Goal: Task Accomplishment & Management: Use online tool/utility

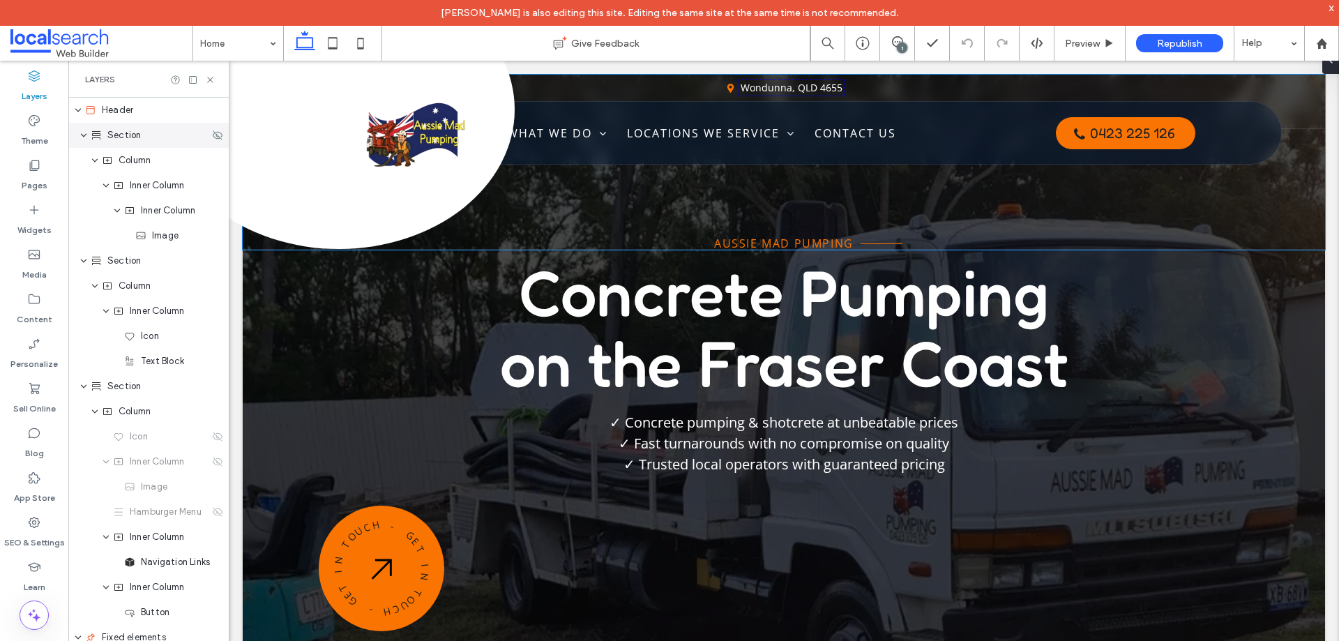
click at [156, 139] on div "Section" at bounding box center [150, 135] width 119 height 14
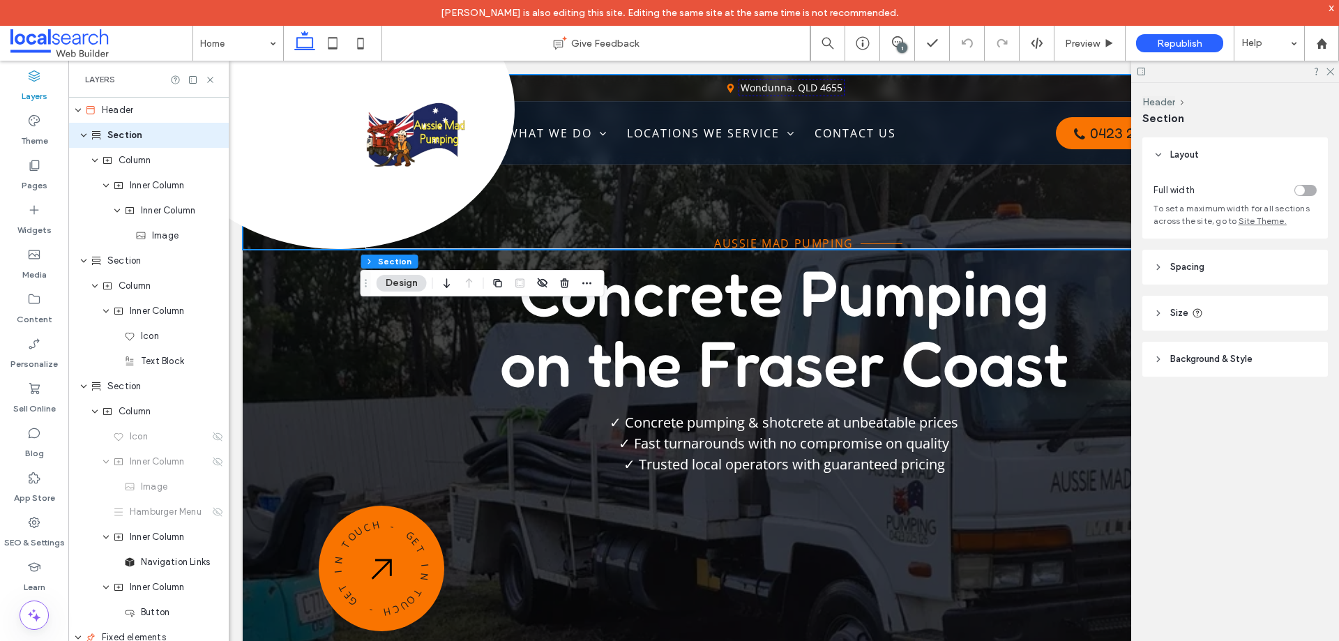
click at [1300, 192] on div "toggle" at bounding box center [1300, 191] width 10 height 10
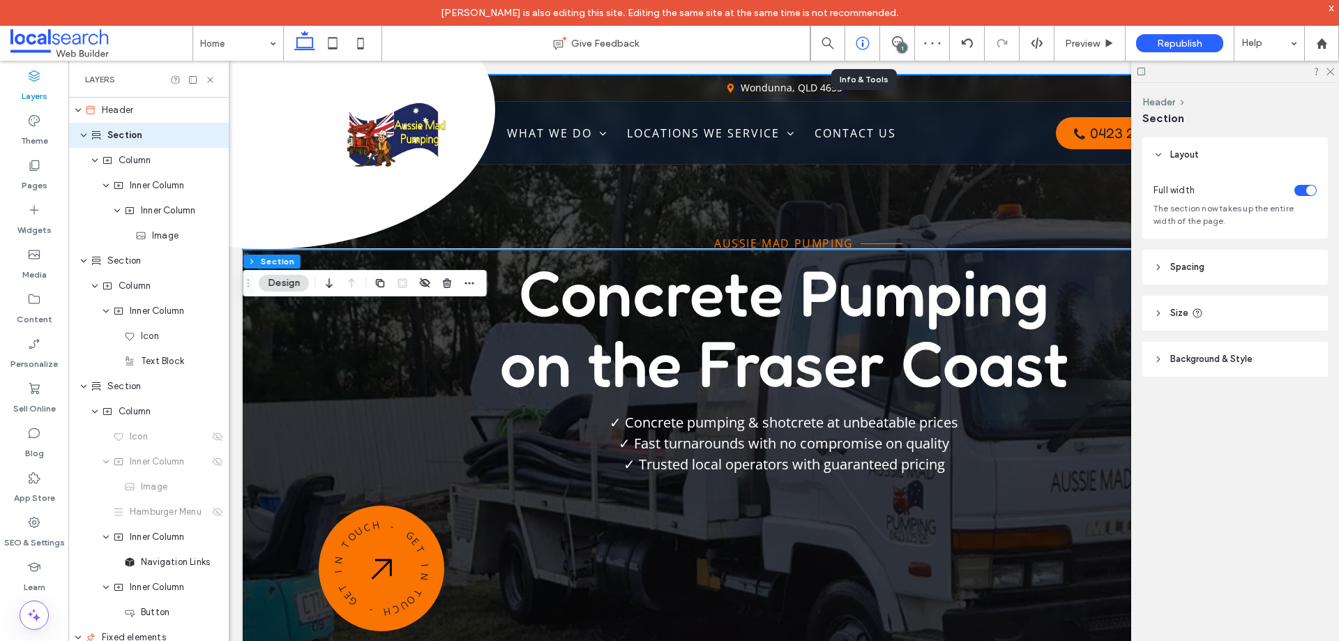
click at [871, 45] on div at bounding box center [862, 43] width 34 height 14
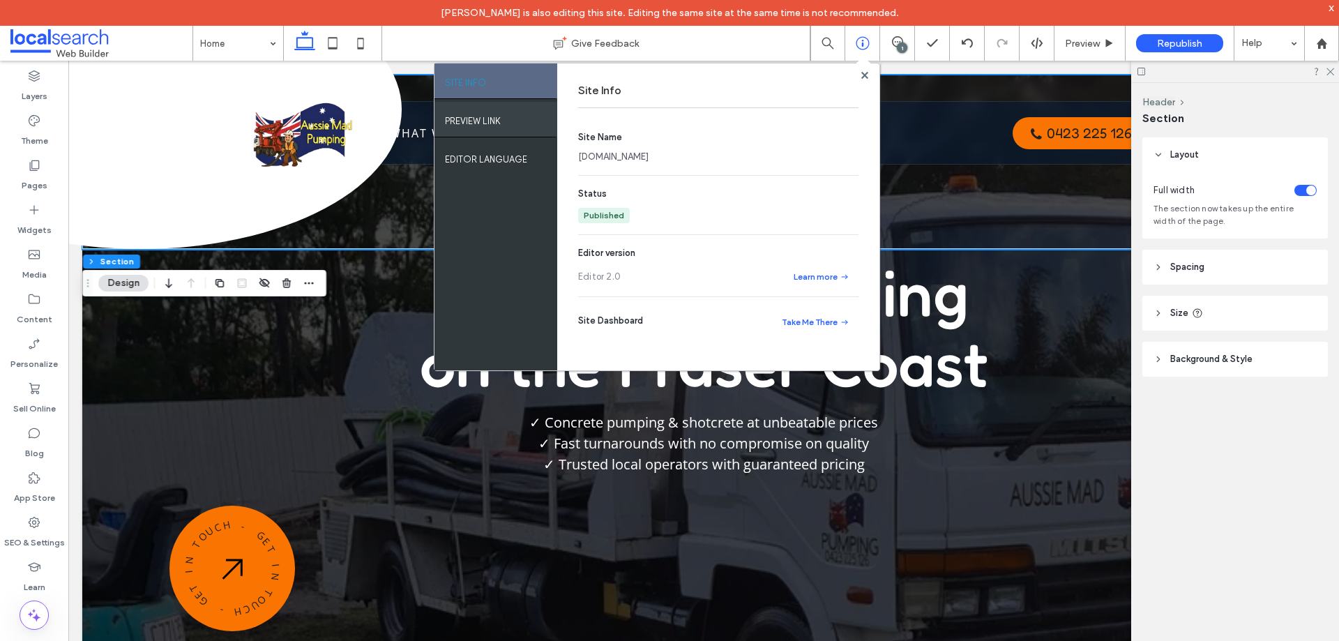
click at [503, 123] on div "PREVIEW LINK" at bounding box center [496, 119] width 123 height 35
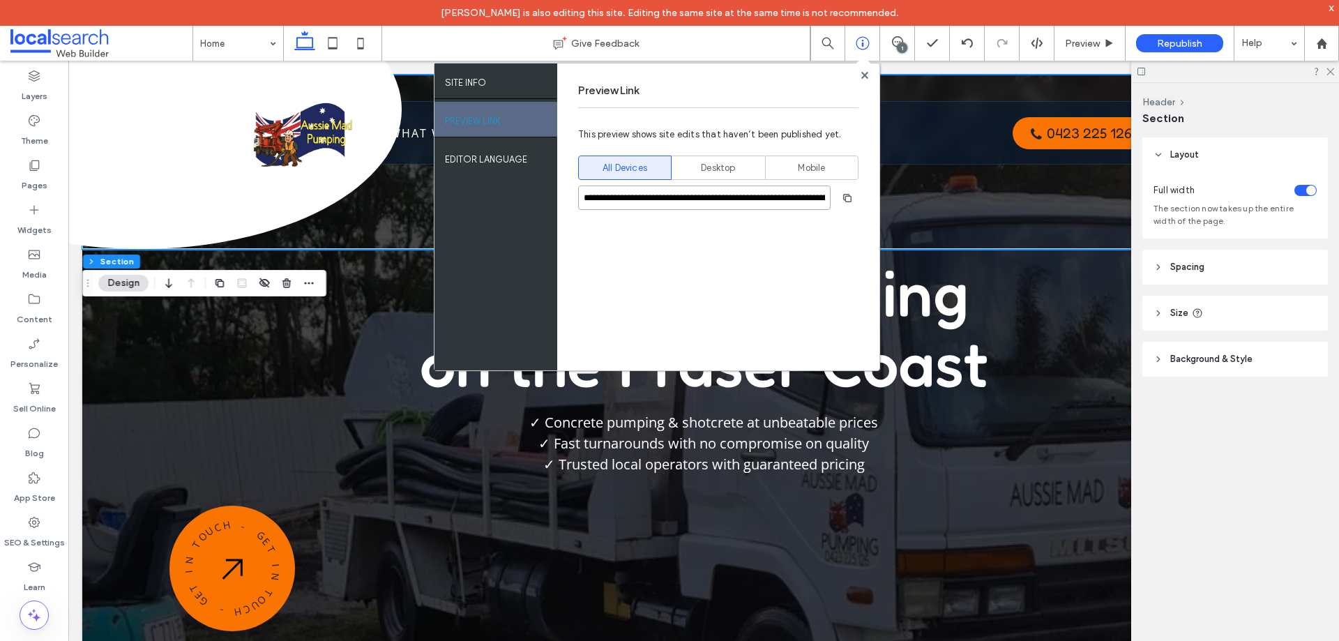
click at [661, 196] on input "**********" at bounding box center [704, 198] width 252 height 24
click at [33, 91] on label "Layers" at bounding box center [35, 93] width 26 height 20
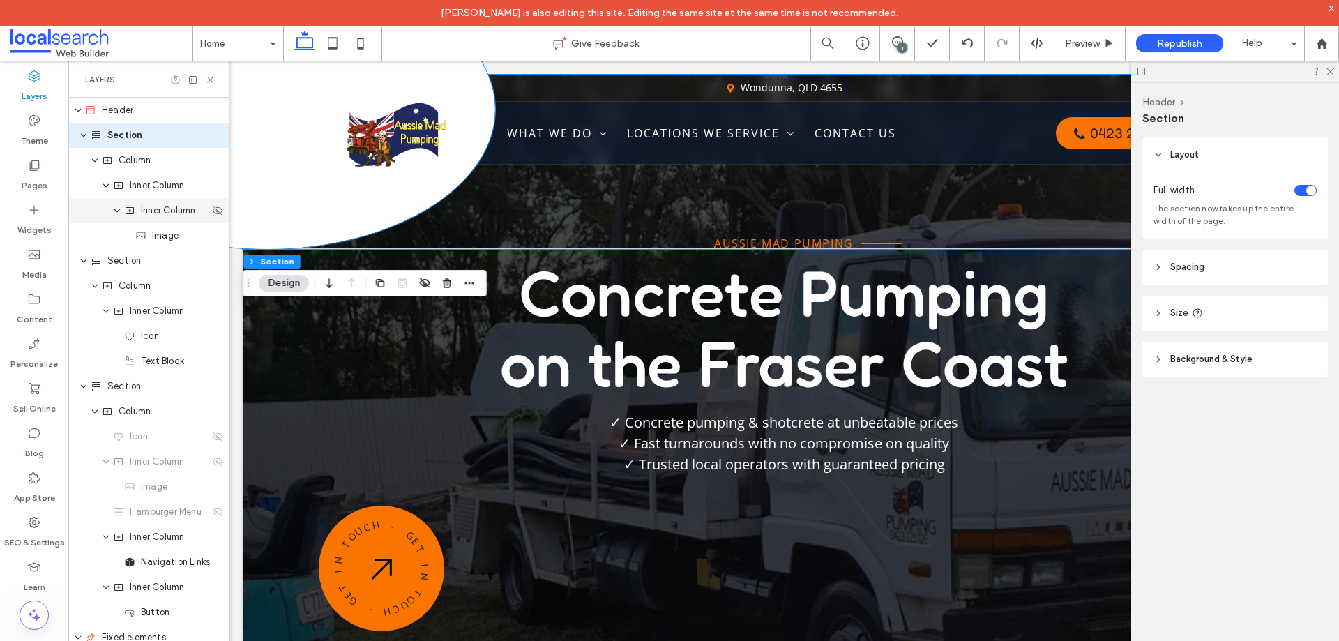
click at [169, 214] on span "Inner Column" at bounding box center [168, 211] width 54 height 14
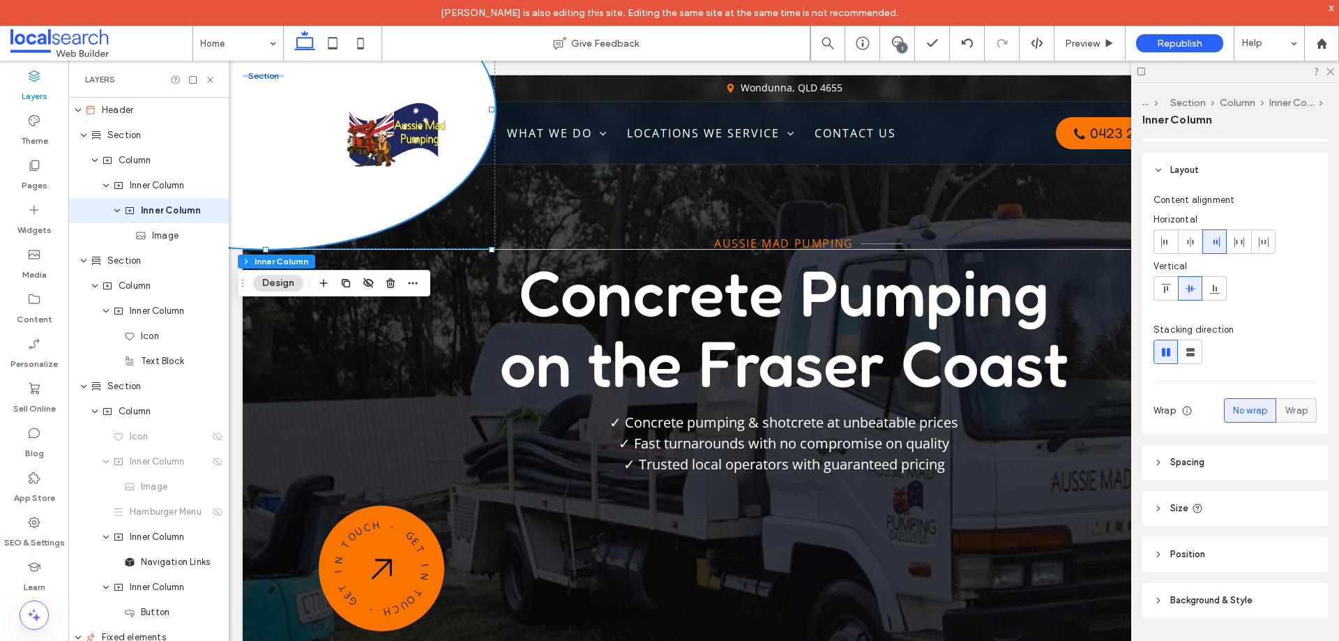
scroll to position [45, 0]
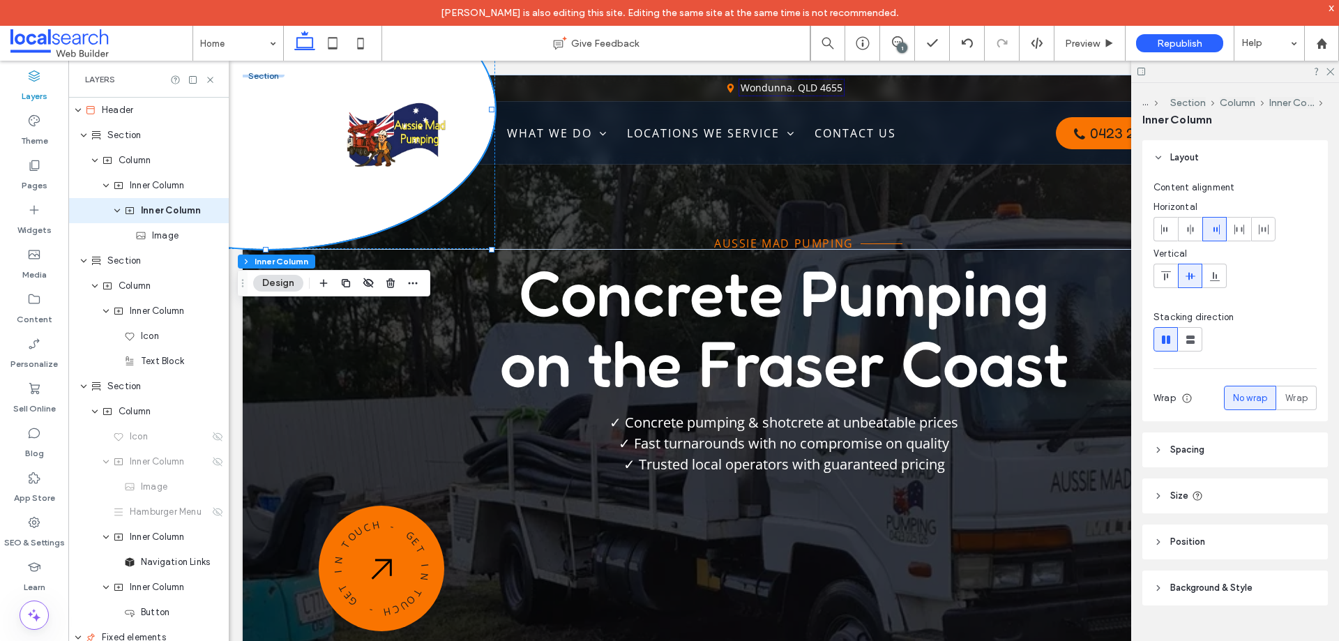
click at [1182, 491] on span "Size" at bounding box center [1179, 496] width 18 height 14
click at [173, 188] on span "Inner Column" at bounding box center [157, 186] width 54 height 14
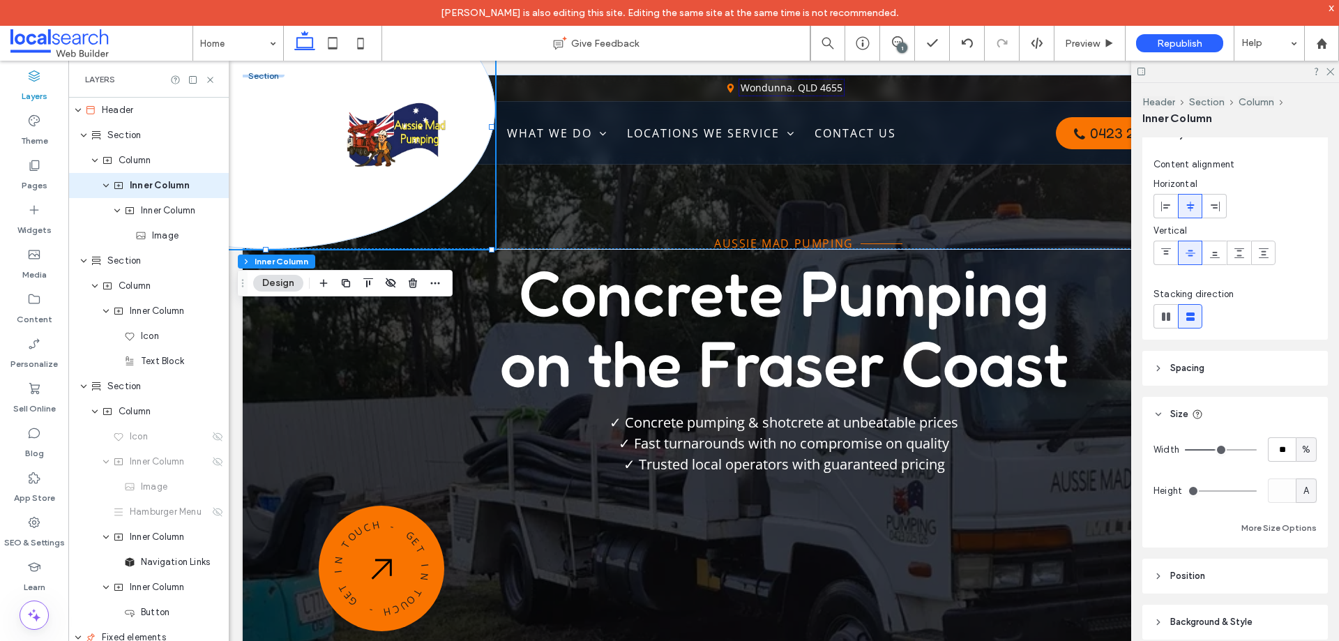
scroll to position [70, 0]
click at [1281, 451] on input "**" at bounding box center [1282, 446] width 28 height 24
click at [1279, 451] on input "**" at bounding box center [1282, 446] width 28 height 24
type input "**"
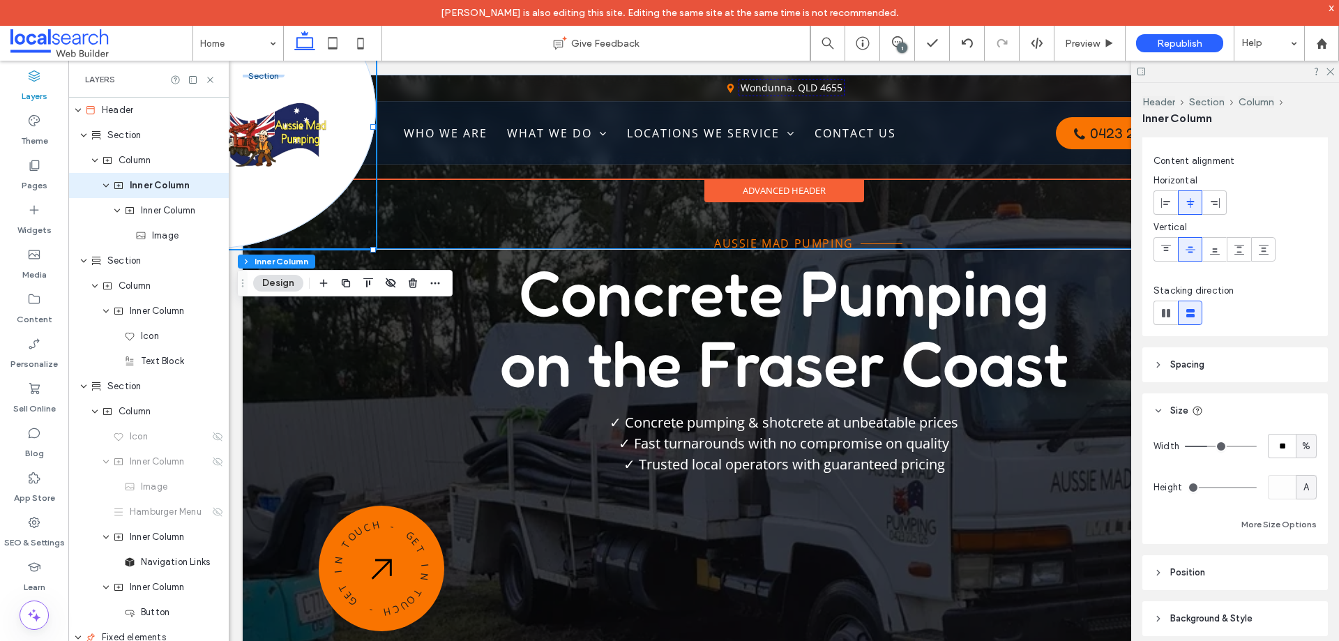
click at [571, 137] on div at bounding box center [784, 127] width 1082 height 244
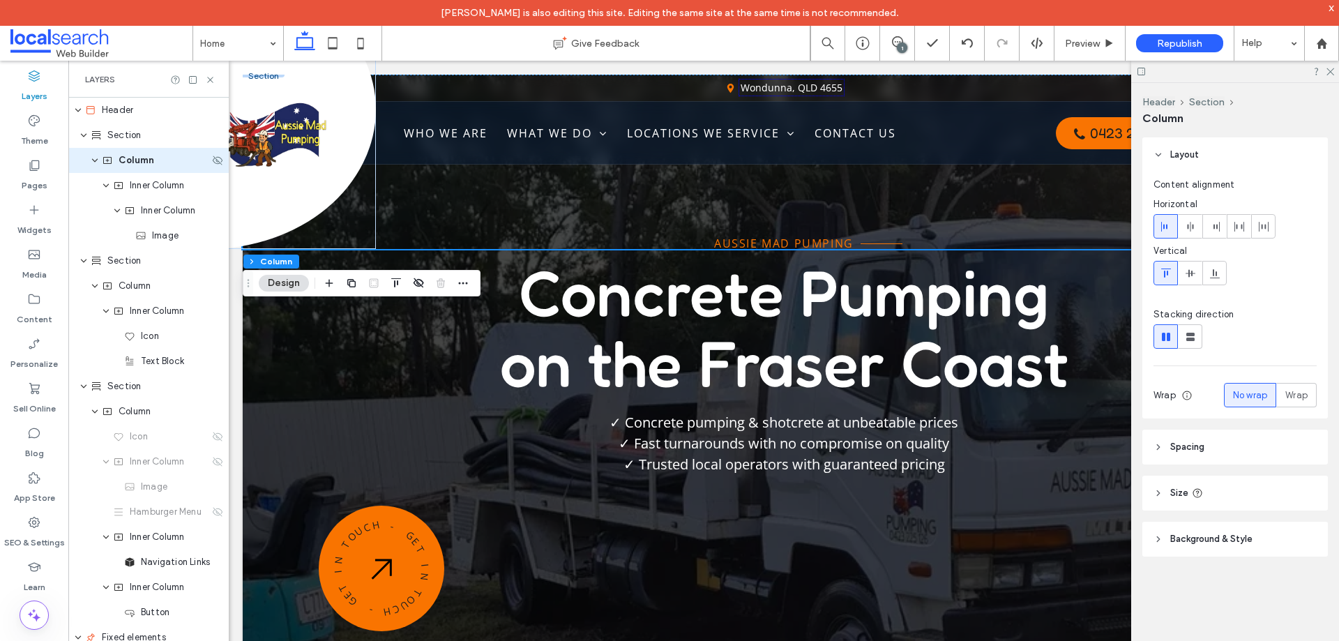
click at [95, 160] on icon "expand Column" at bounding box center [95, 160] width 8 height 11
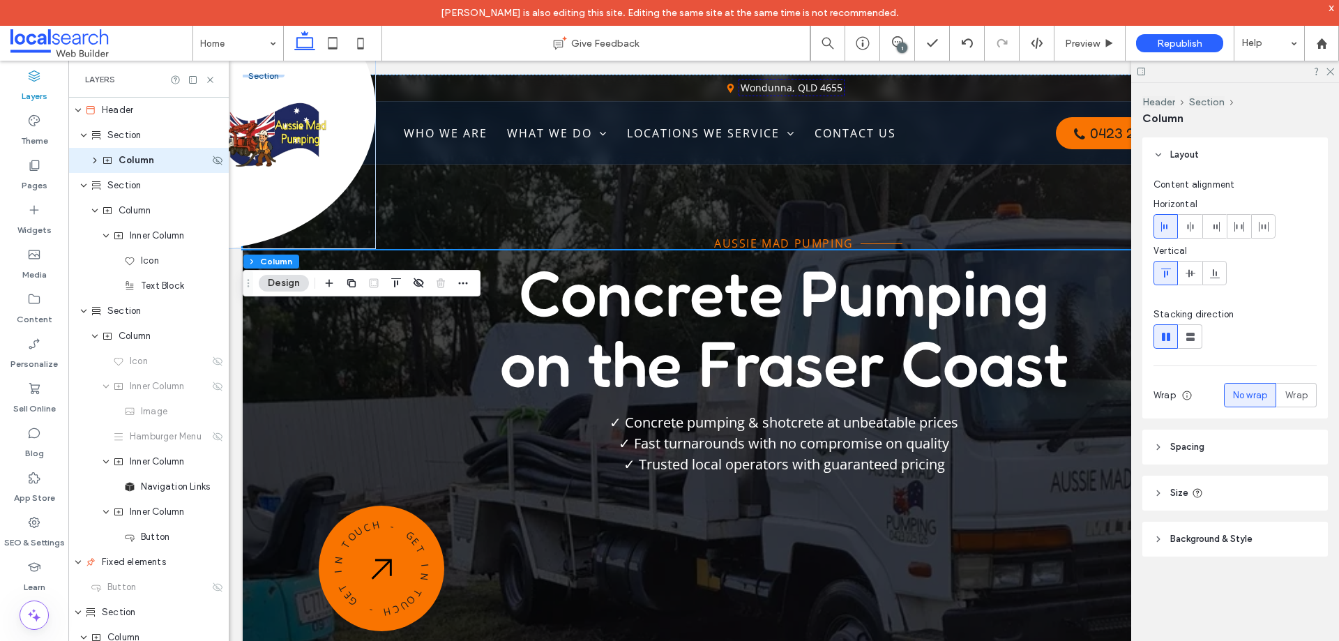
click at [95, 160] on use "expand Column" at bounding box center [94, 161] width 3 height 6
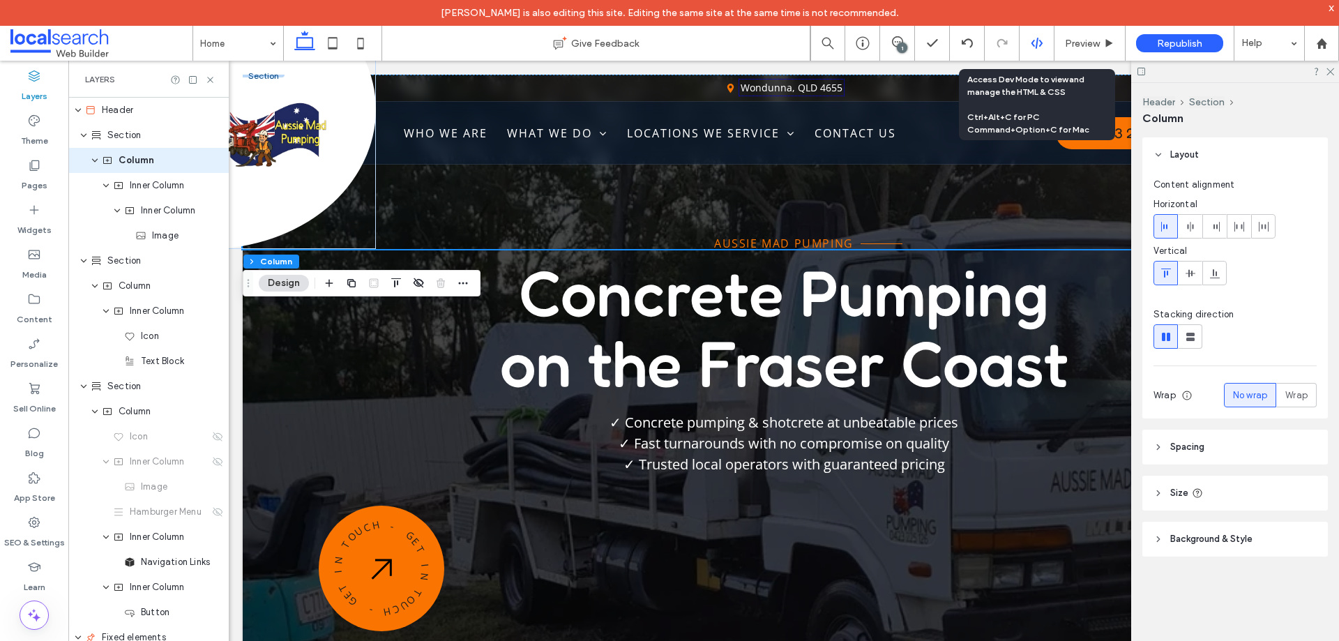
click at [1035, 45] on icon at bounding box center [1037, 43] width 13 height 13
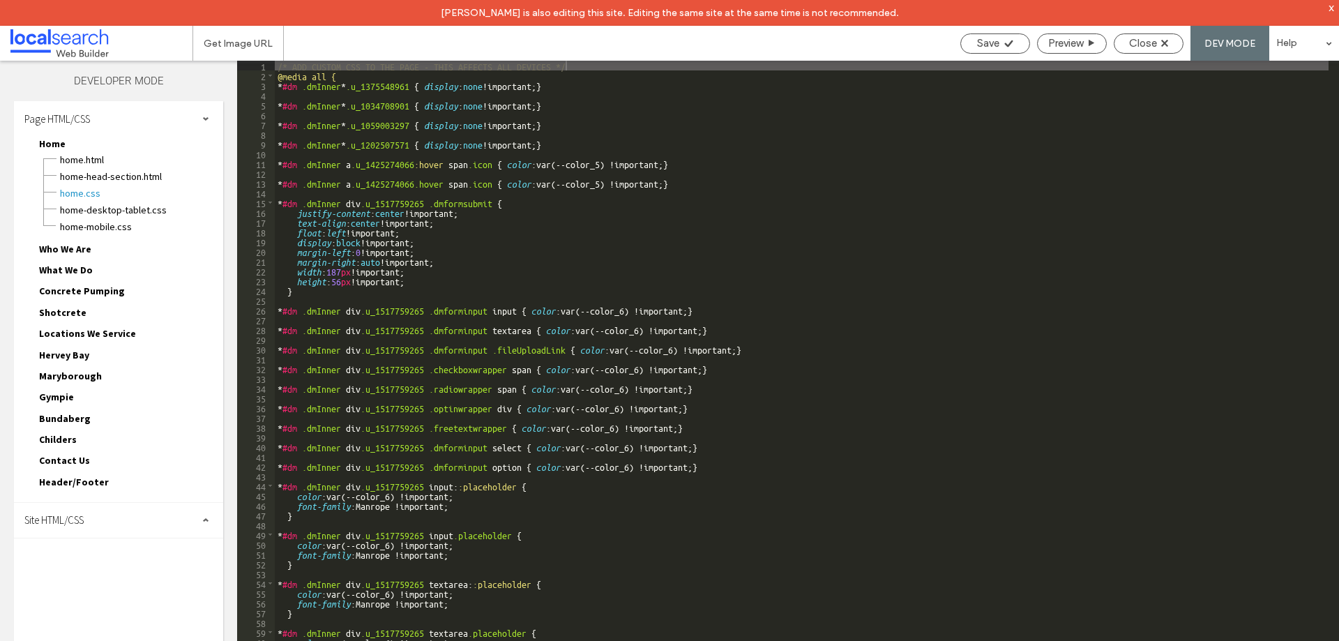
click at [73, 529] on div "Site HTML/CSS" at bounding box center [118, 520] width 209 height 35
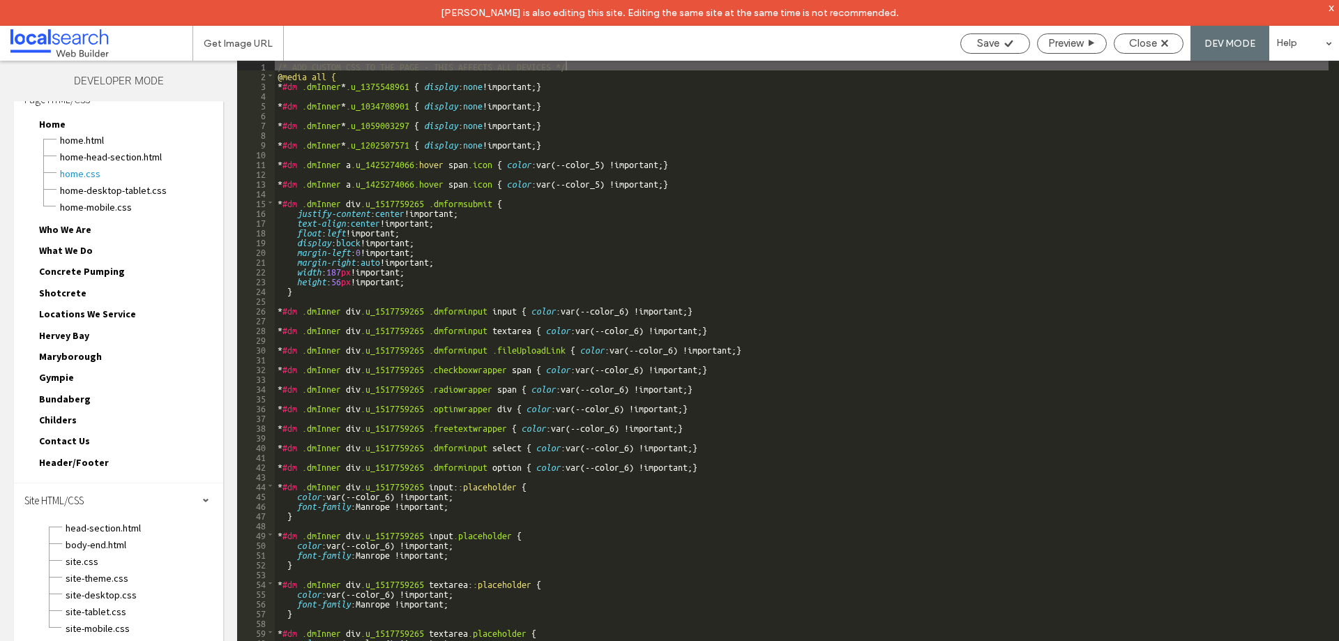
click at [97, 462] on span "Header/Footer" at bounding box center [74, 462] width 70 height 13
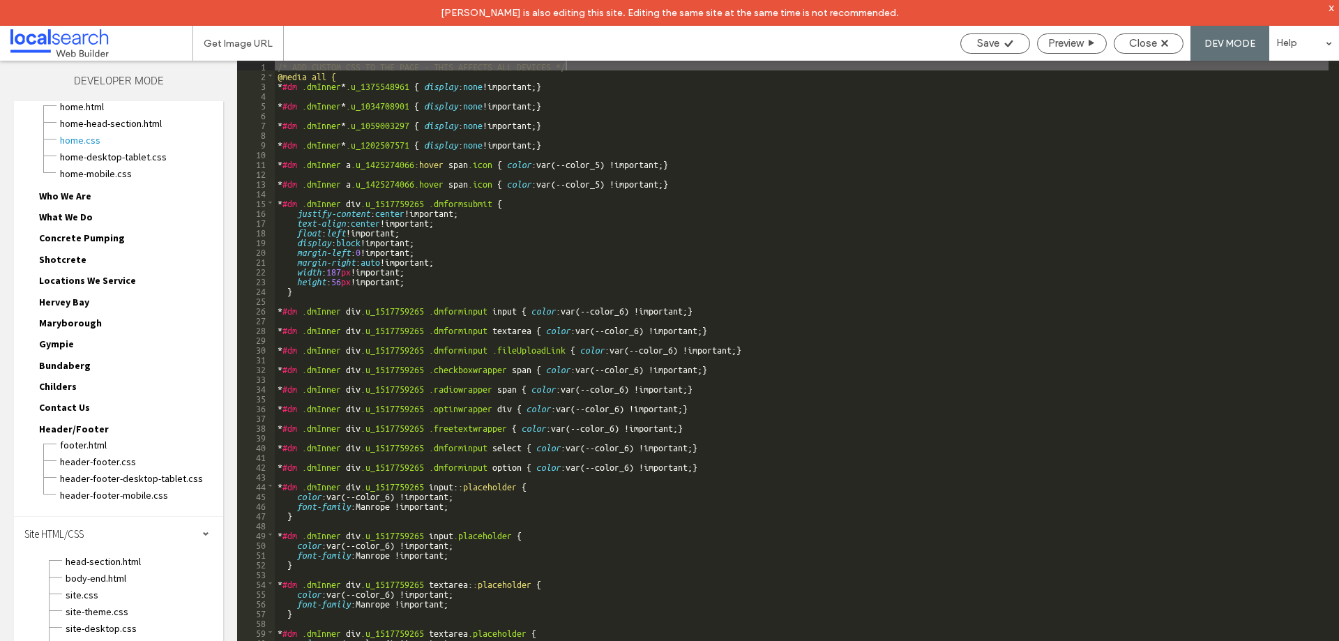
scroll to position [86, 0]
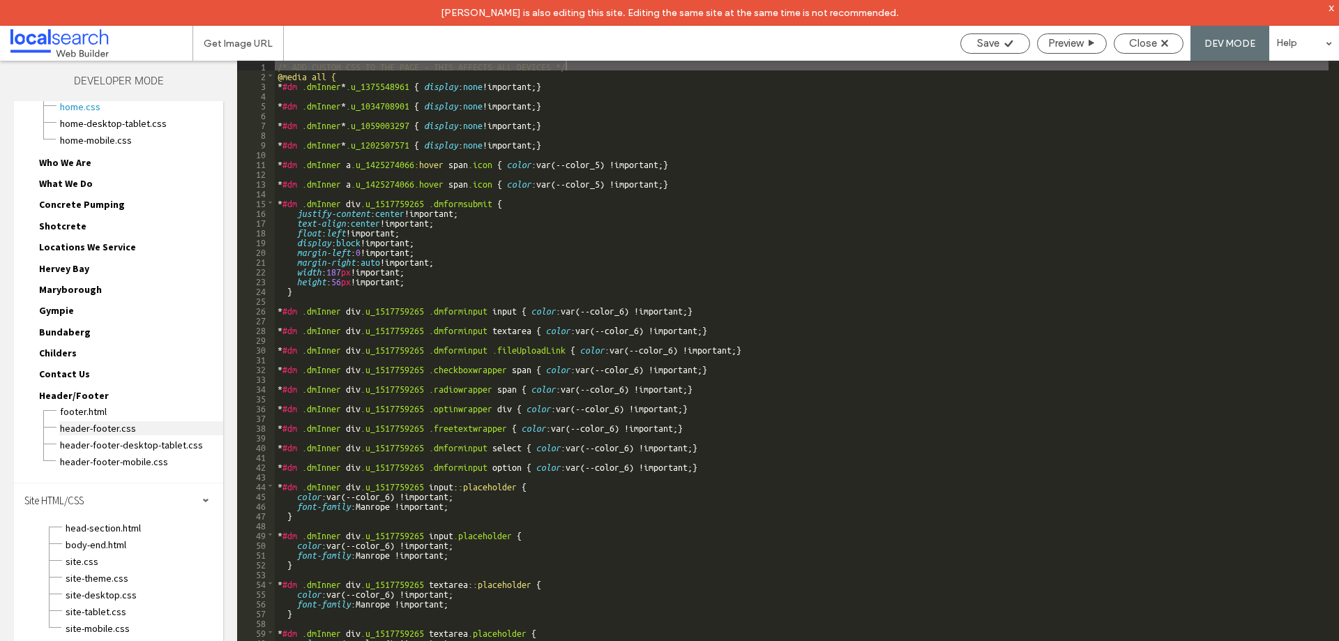
click at [109, 430] on span "header-footer.css" at bounding box center [141, 428] width 164 height 14
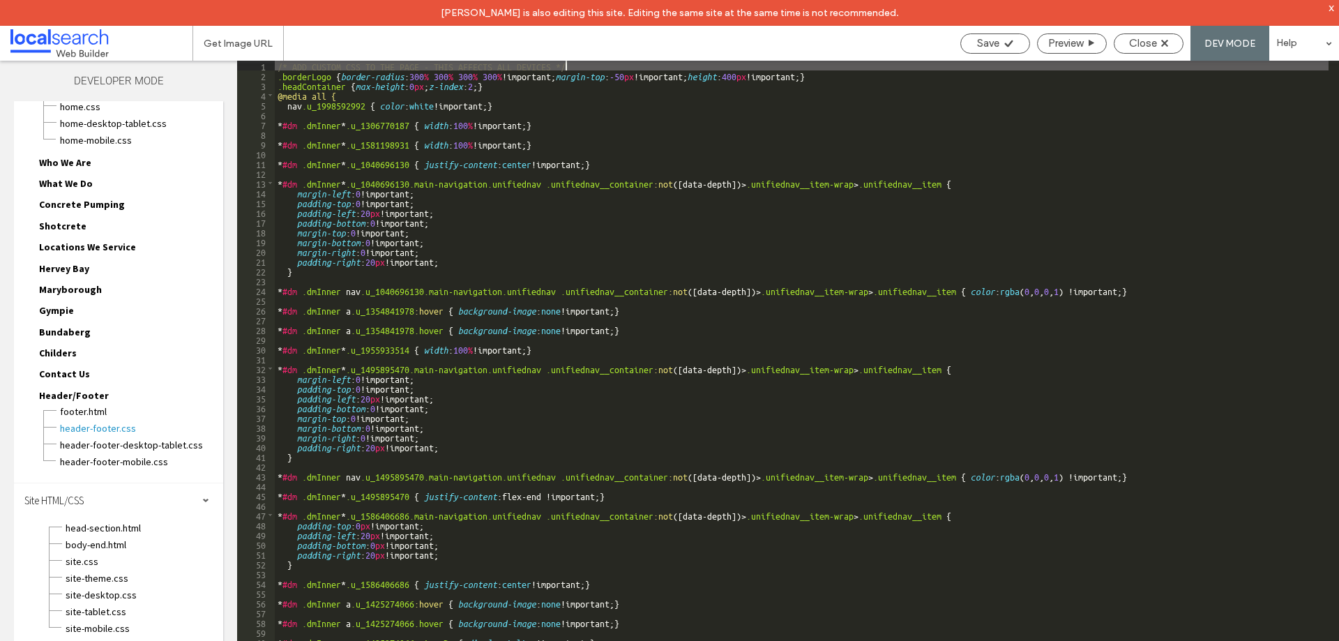
click at [483, 88] on div "/* ADD CUSTOM CSS TO THE PAGE - THIS AFFECTS ALL DEVICES */ .borderLogo { borde…" at bounding box center [802, 374] width 1054 height 626
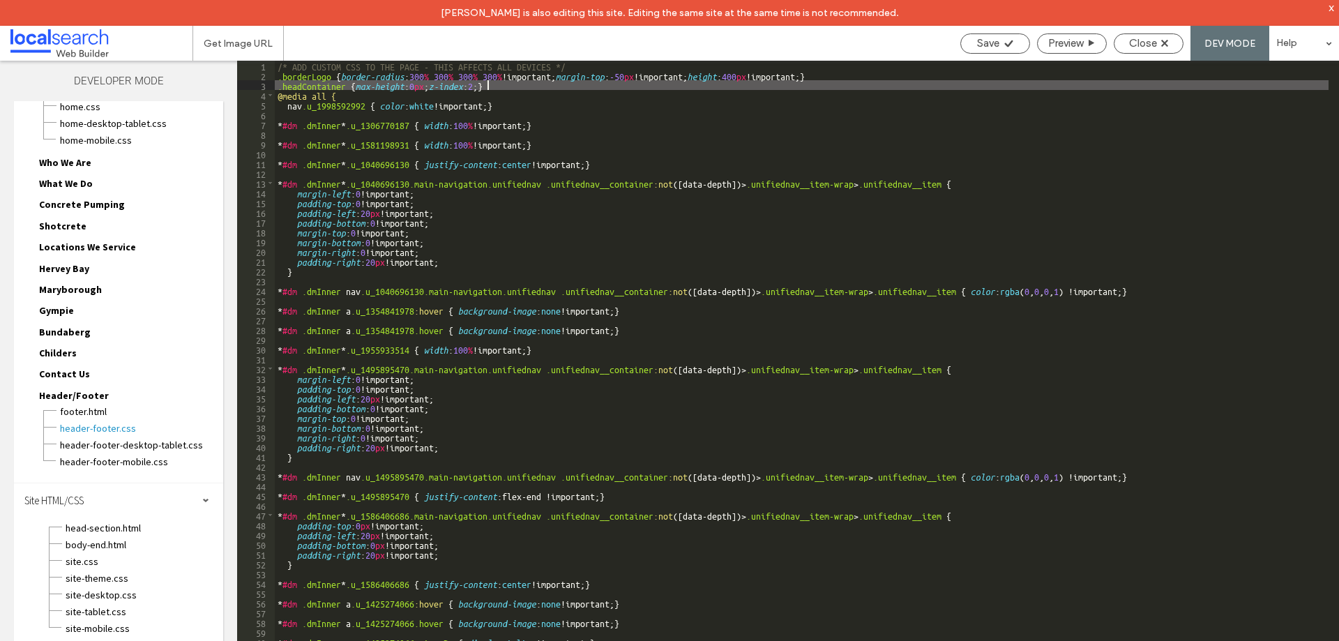
click at [486, 89] on div "/* ADD CUSTOM CSS TO THE PAGE - THIS AFFECTS ALL DEVICES */ .borderLogo { borde…" at bounding box center [802, 374] width 1054 height 626
drag, startPoint x: 488, startPoint y: 88, endPoint x: 435, endPoint y: 87, distance: 53.0
click at [435, 87] on div "/* ADD CUSTOM CSS TO THE PAGE - THIS AFFECTS ALL DEVICES */ .borderLogo { borde…" at bounding box center [802, 374] width 1054 height 626
click at [1126, 44] on div "Close" at bounding box center [1149, 43] width 68 height 13
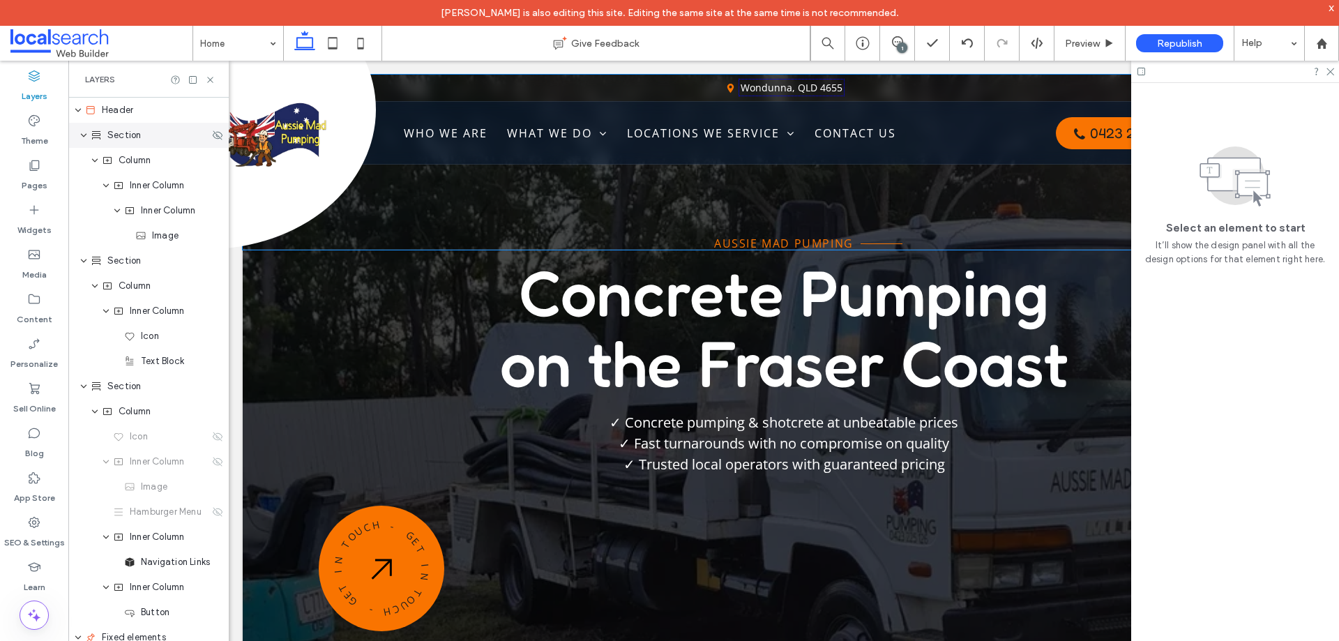
click at [82, 135] on use "expand Section" at bounding box center [84, 135] width 6 height 3
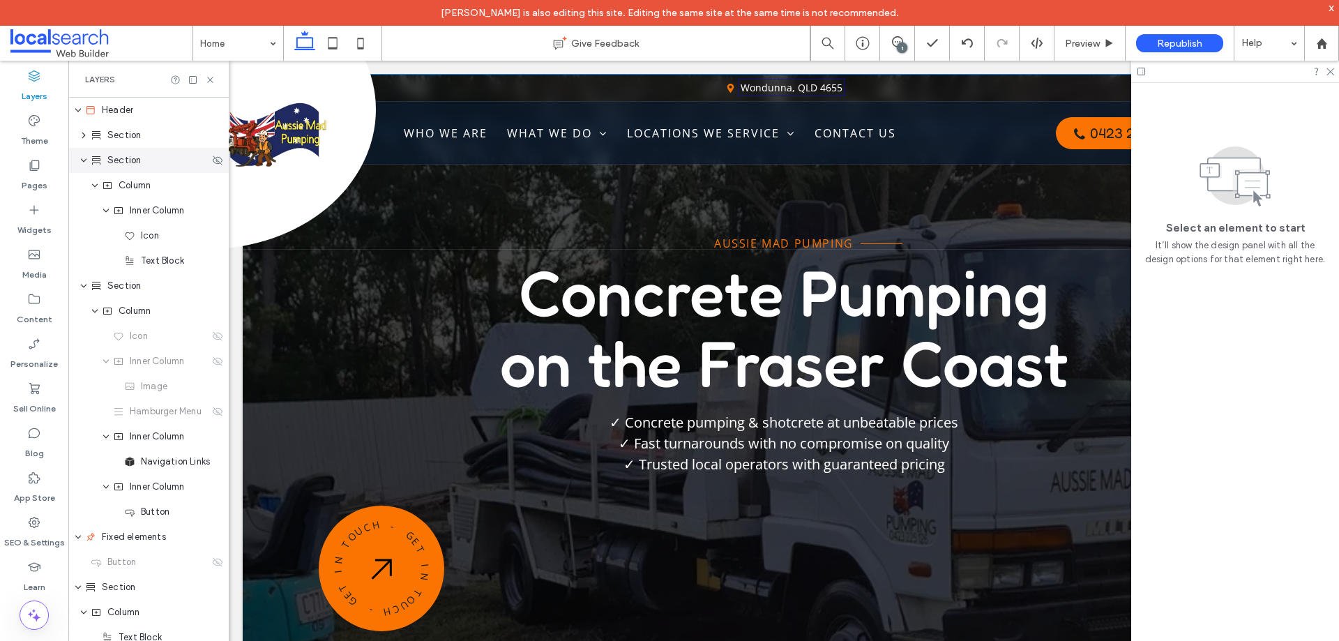
click at [83, 157] on icon "expand Section" at bounding box center [84, 160] width 8 height 11
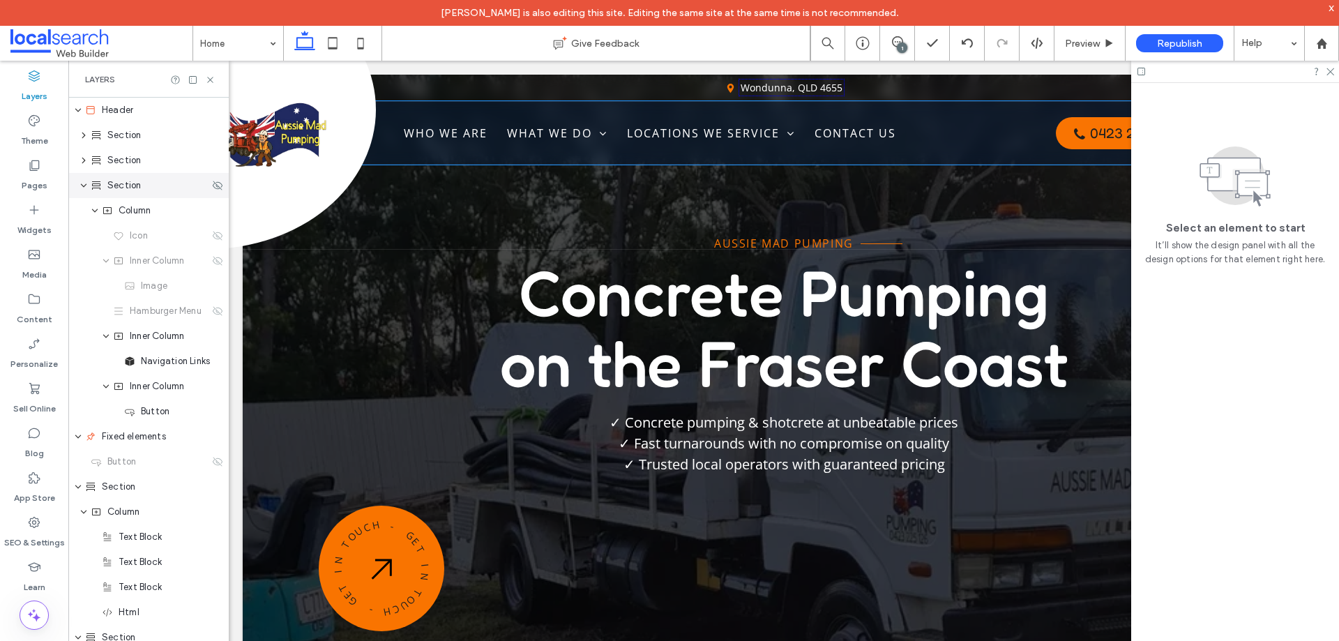
click at [84, 183] on icon "expand Section" at bounding box center [84, 185] width 8 height 11
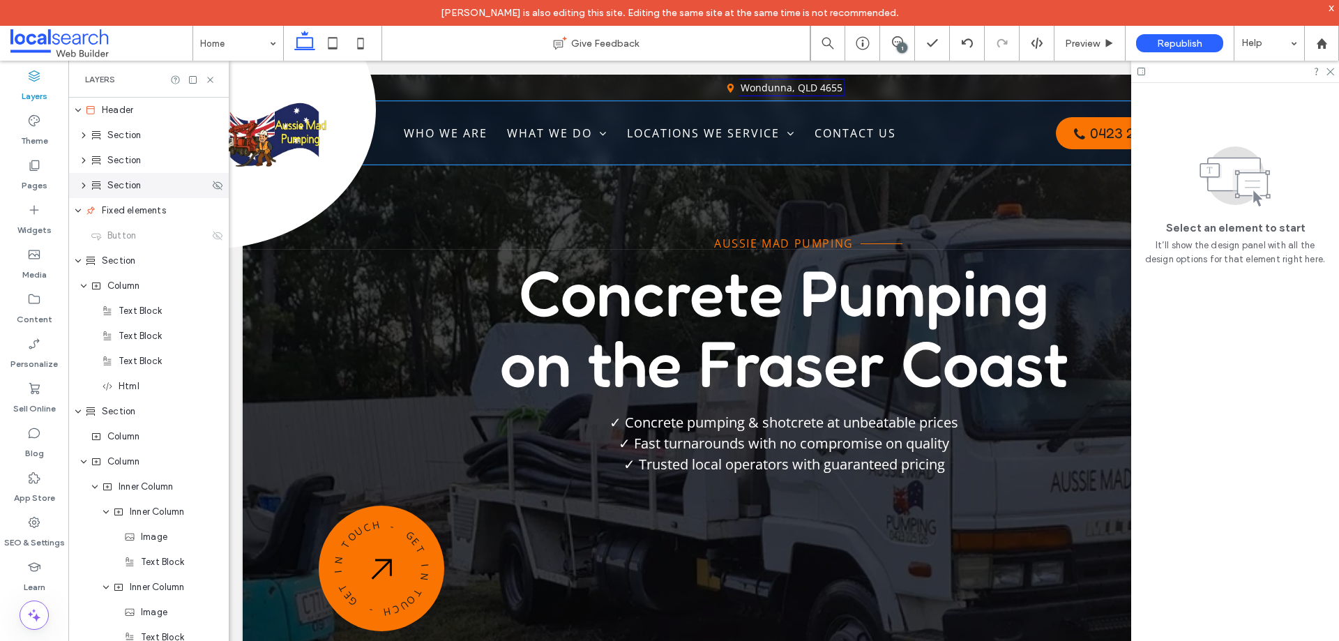
click at [108, 186] on span "Section" at bounding box center [123, 186] width 33 height 14
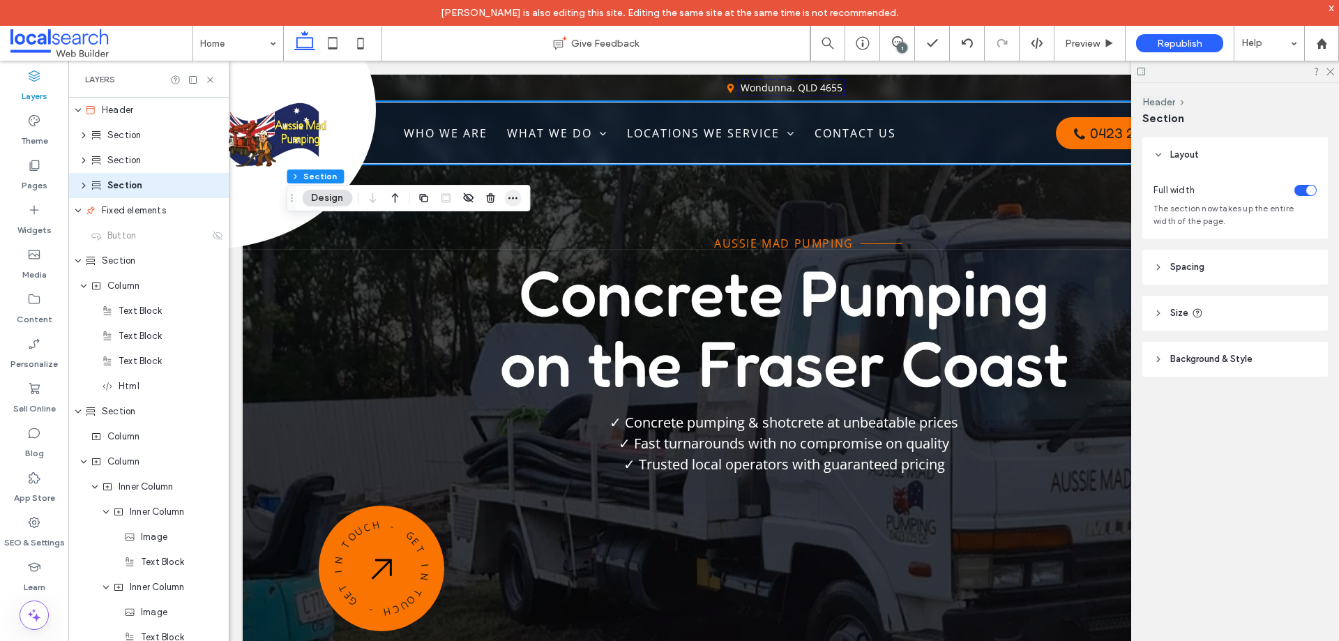
click at [509, 200] on icon "button" at bounding box center [512, 198] width 11 height 11
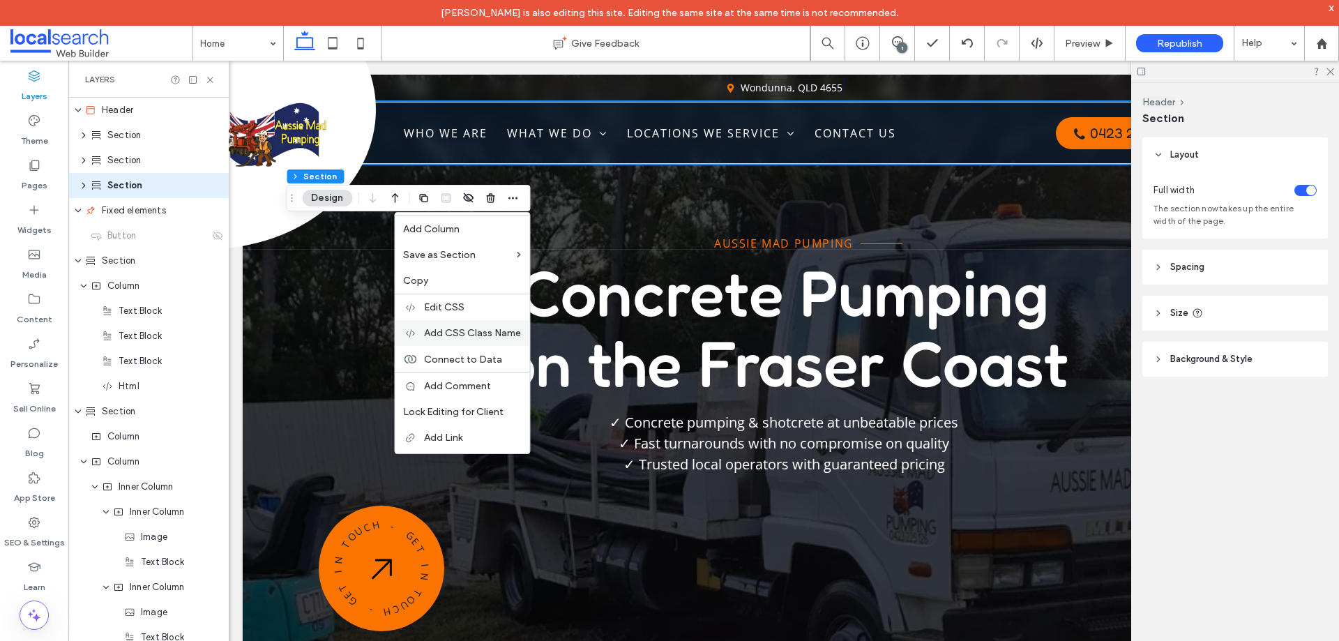
click at [458, 332] on span "Add CSS Class Name" at bounding box center [472, 333] width 97 height 12
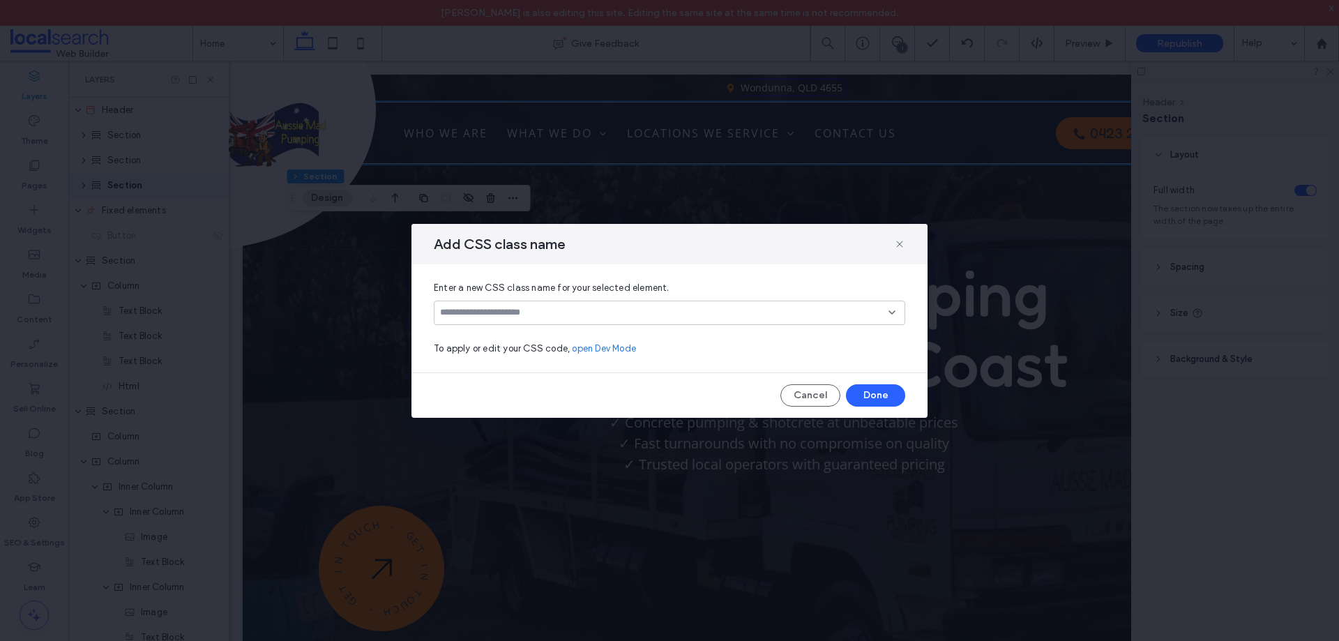
click at [493, 315] on input at bounding box center [664, 312] width 448 height 11
type input "********"
click at [492, 331] on div "Create "z-index3"" at bounding box center [670, 335] width 458 height 10
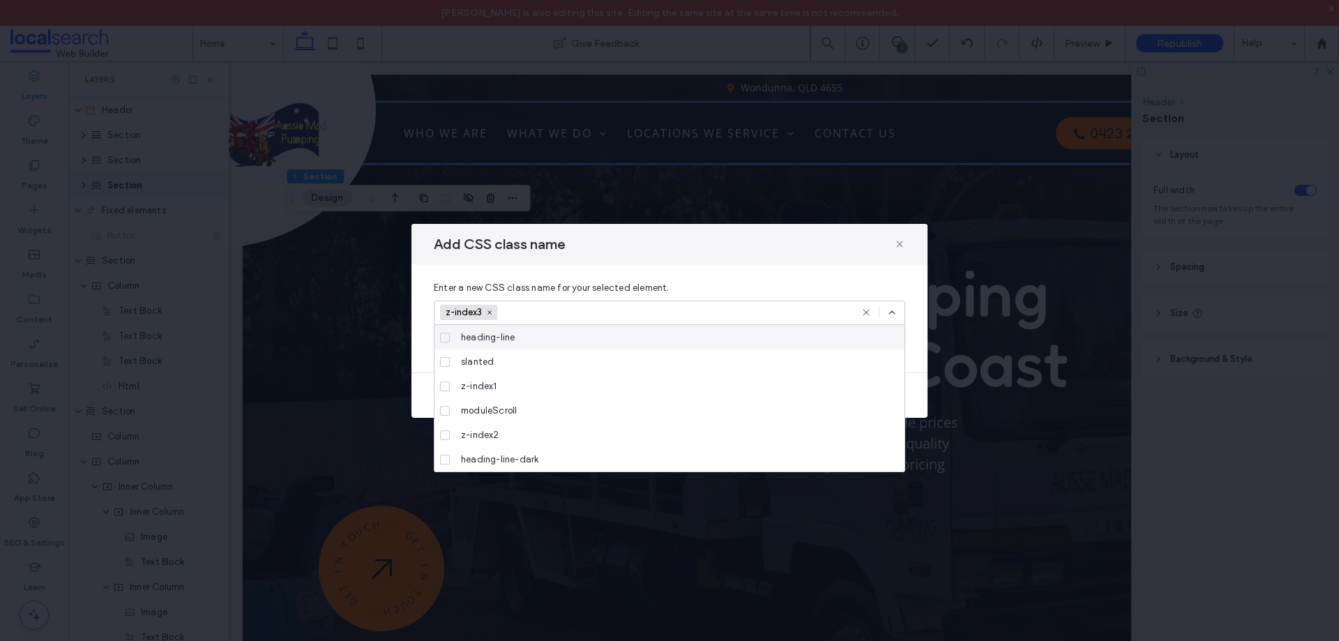
click at [742, 286] on span "Enter a new CSS class name for your selected element." at bounding box center [669, 288] width 471 height 14
click at [889, 312] on icon at bounding box center [891, 312] width 11 height 11
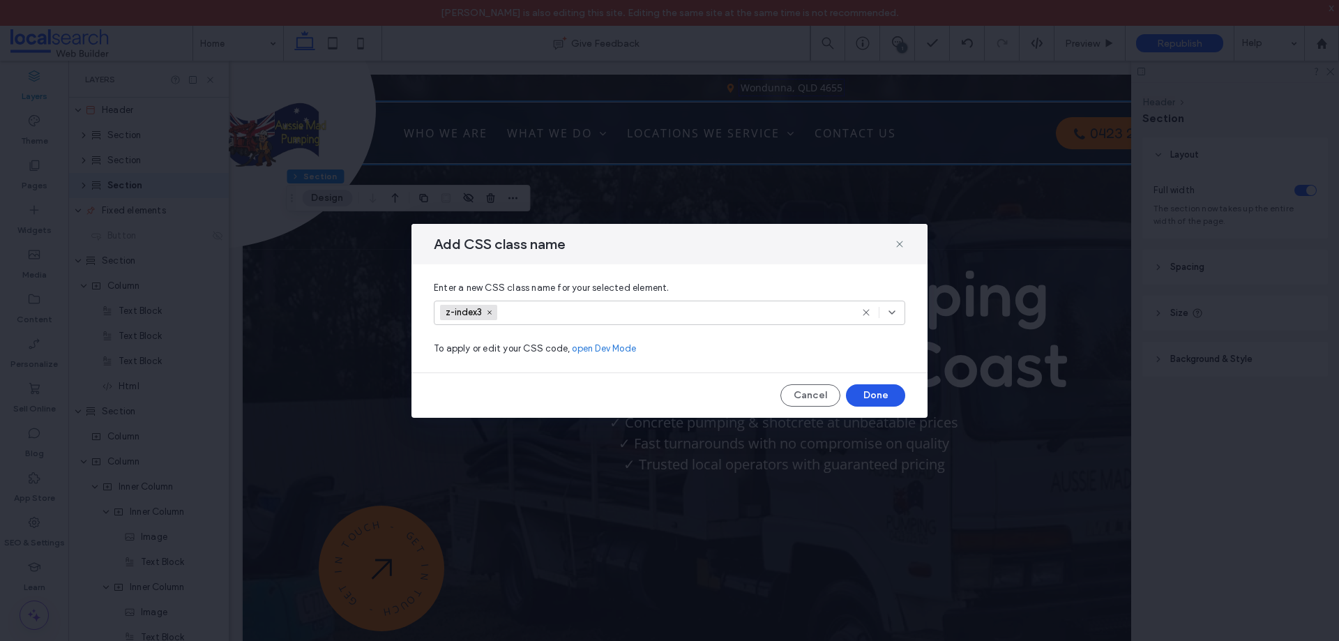
click at [873, 389] on button "Done" at bounding box center [875, 395] width 59 height 22
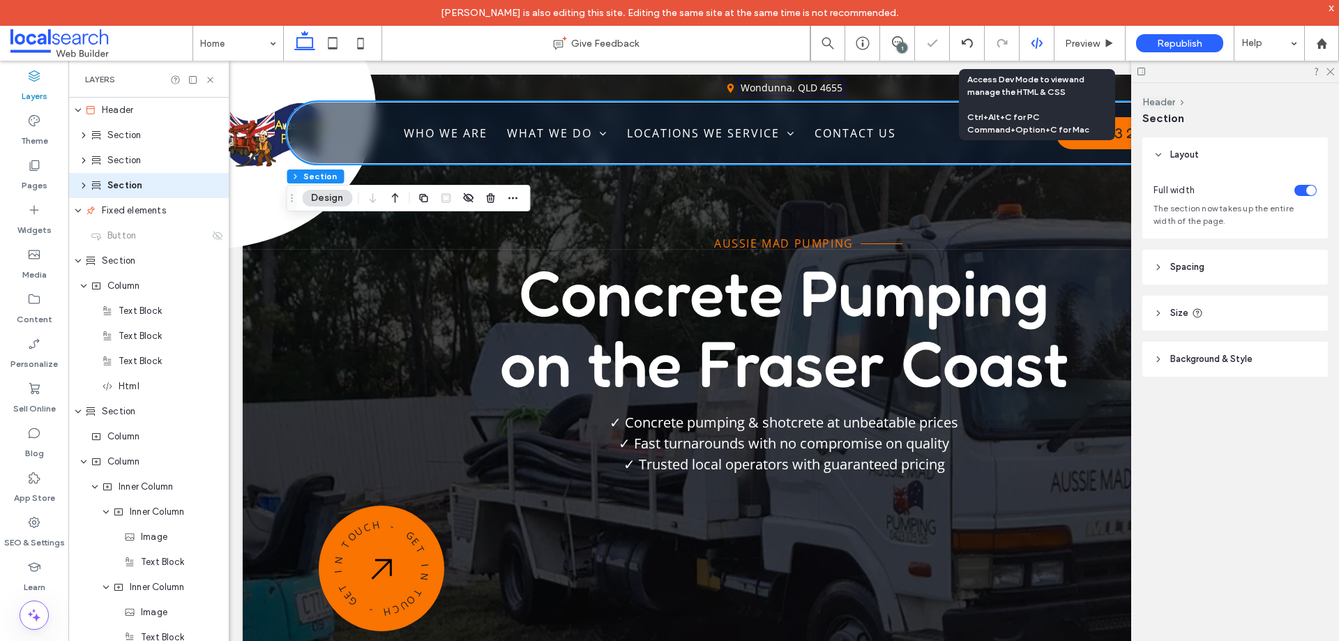
click at [1025, 52] on div at bounding box center [1037, 43] width 35 height 35
click at [1041, 43] on icon at bounding box center [1037, 43] width 13 height 13
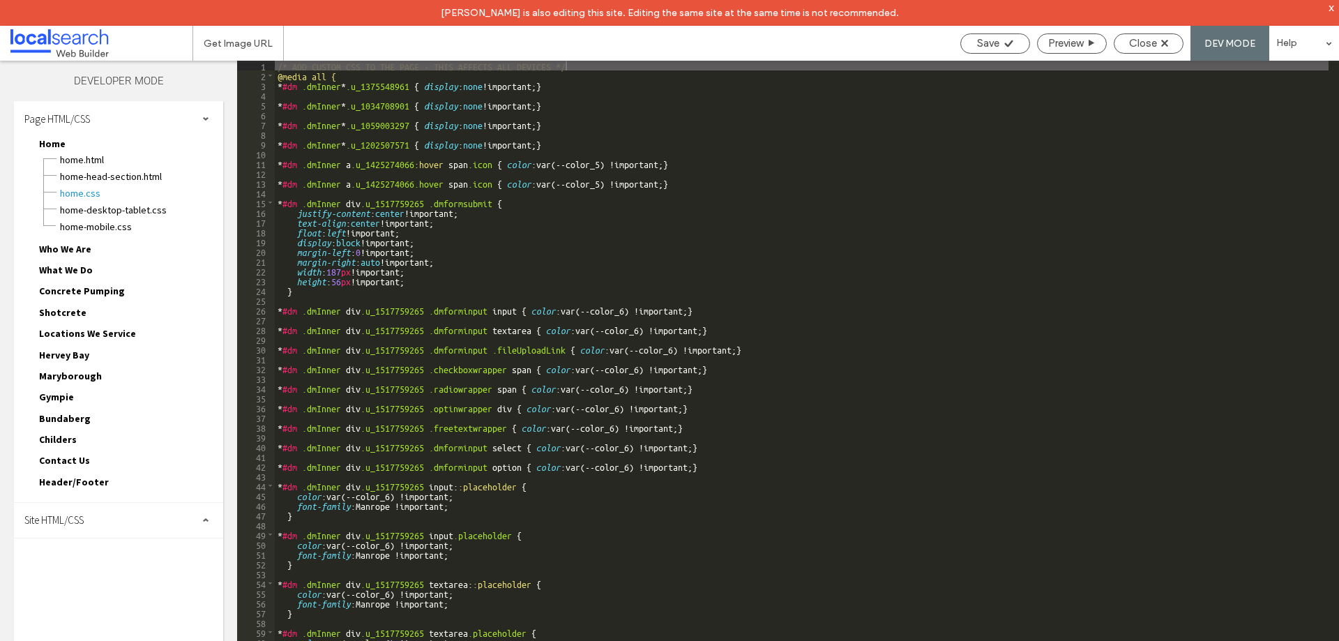
click at [84, 523] on span "Site HTML/CSS" at bounding box center [53, 519] width 59 height 13
click at [89, 483] on span "Header/Footer" at bounding box center [74, 482] width 70 height 13
click at [98, 516] on span "header-footer.css" at bounding box center [141, 515] width 164 height 14
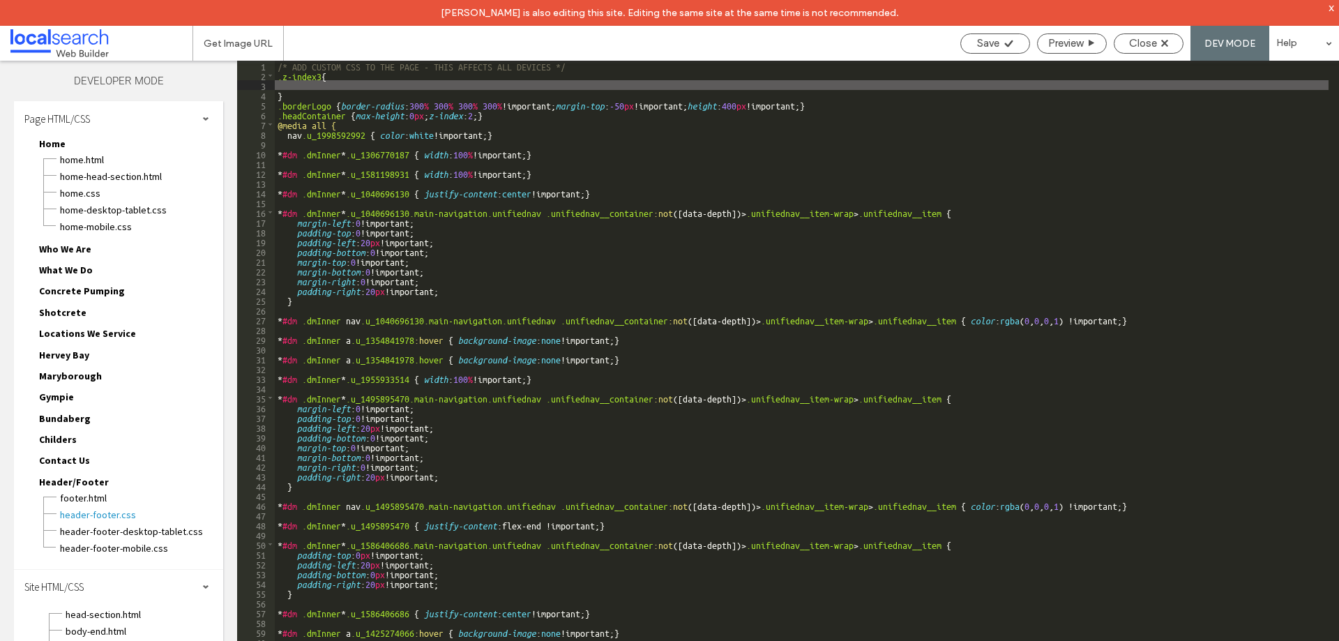
paste textarea
type textarea "**"
click at [977, 39] on span "Save" at bounding box center [988, 43] width 22 height 13
drag, startPoint x: 1128, startPoint y: 43, endPoint x: 1085, endPoint y: 6, distance: 56.9
click at [1128, 42] on div "Close" at bounding box center [1149, 43] width 68 height 13
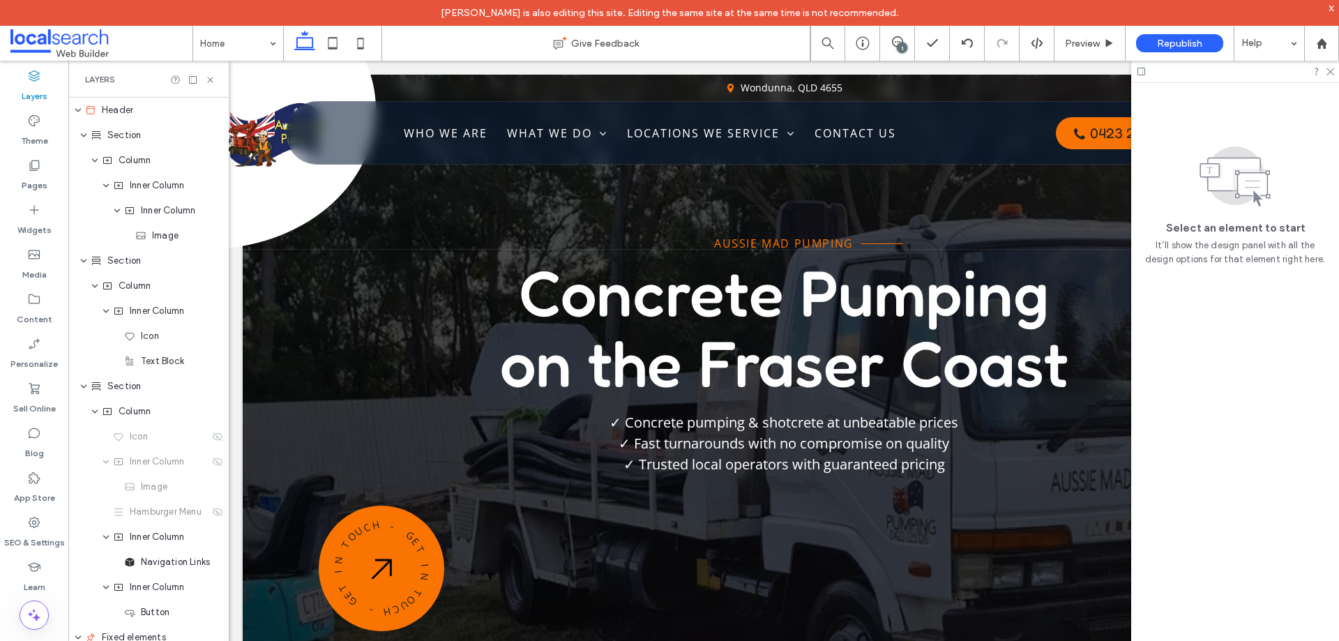
scroll to position [0, 0]
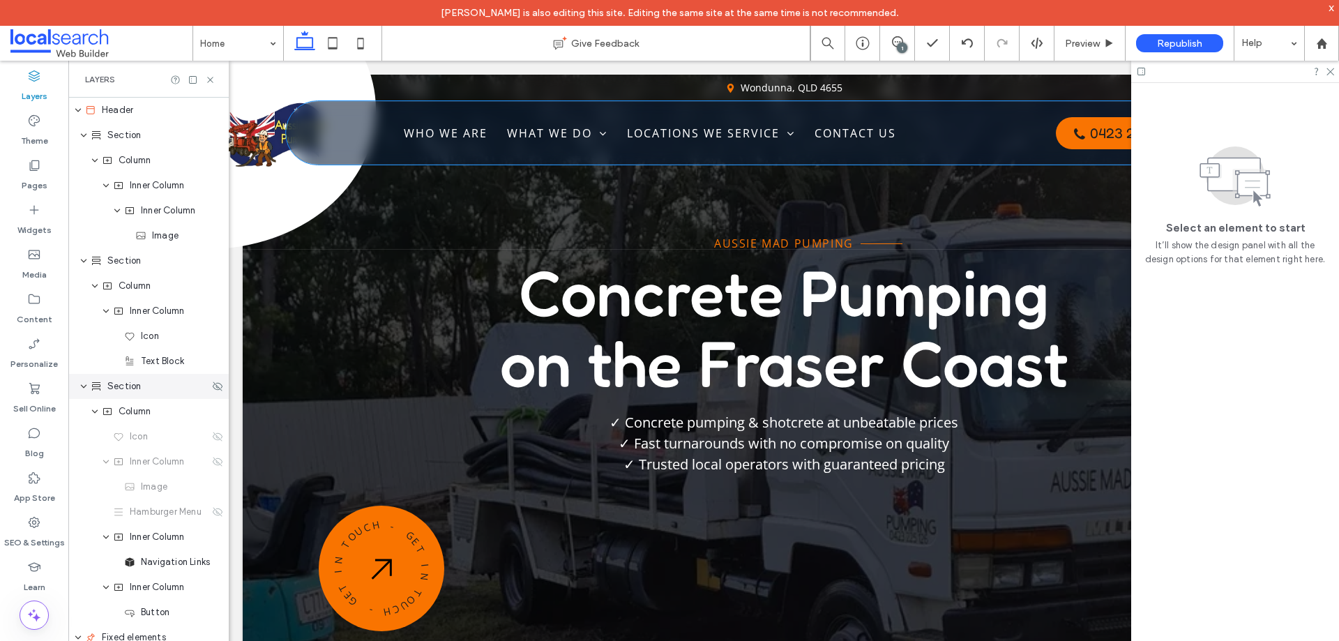
click at [127, 385] on span "Section" at bounding box center [123, 386] width 33 height 14
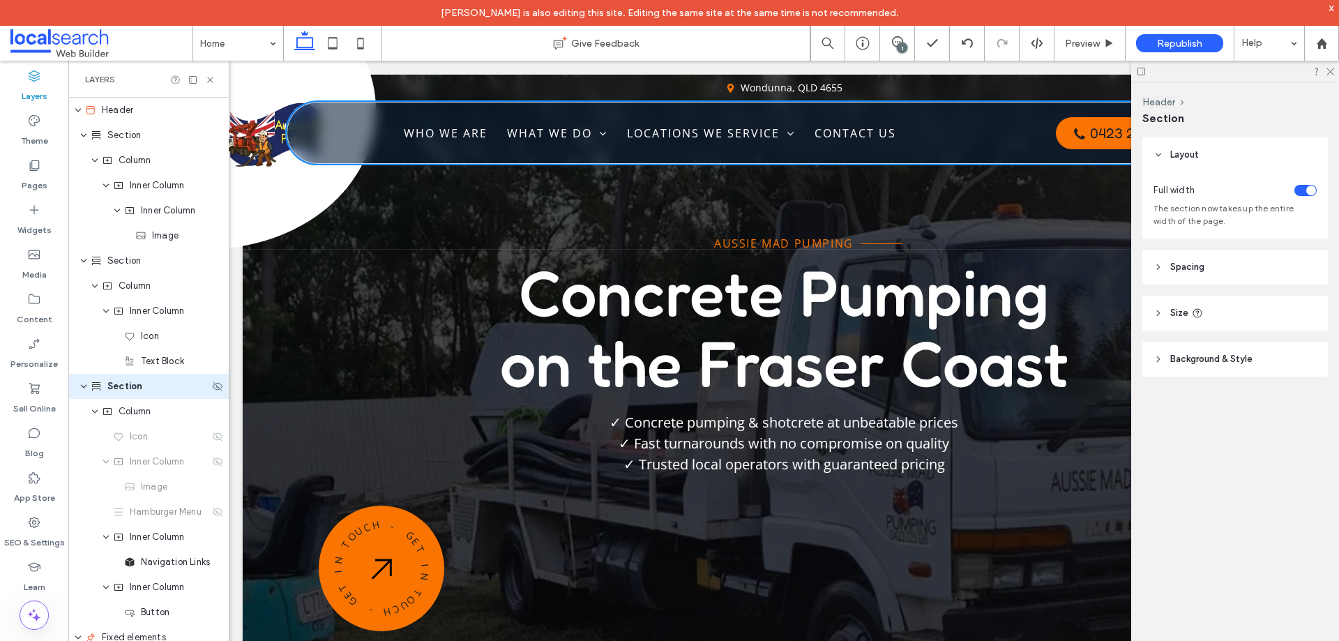
scroll to position [4, 0]
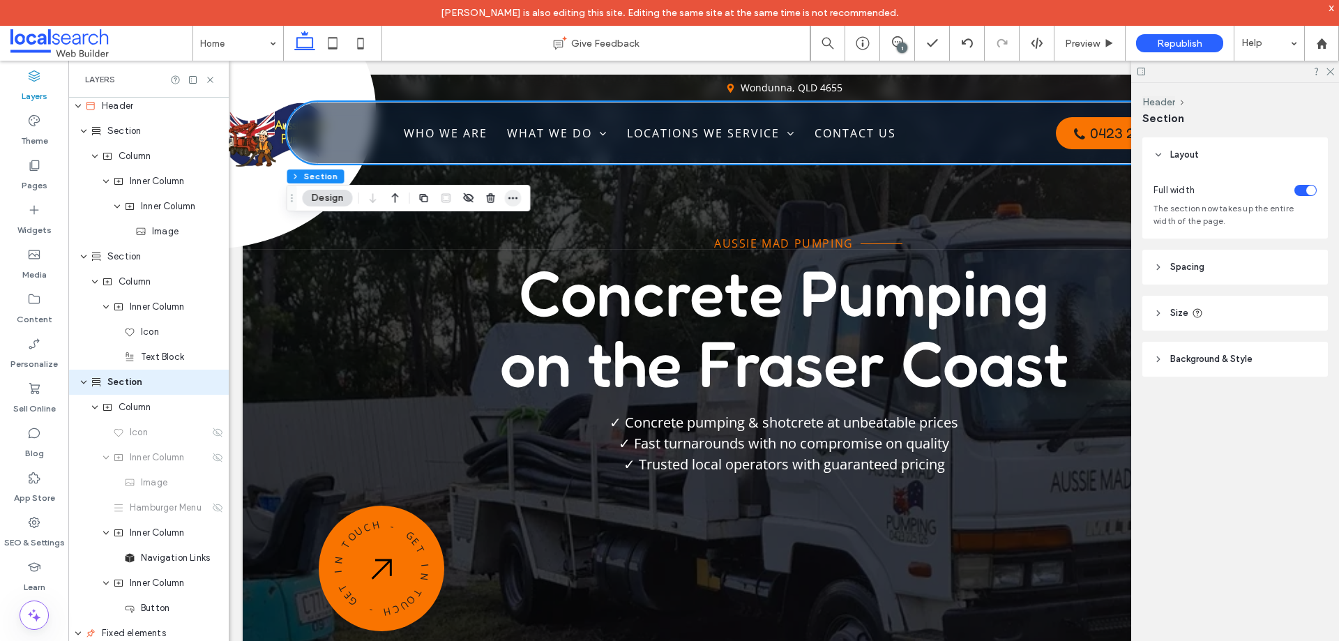
click at [513, 197] on icon "button" at bounding box center [512, 198] width 11 height 11
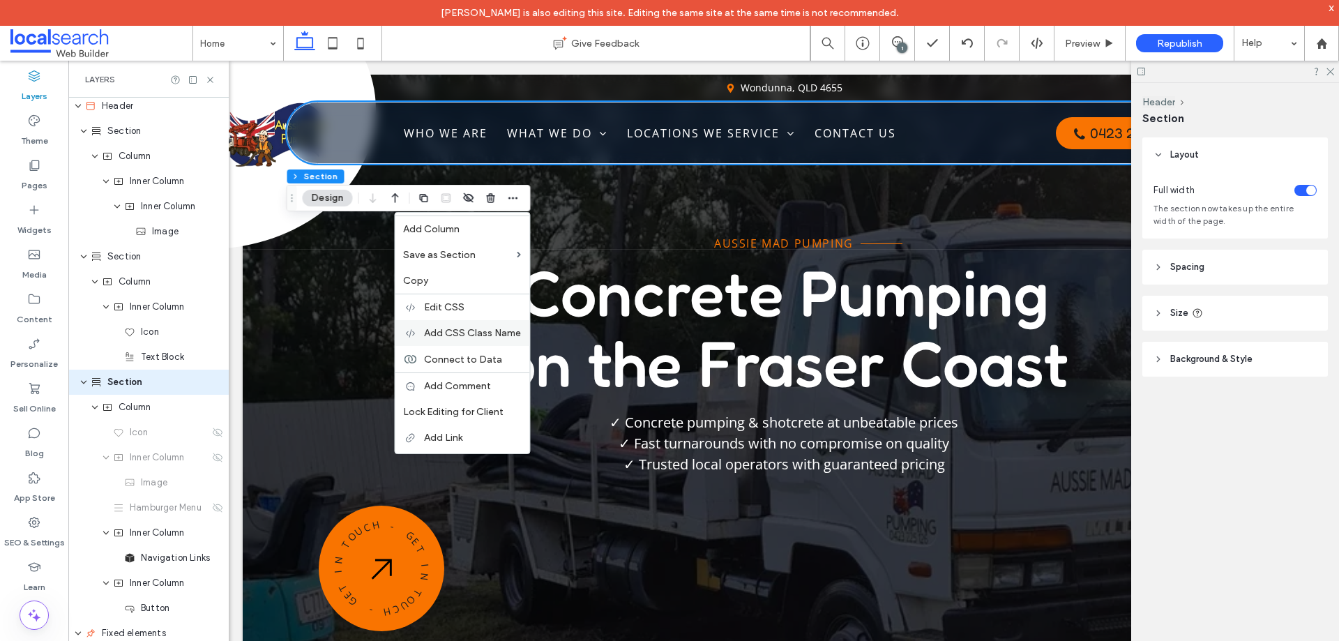
click at [463, 326] on div "Add CSS Class Name" at bounding box center [462, 333] width 135 height 26
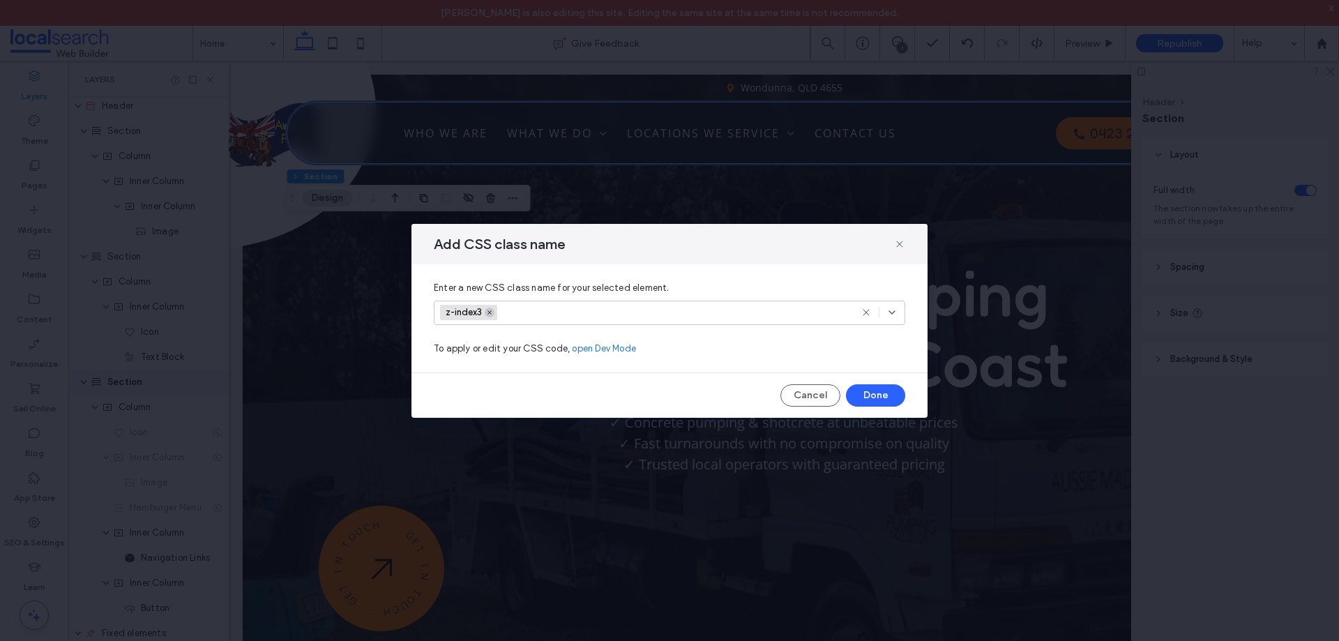
click at [487, 312] on icon at bounding box center [489, 312] width 7 height 7
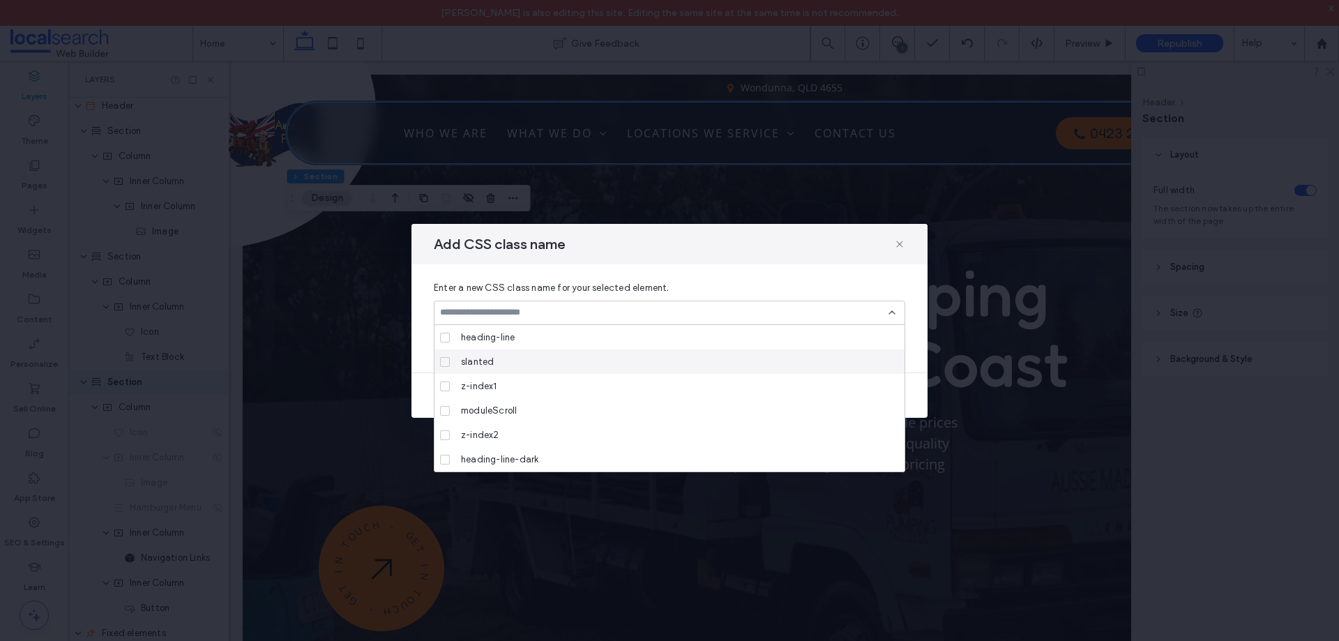
click at [891, 309] on icon at bounding box center [891, 312] width 11 height 11
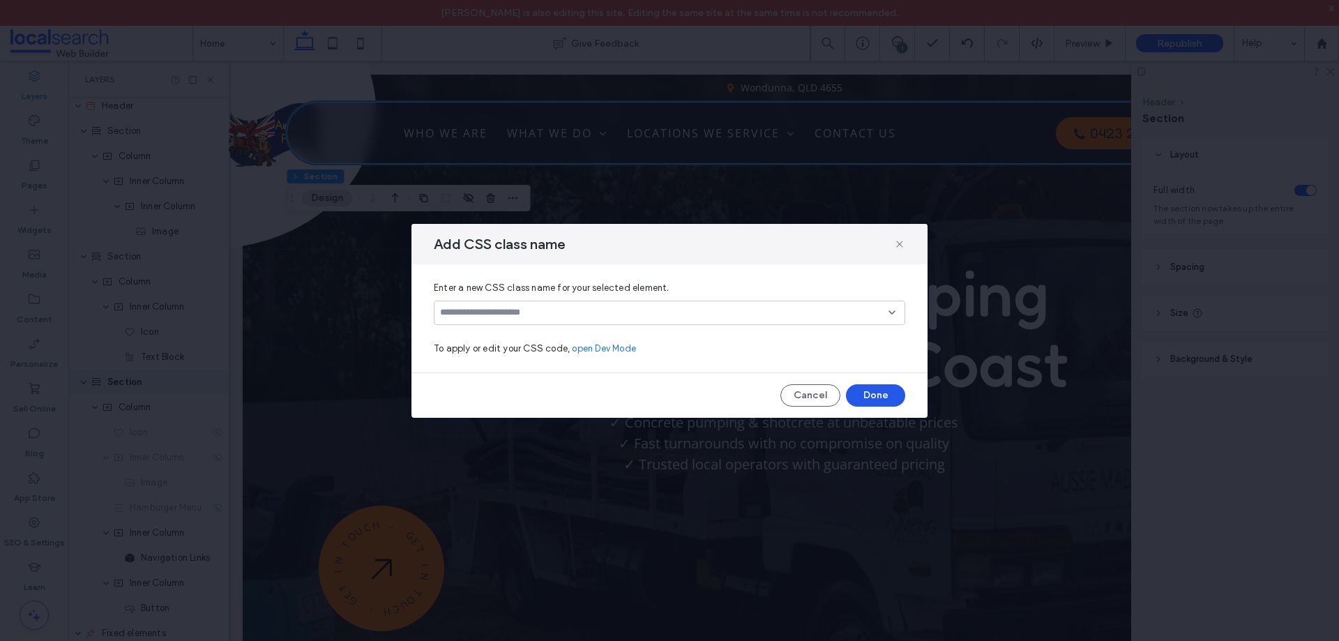
click at [873, 397] on button "Done" at bounding box center [875, 395] width 59 height 22
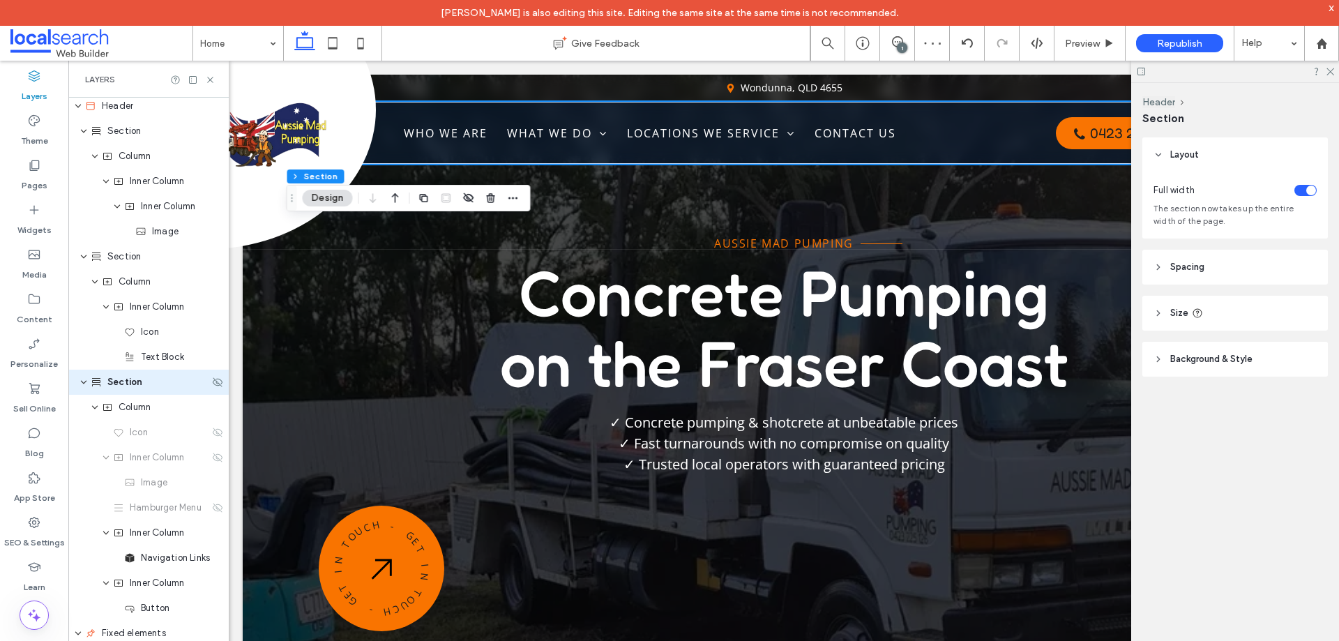
scroll to position [74, 0]
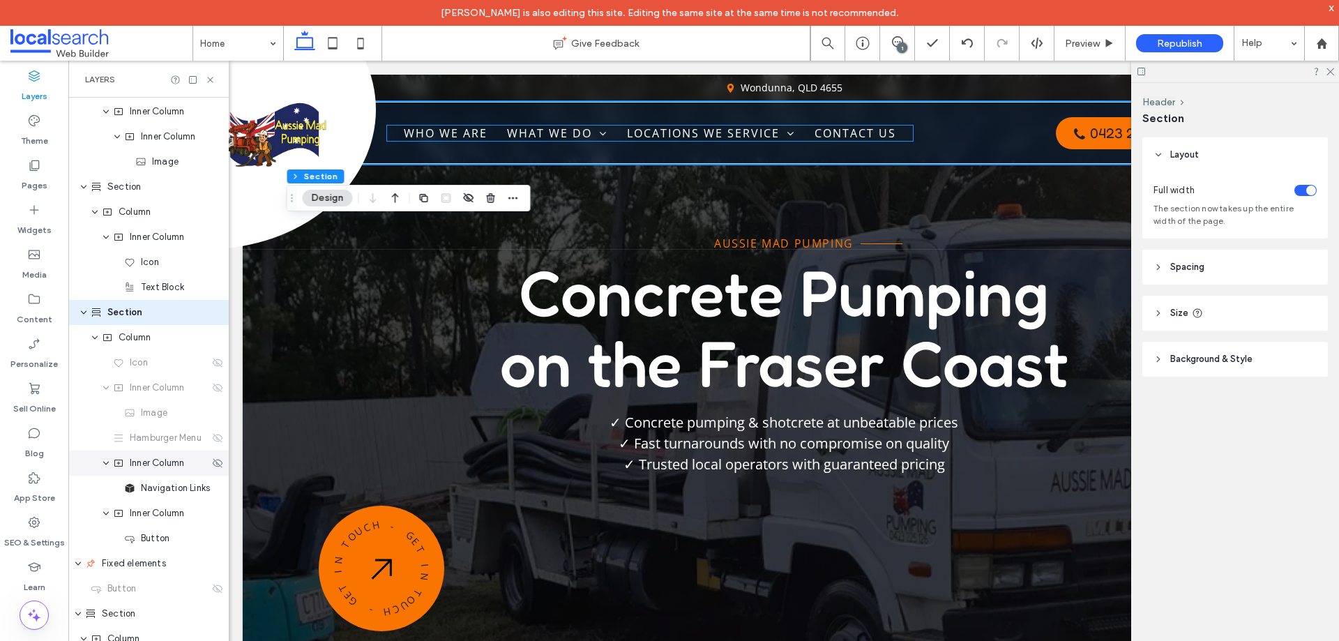
click at [160, 469] on span "Inner Column" at bounding box center [157, 463] width 54 height 14
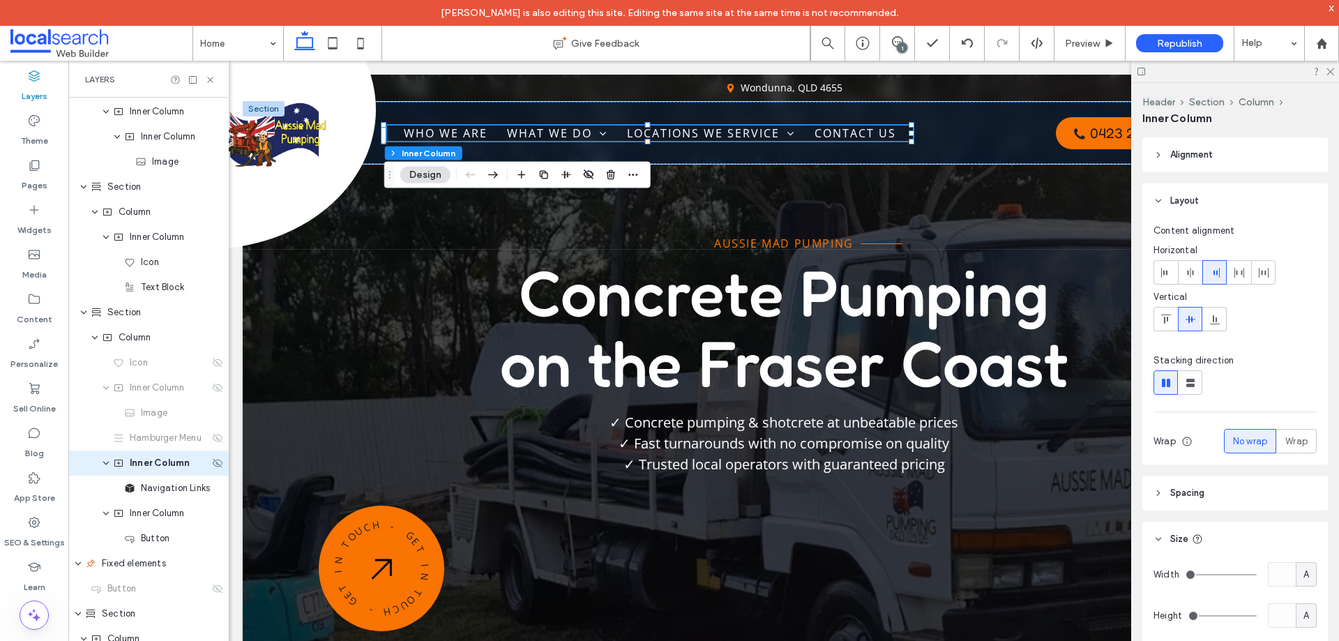
scroll to position [155, 0]
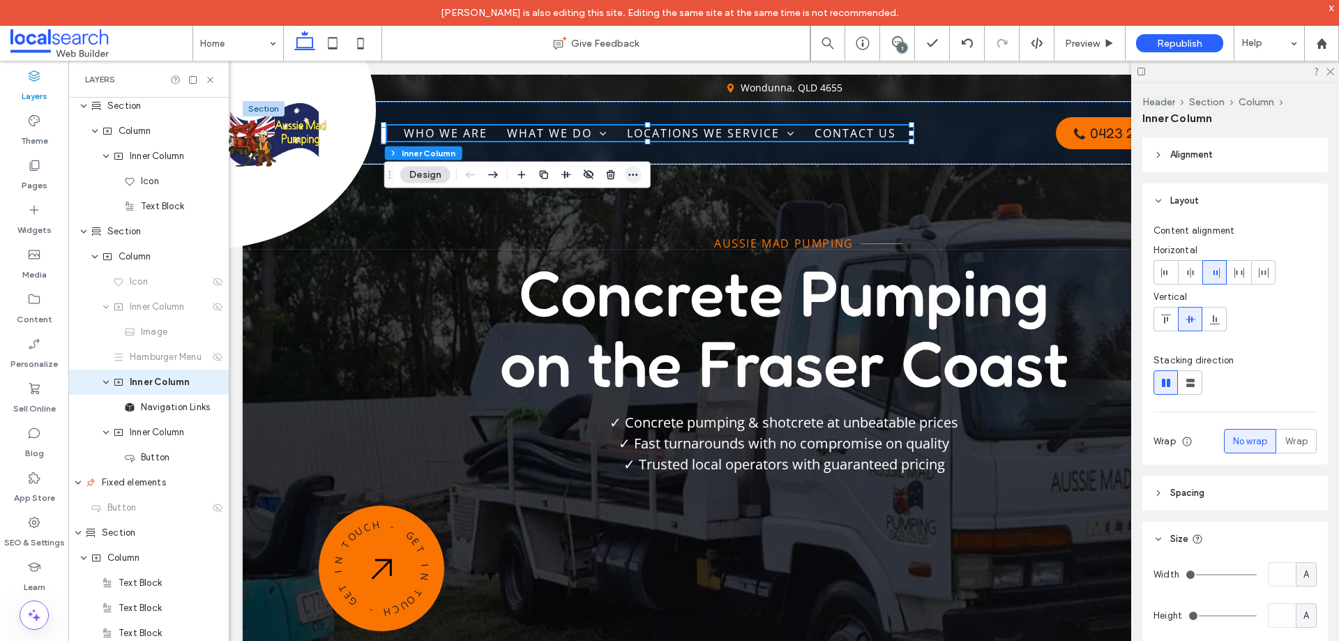
click at [637, 173] on icon "button" at bounding box center [633, 174] width 11 height 11
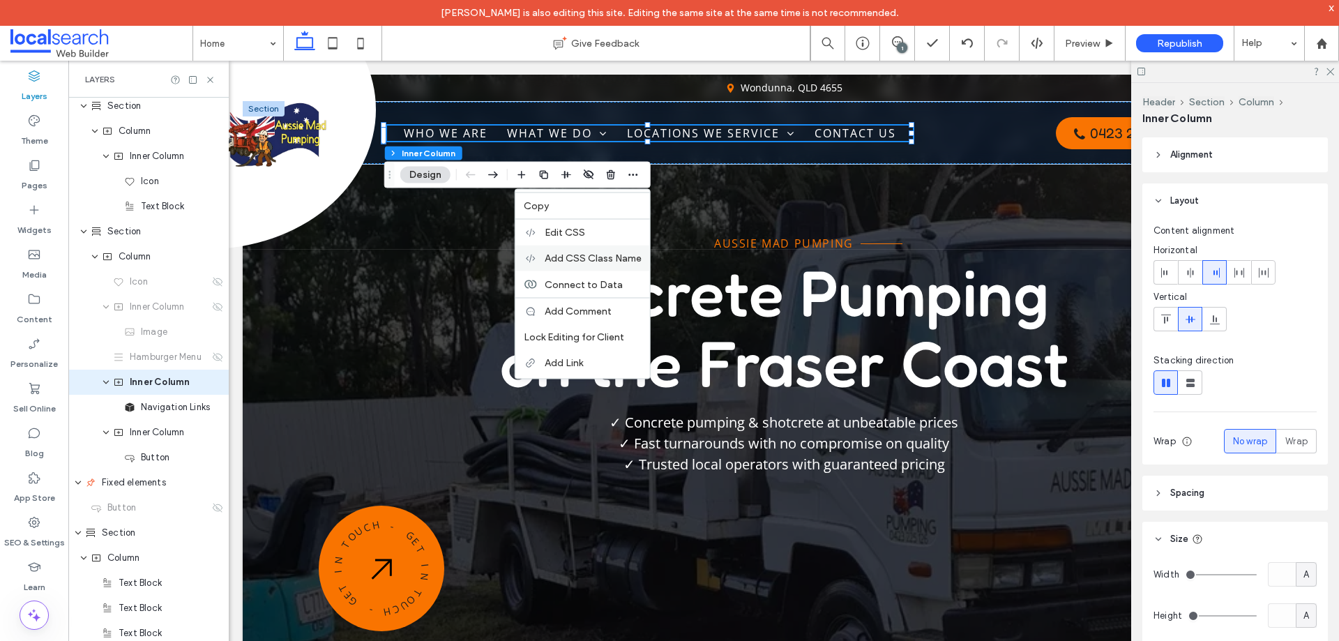
click at [586, 259] on span "Add CSS Class Name" at bounding box center [593, 258] width 97 height 12
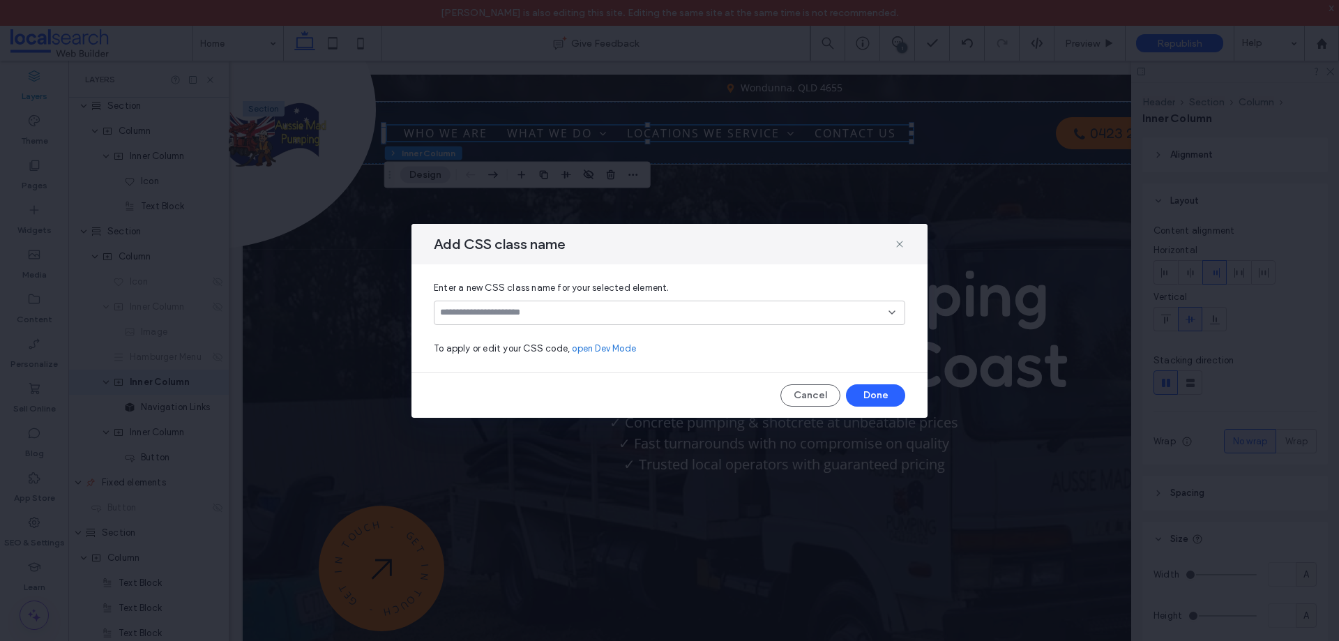
click at [533, 317] on input at bounding box center [664, 312] width 448 height 11
type input "********"
click at [500, 335] on div "Create "z-index3"" at bounding box center [670, 335] width 458 height 10
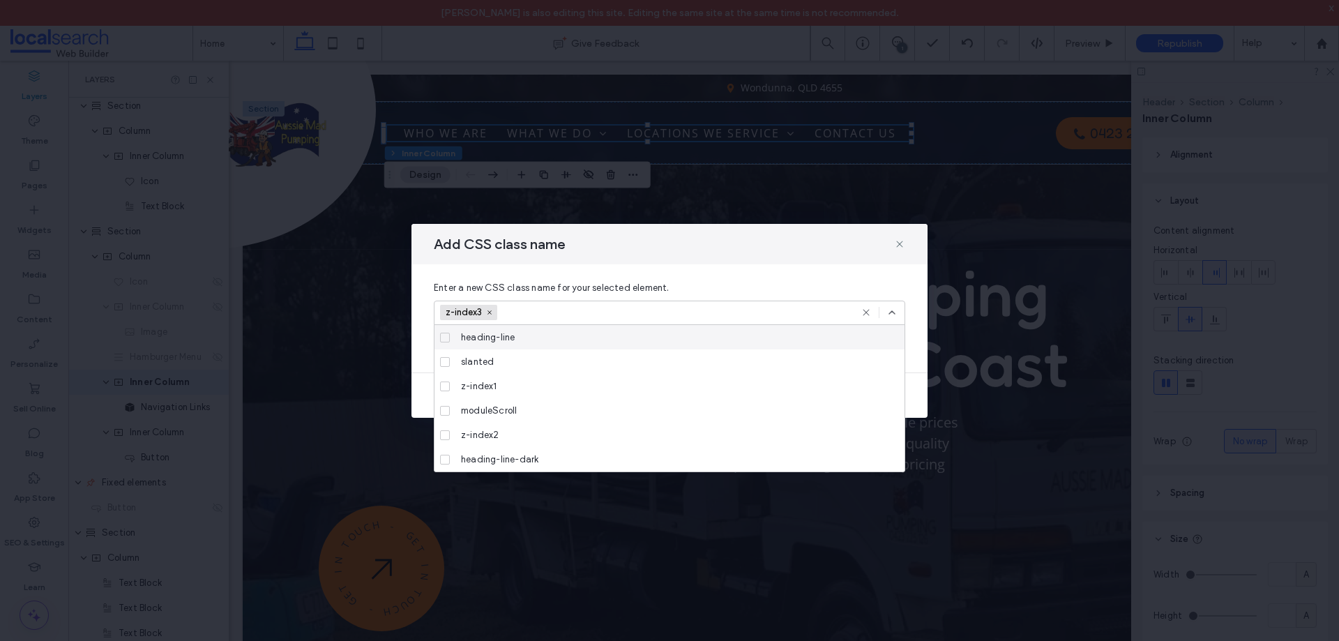
click at [889, 312] on icon at bounding box center [891, 312] width 11 height 11
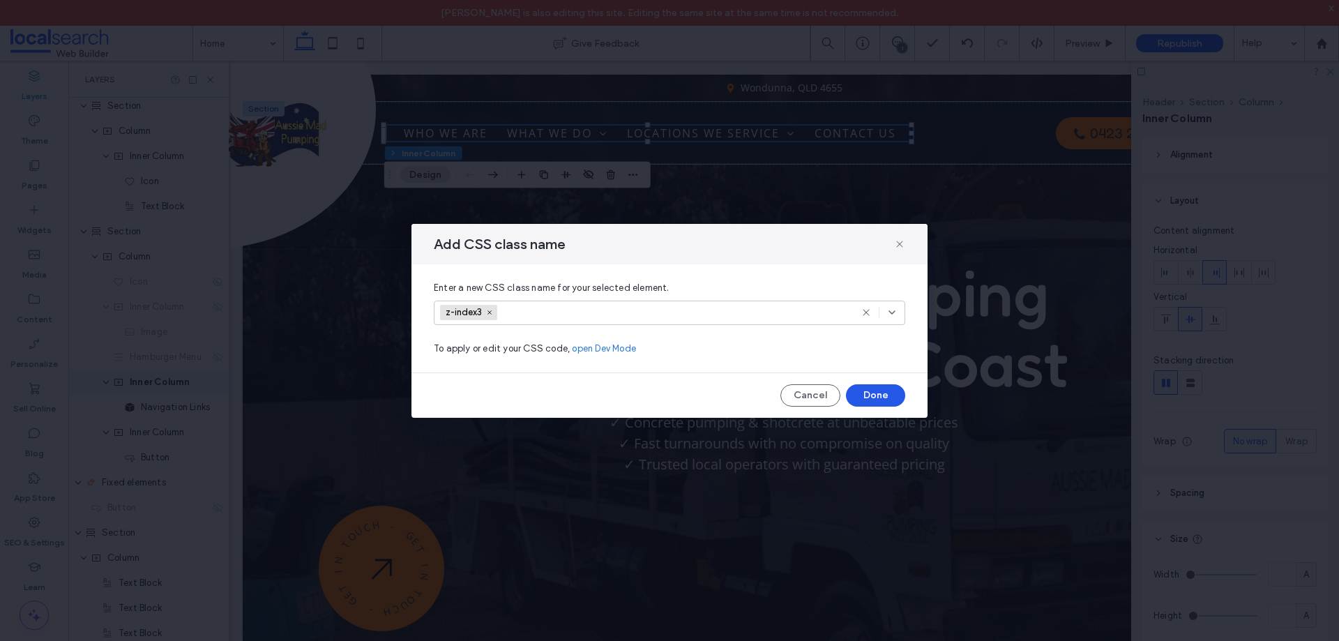
click at [883, 395] on button "Done" at bounding box center [875, 395] width 59 height 22
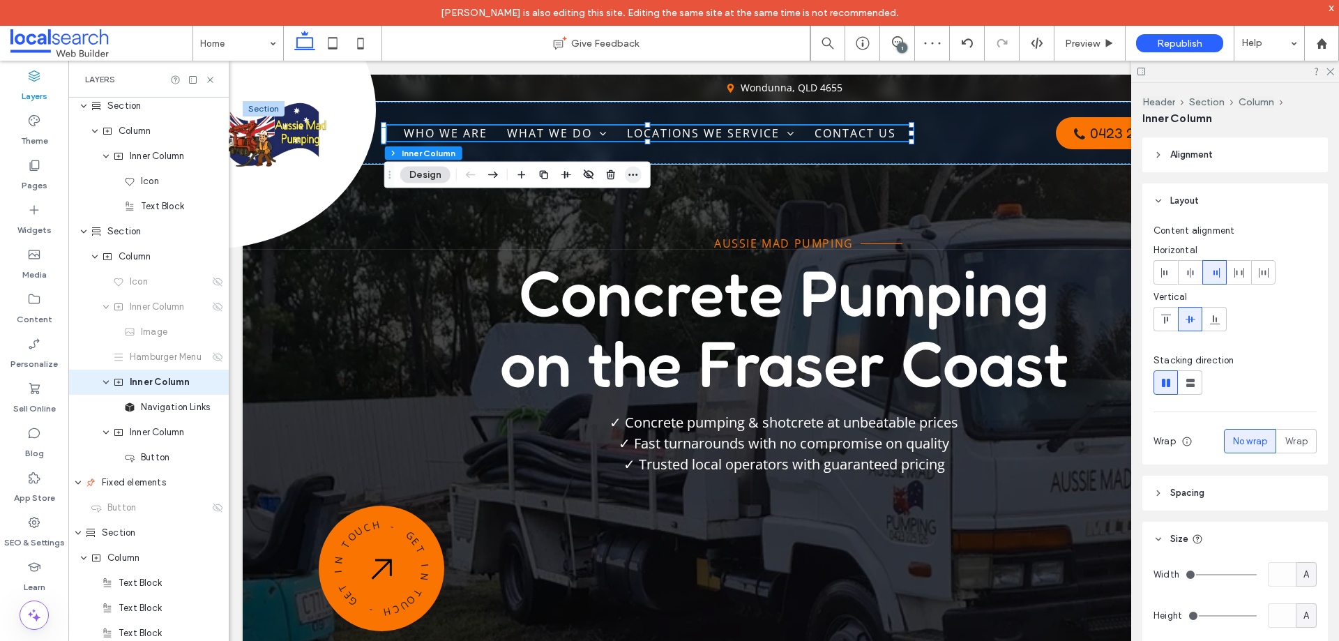
click at [631, 176] on icon "button" at bounding box center [633, 174] width 11 height 11
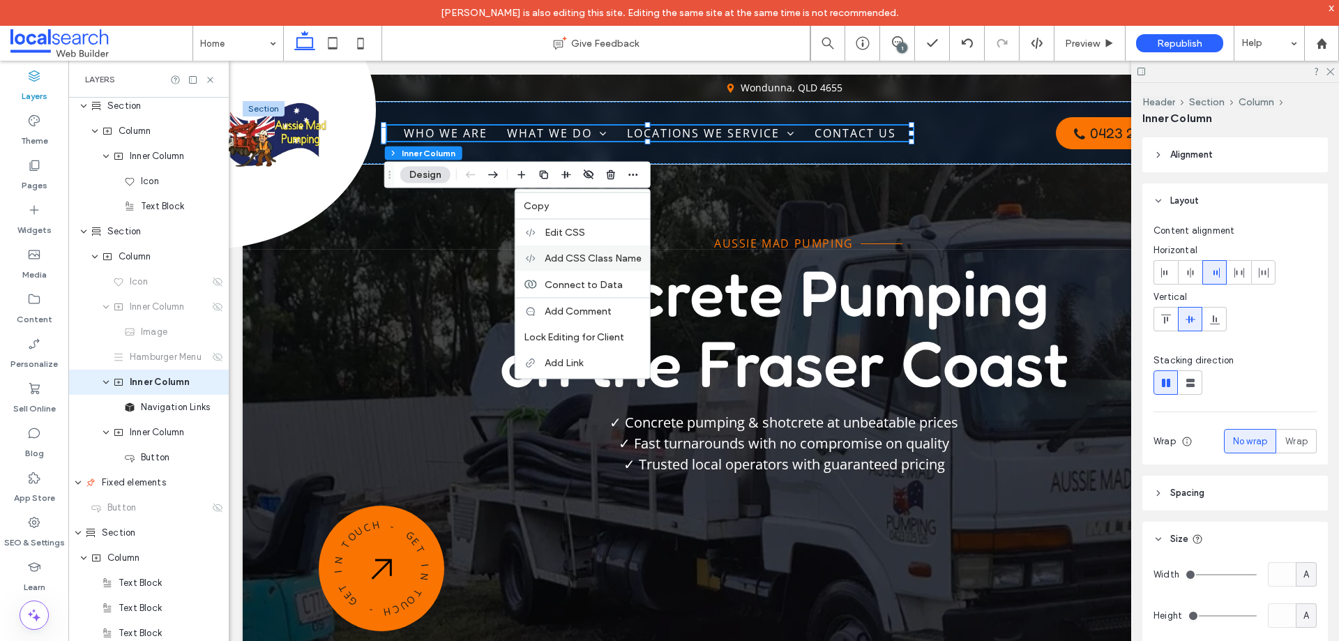
click at [585, 256] on span "Add CSS Class Name" at bounding box center [593, 258] width 97 height 12
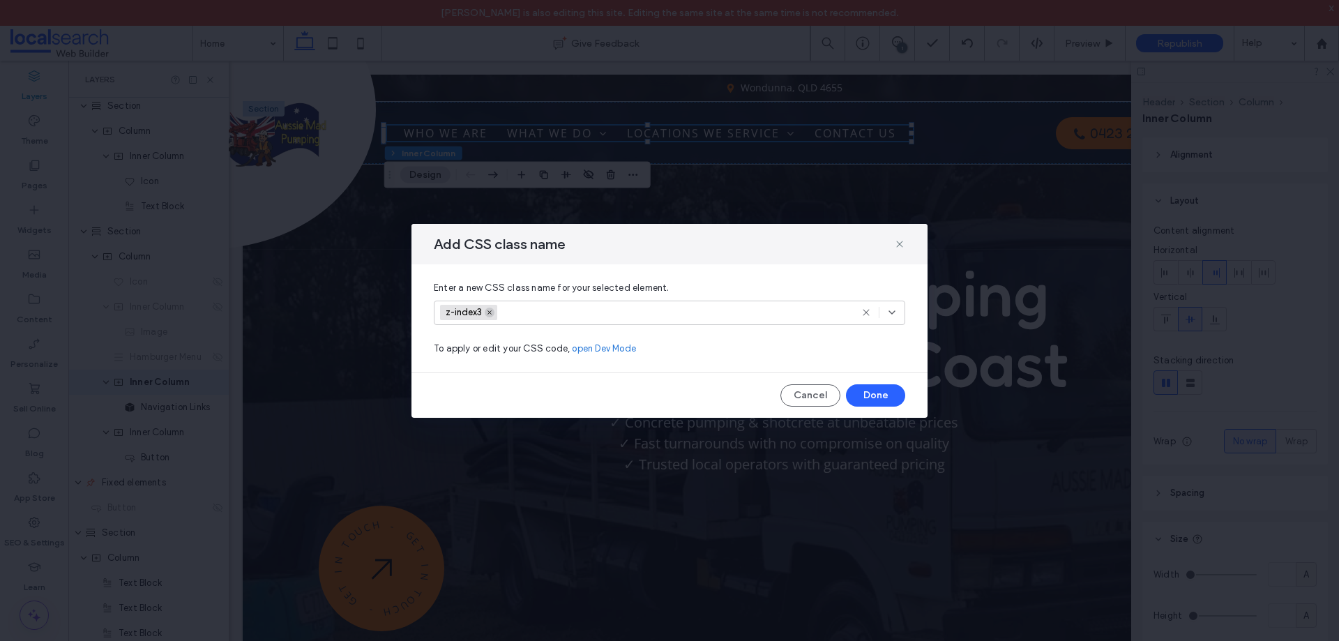
click at [489, 310] on icon at bounding box center [489, 312] width 7 height 7
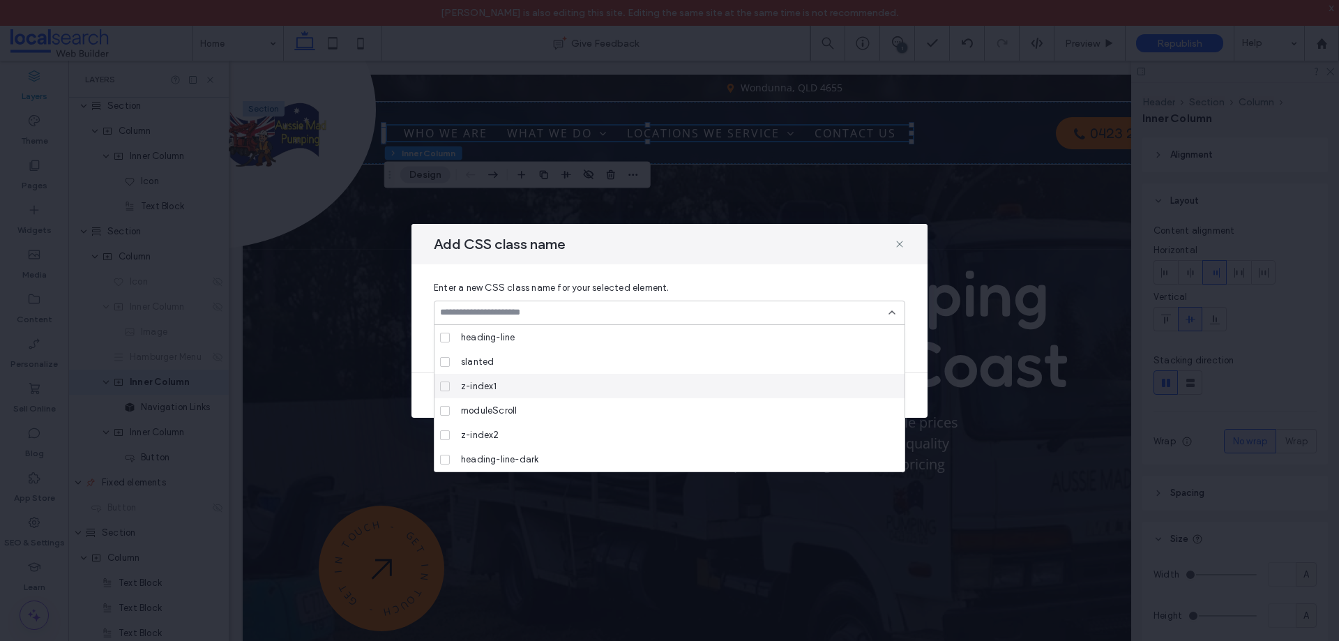
click at [891, 314] on icon at bounding box center [891, 312] width 11 height 11
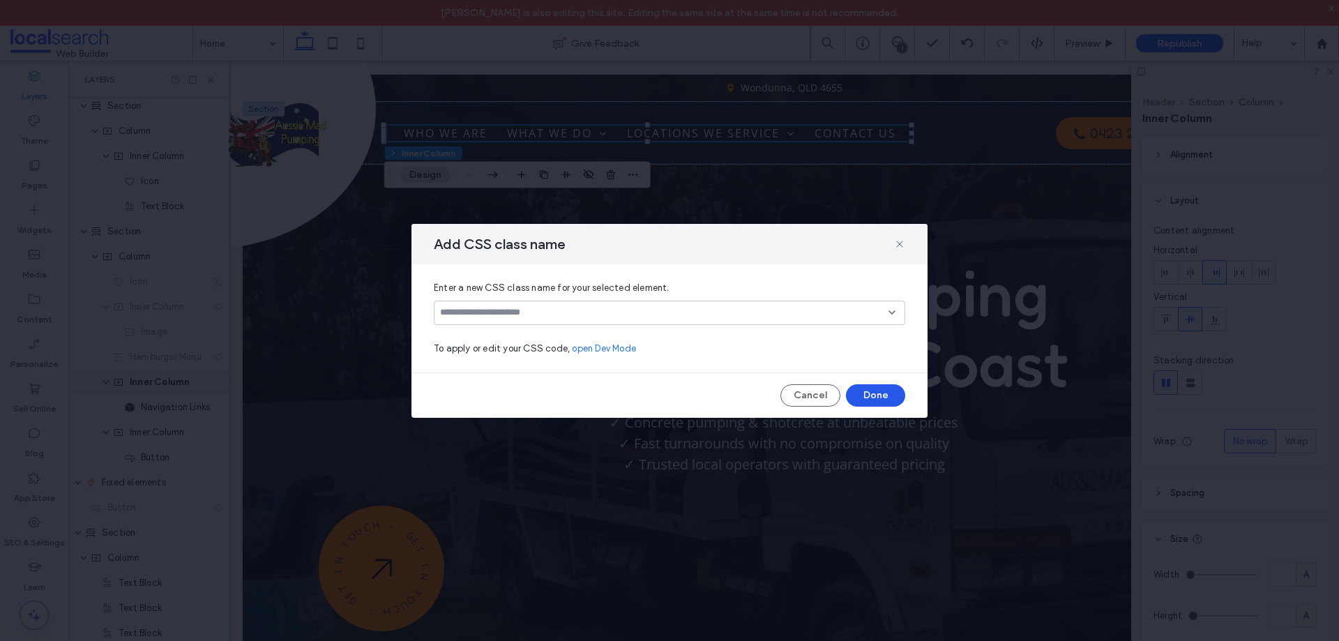
click at [880, 391] on button "Done" at bounding box center [875, 395] width 59 height 22
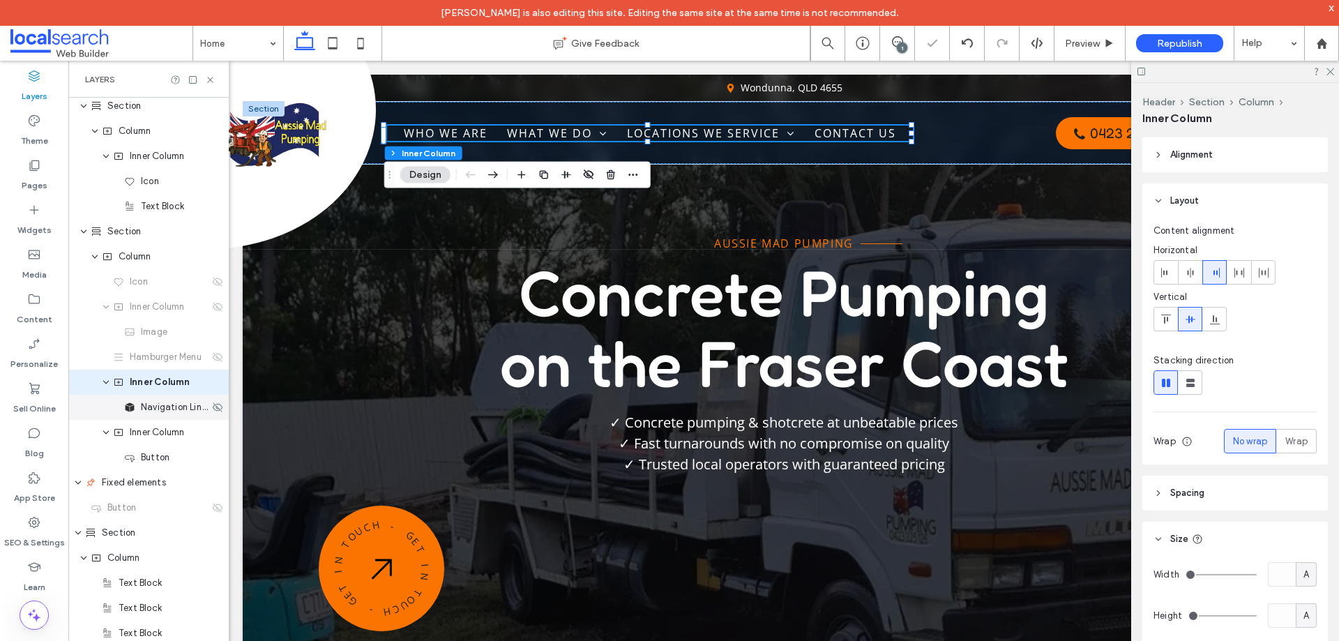
click at [153, 413] on span "Navigation Links" at bounding box center [175, 407] width 68 height 14
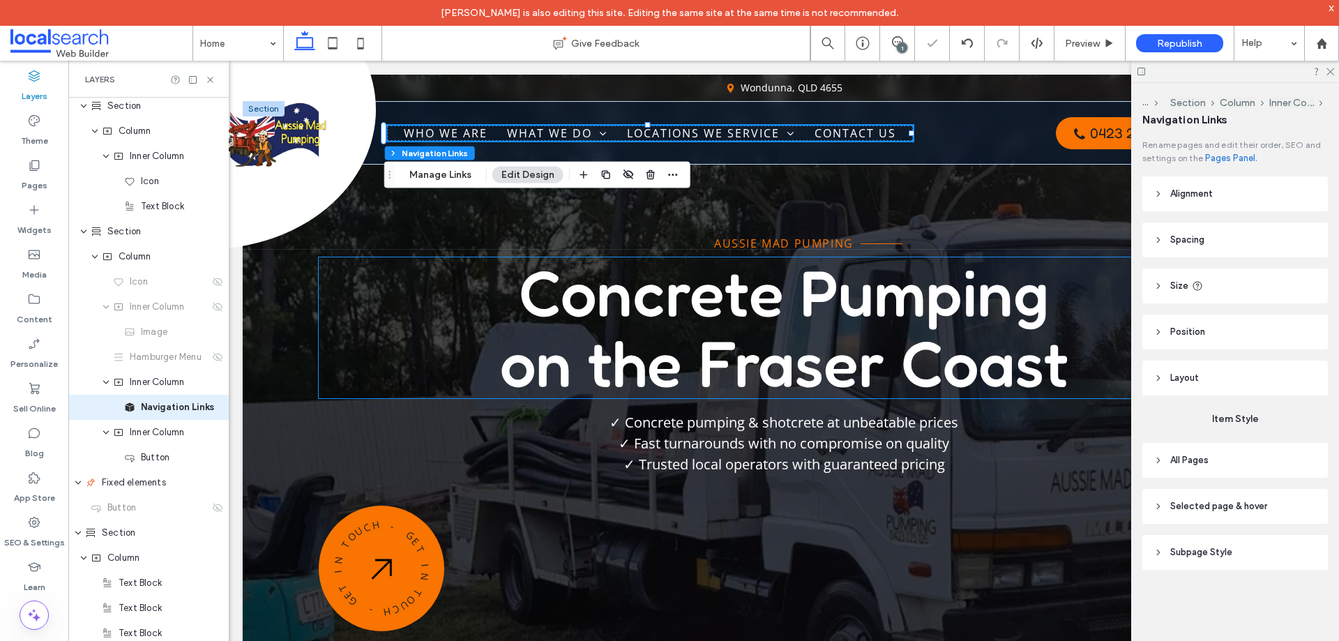
scroll to position [180, 0]
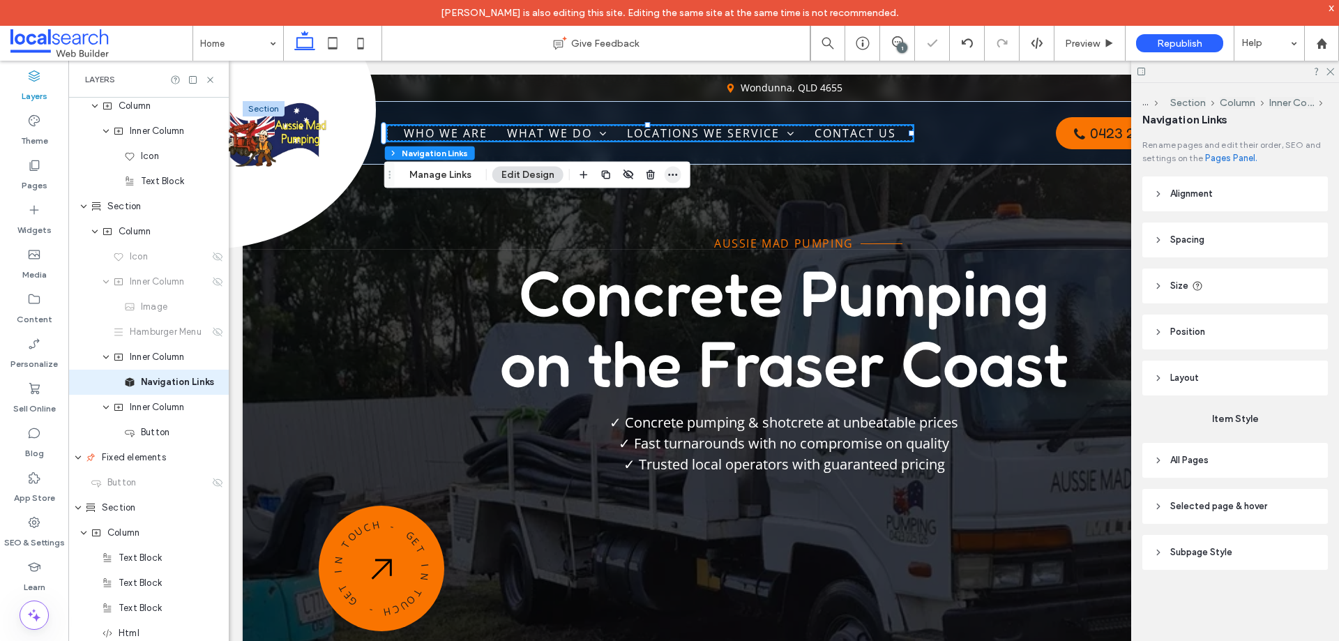
click at [667, 170] on icon "button" at bounding box center [672, 174] width 11 height 11
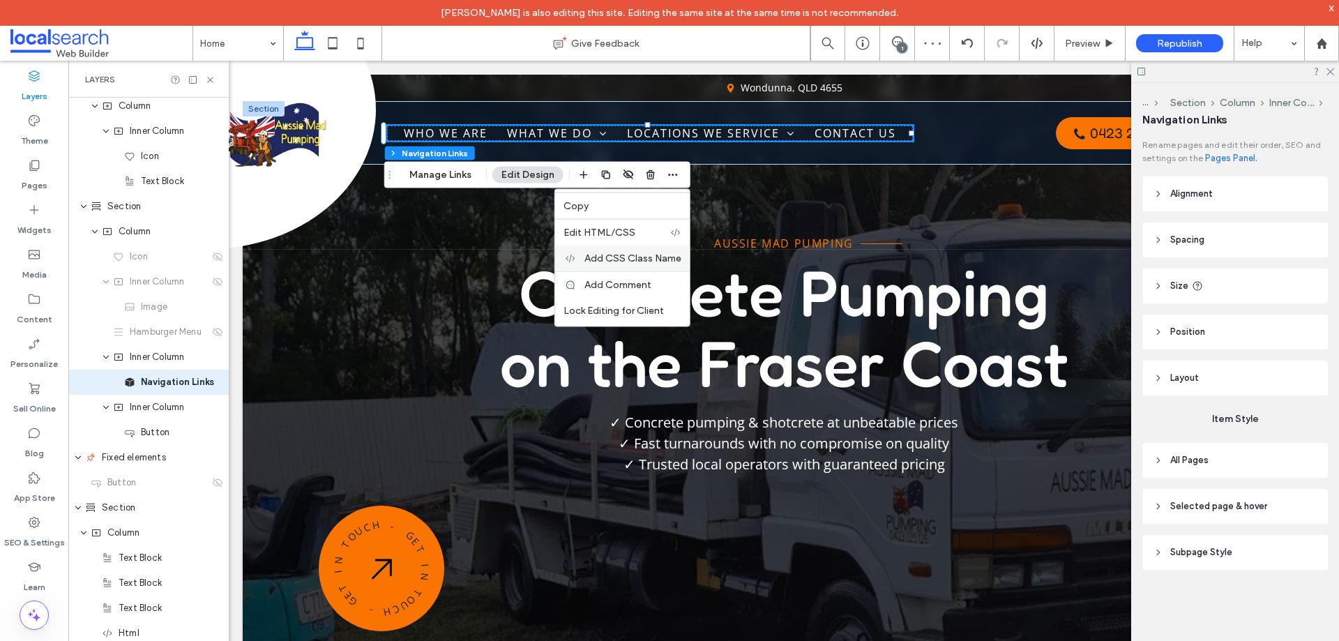
click at [635, 260] on span "Add CSS Class Name" at bounding box center [632, 258] width 97 height 12
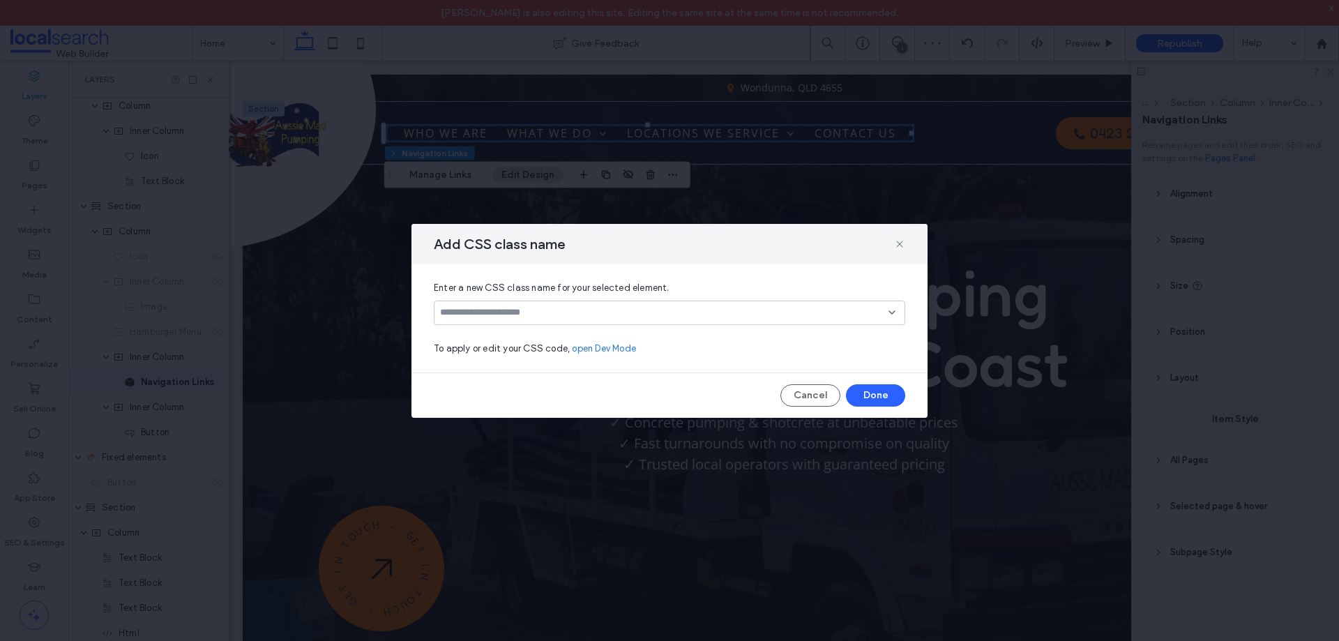
click at [548, 309] on input at bounding box center [664, 312] width 448 height 11
type input "********"
click at [443, 337] on icon at bounding box center [444, 337] width 5 height 4
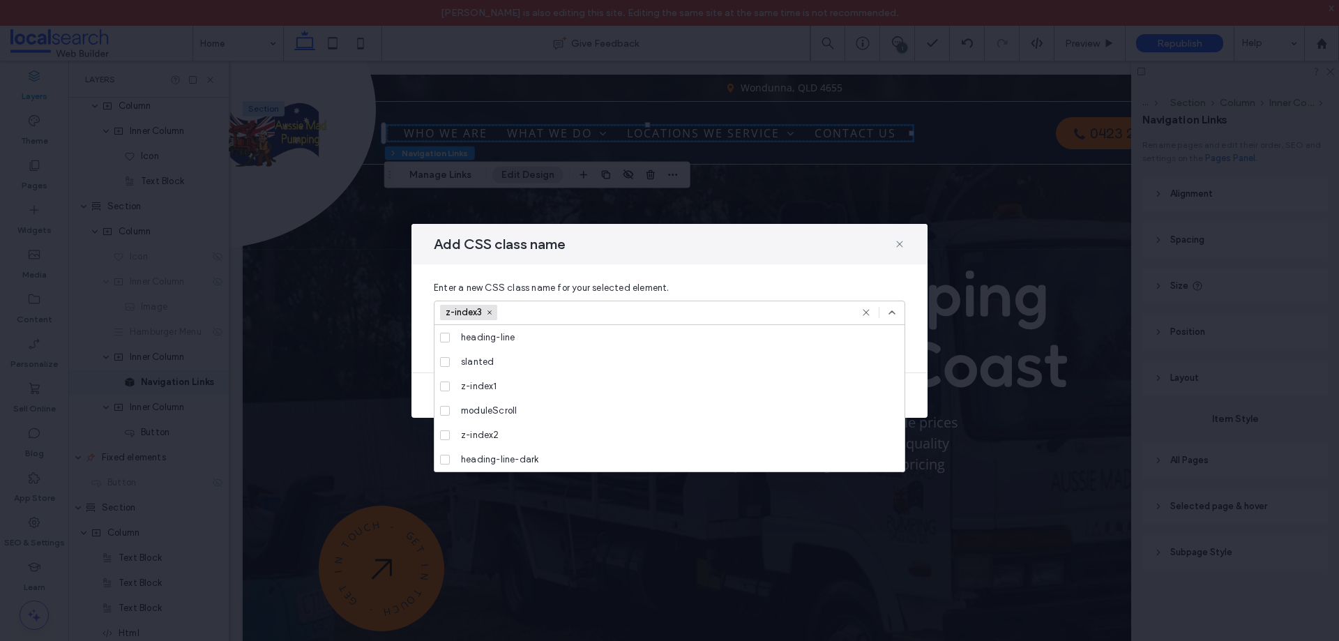
scroll to position [146, 0]
click at [894, 310] on icon at bounding box center [891, 312] width 11 height 11
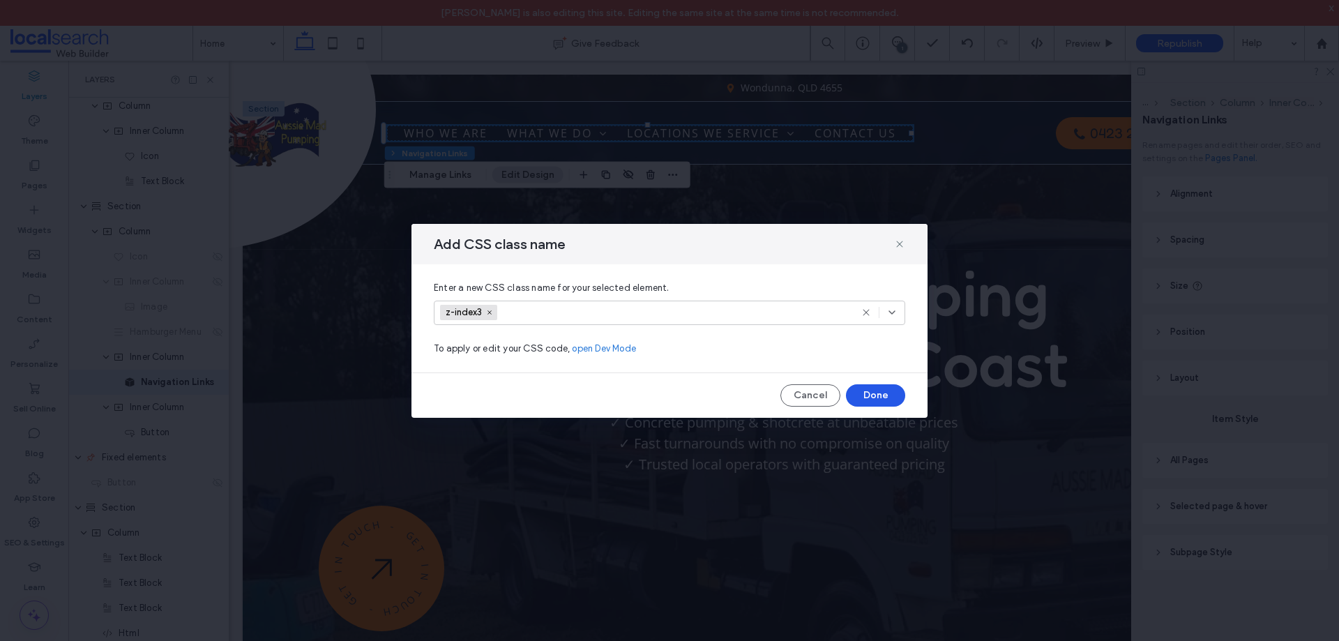
click at [882, 395] on button "Done" at bounding box center [875, 395] width 59 height 22
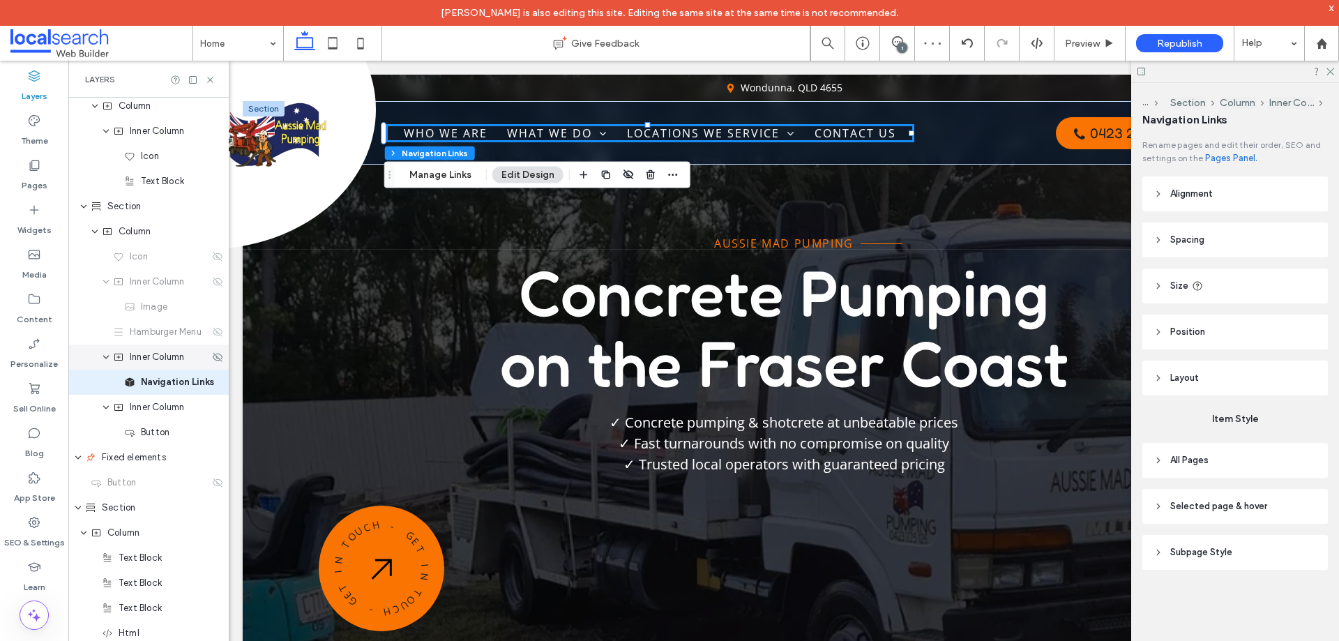
click at [176, 359] on span "Inner Column" at bounding box center [157, 357] width 54 height 14
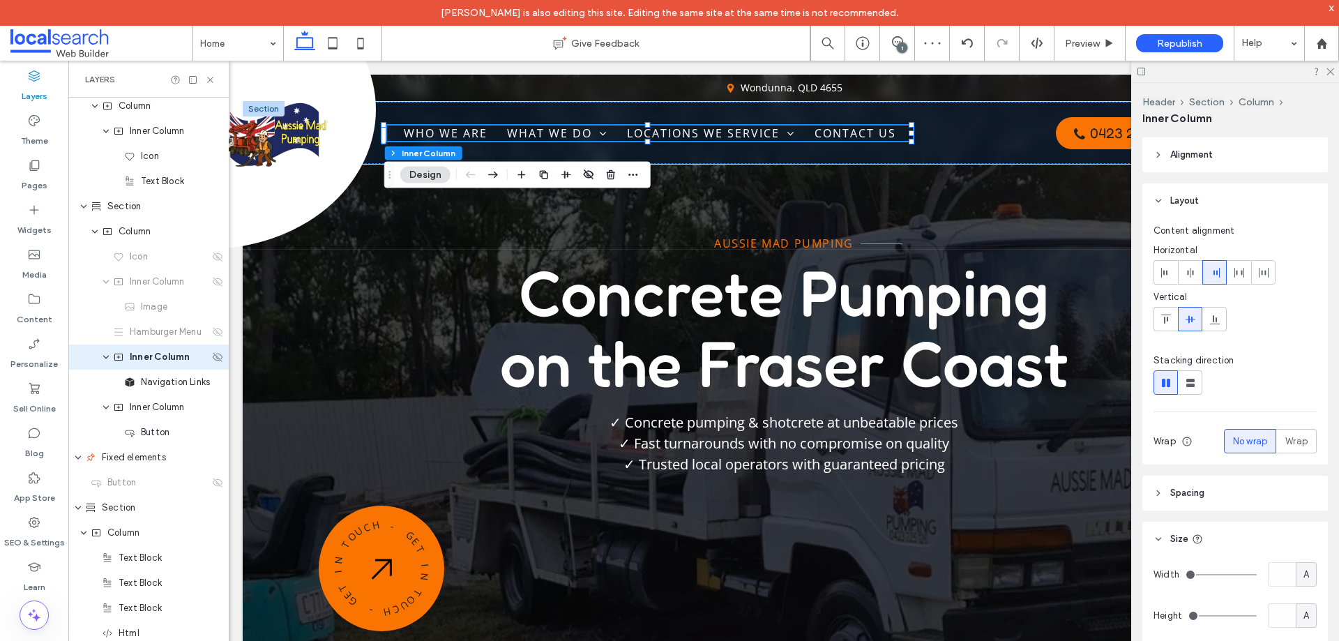
scroll to position [155, 0]
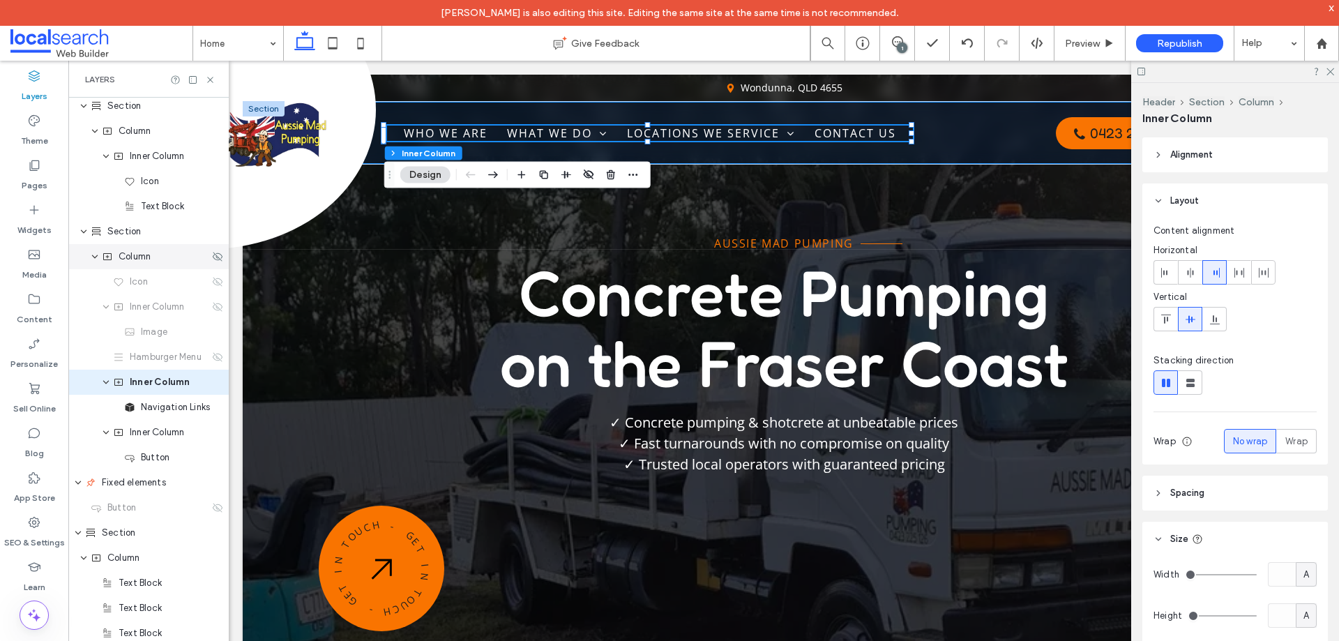
click at [157, 260] on div "Column" at bounding box center [155, 257] width 107 height 14
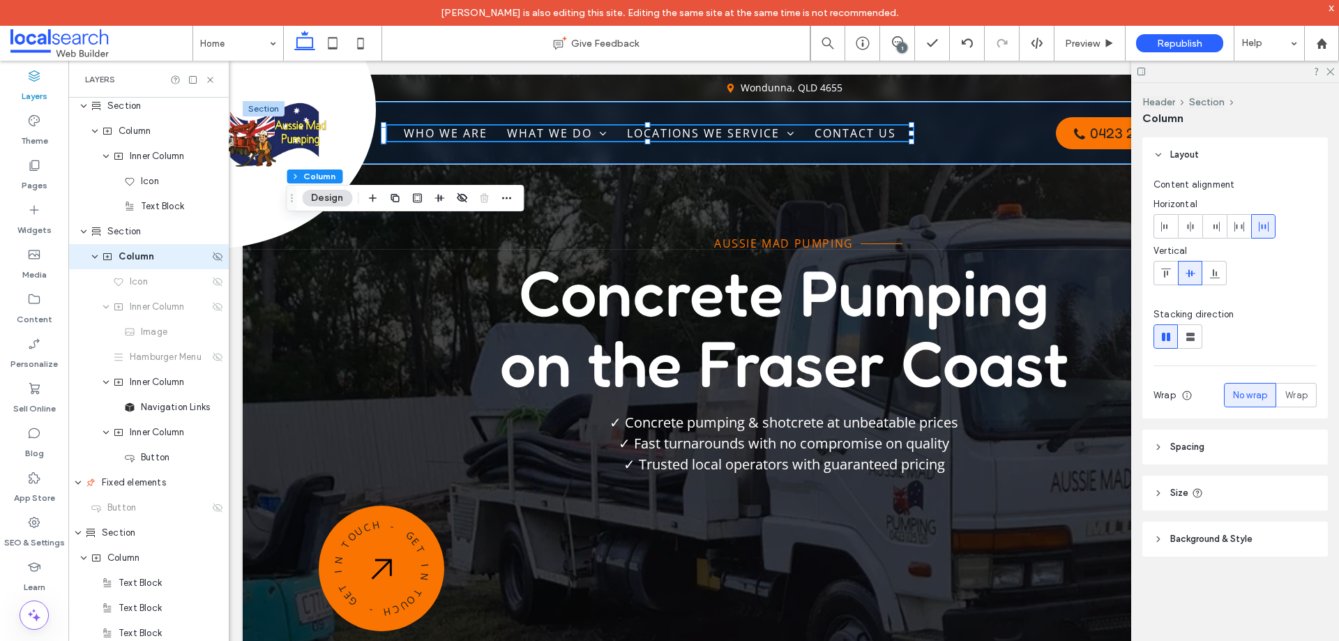
scroll to position [29, 0]
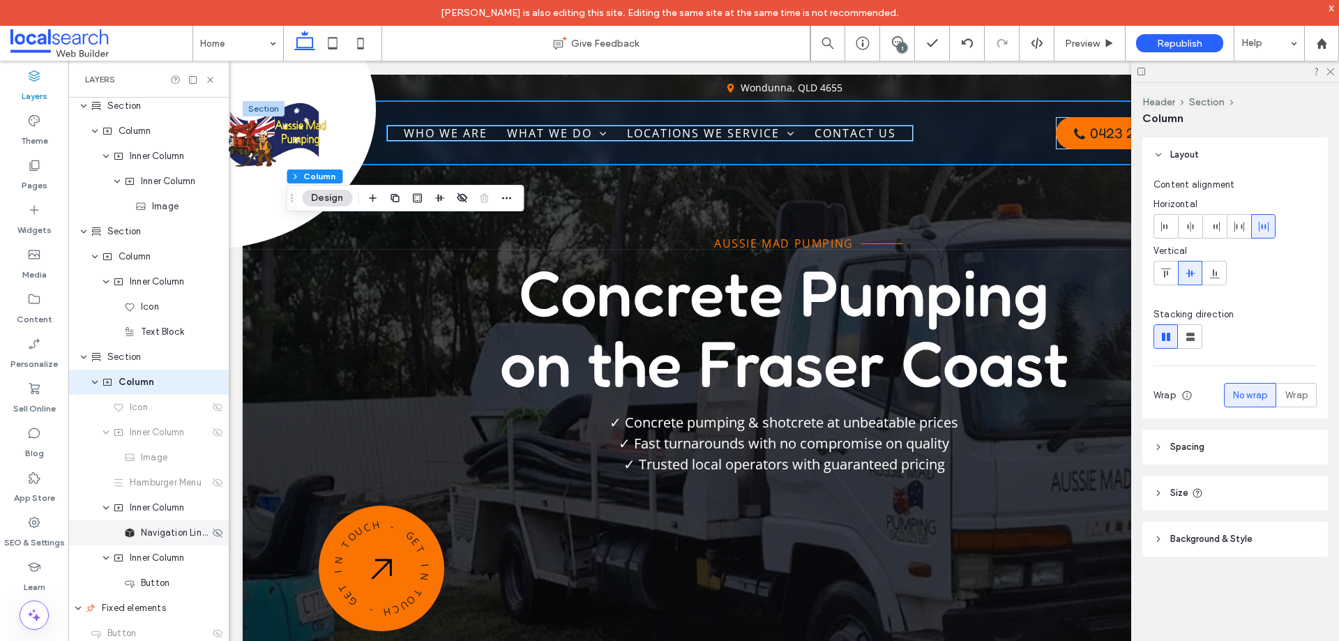
click at [160, 545] on div "Navigation Links" at bounding box center [148, 532] width 160 height 25
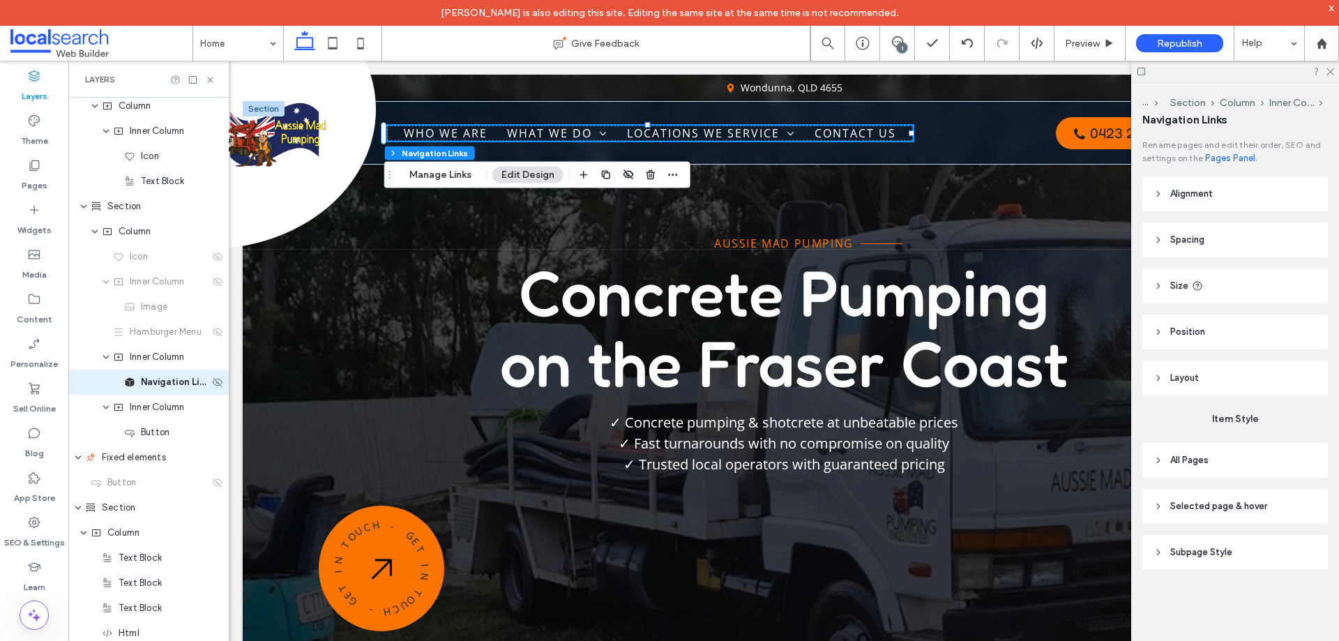
scroll to position [110, 0]
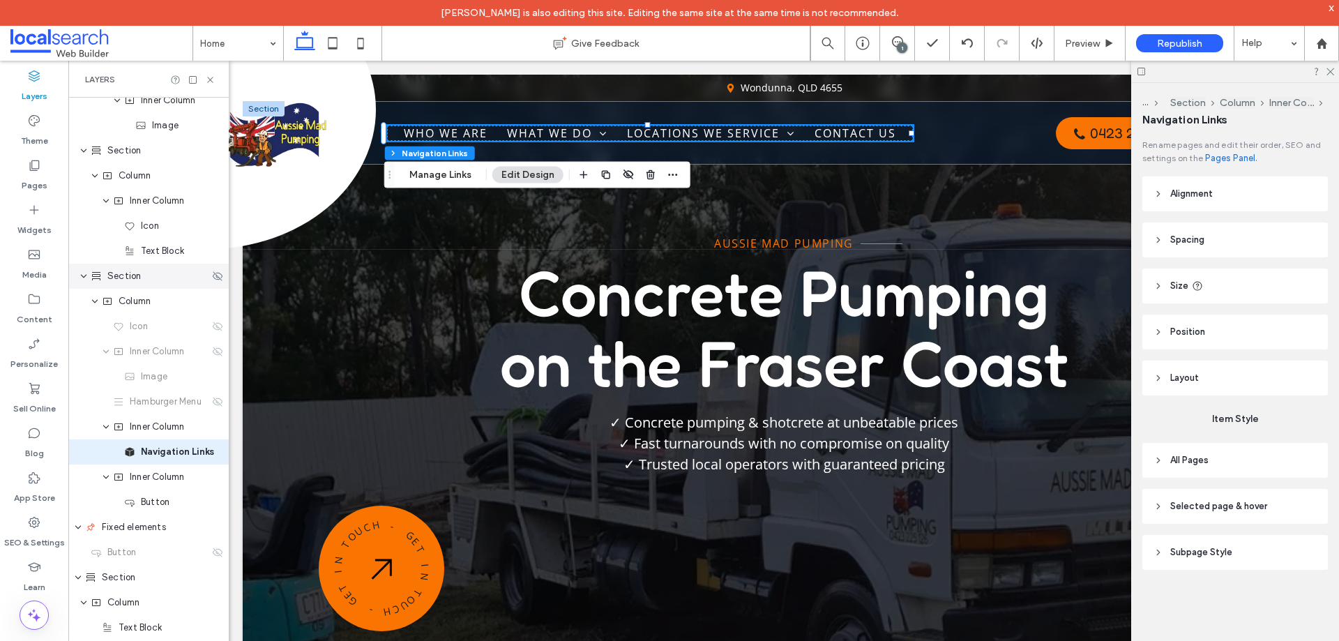
click at [84, 278] on use "expand Section" at bounding box center [84, 276] width 6 height 3
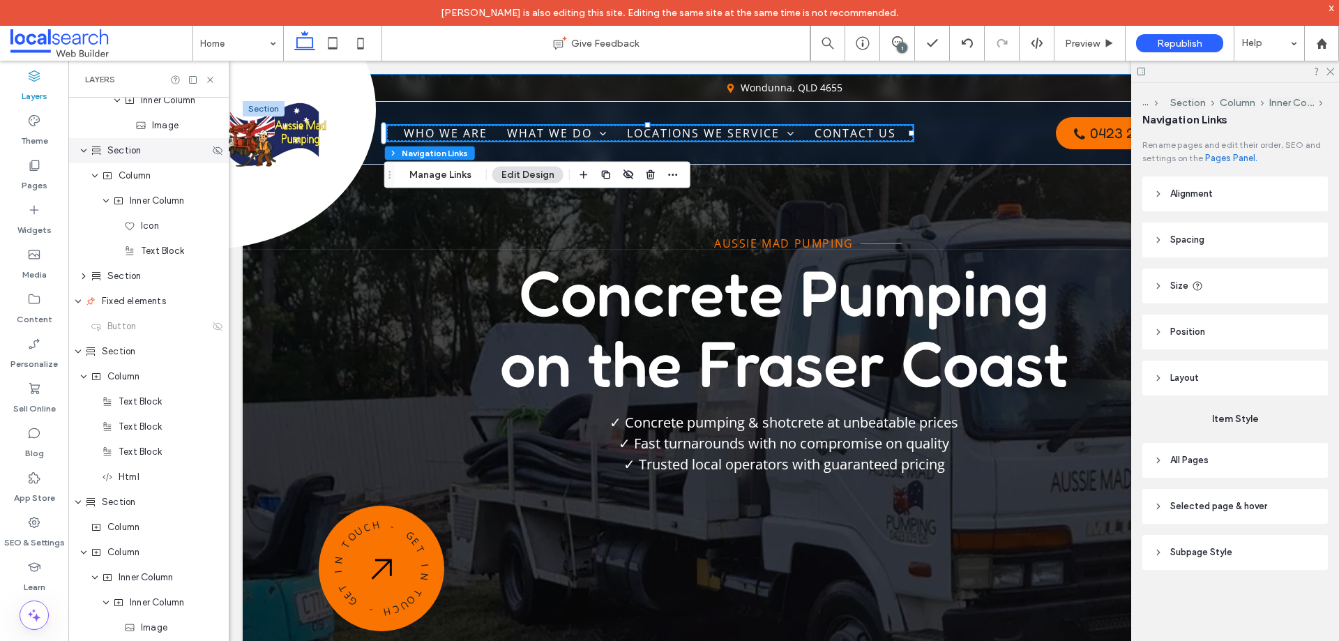
click at [87, 156] on icon "expand Section" at bounding box center [84, 150] width 8 height 11
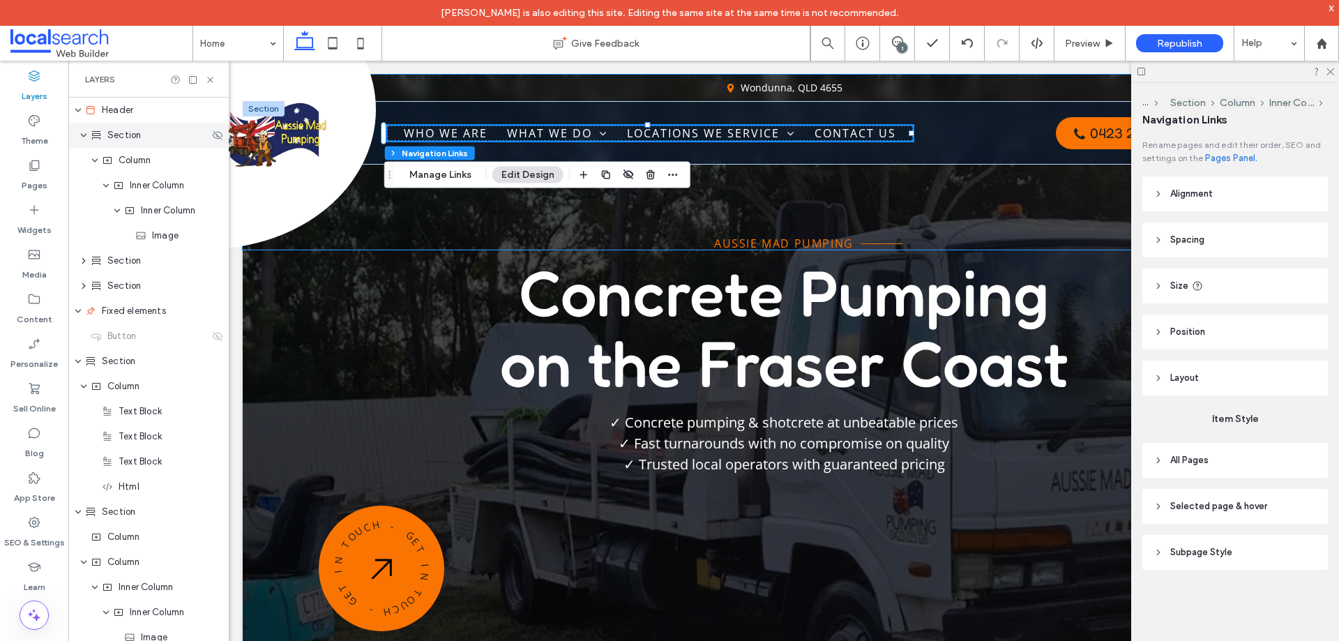
click at [87, 142] on span "expand Section" at bounding box center [84, 135] width 8 height 25
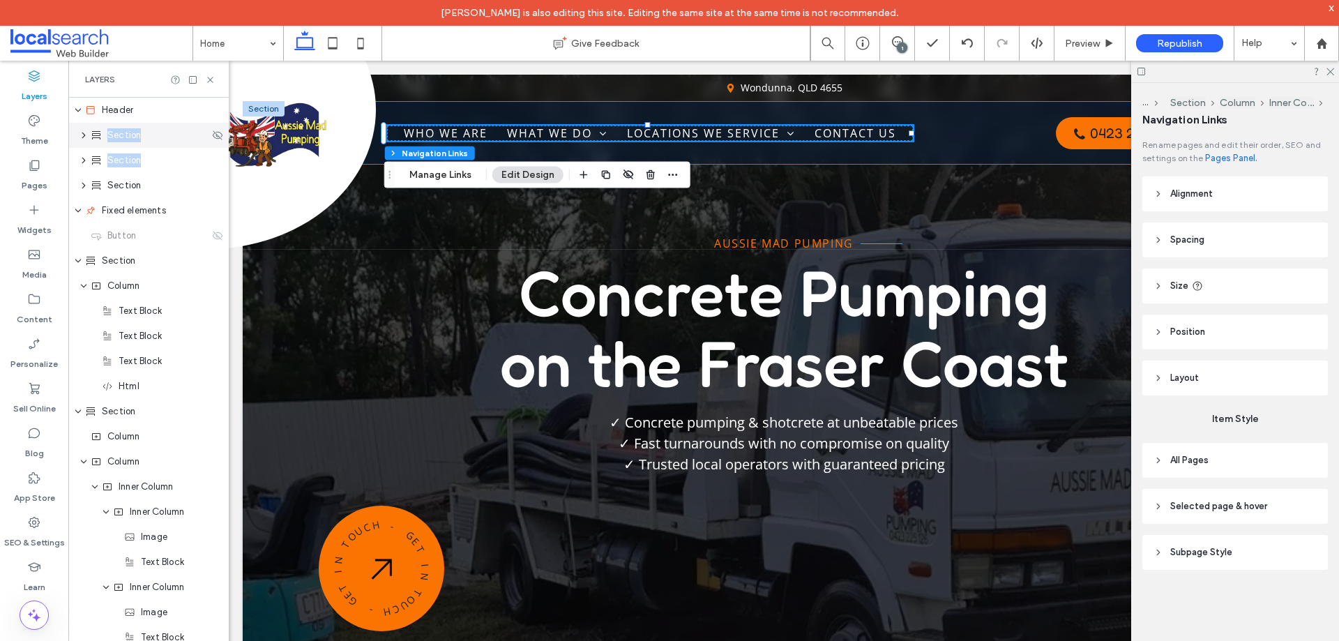
click at [149, 136] on div "Section" at bounding box center [150, 135] width 119 height 14
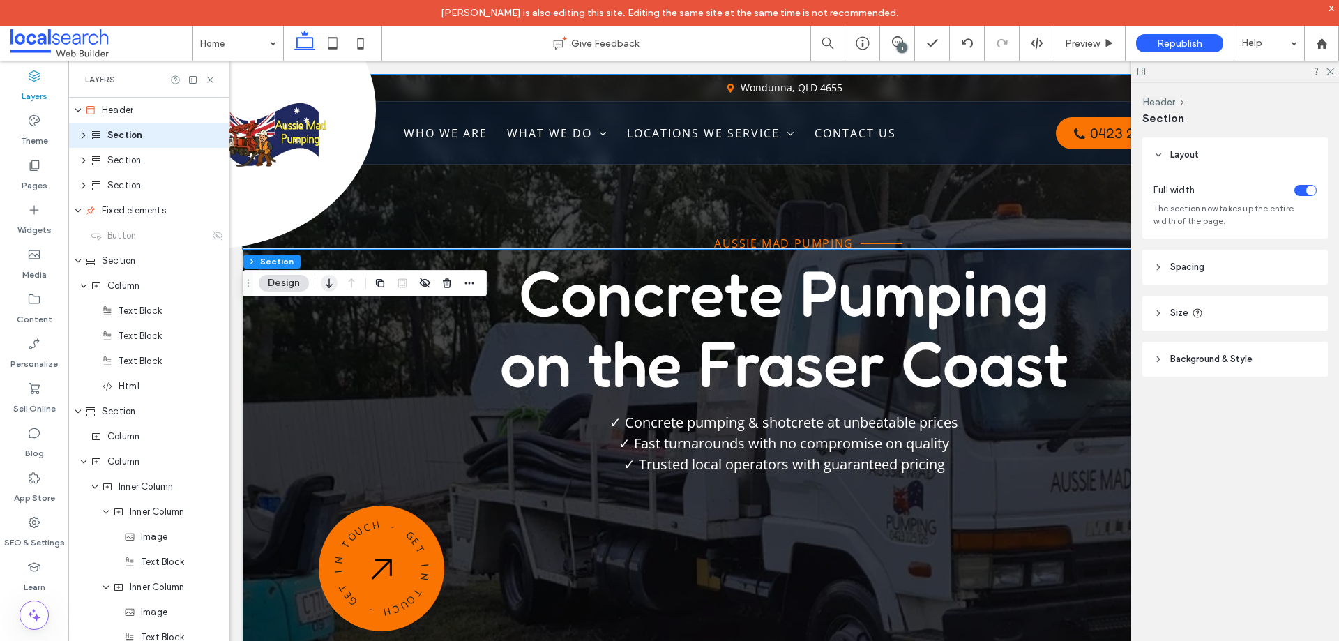
click at [322, 287] on icon "button" at bounding box center [329, 283] width 17 height 25
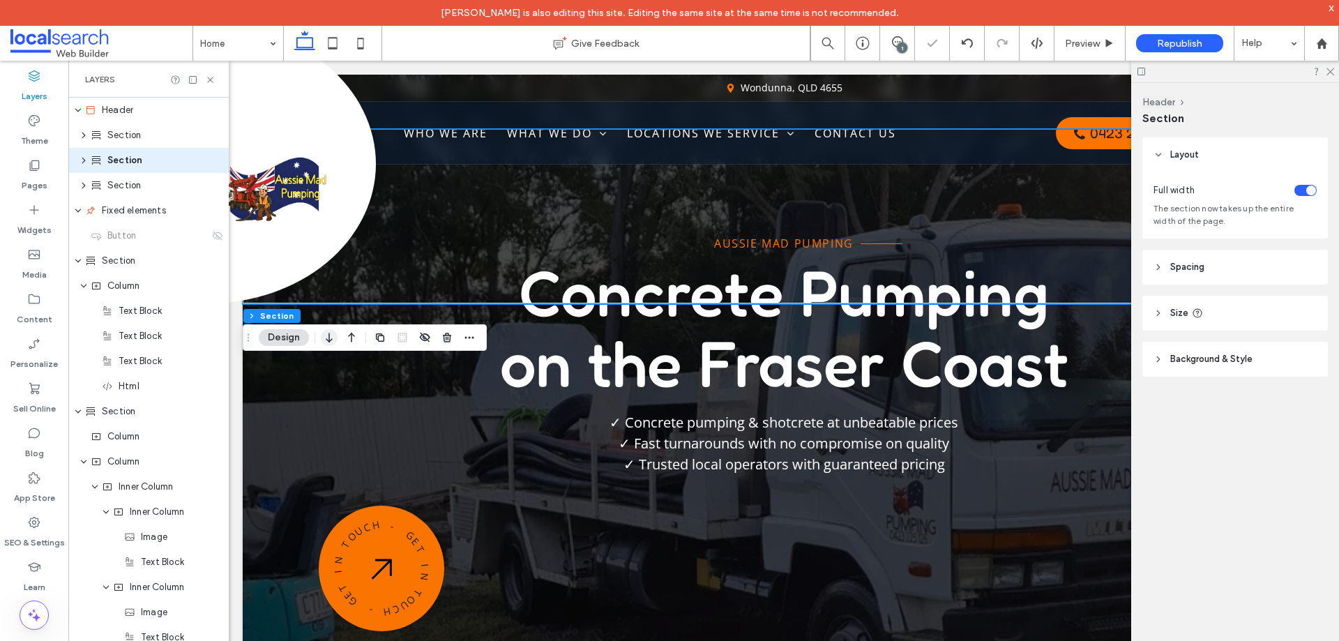
click at [331, 338] on icon "button" at bounding box center [329, 337] width 17 height 25
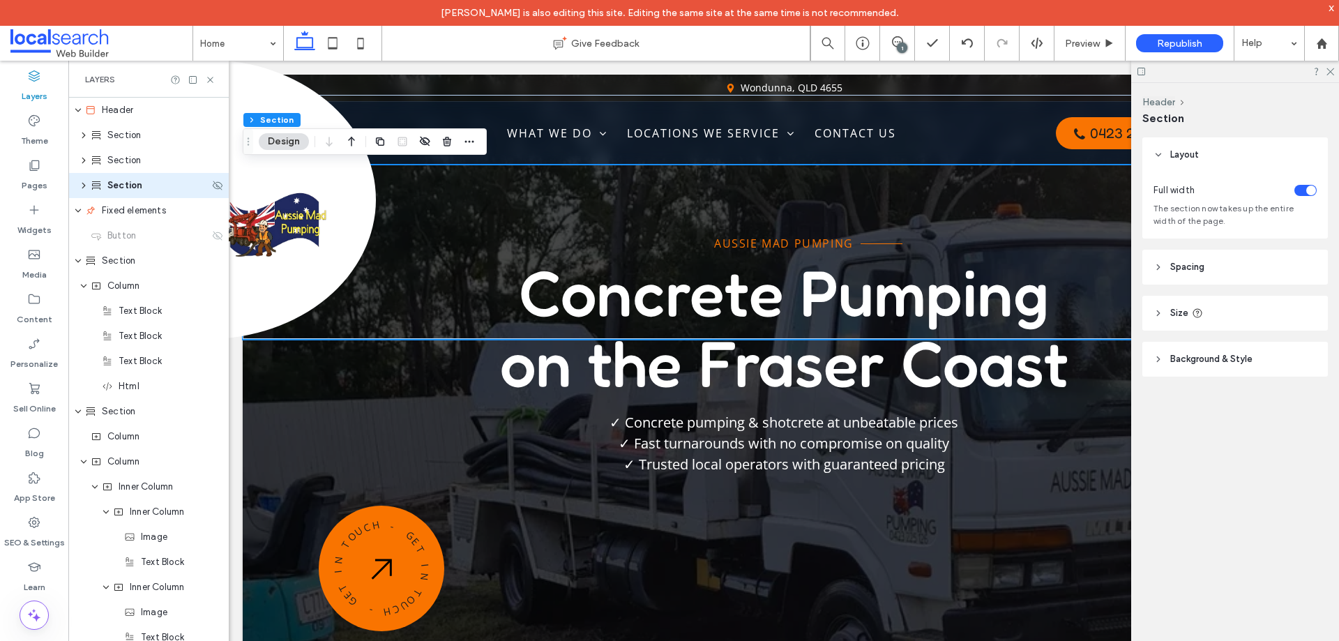
click at [119, 181] on span "Section" at bounding box center [124, 186] width 35 height 14
click at [351, 144] on icon "button" at bounding box center [351, 141] width 17 height 25
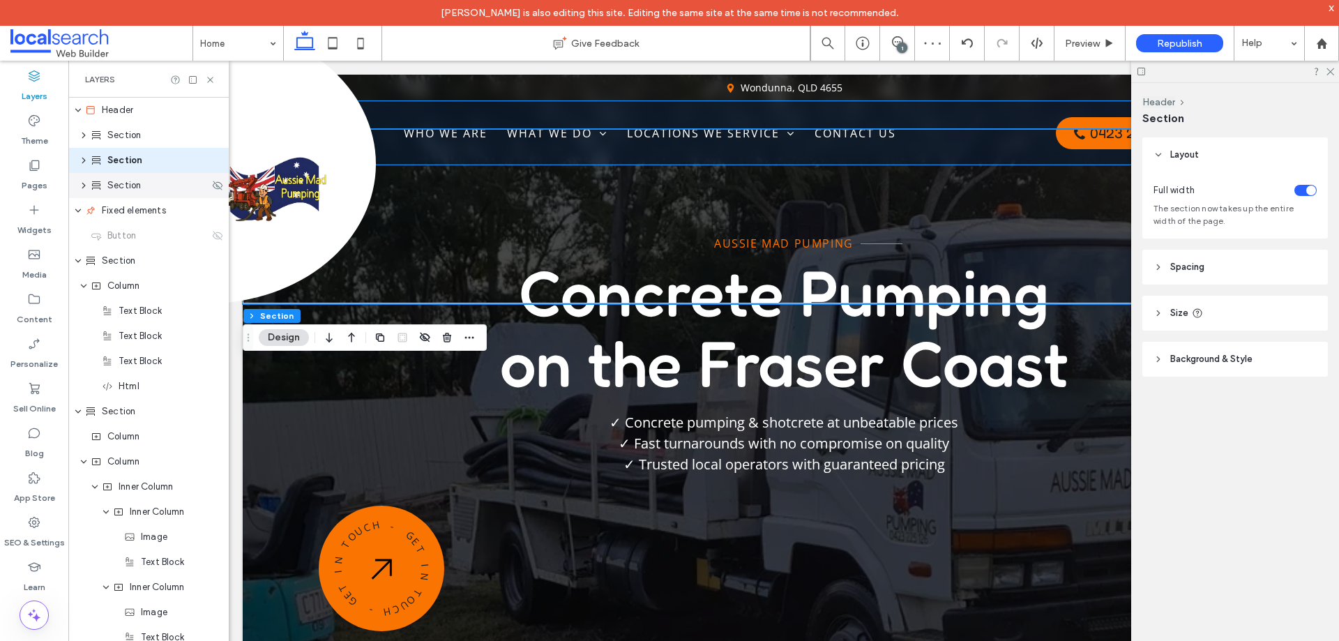
click at [123, 181] on span "Section" at bounding box center [123, 186] width 33 height 14
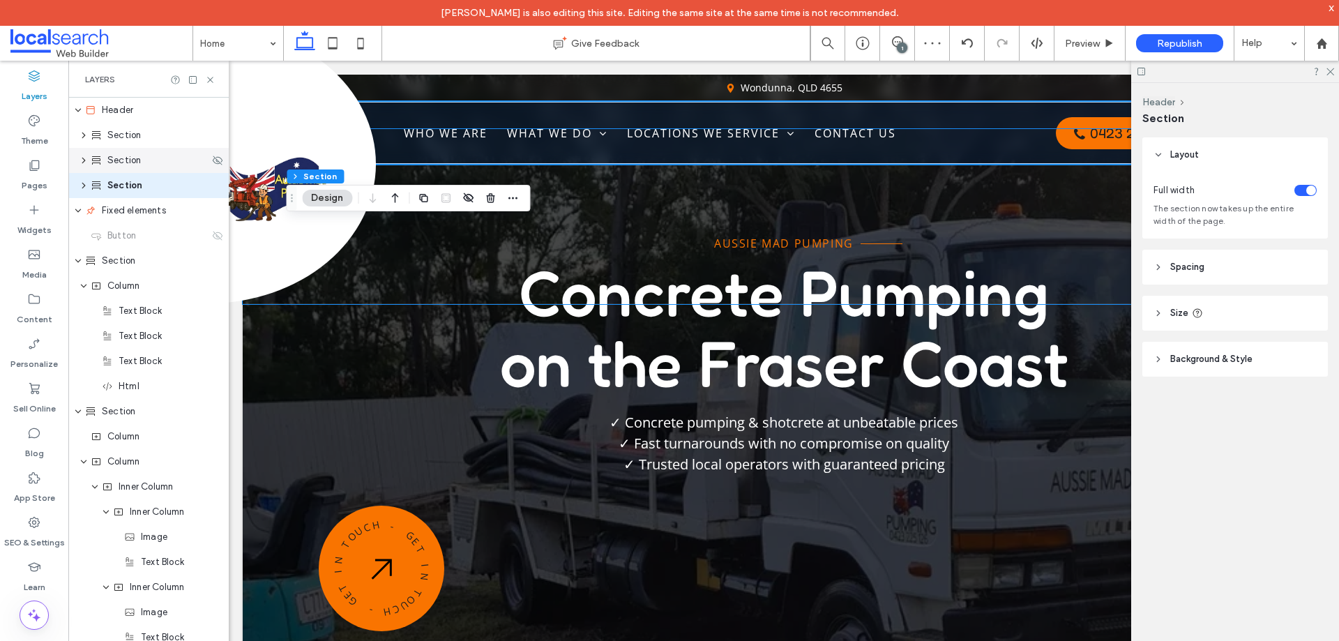
click at [123, 162] on span "Section" at bounding box center [123, 160] width 33 height 14
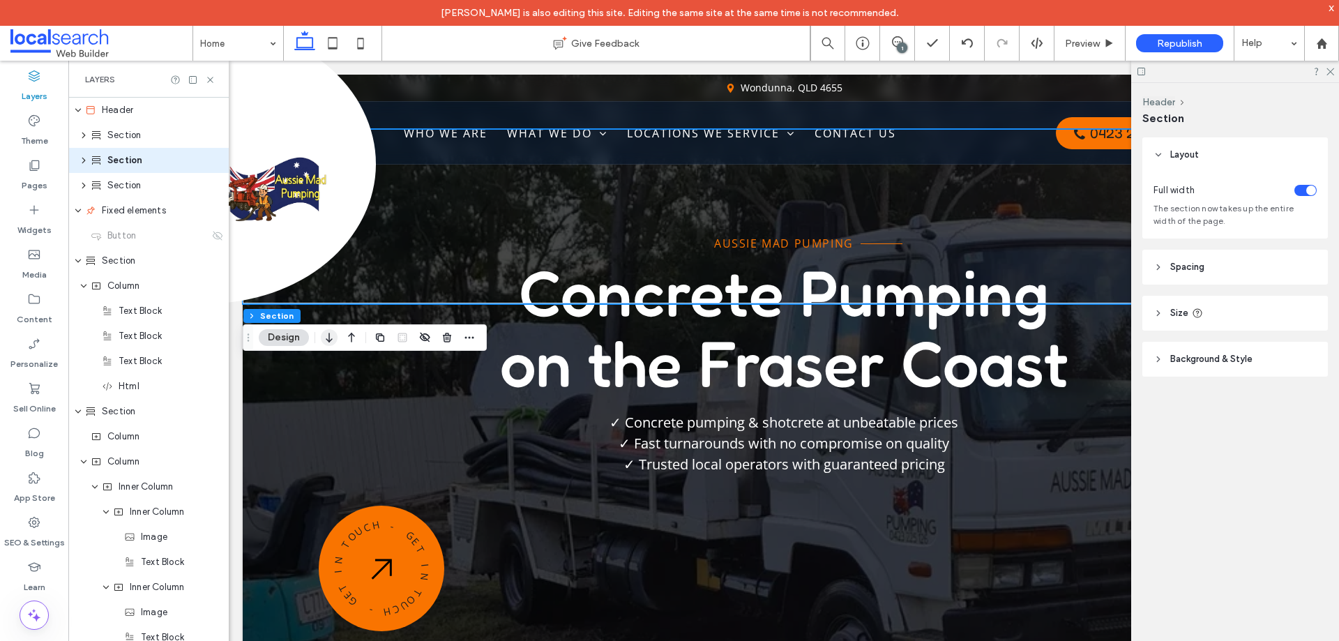
click at [325, 337] on icon "button" at bounding box center [329, 337] width 17 height 25
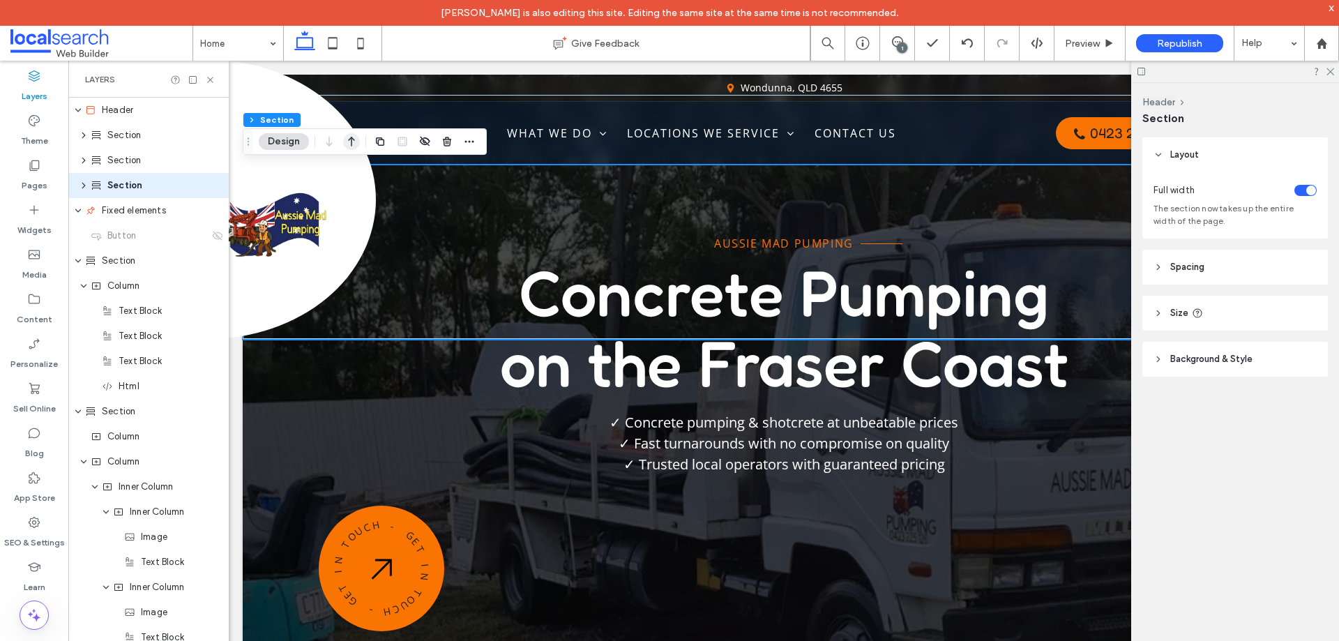
click at [352, 139] on use "button" at bounding box center [351, 142] width 7 height 10
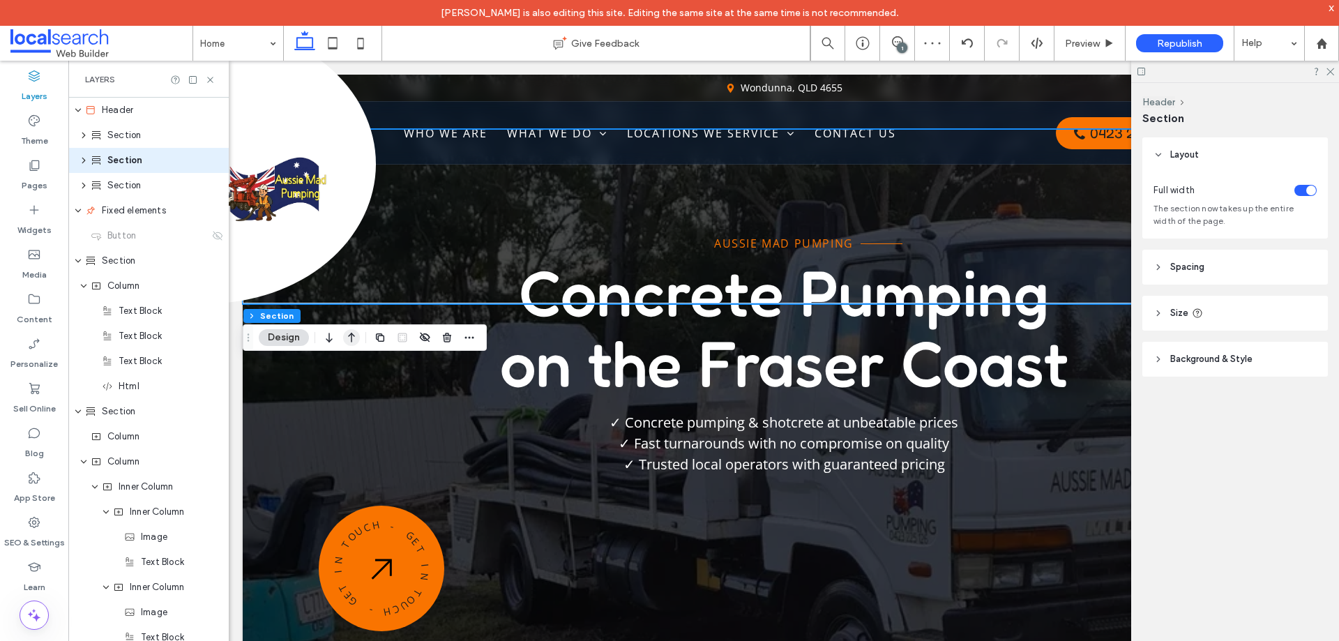
click at [348, 340] on icon "button" at bounding box center [351, 337] width 17 height 25
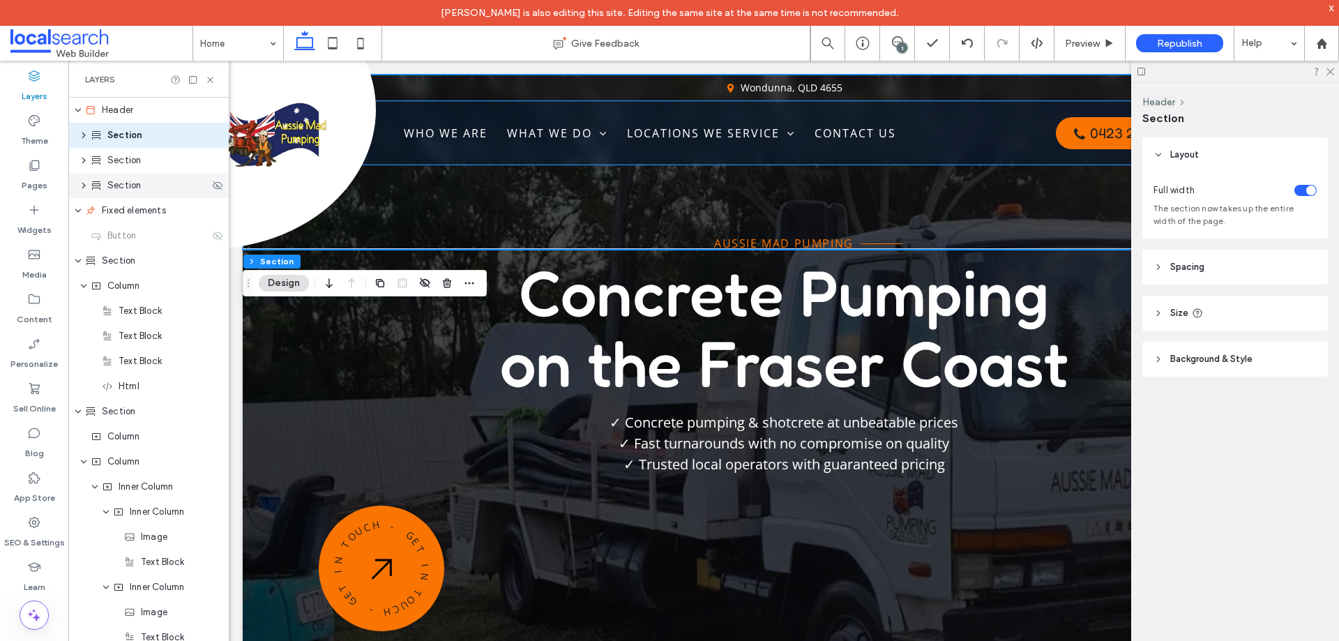
click at [144, 186] on div "Section" at bounding box center [150, 186] width 119 height 14
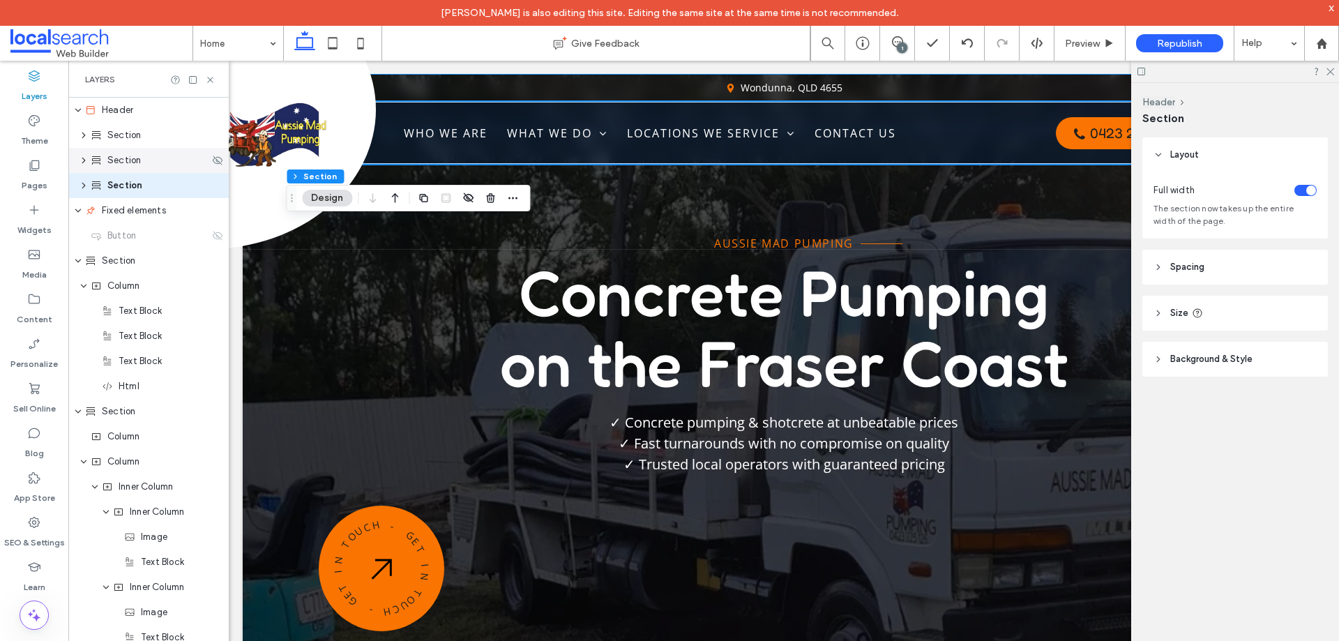
click at [140, 160] on span "Section" at bounding box center [123, 160] width 33 height 14
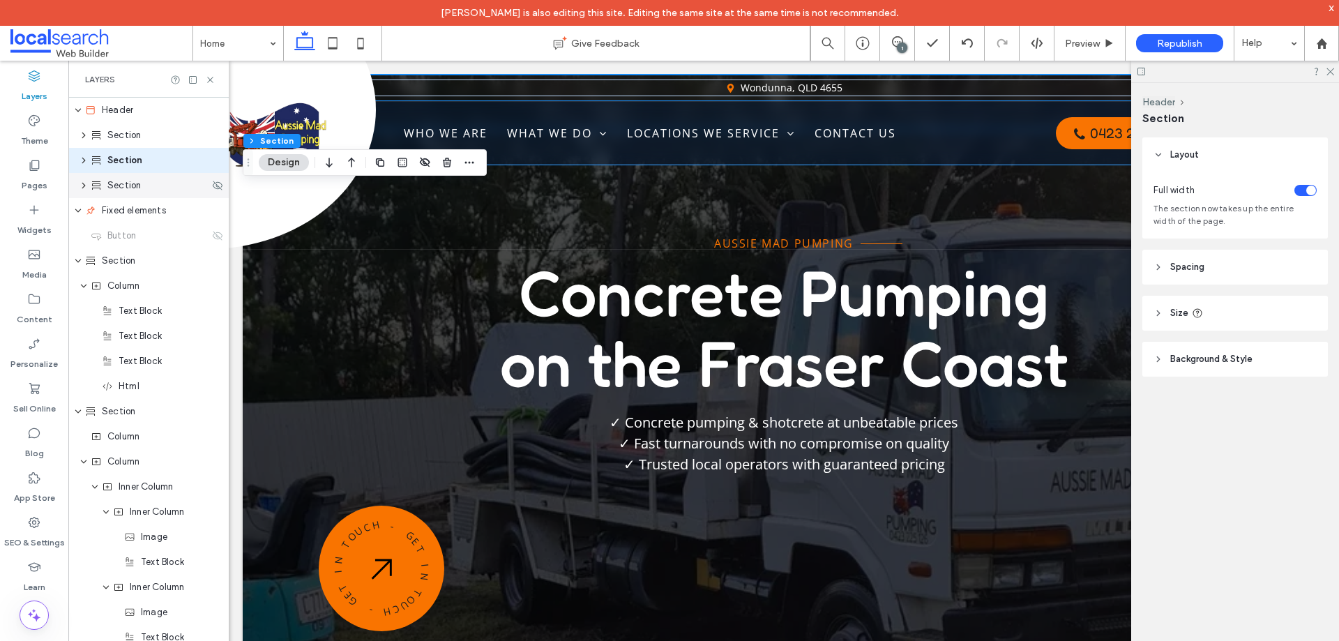
click at [142, 180] on div "Section" at bounding box center [150, 186] width 119 height 14
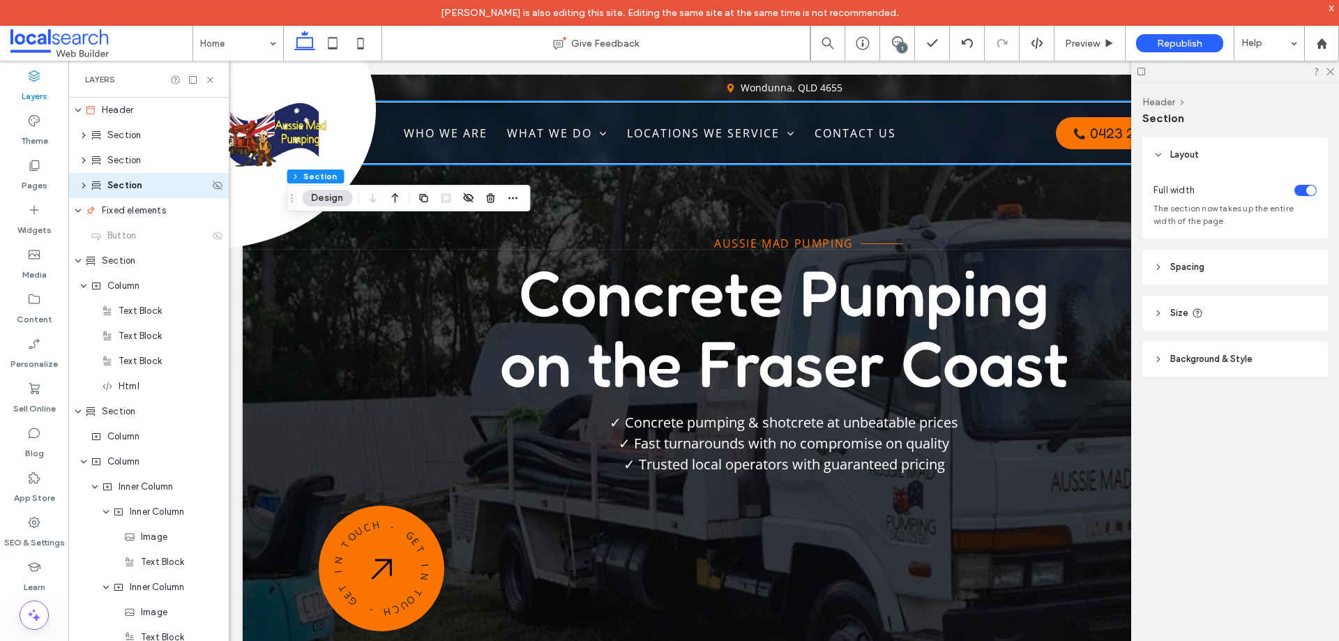
click at [82, 183] on icon "expand Section" at bounding box center [83, 185] width 11 height 8
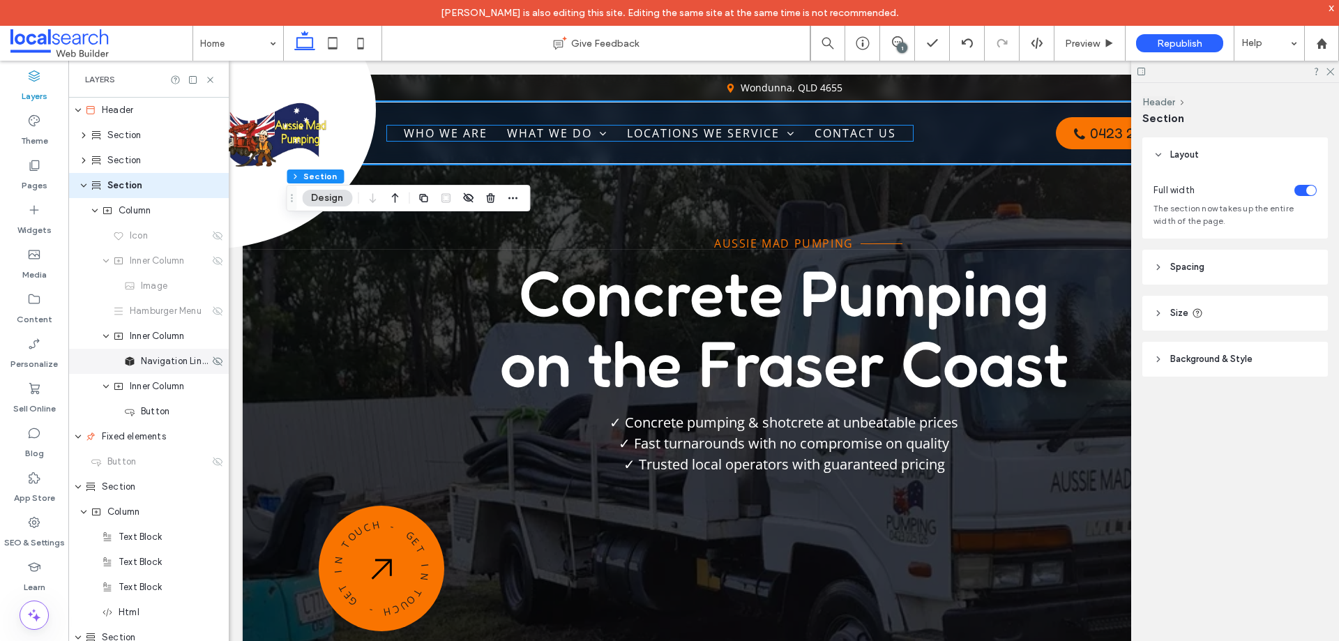
click at [157, 363] on span "Navigation Links" at bounding box center [175, 361] width 68 height 14
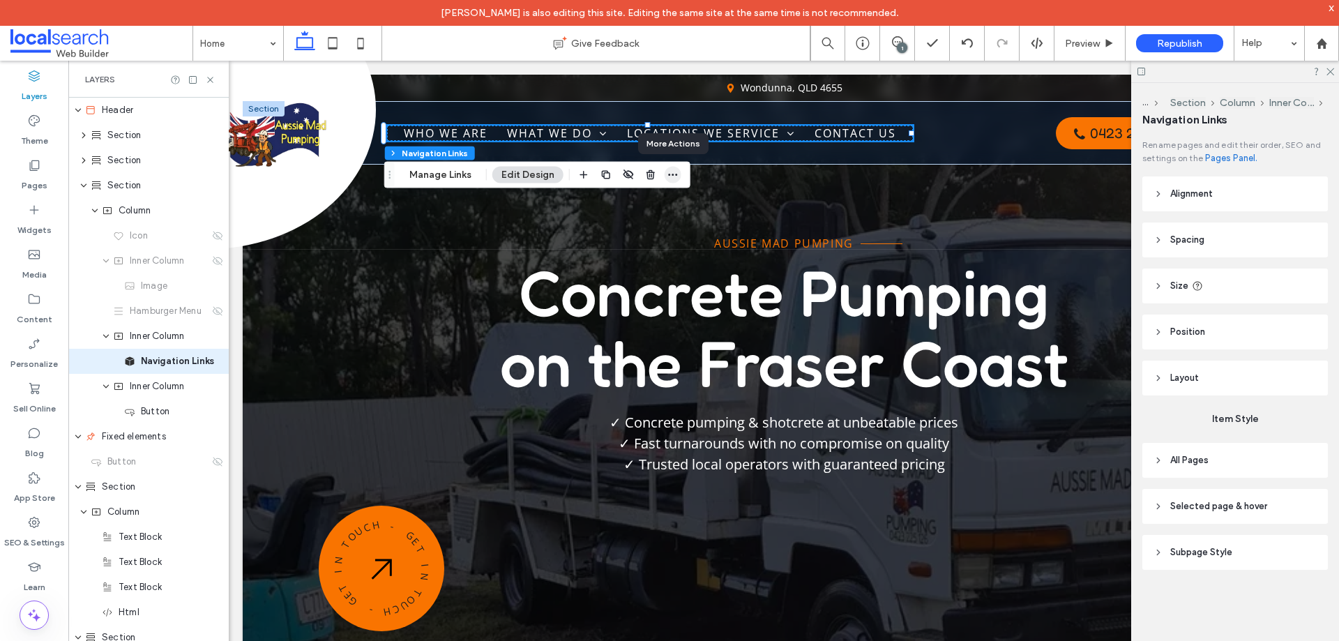
click at [675, 176] on icon "button" at bounding box center [672, 174] width 11 height 11
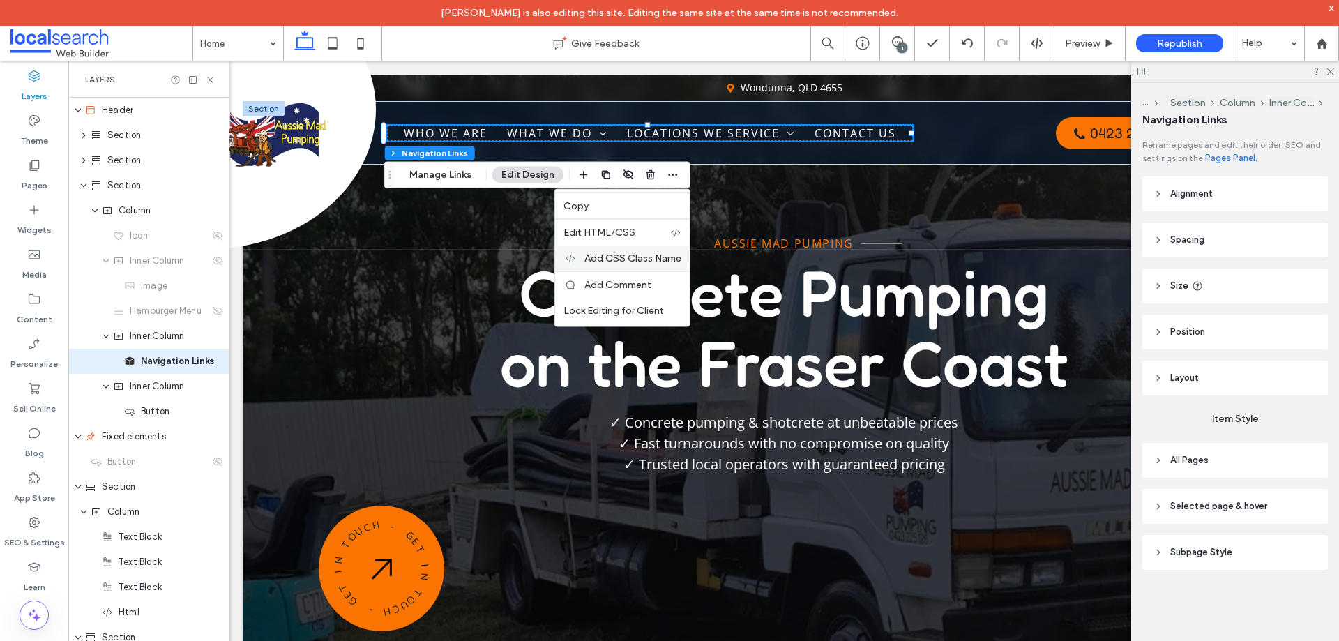
click at [622, 259] on span "Add CSS Class Name" at bounding box center [632, 258] width 97 height 12
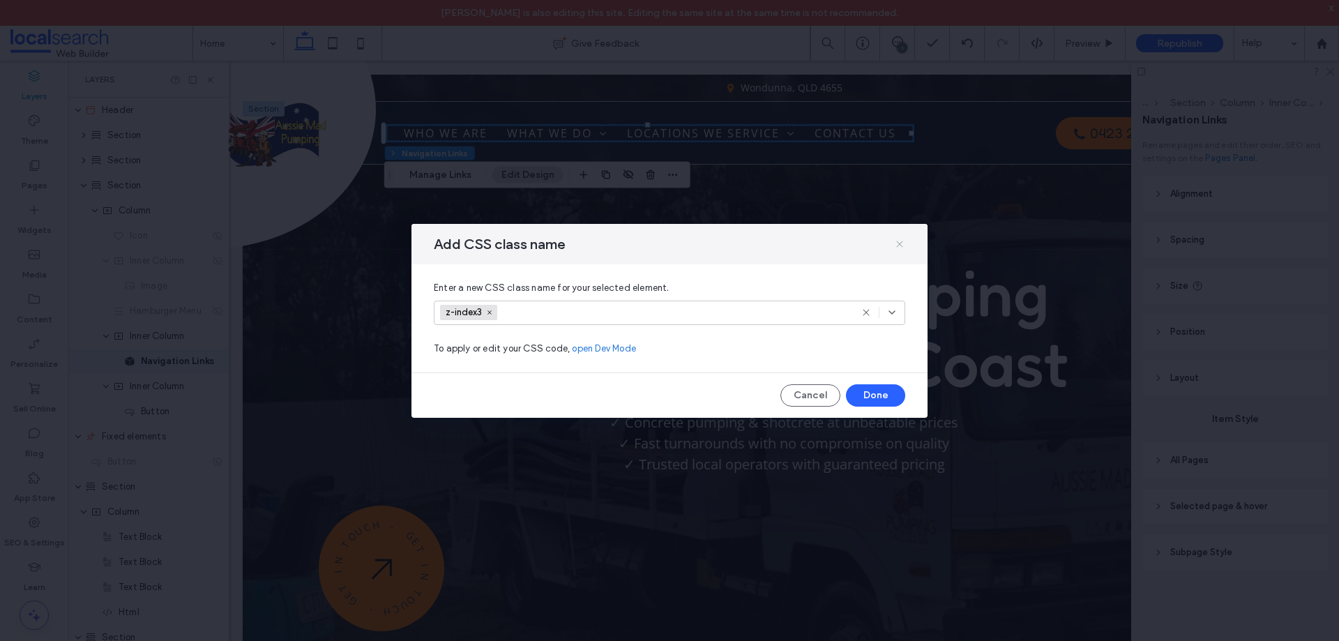
click at [903, 248] on icon at bounding box center [899, 244] width 11 height 11
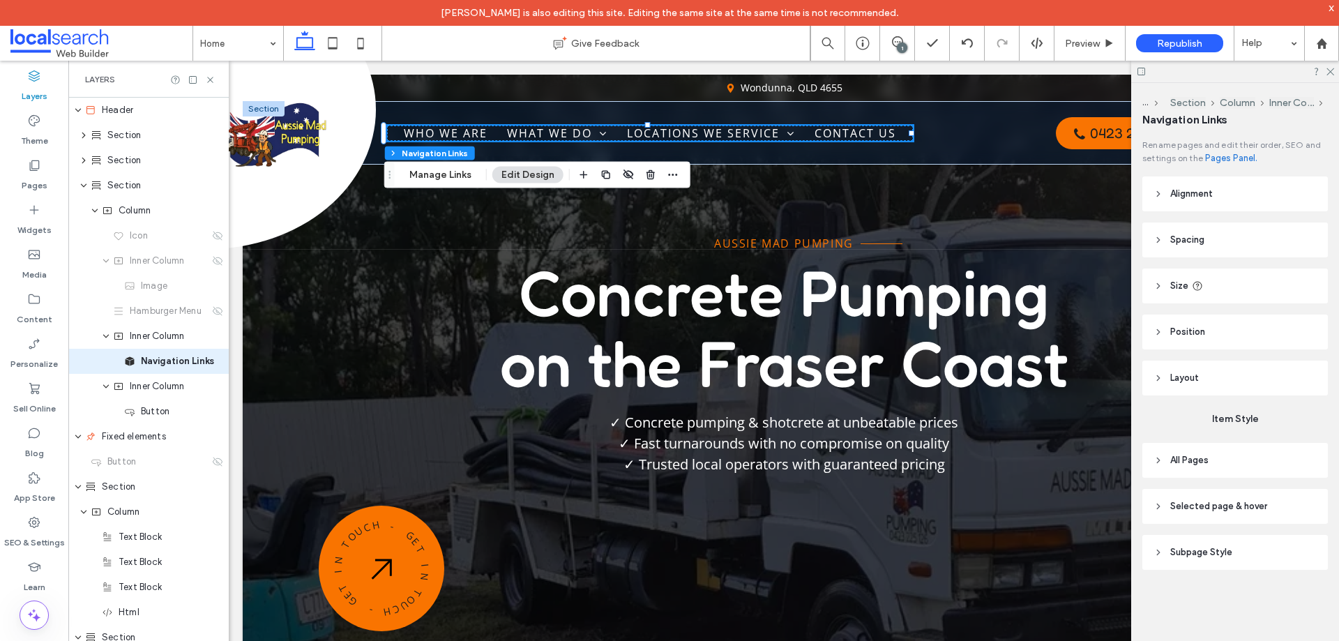
click at [1031, 42] on div at bounding box center [1037, 43] width 34 height 13
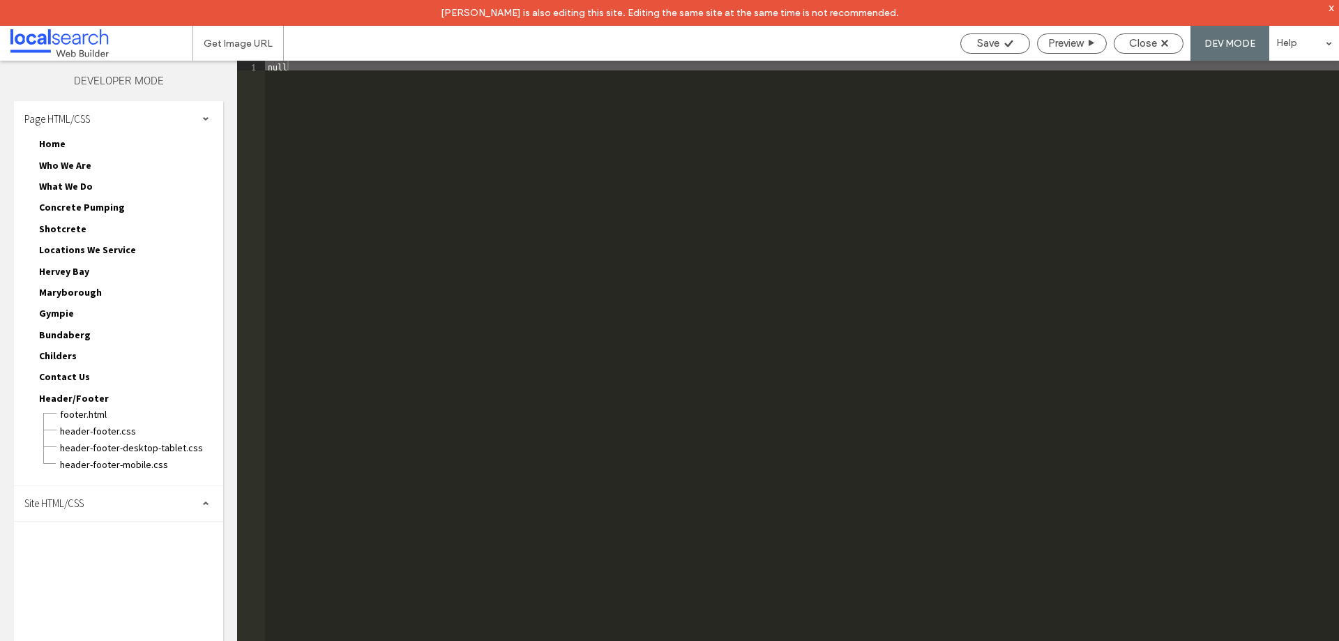
drag, startPoint x: 89, startPoint y: 506, endPoint x: 91, endPoint y: 518, distance: 12.0
click at [88, 506] on div "Site HTML/CSS" at bounding box center [118, 503] width 209 height 35
click at [90, 555] on div "site.css" at bounding box center [144, 562] width 158 height 17
click at [118, 564] on span "site.css" at bounding box center [144, 564] width 158 height 14
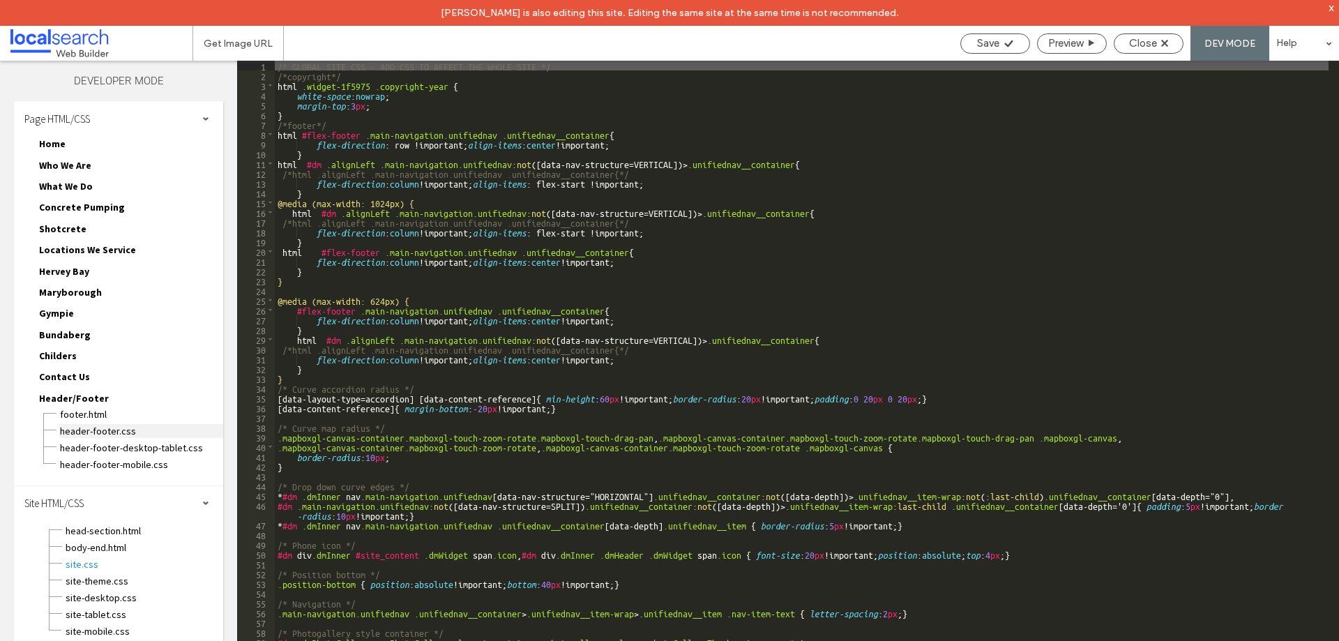
click at [97, 429] on span "header-footer.css" at bounding box center [141, 431] width 164 height 14
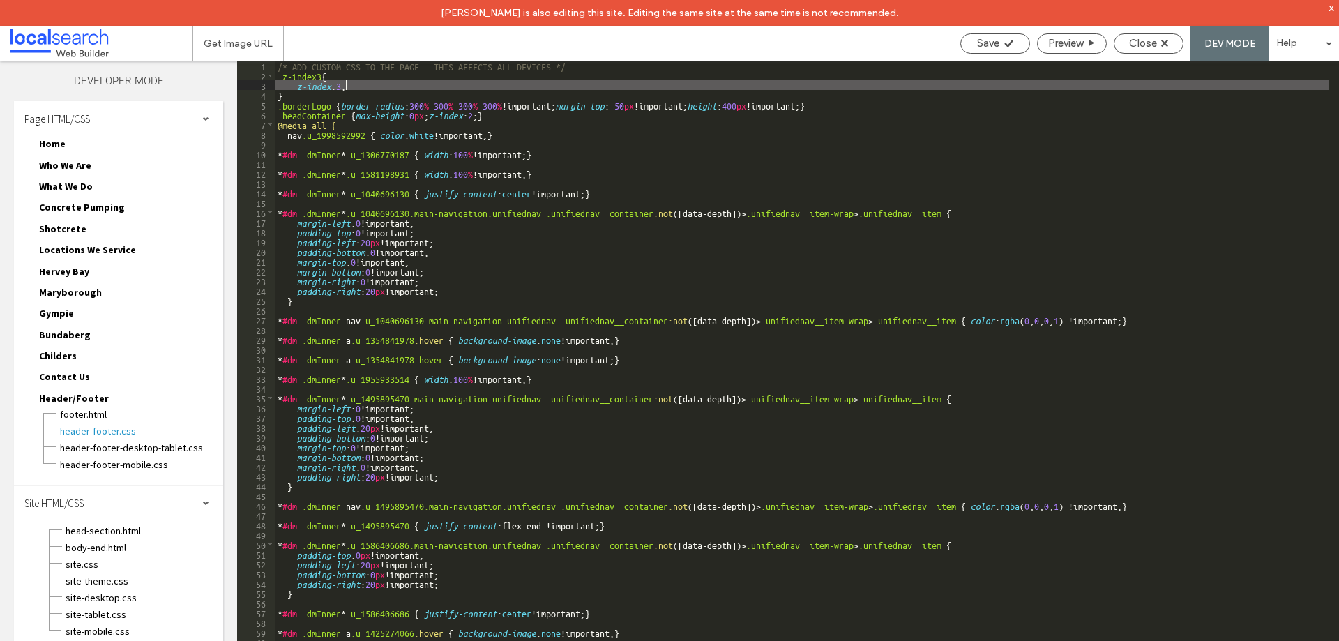
click at [346, 86] on div "/* ADD CUSTOM CSS TO THE PAGE - THIS AFFECTS ALL DEVICES */ .z-index3 { z-index…" at bounding box center [802, 374] width 1054 height 626
click at [992, 43] on span "Save" at bounding box center [988, 43] width 22 height 13
click at [370, 91] on div "/* ADD CUSTOM CSS TO THE PAGE - THIS AFFECTS ALL DEVICES */ .z-index3 { z-index…" at bounding box center [802, 374] width 1054 height 626
click at [368, 86] on div "/* ADD CUSTOM CSS TO THE PAGE - THIS AFFECTS ALL DEVICES */ .z-index3 { z-index…" at bounding box center [802, 374] width 1054 height 626
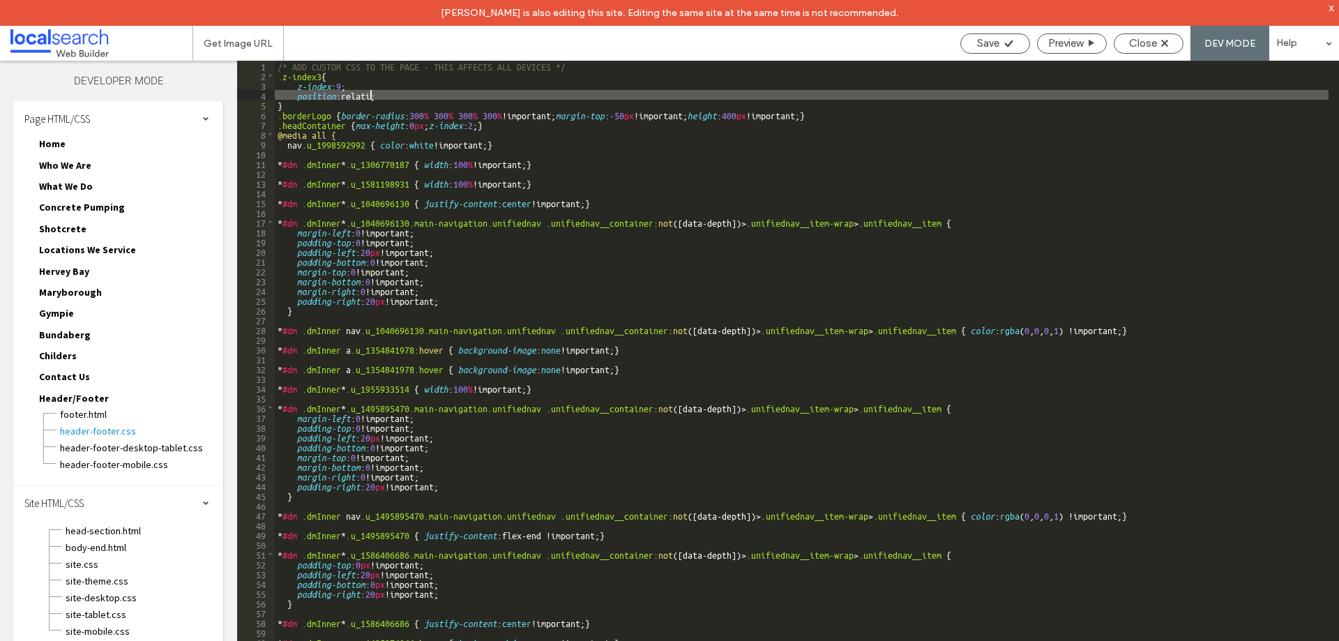
type textarea "**"
click at [1006, 40] on icon at bounding box center [1009, 43] width 10 height 10
click at [1129, 54] on div "Save Preview Close DEV MODE Help" at bounding box center [1146, 43] width 386 height 35
click at [1144, 44] on span "Close" at bounding box center [1143, 43] width 28 height 13
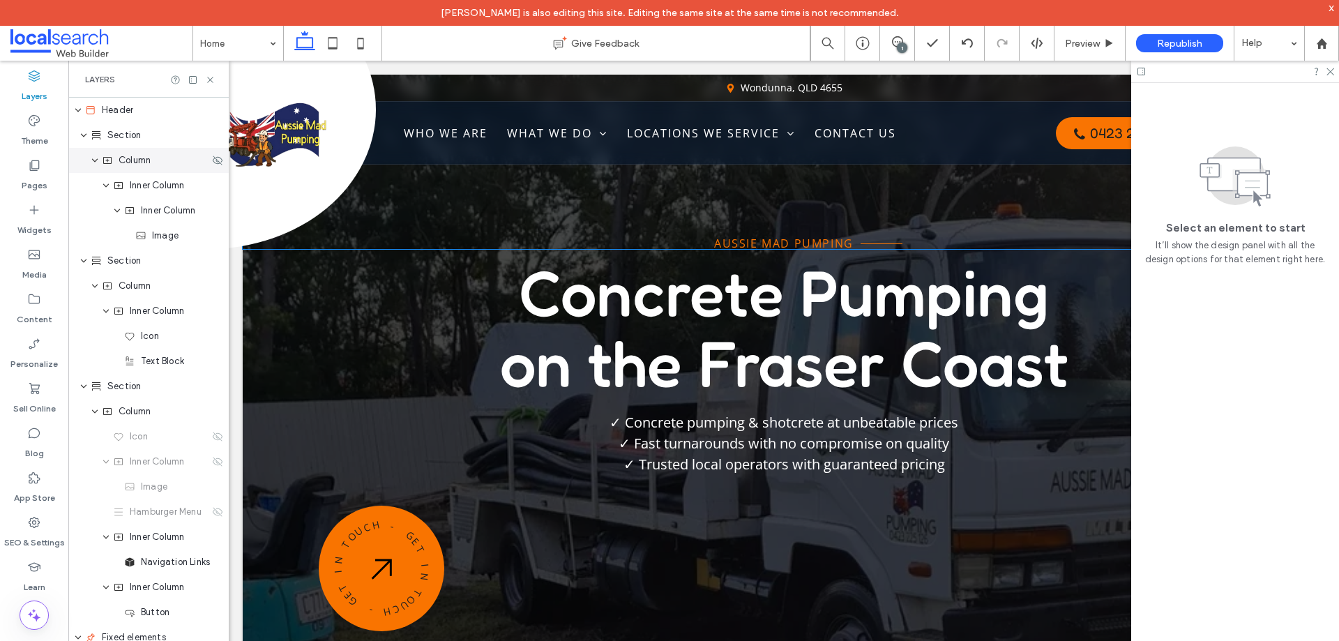
click at [136, 148] on div "Column" at bounding box center [148, 160] width 160 height 25
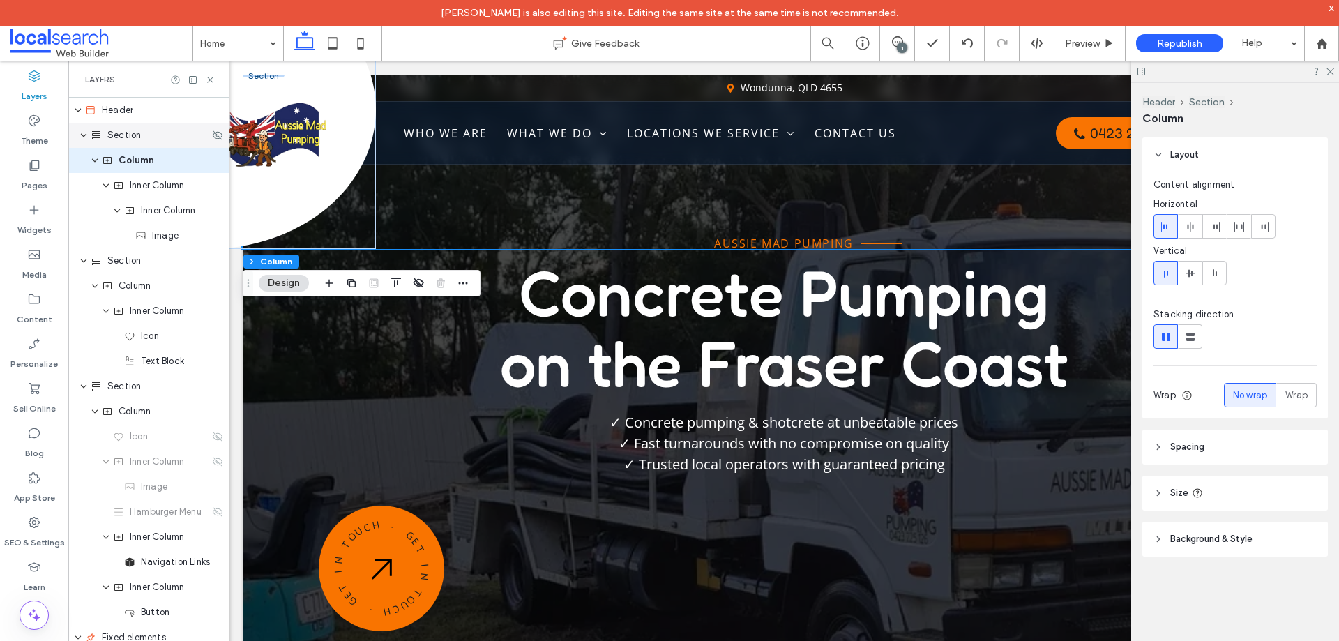
click at [133, 138] on span "Section" at bounding box center [123, 135] width 33 height 14
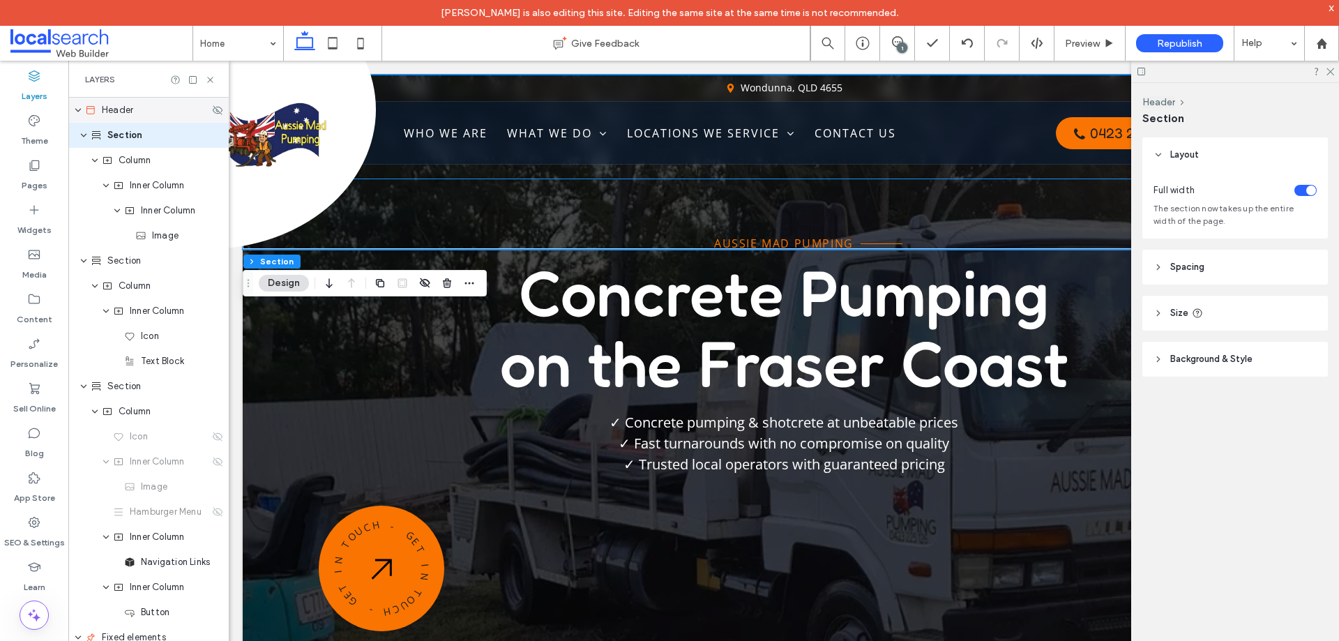
click at [130, 110] on span "Header" at bounding box center [117, 110] width 31 height 14
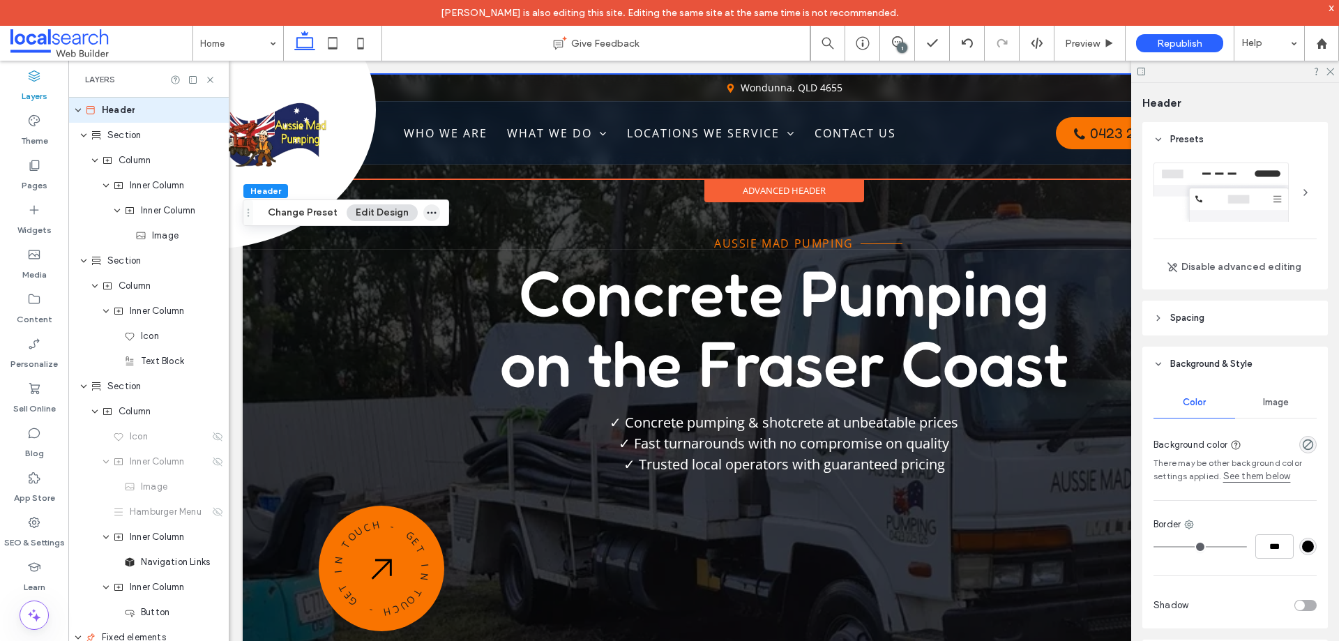
click at [428, 213] on use "button" at bounding box center [432, 213] width 9 height 2
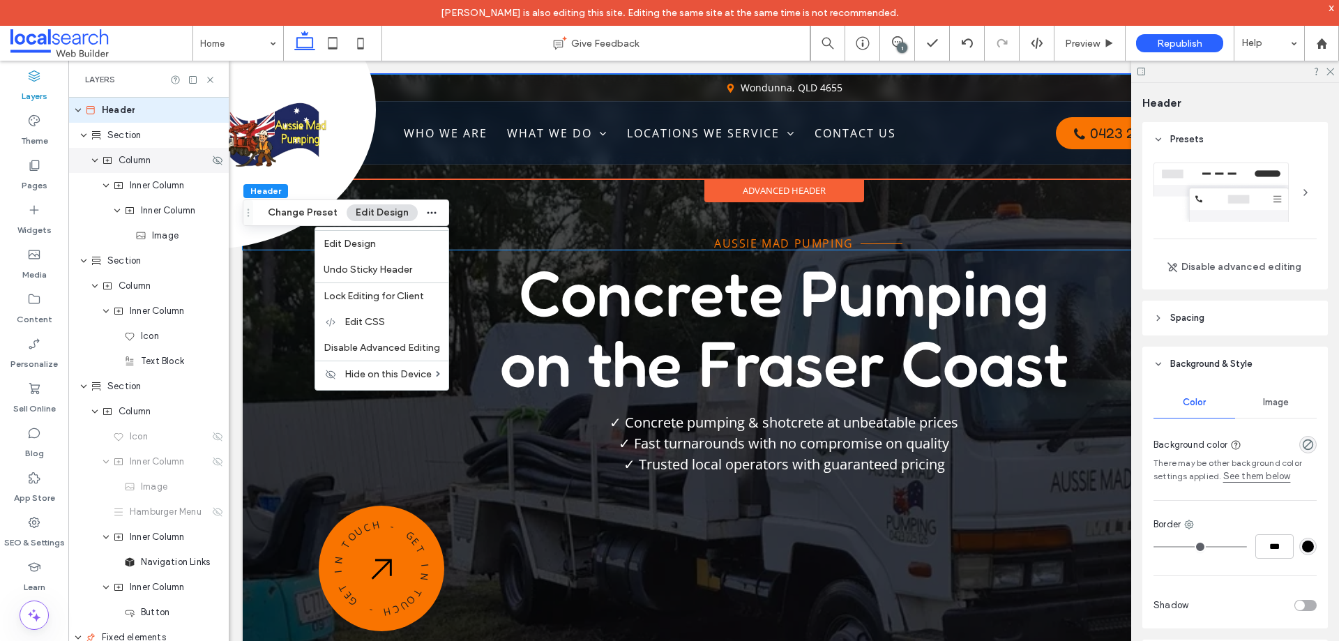
click at [142, 146] on div "Section" at bounding box center [148, 135] width 160 height 25
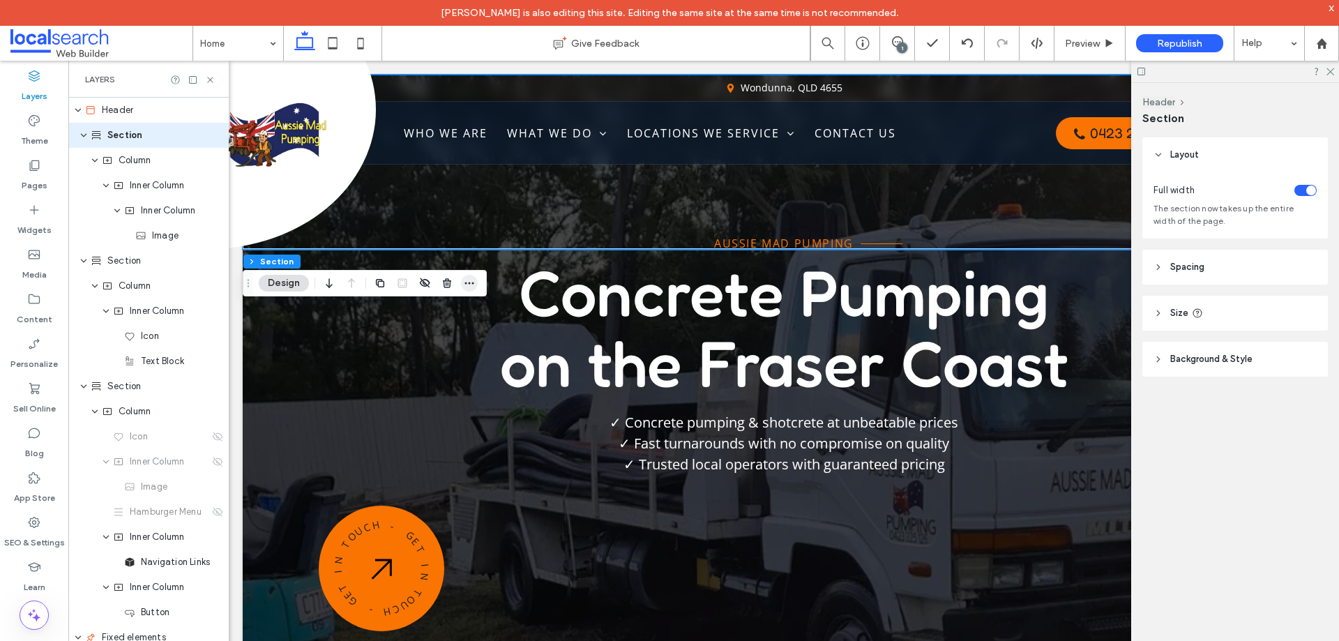
click at [470, 280] on icon "button" at bounding box center [469, 283] width 11 height 11
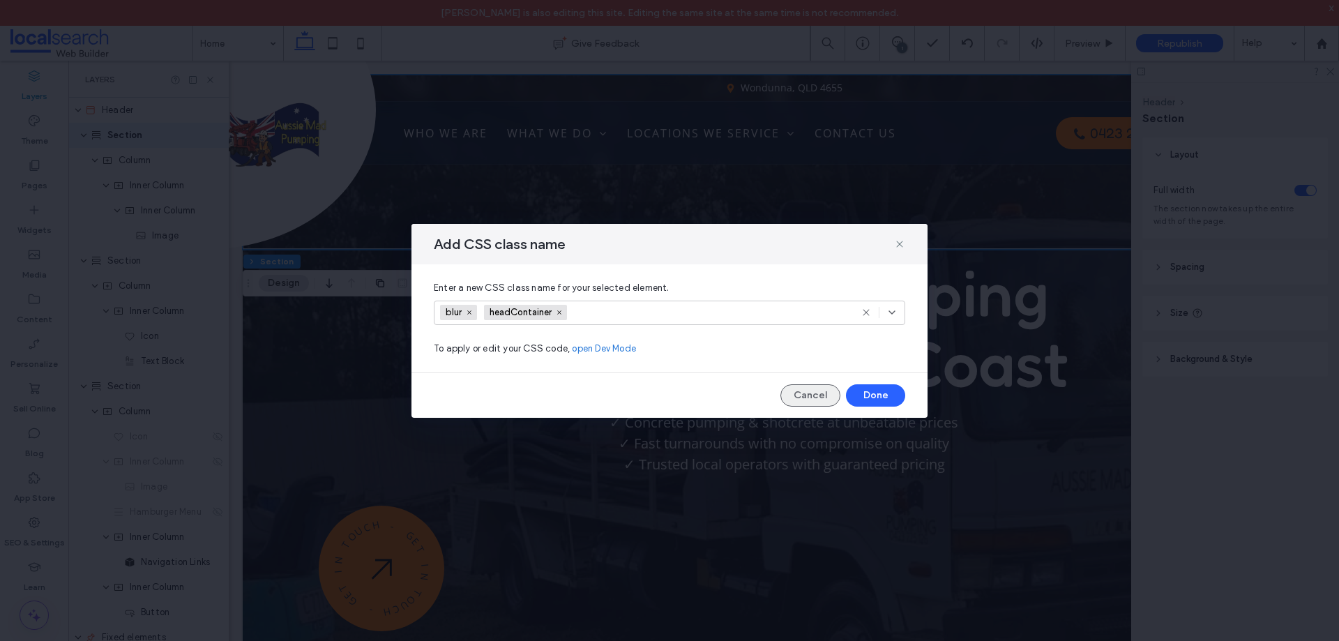
click at [814, 392] on button "Cancel" at bounding box center [810, 395] width 60 height 22
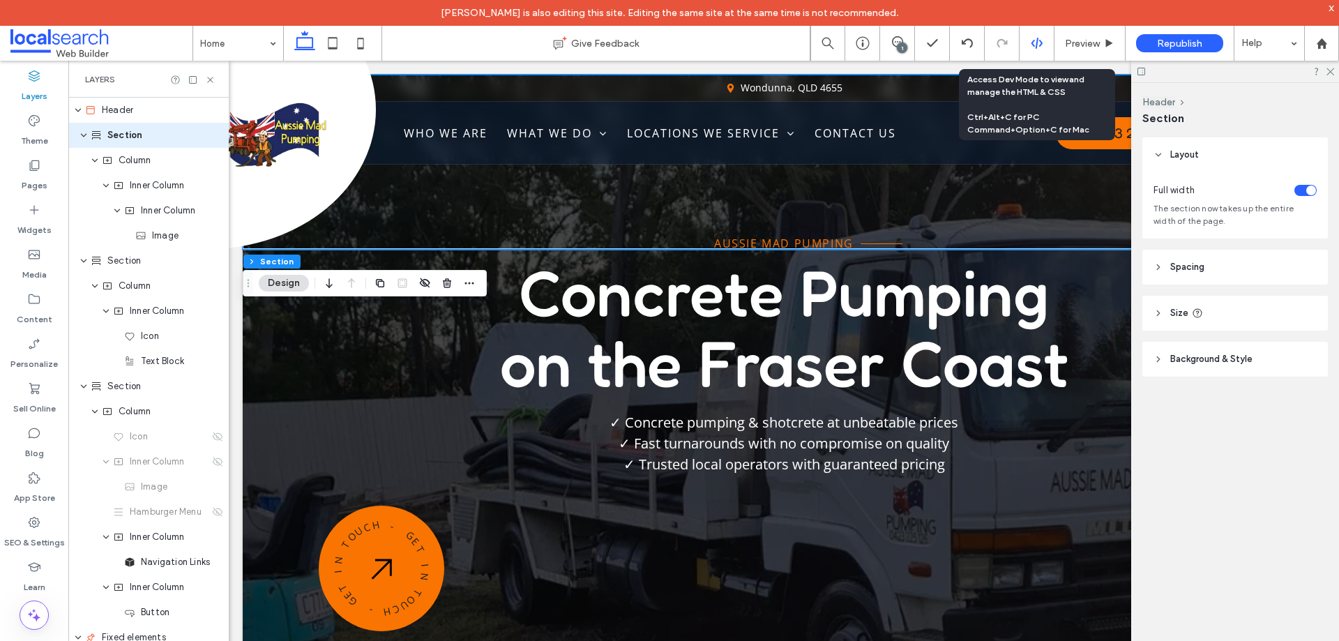
click at [1026, 36] on div at bounding box center [1037, 43] width 35 height 35
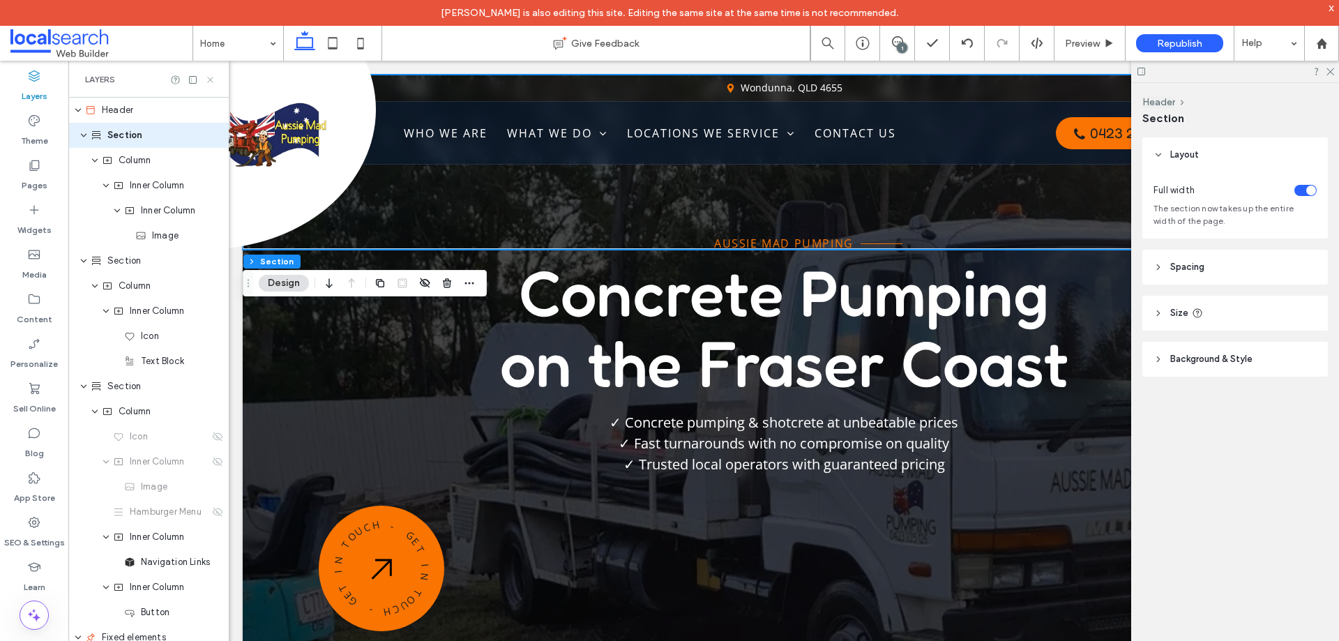
click at [210, 78] on icon at bounding box center [210, 80] width 10 height 10
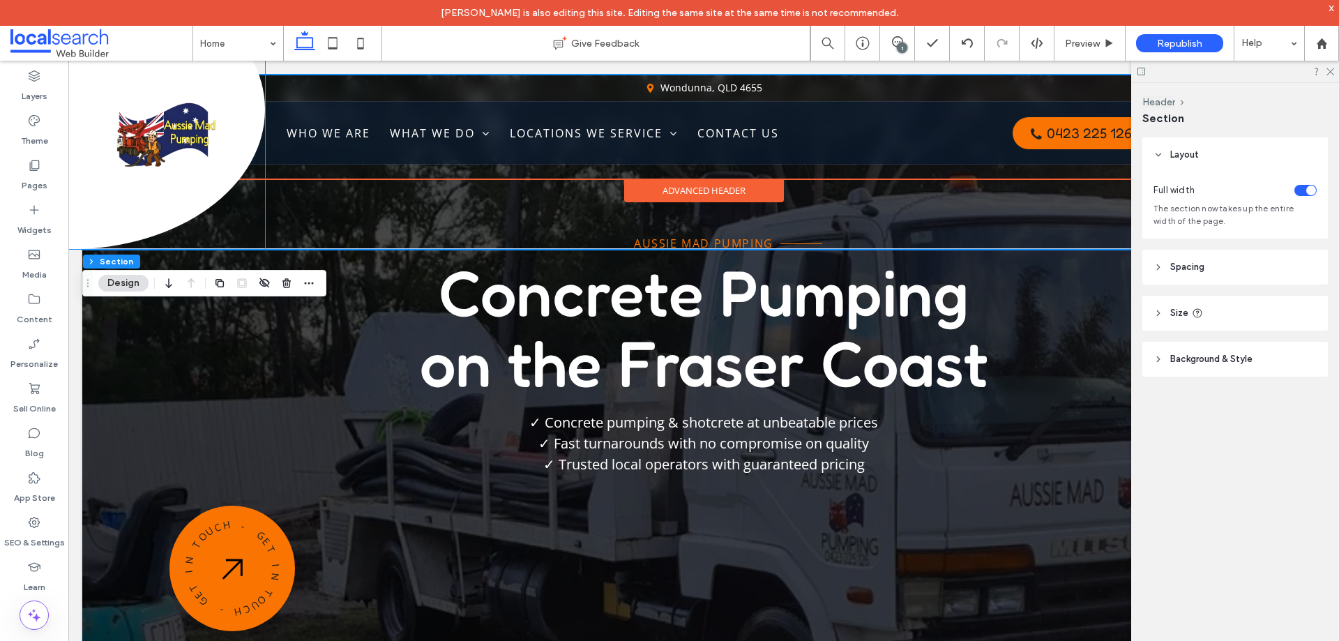
click at [179, 208] on div at bounding box center [72, 109] width 385 height 279
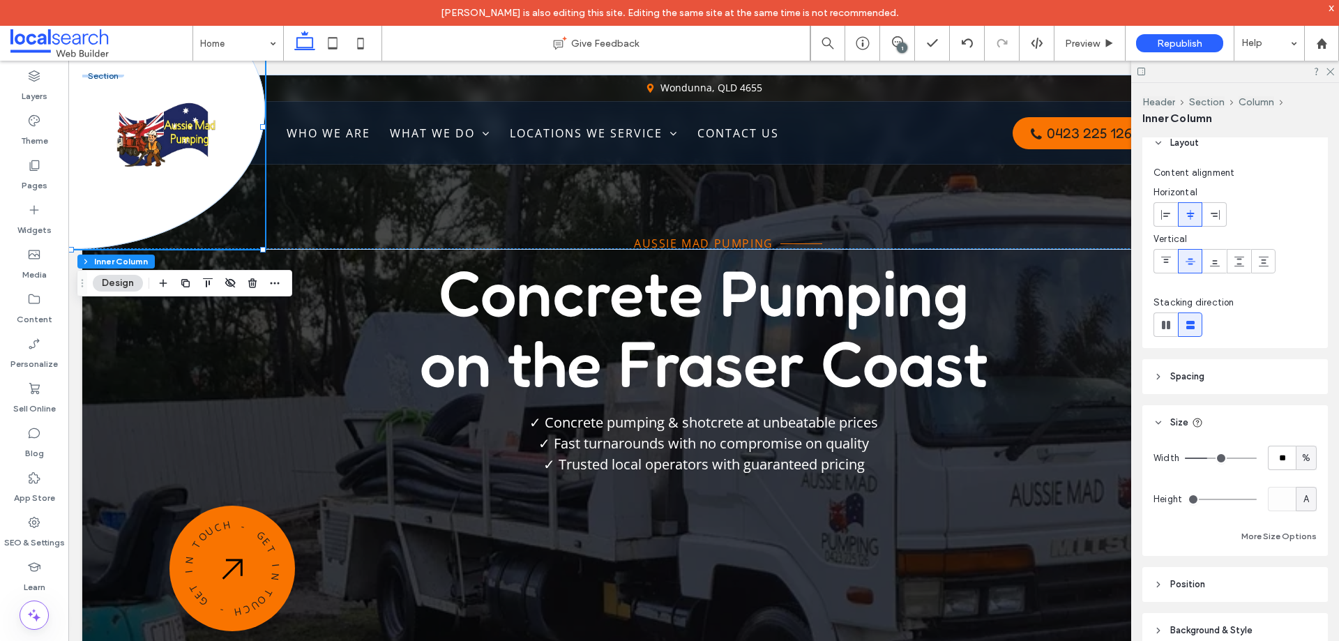
scroll to position [100, 0]
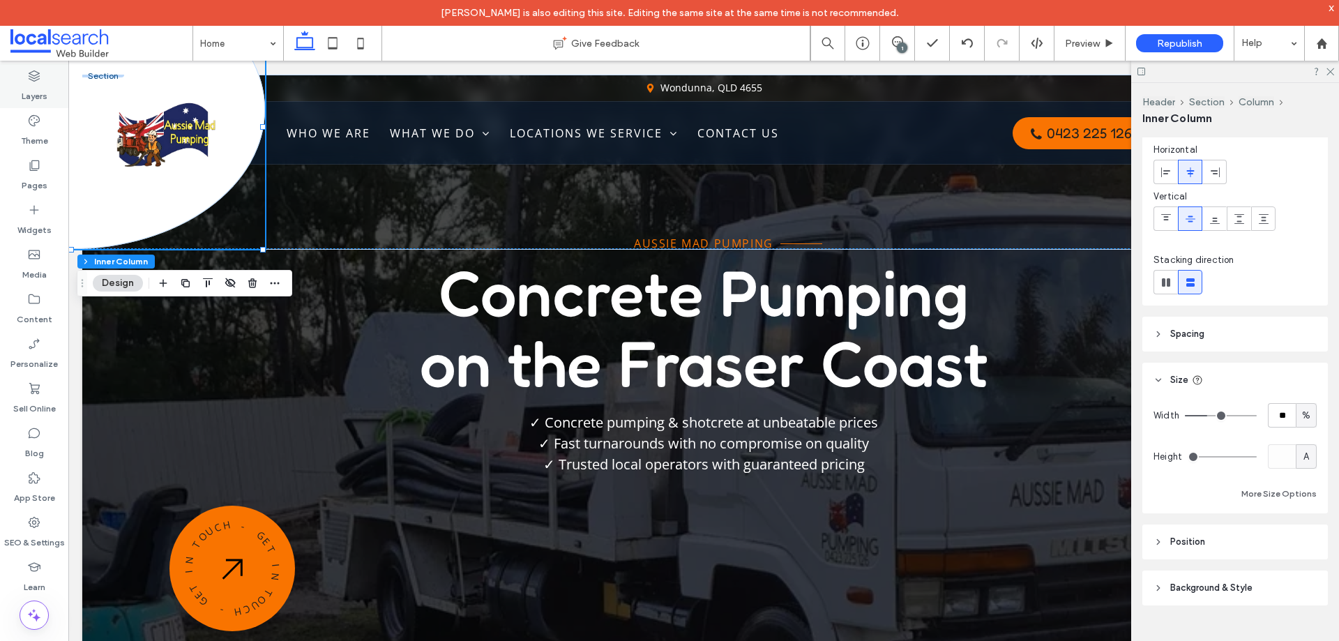
click at [26, 89] on label "Layers" at bounding box center [35, 93] width 26 height 20
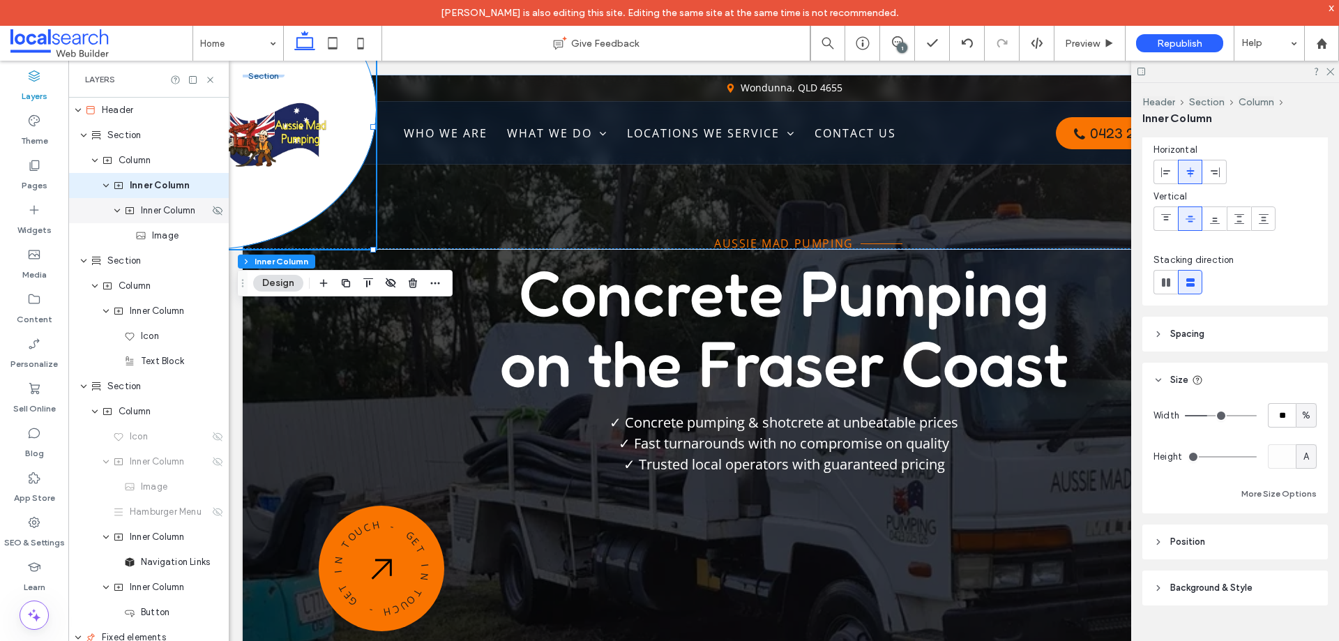
click at [160, 215] on span "Inner Column" at bounding box center [168, 211] width 54 height 14
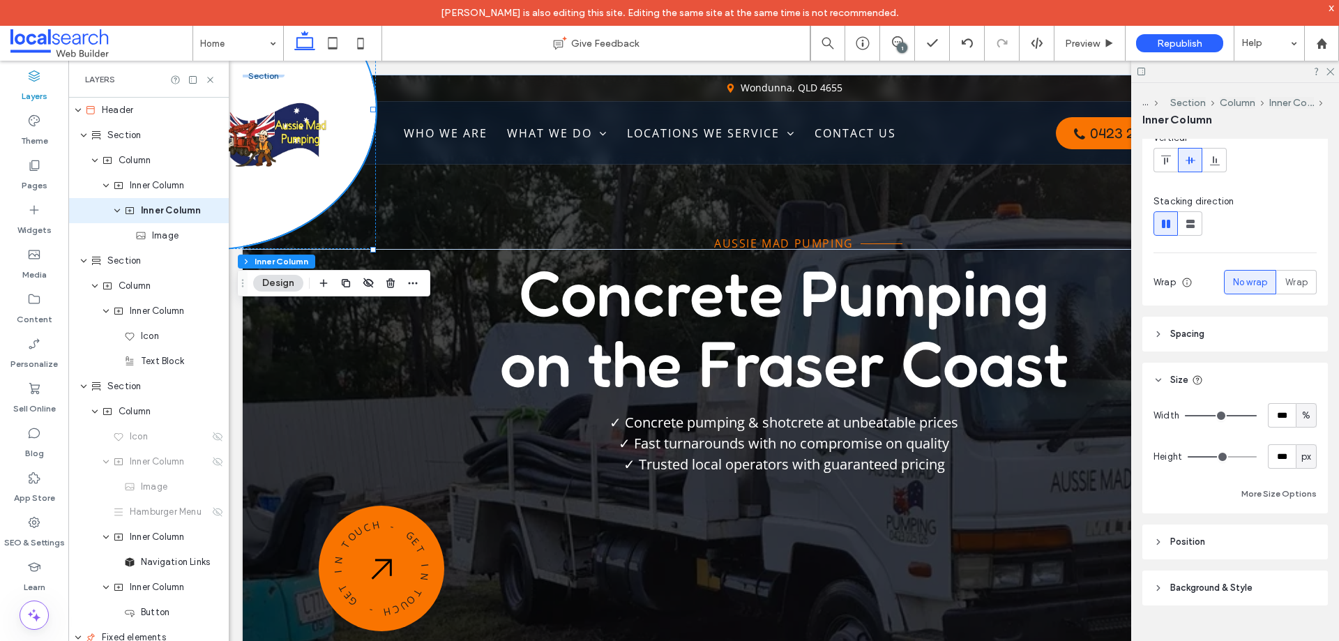
click at [1203, 334] on span "Spacing" at bounding box center [1187, 334] width 34 height 14
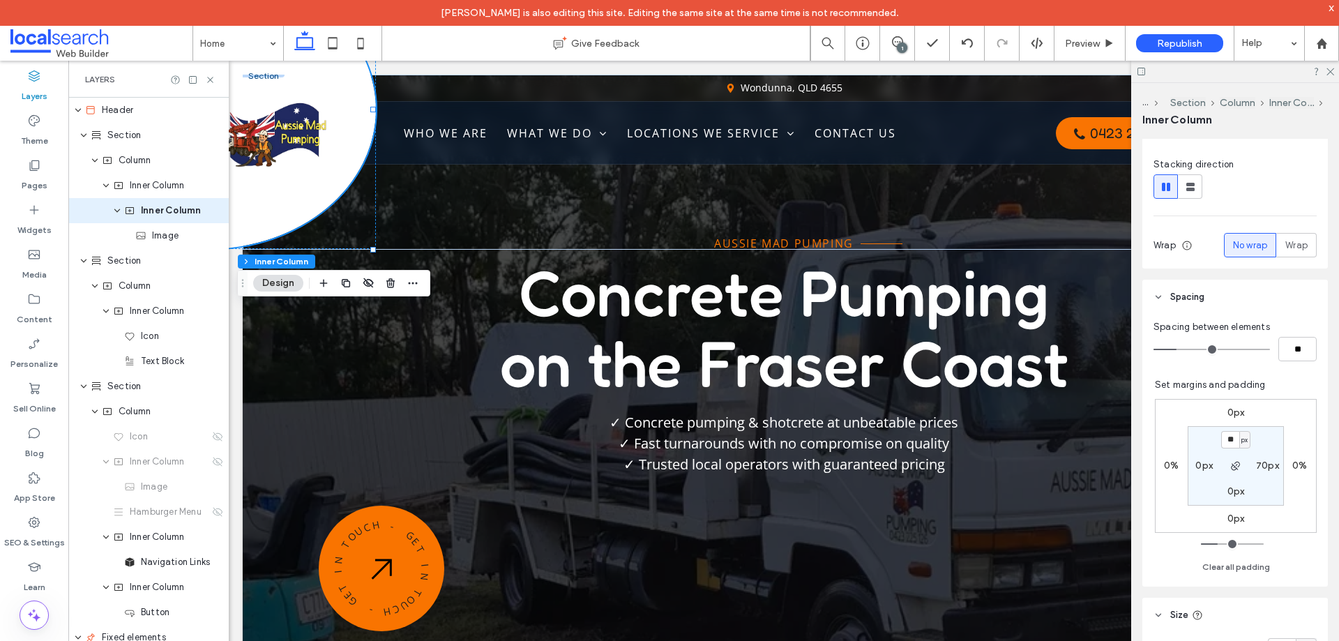
scroll to position [230, 0]
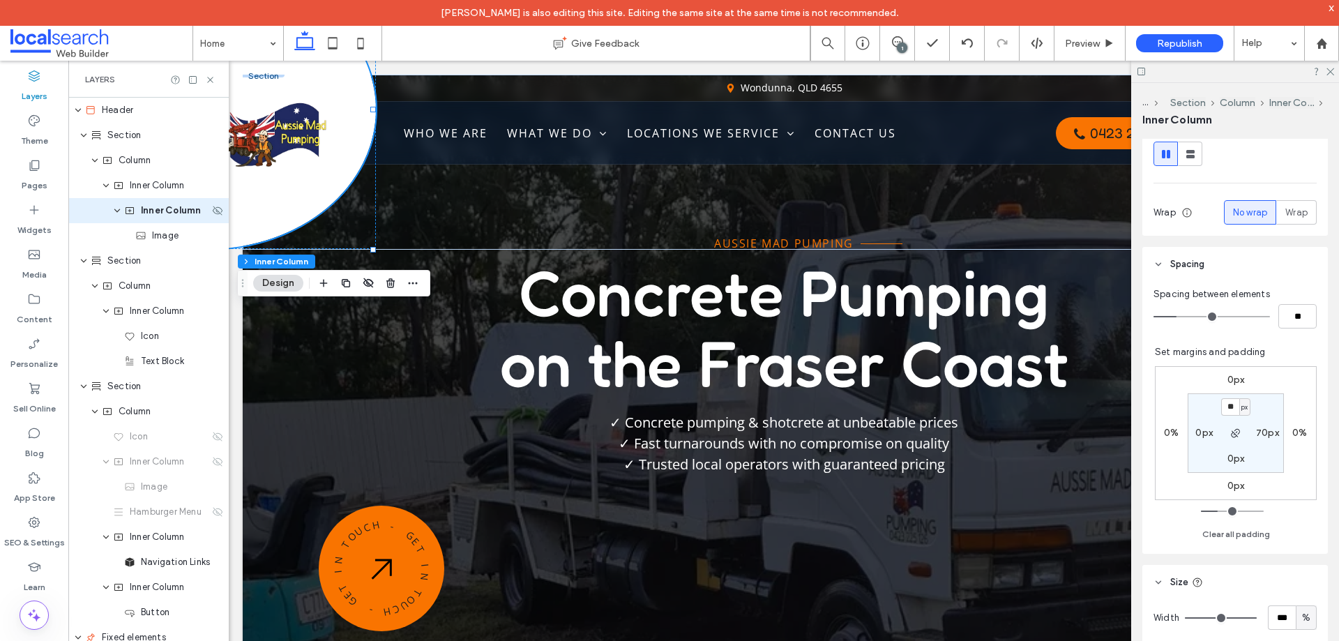
click at [160, 201] on div "Inner Column" at bounding box center [148, 210] width 160 height 25
drag, startPoint x: 167, startPoint y: 186, endPoint x: 199, endPoint y: 163, distance: 38.9
click at [167, 186] on span "Inner Column" at bounding box center [157, 186] width 54 height 14
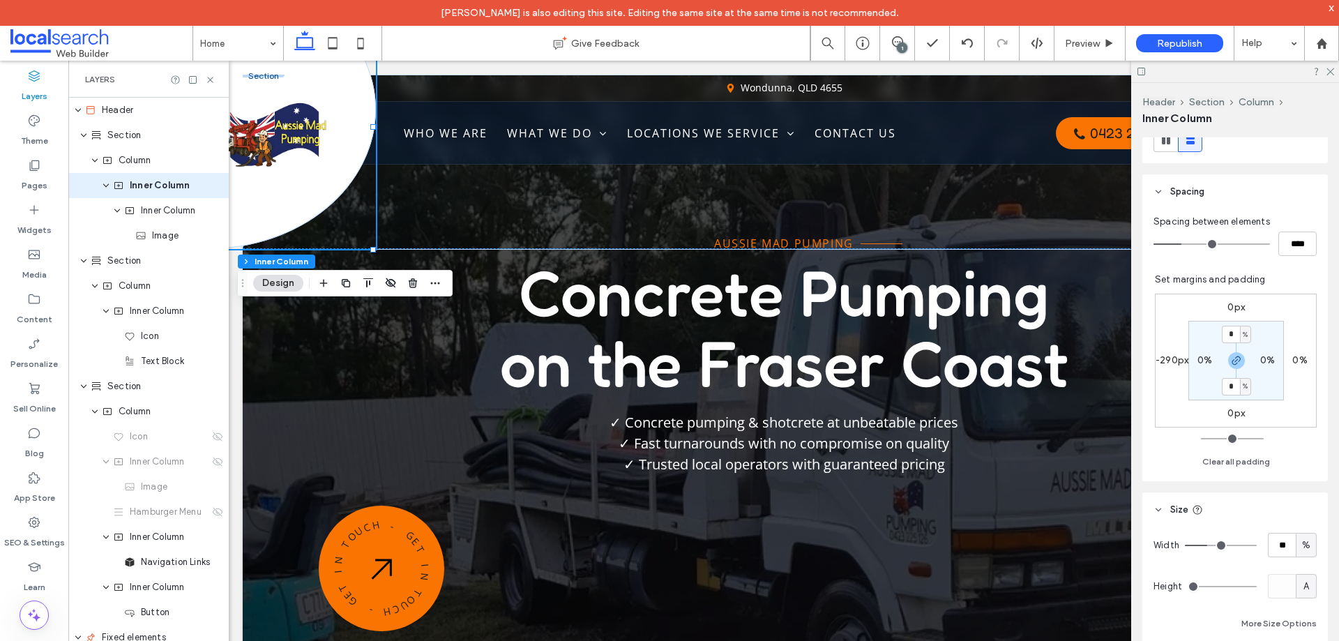
scroll to position [279, 0]
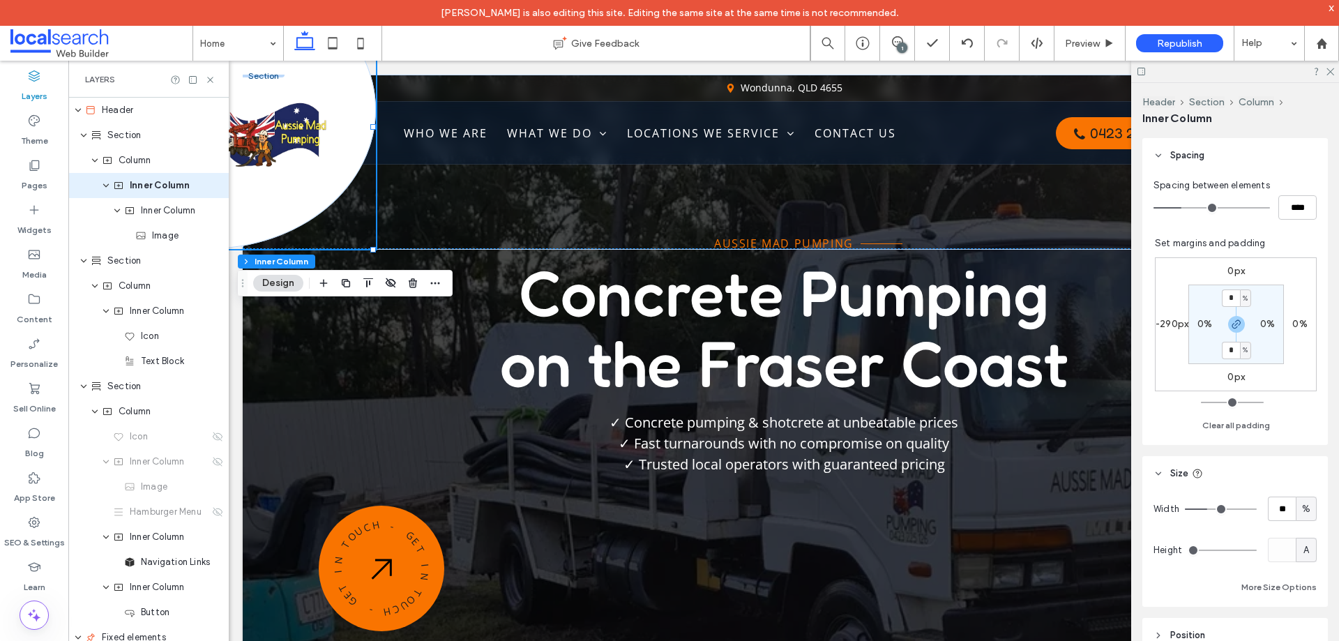
click at [1163, 329] on label "-290px" at bounding box center [1172, 324] width 33 height 12
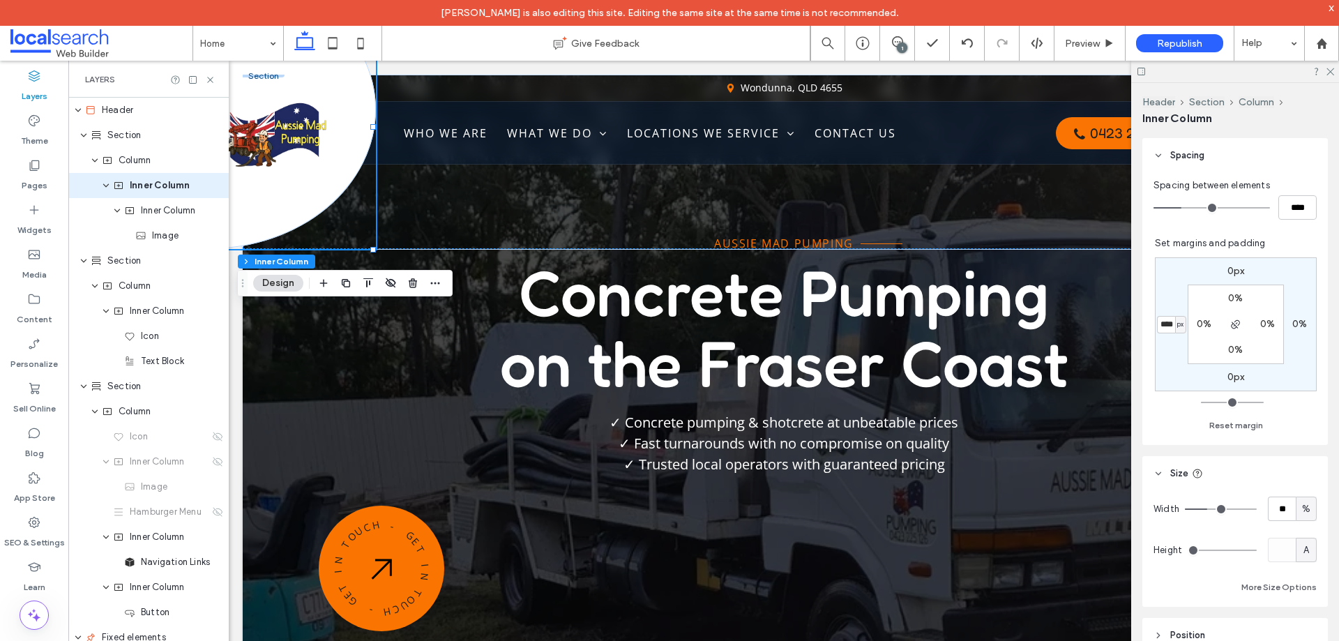
type input "*"
click at [1173, 352] on div "0px 0% 0px * px 0% 0% 0% 0%" at bounding box center [1236, 324] width 162 height 134
type input "*"
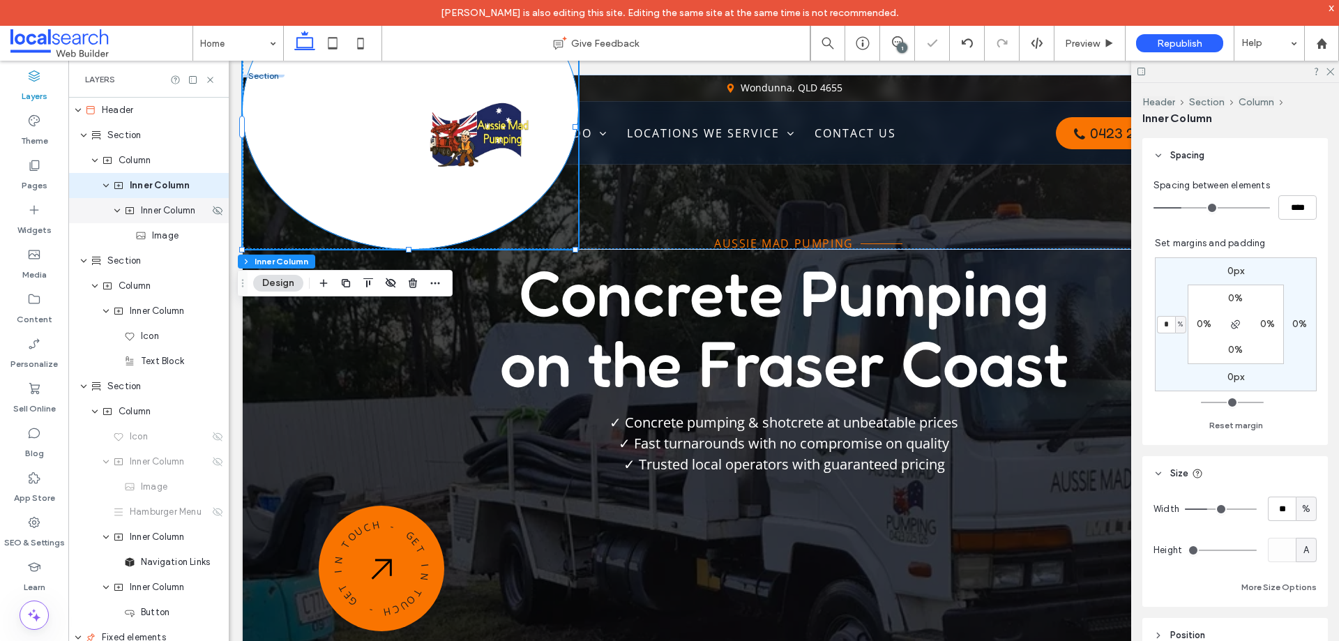
click at [158, 209] on span "Inner Column" at bounding box center [168, 211] width 54 height 14
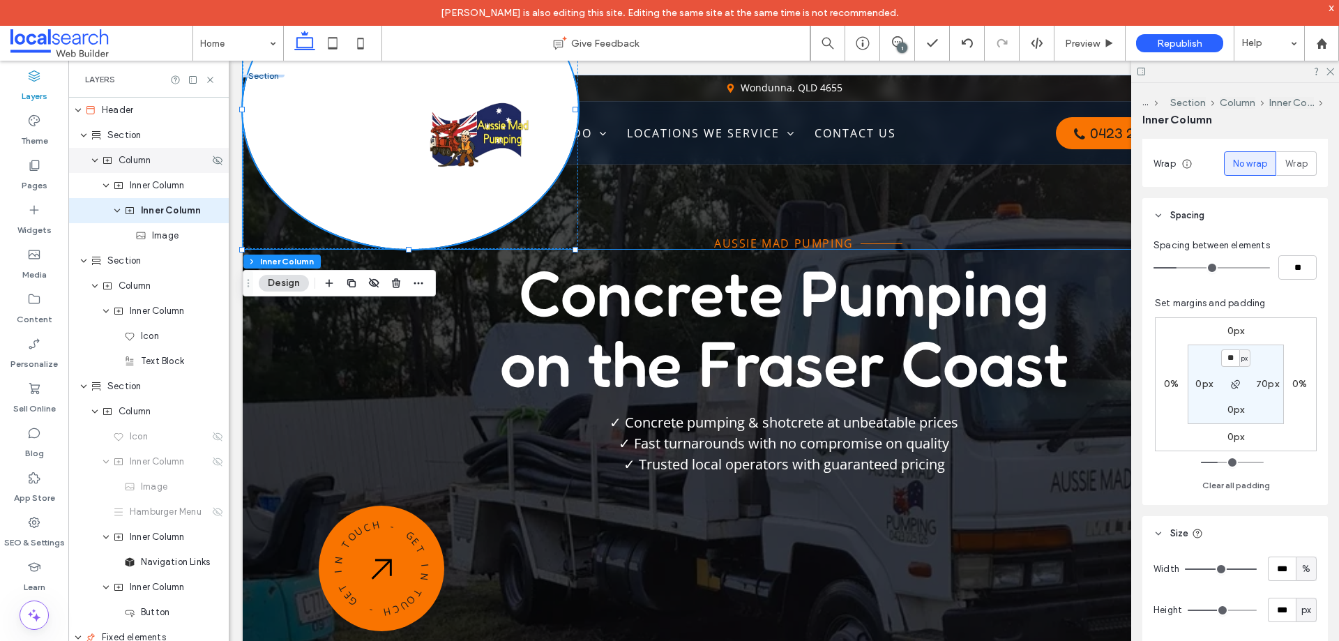
click at [158, 167] on div "Column" at bounding box center [155, 160] width 107 height 14
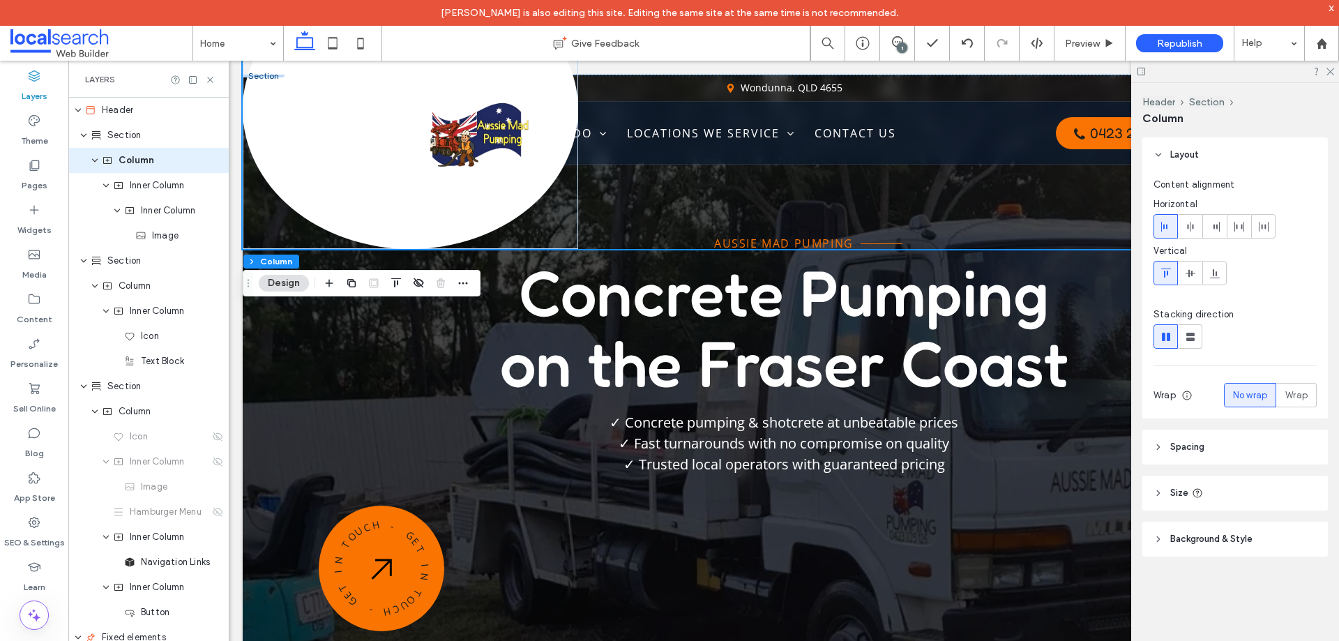
click at [1180, 447] on span "Spacing" at bounding box center [1187, 447] width 34 height 14
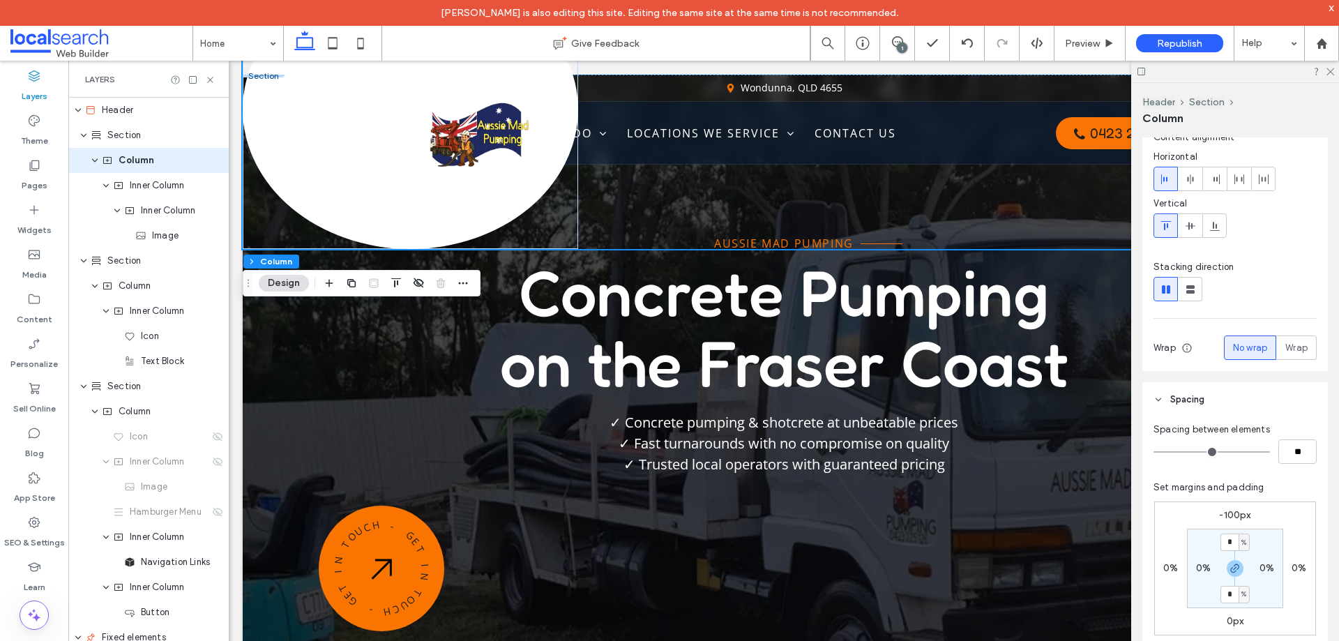
scroll to position [107, 0]
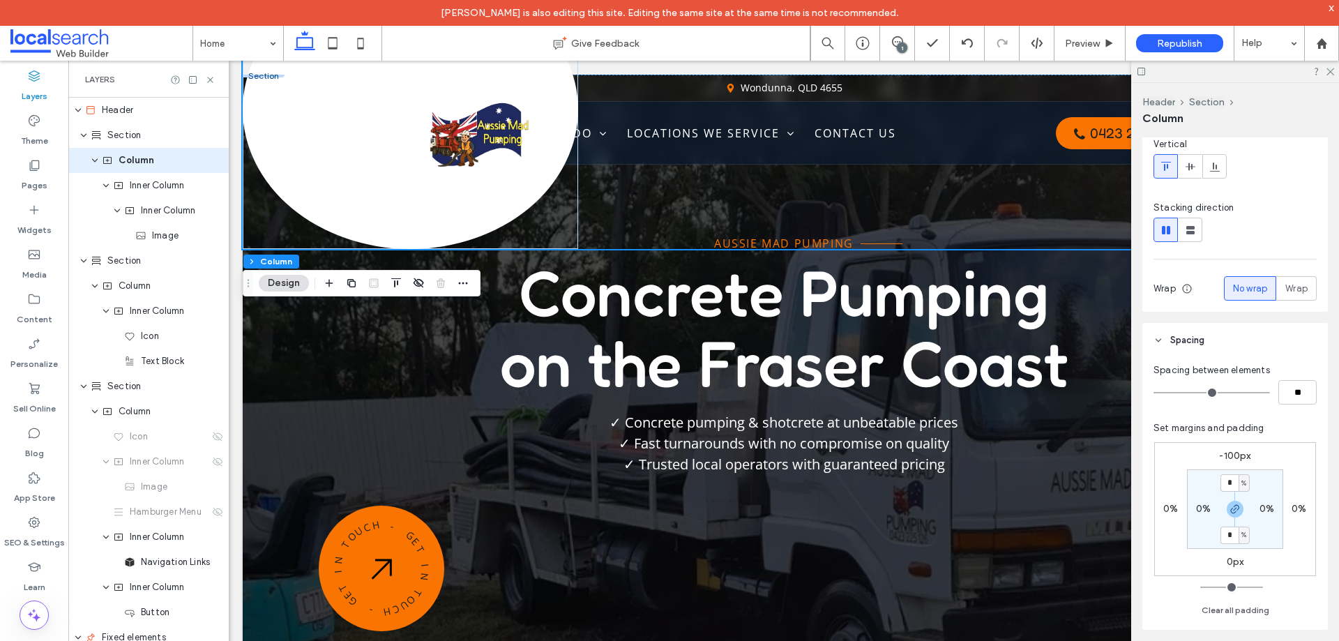
click at [1228, 450] on label "-100px" at bounding box center [1234, 456] width 31 height 12
type input "*"
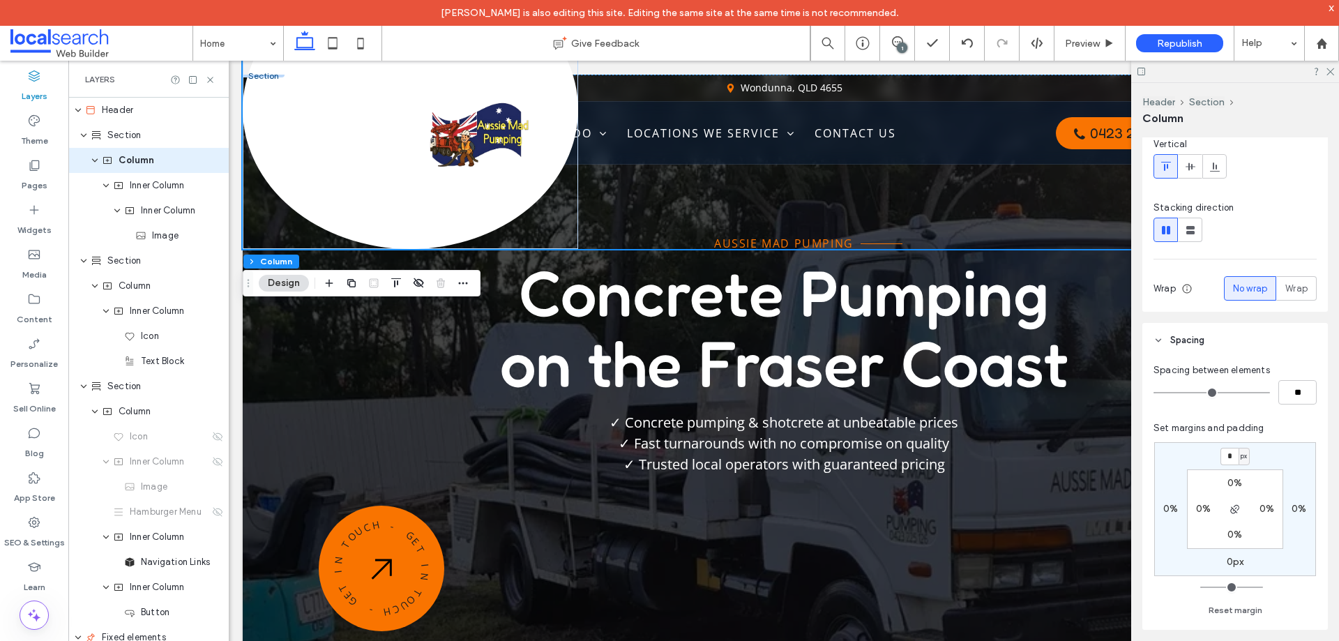
type input "*"
click at [1235, 423] on span "Set margins and padding" at bounding box center [1209, 428] width 111 height 10
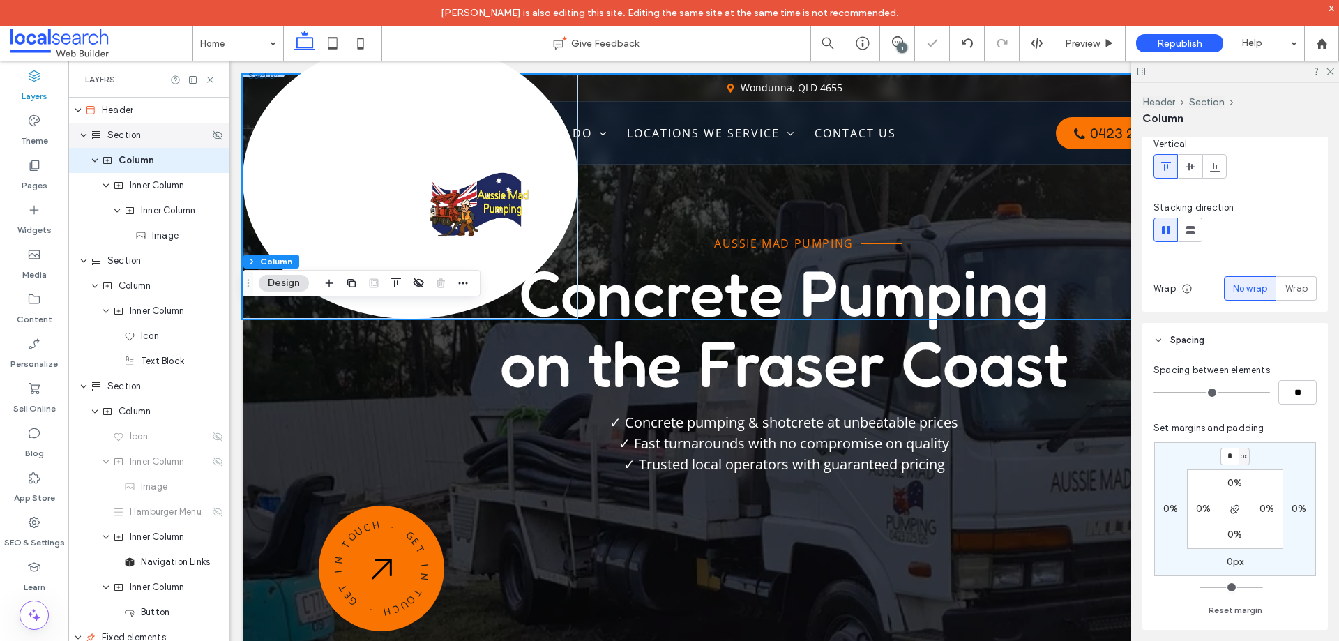
click at [144, 139] on div "Section" at bounding box center [150, 135] width 119 height 14
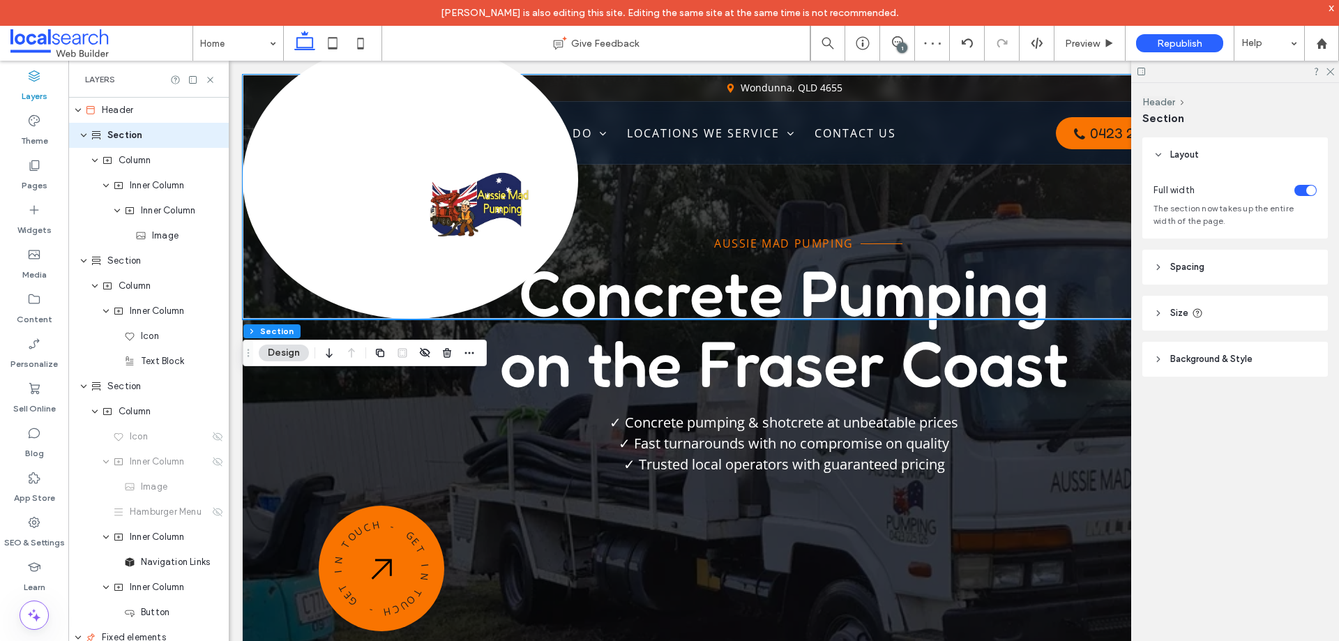
click at [1195, 269] on span "Spacing" at bounding box center [1187, 267] width 34 height 14
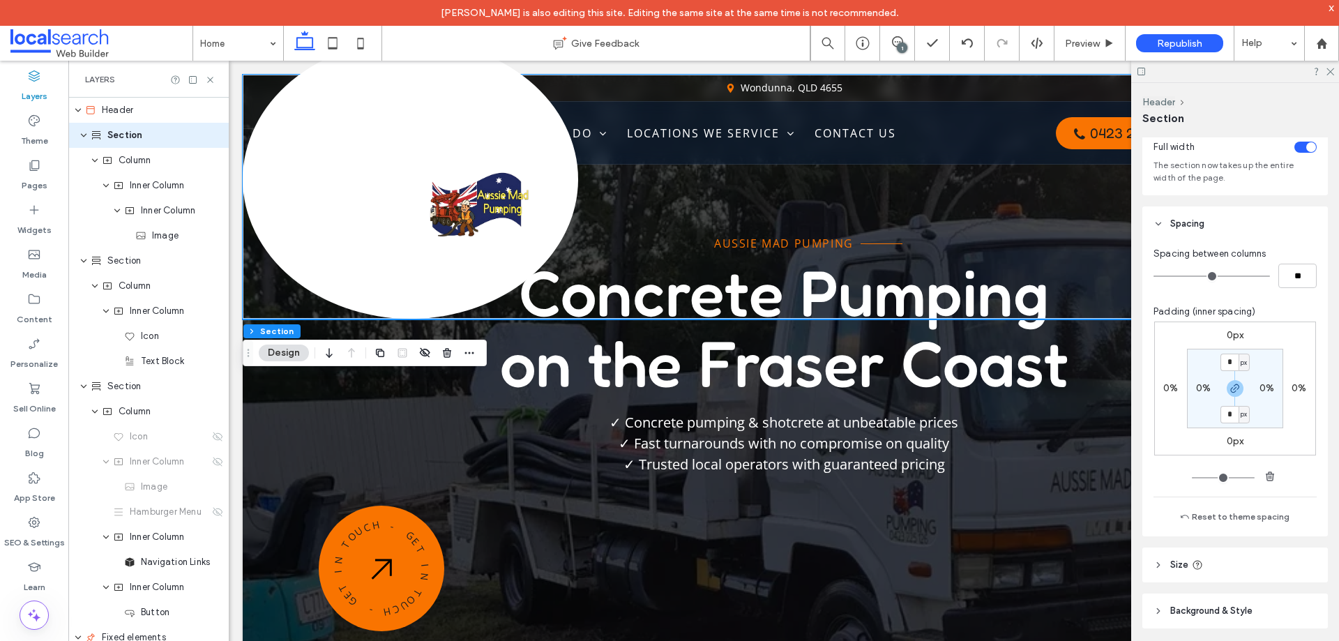
scroll to position [66, 0]
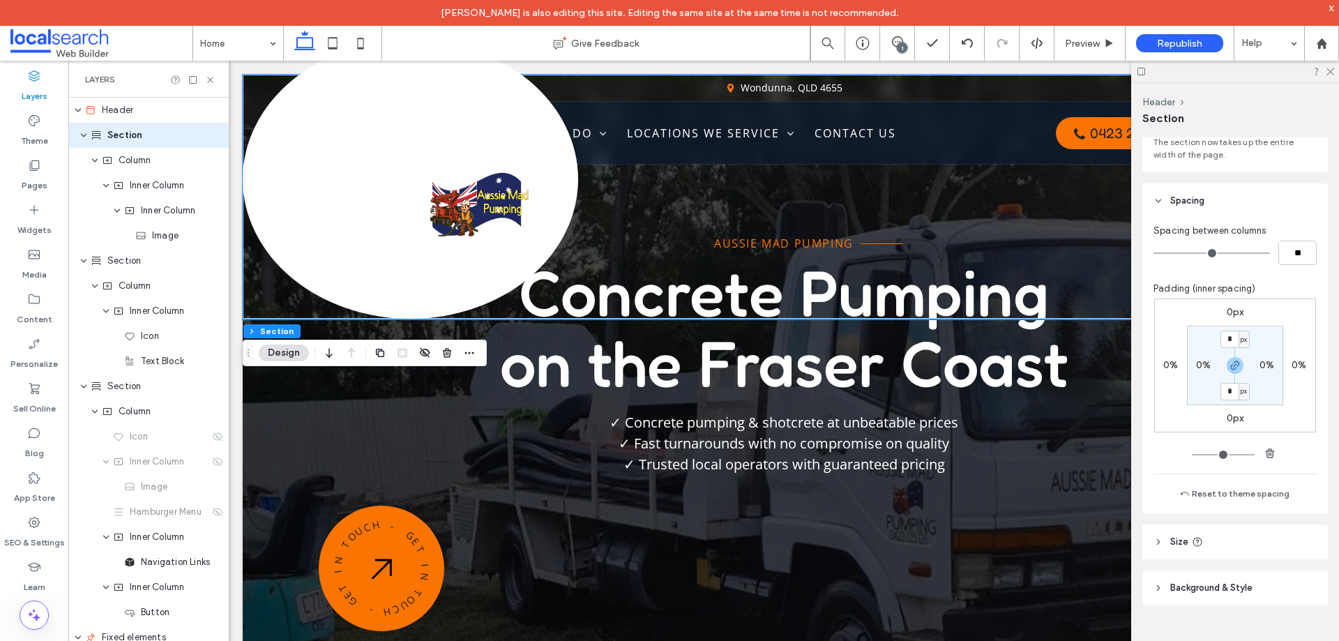
click at [1239, 539] on header "Size" at bounding box center [1235, 542] width 186 height 35
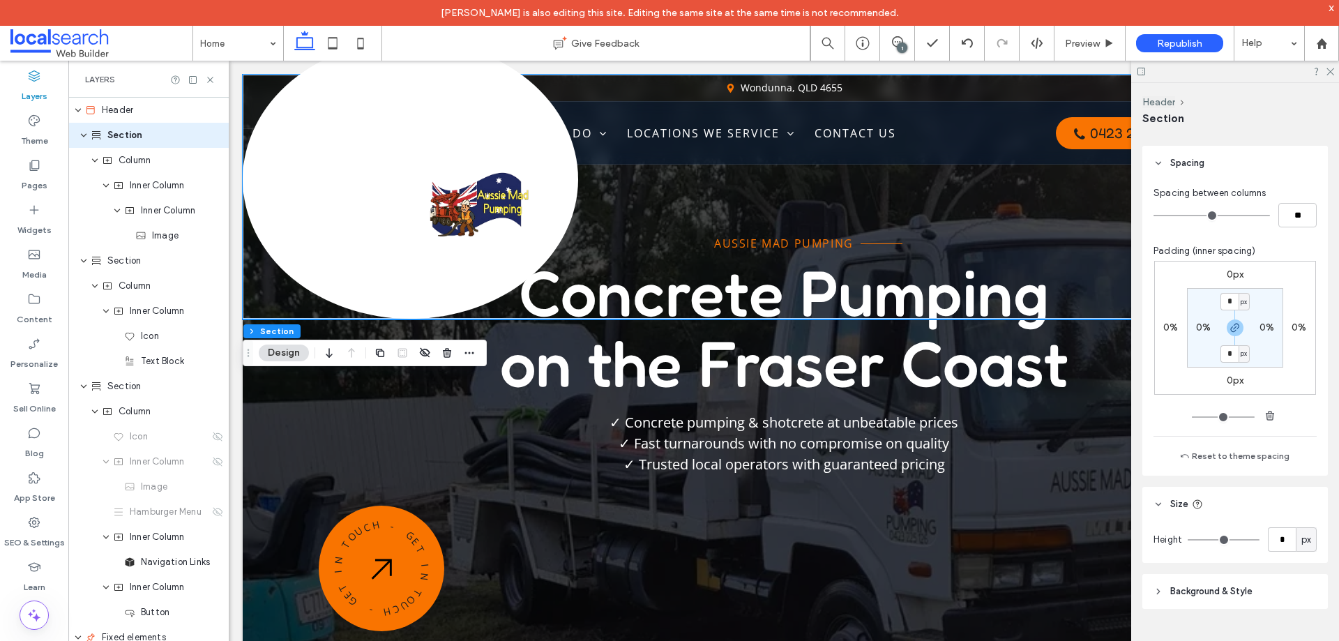
scroll to position [107, 0]
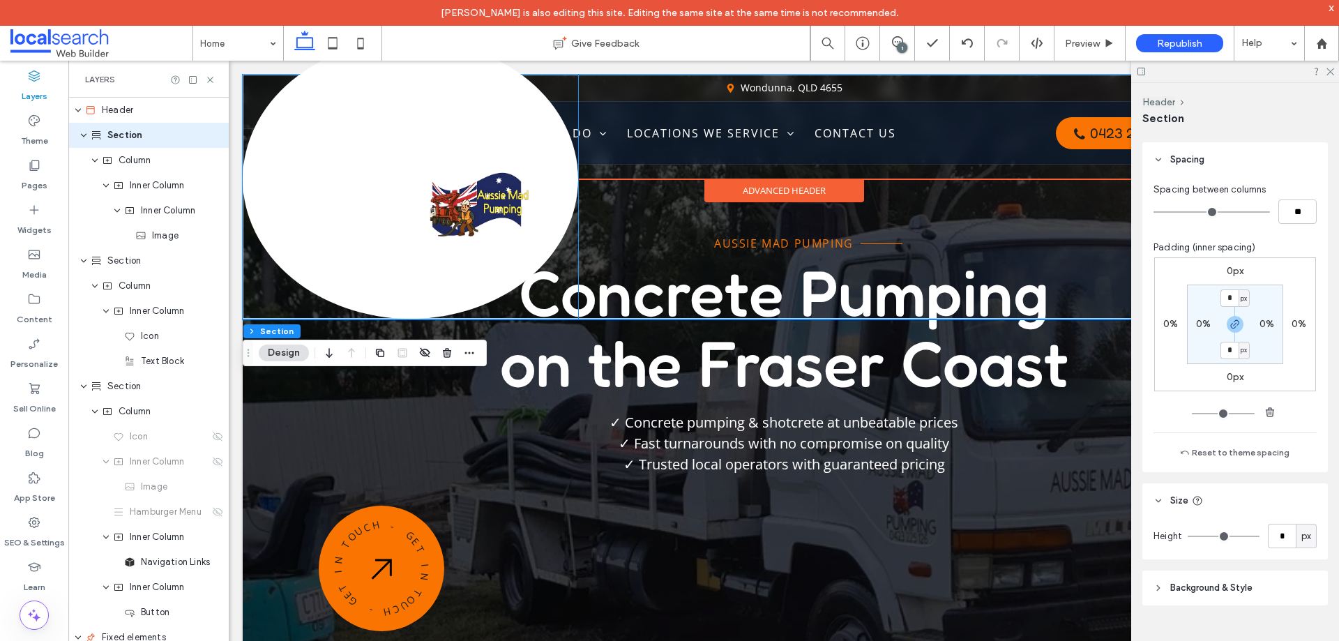
click at [429, 240] on img at bounding box center [479, 207] width 100 height 100
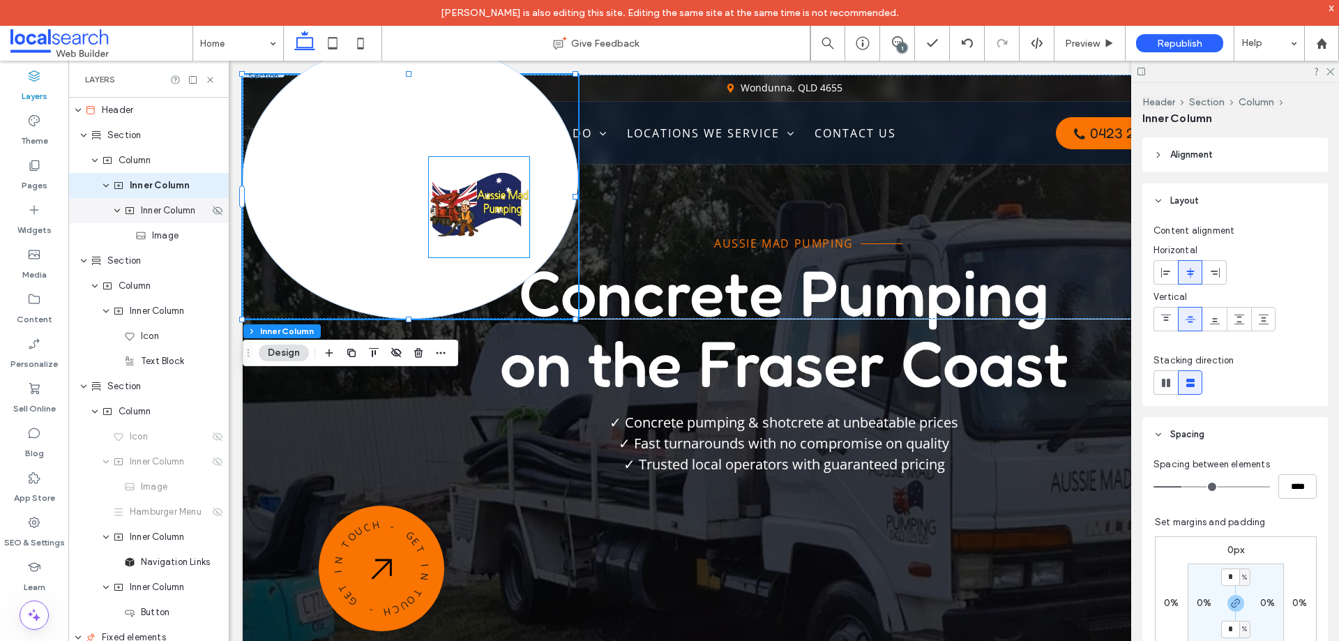
click at [155, 236] on span "Image" at bounding box center [165, 236] width 27 height 14
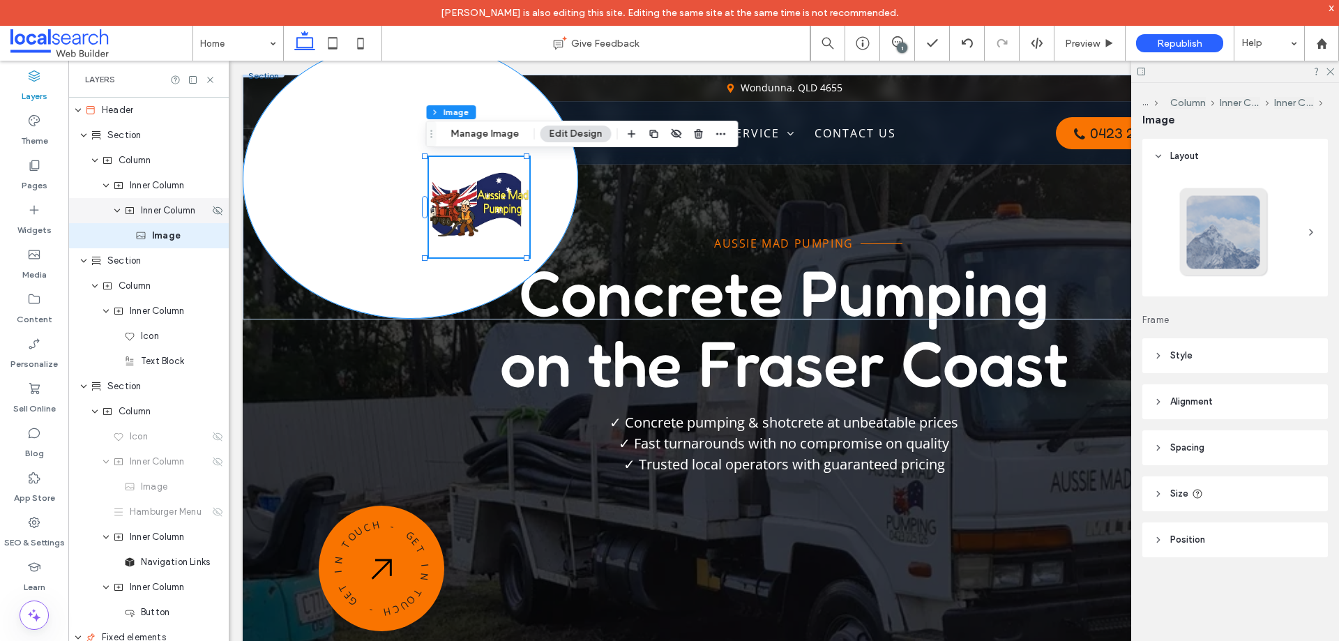
click at [160, 213] on span "Inner Column" at bounding box center [168, 211] width 54 height 14
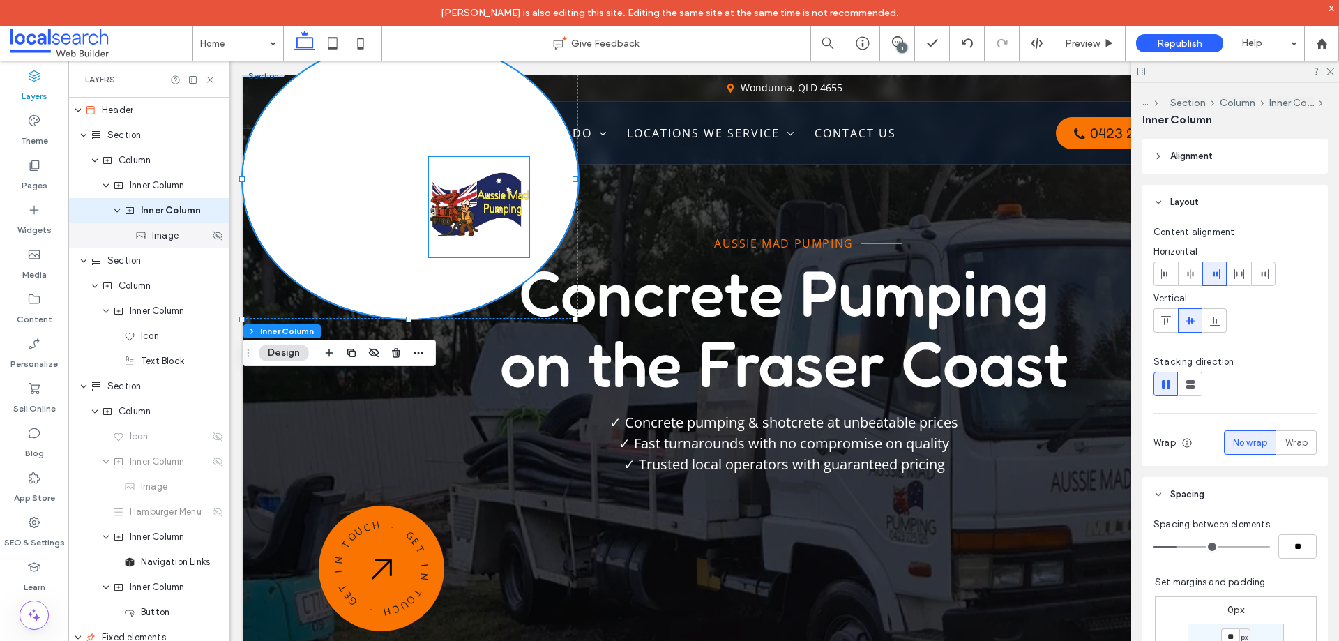
click at [165, 239] on span "Image" at bounding box center [165, 236] width 27 height 14
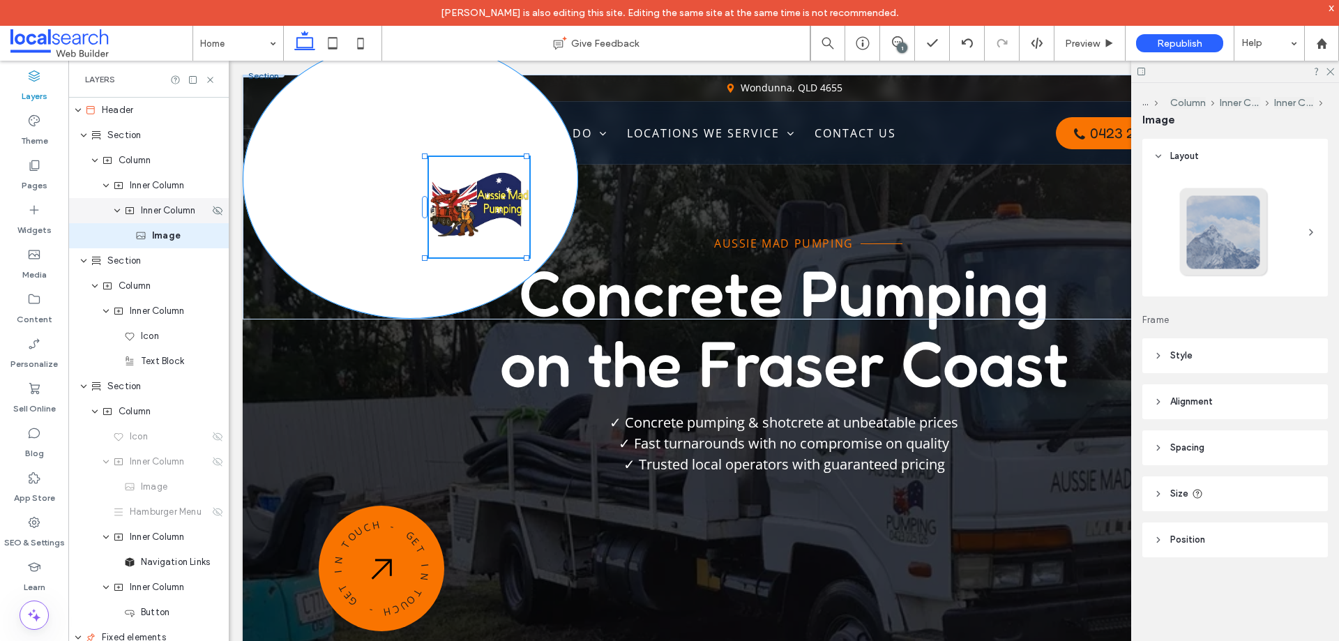
click at [167, 214] on span "Inner Column" at bounding box center [168, 211] width 54 height 14
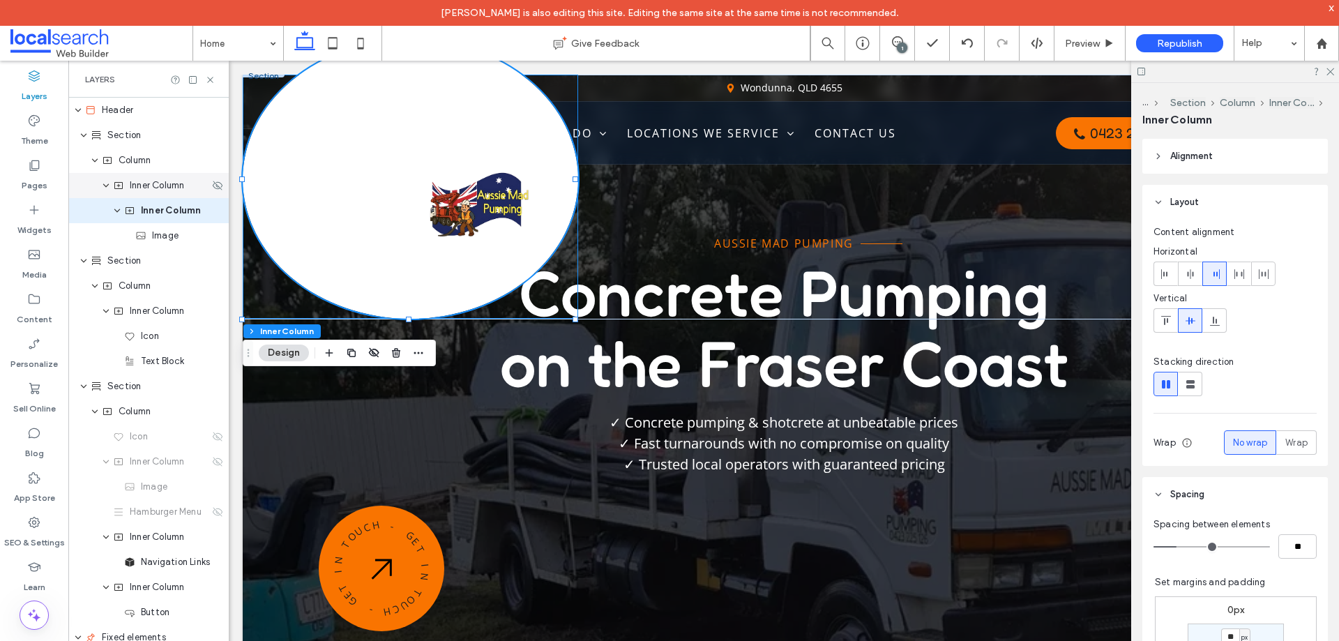
click at [154, 180] on span "Inner Column" at bounding box center [157, 186] width 54 height 14
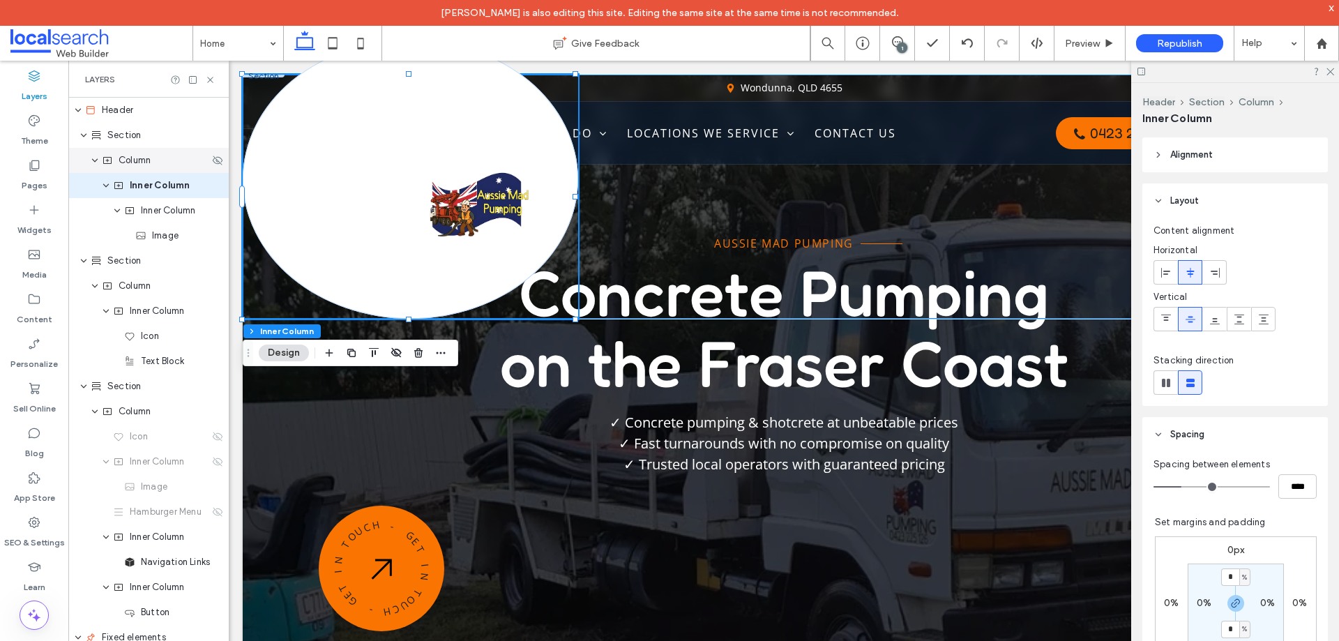
click at [139, 160] on span "Column" at bounding box center [135, 160] width 32 height 14
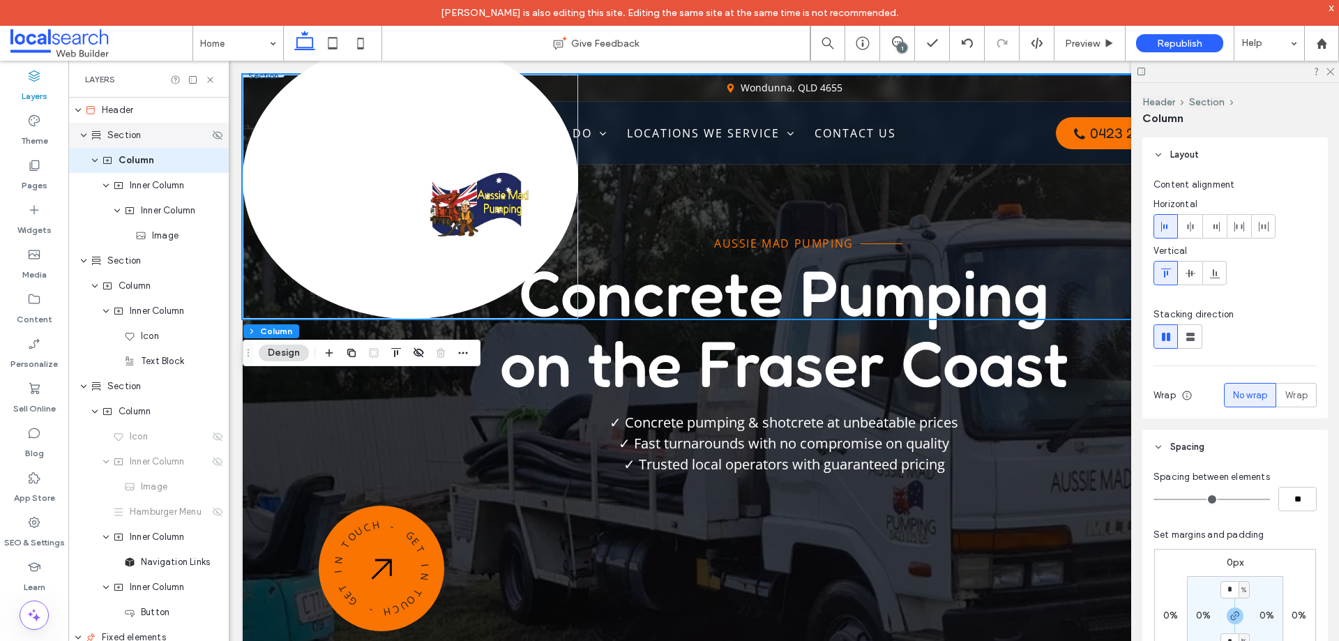
click at [132, 142] on span "Section" at bounding box center [123, 135] width 33 height 14
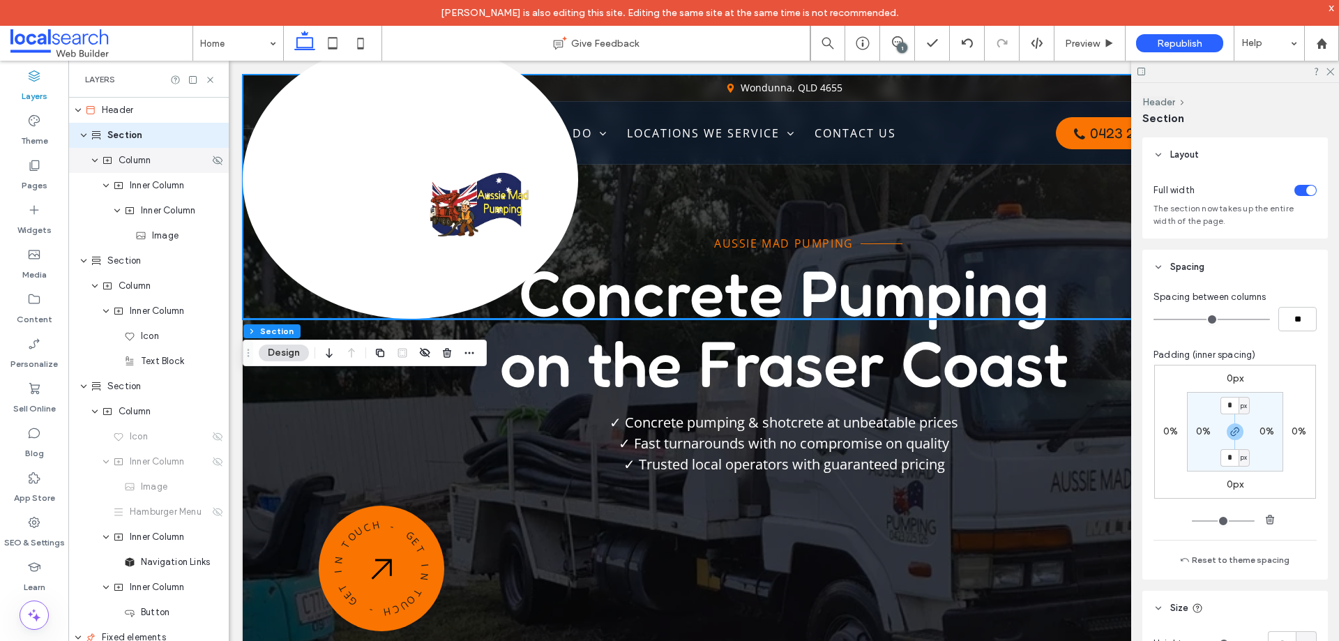
click at [139, 161] on span "Column" at bounding box center [135, 160] width 32 height 14
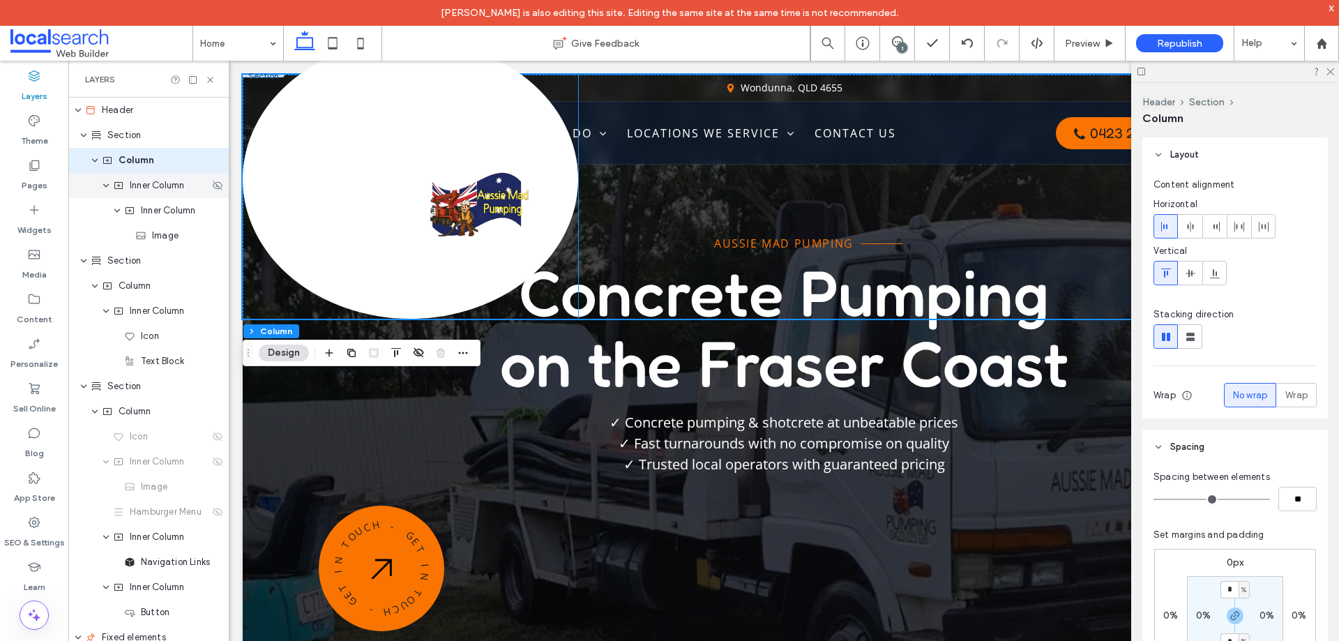
click at [164, 188] on span "Inner Column" at bounding box center [157, 186] width 54 height 14
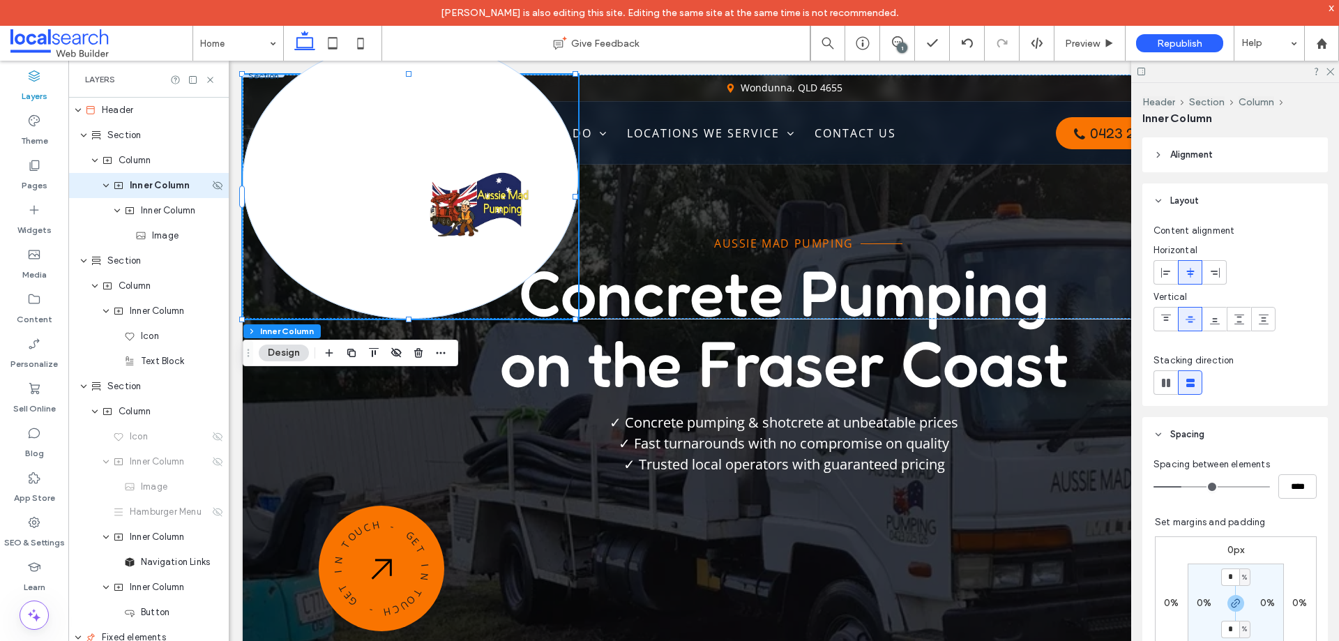
click at [107, 188] on icon "expand Inner Column" at bounding box center [106, 185] width 8 height 11
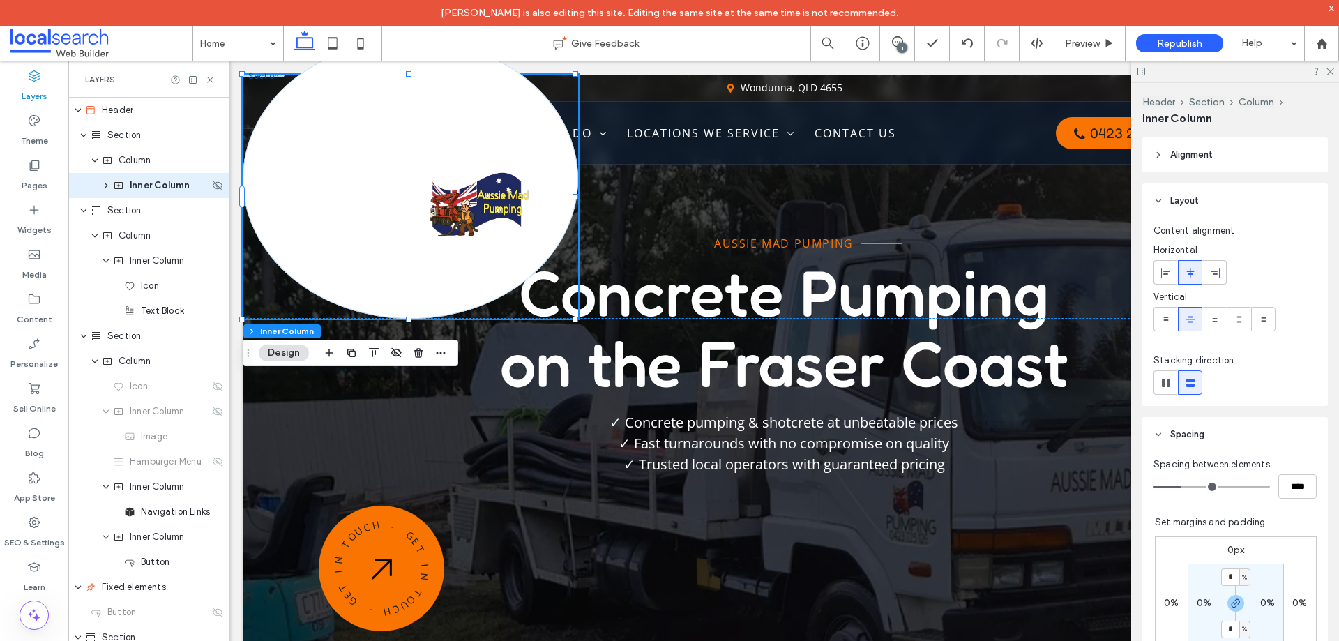
click at [107, 188] on icon "expand Inner Column" at bounding box center [105, 185] width 11 height 8
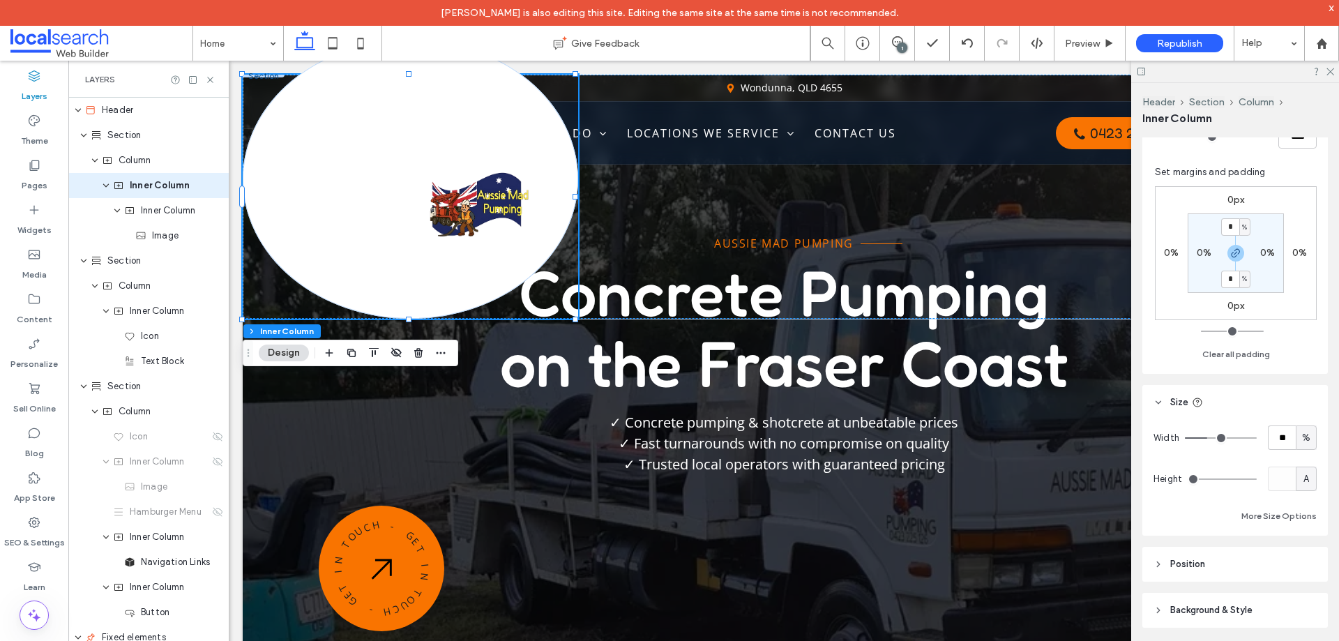
scroll to position [372, 0]
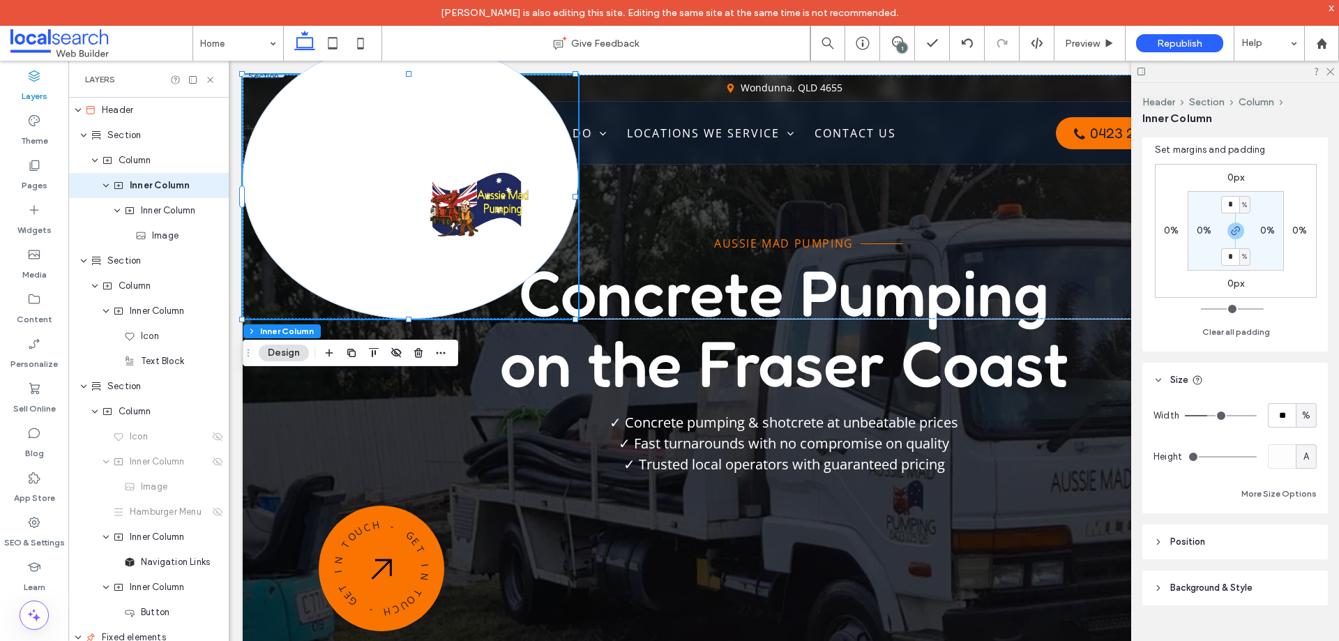
click at [1304, 453] on span "A" at bounding box center [1307, 457] width 6 height 14
click at [1297, 486] on span "px" at bounding box center [1300, 481] width 10 height 14
type input "***"
click at [1281, 456] on input "***" at bounding box center [1282, 456] width 28 height 24
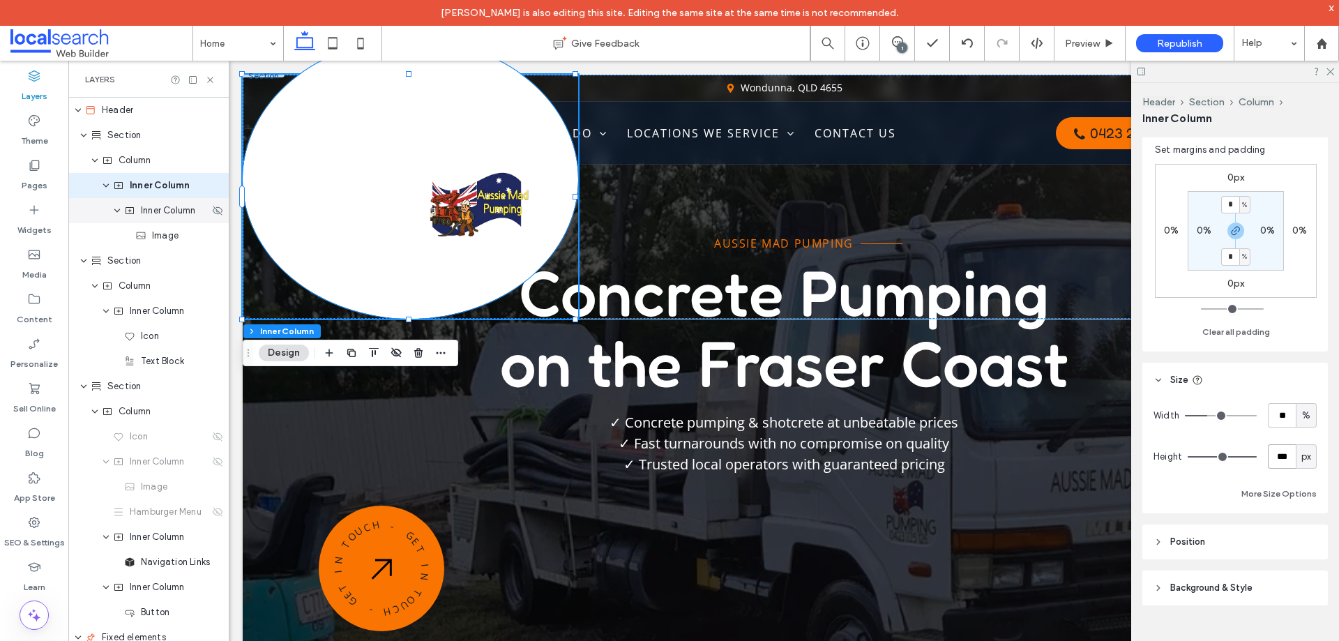
click at [165, 215] on span "Inner Column" at bounding box center [168, 211] width 54 height 14
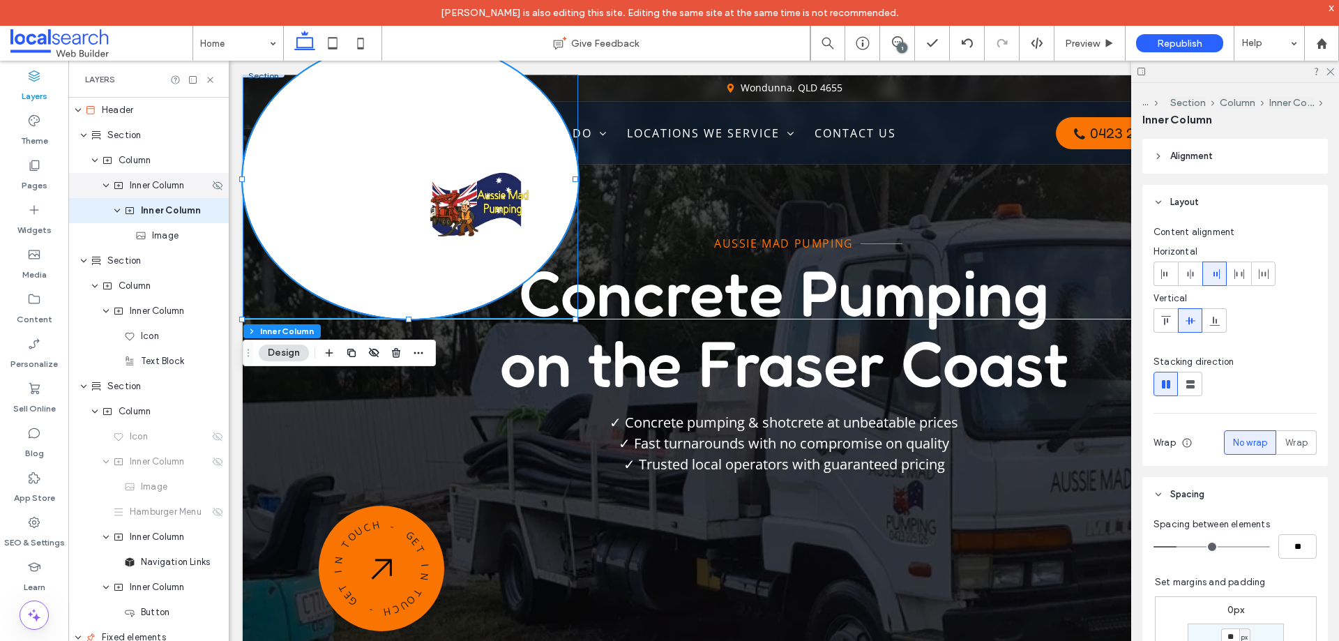
click at [170, 194] on div "Inner Column" at bounding box center [148, 185] width 160 height 25
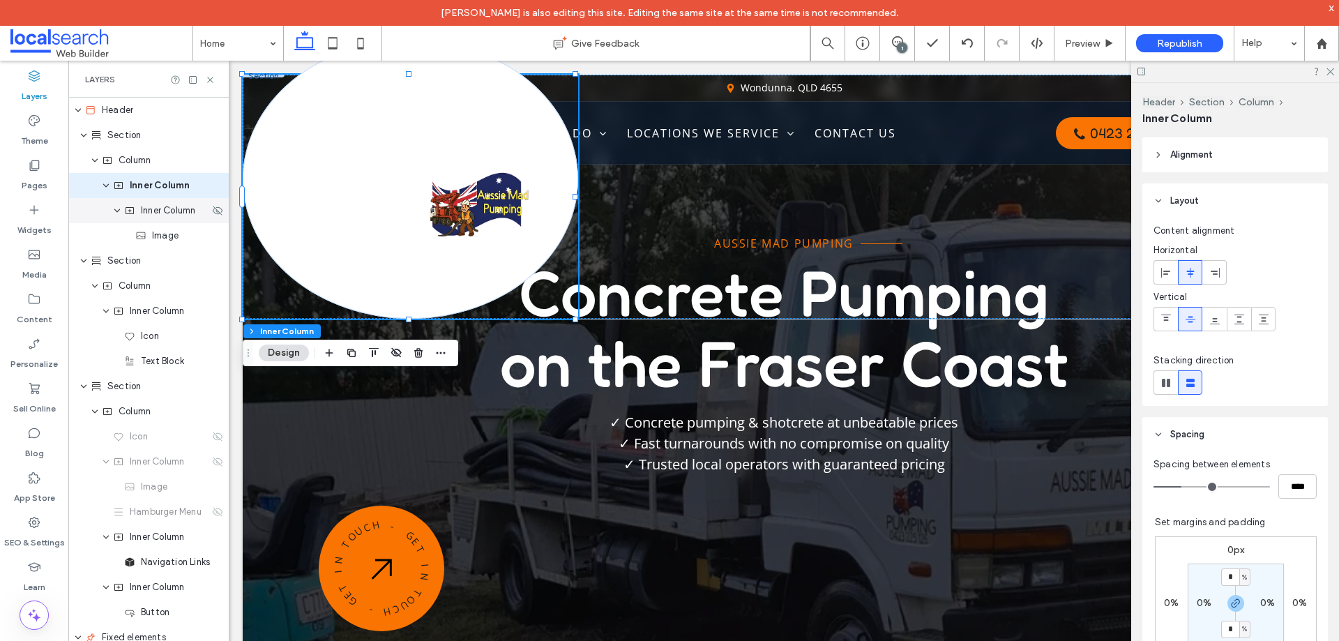
click at [170, 217] on span "Inner Column" at bounding box center [168, 211] width 54 height 14
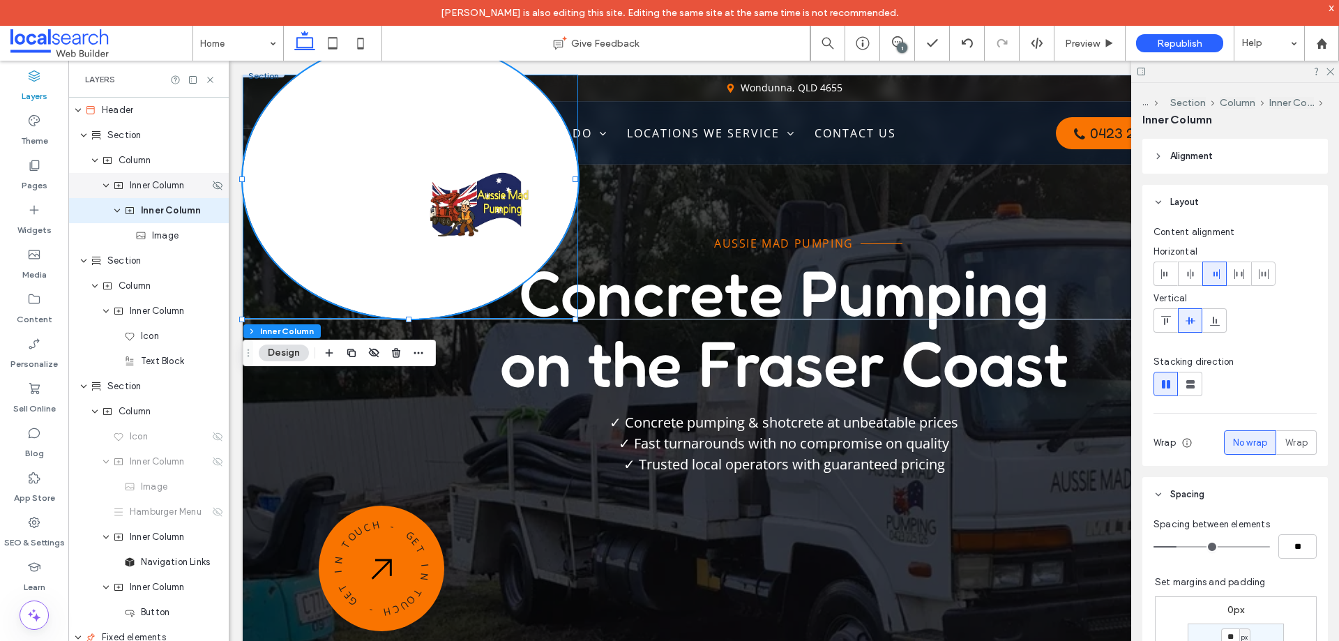
click at [169, 193] on div "Inner Column" at bounding box center [148, 185] width 160 height 25
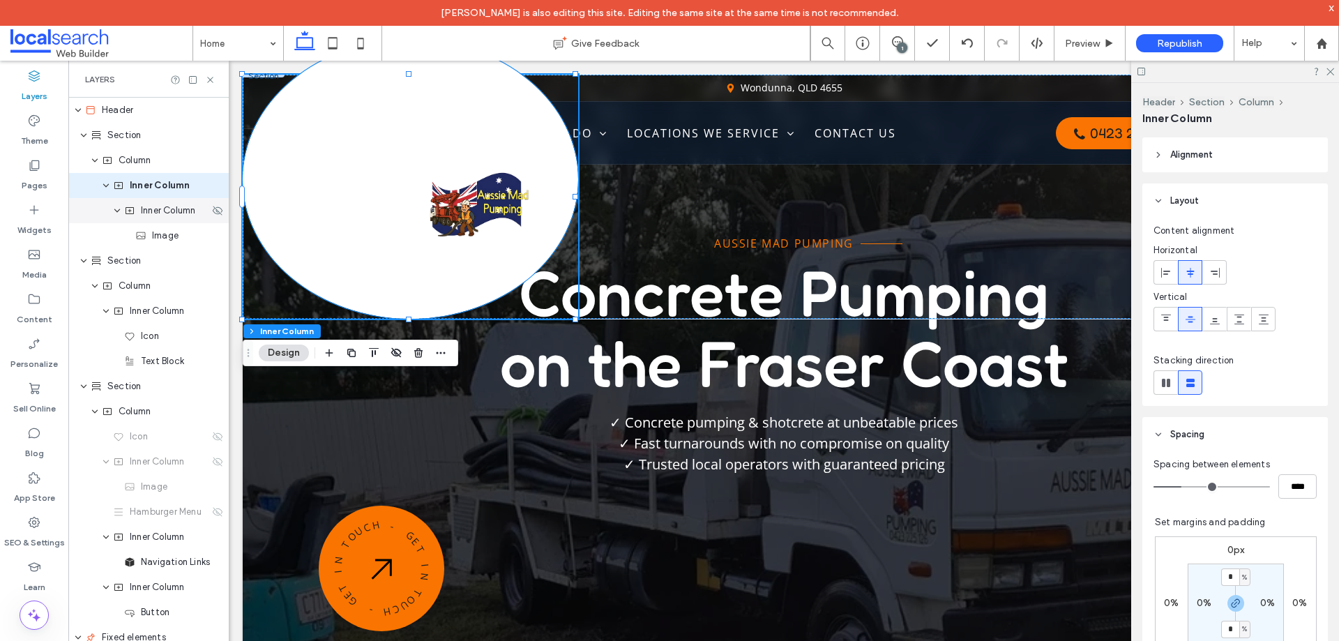
click at [168, 206] on span "Inner Column" at bounding box center [168, 211] width 54 height 14
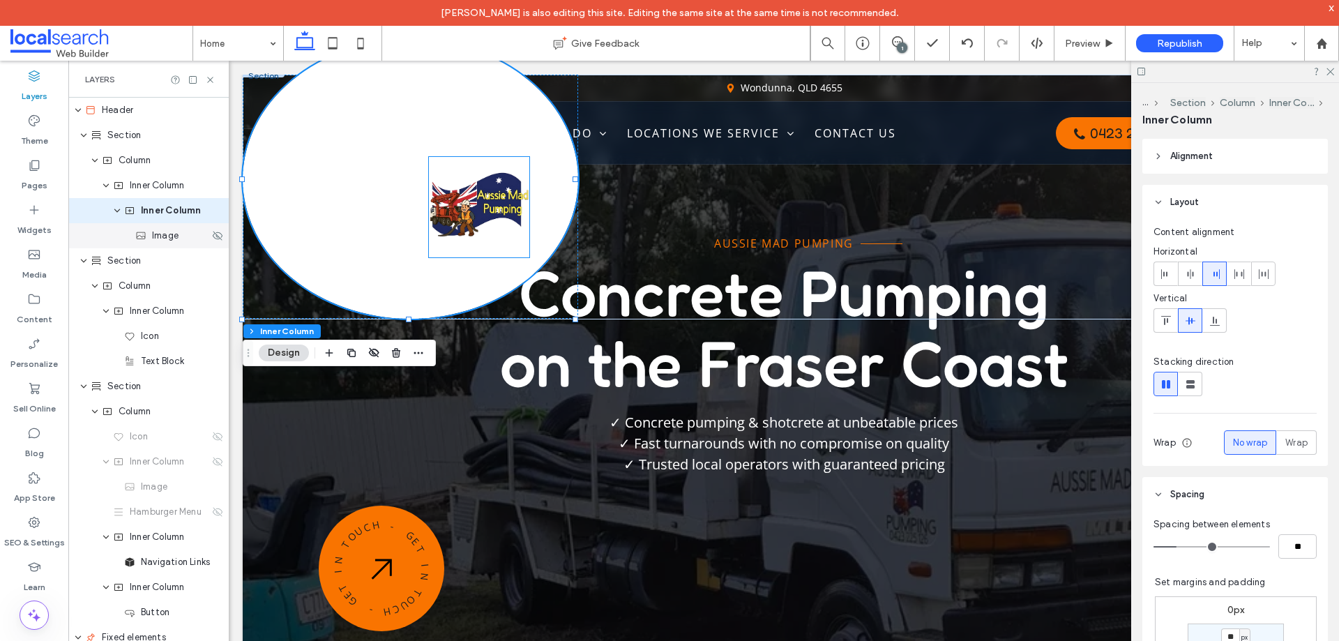
click at [167, 235] on span "Image" at bounding box center [165, 236] width 27 height 14
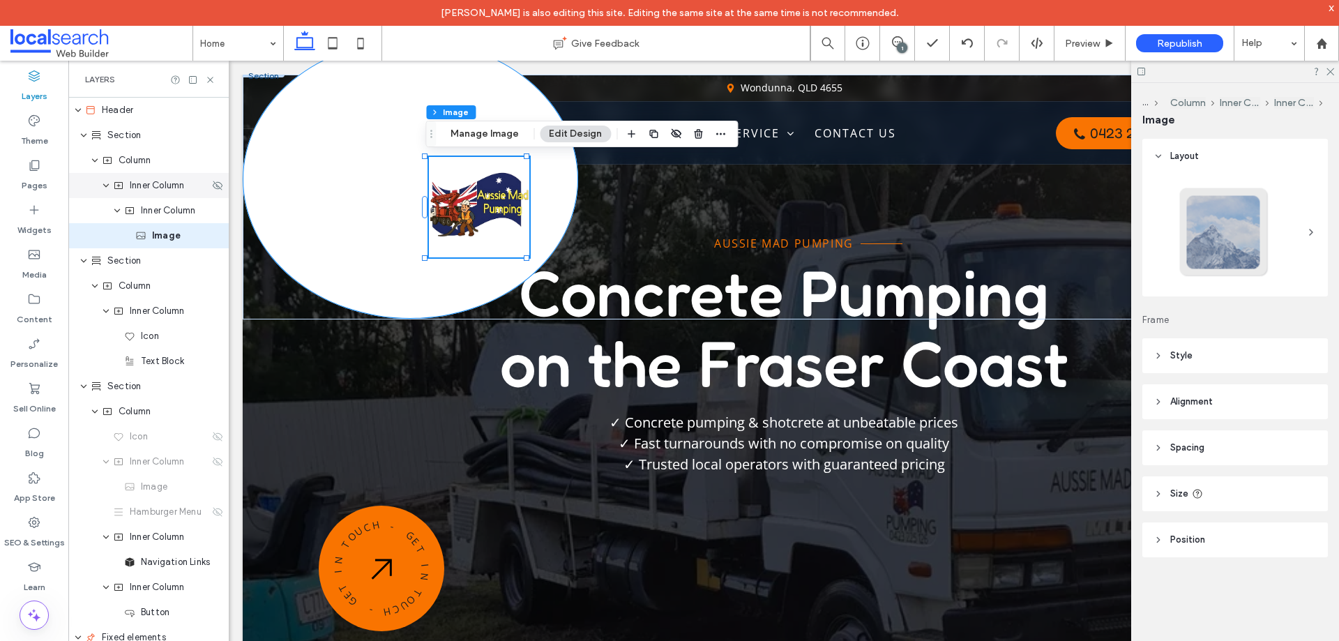
click at [168, 211] on span "Inner Column" at bounding box center [168, 211] width 54 height 14
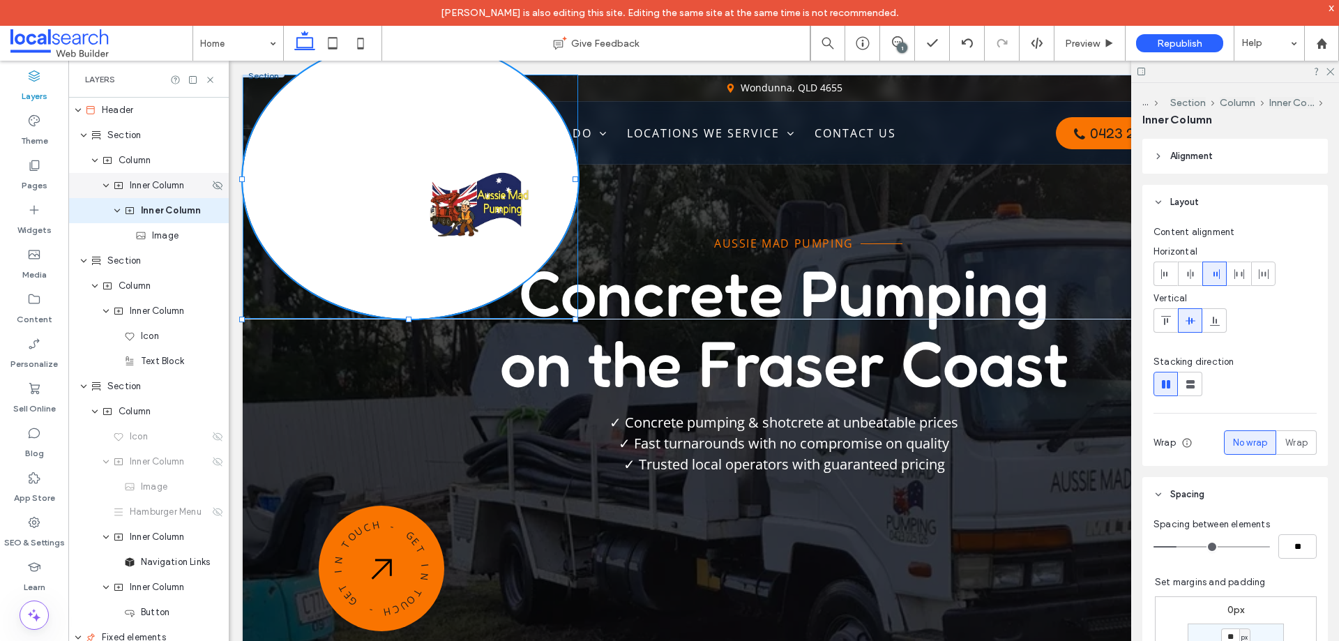
click at [164, 195] on div "Inner Column" at bounding box center [148, 185] width 160 height 25
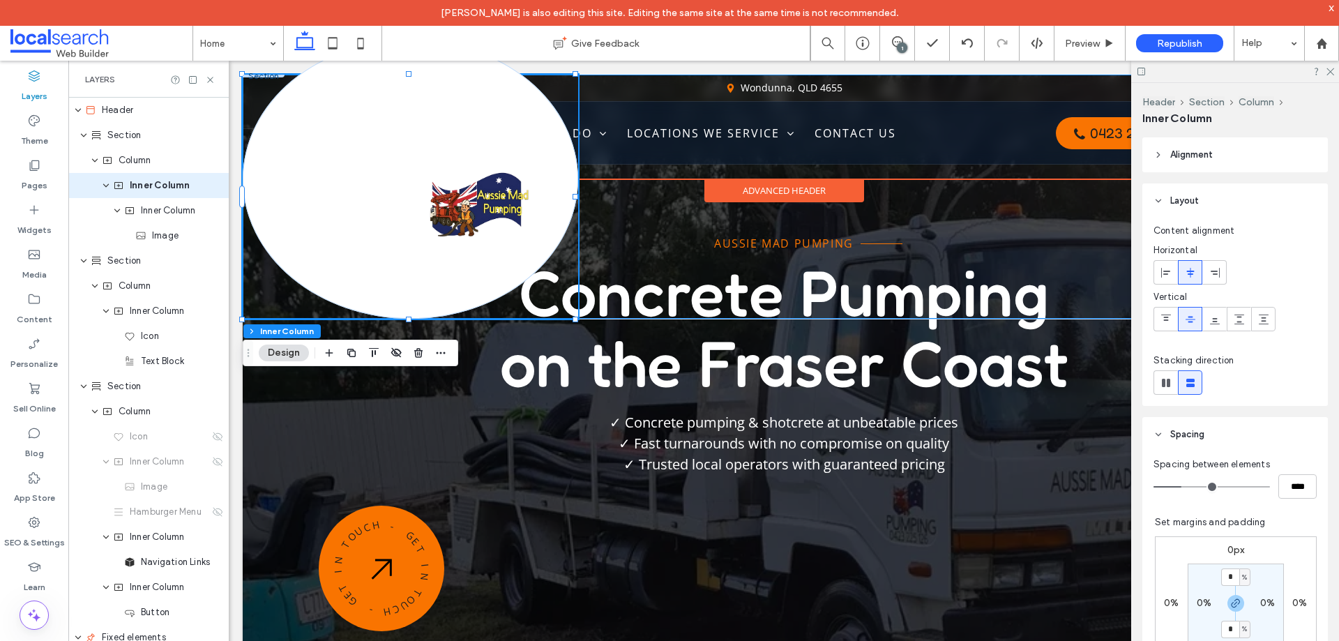
click at [632, 226] on div at bounding box center [784, 197] width 1082 height 244
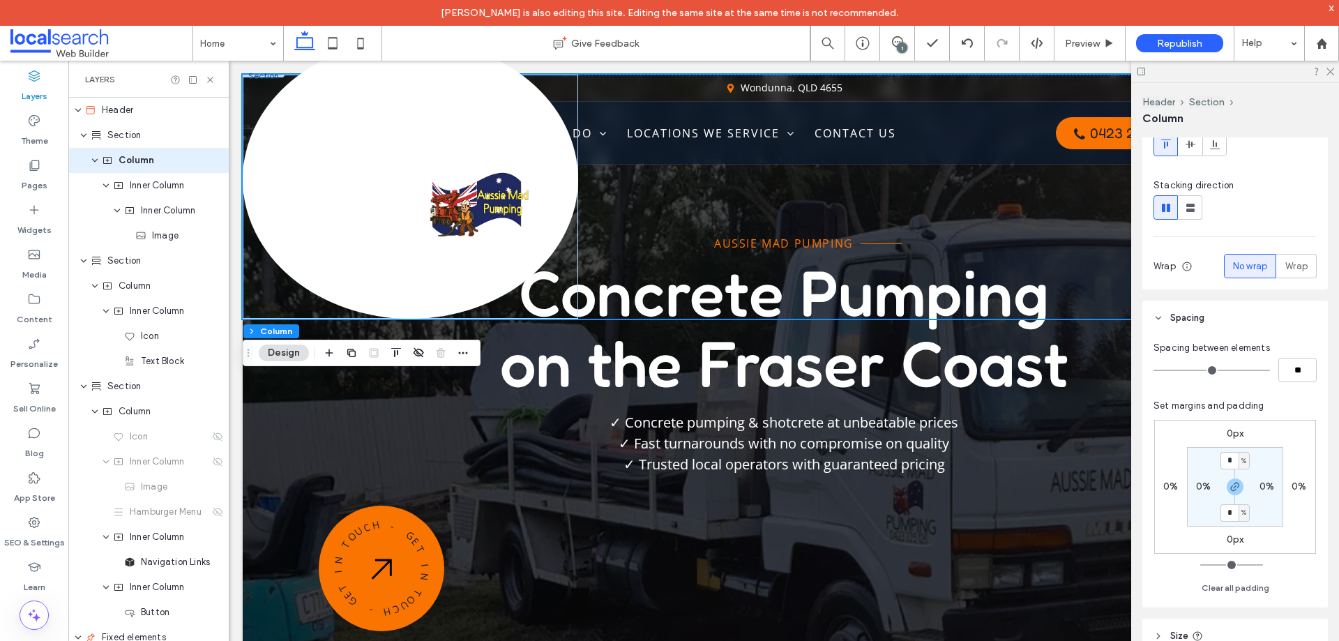
scroll to position [223, 0]
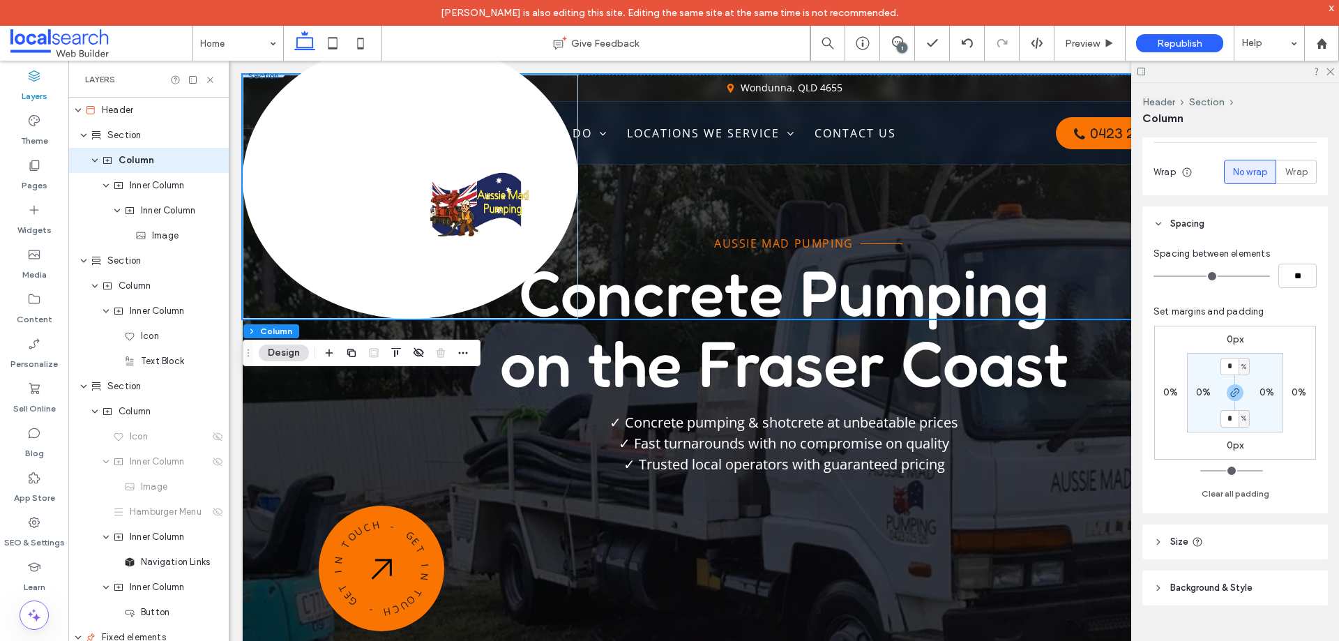
click at [1213, 530] on header "Size" at bounding box center [1235, 542] width 186 height 35
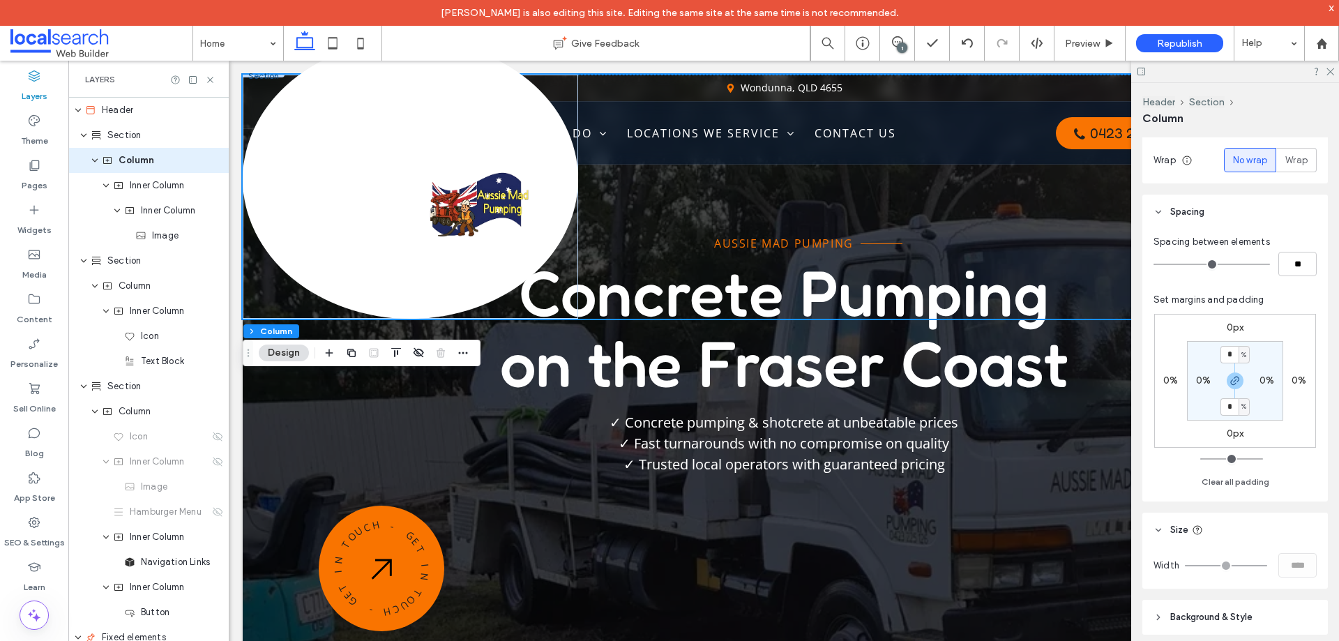
scroll to position [251, 0]
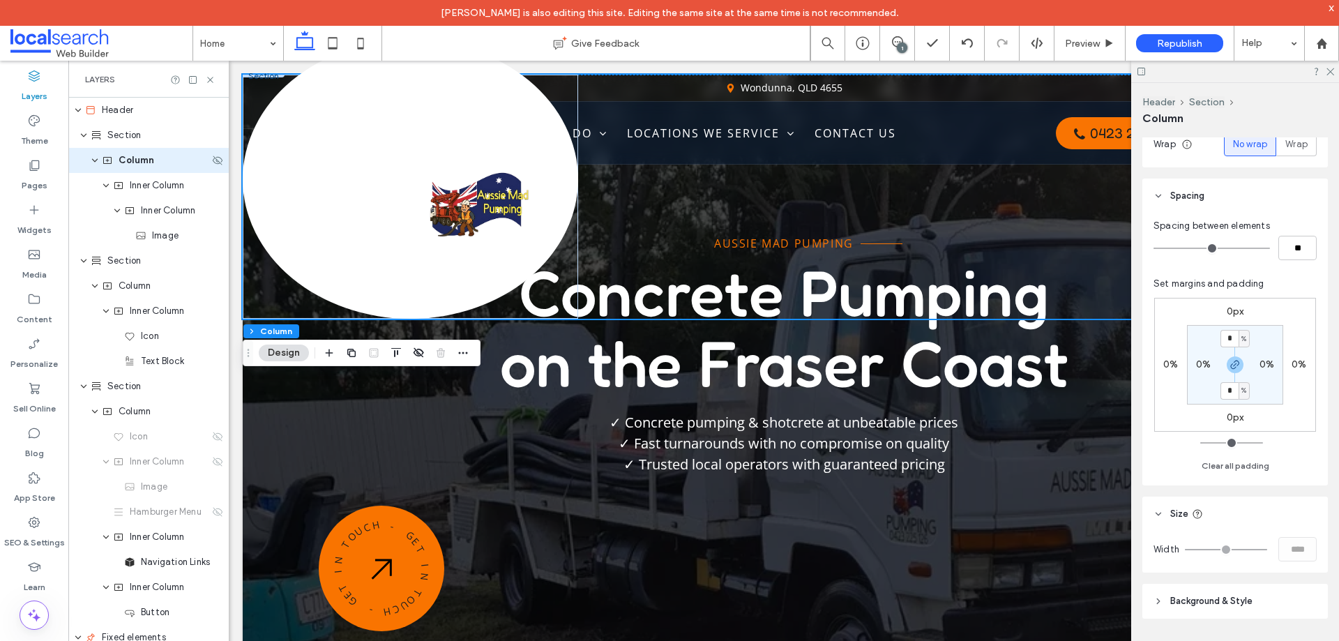
click at [157, 162] on div "Column" at bounding box center [155, 160] width 107 height 14
click at [465, 354] on icon "button" at bounding box center [463, 352] width 11 height 11
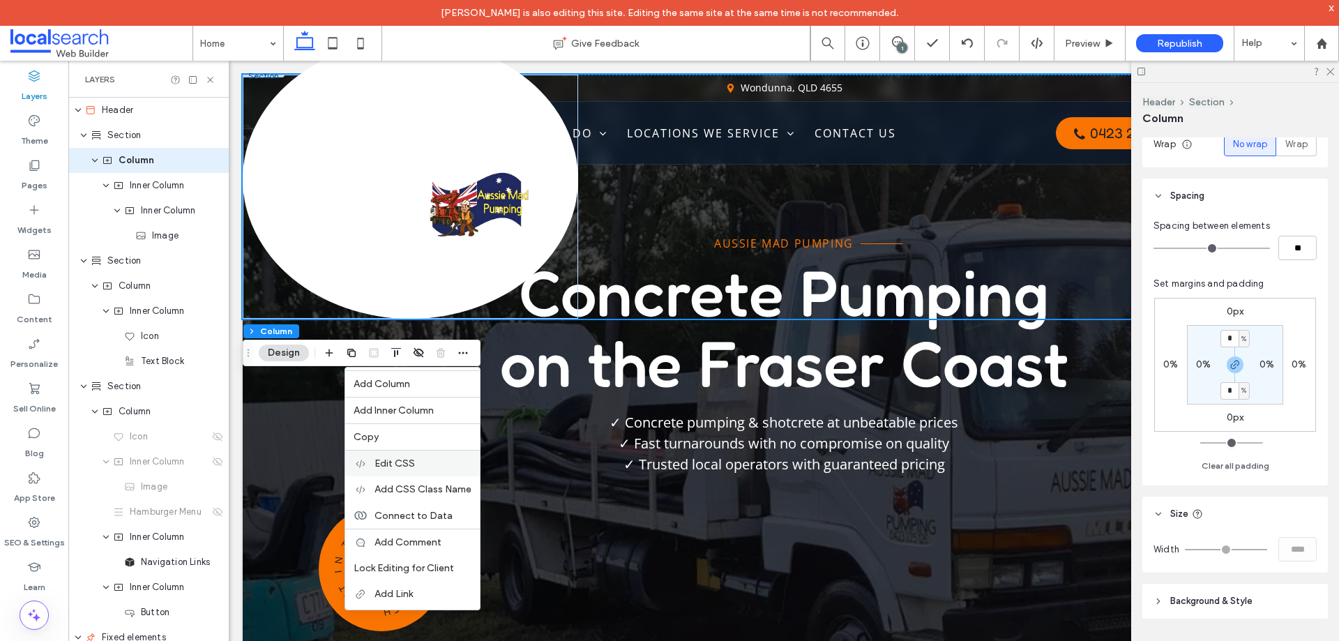
click at [425, 467] on label "Edit CSS" at bounding box center [423, 464] width 97 height 12
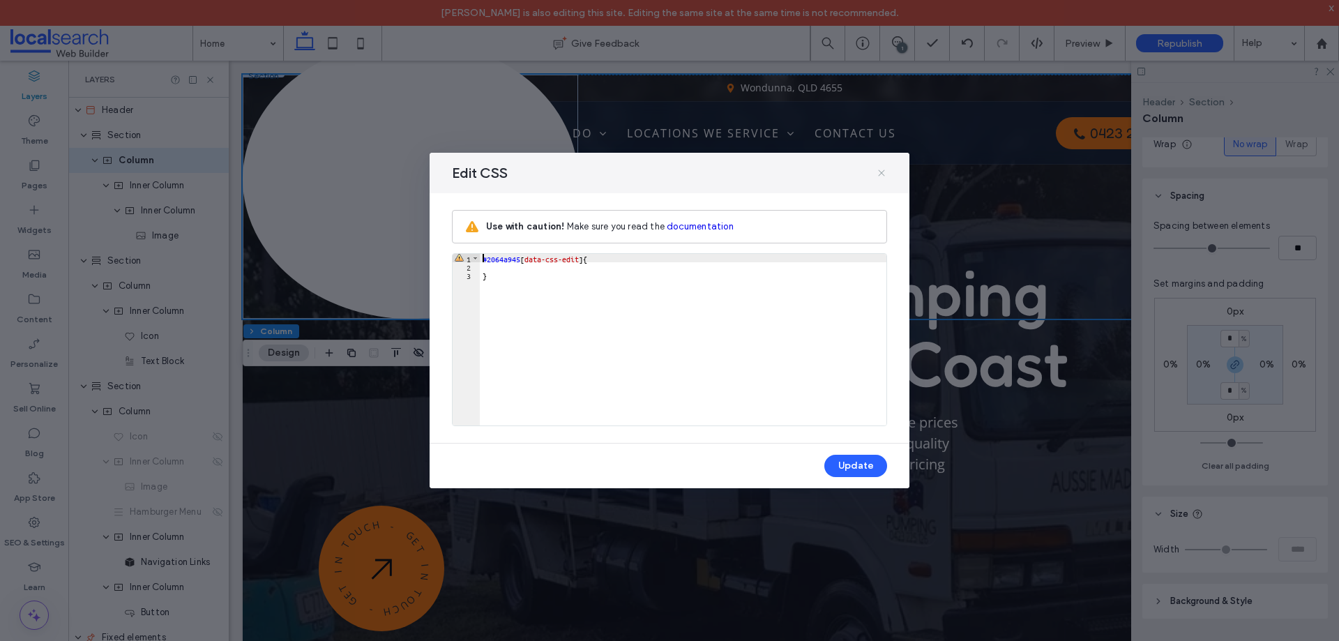
click at [885, 172] on icon at bounding box center [881, 172] width 11 height 11
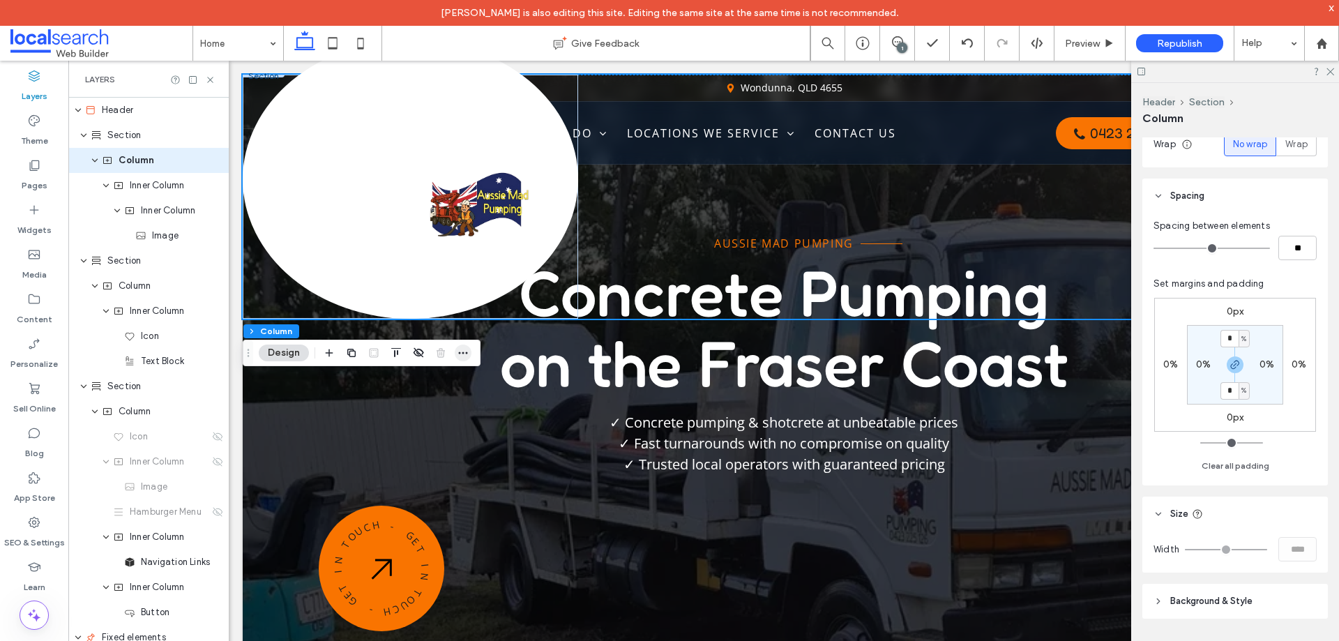
click at [468, 360] on span "button" at bounding box center [463, 353] width 17 height 17
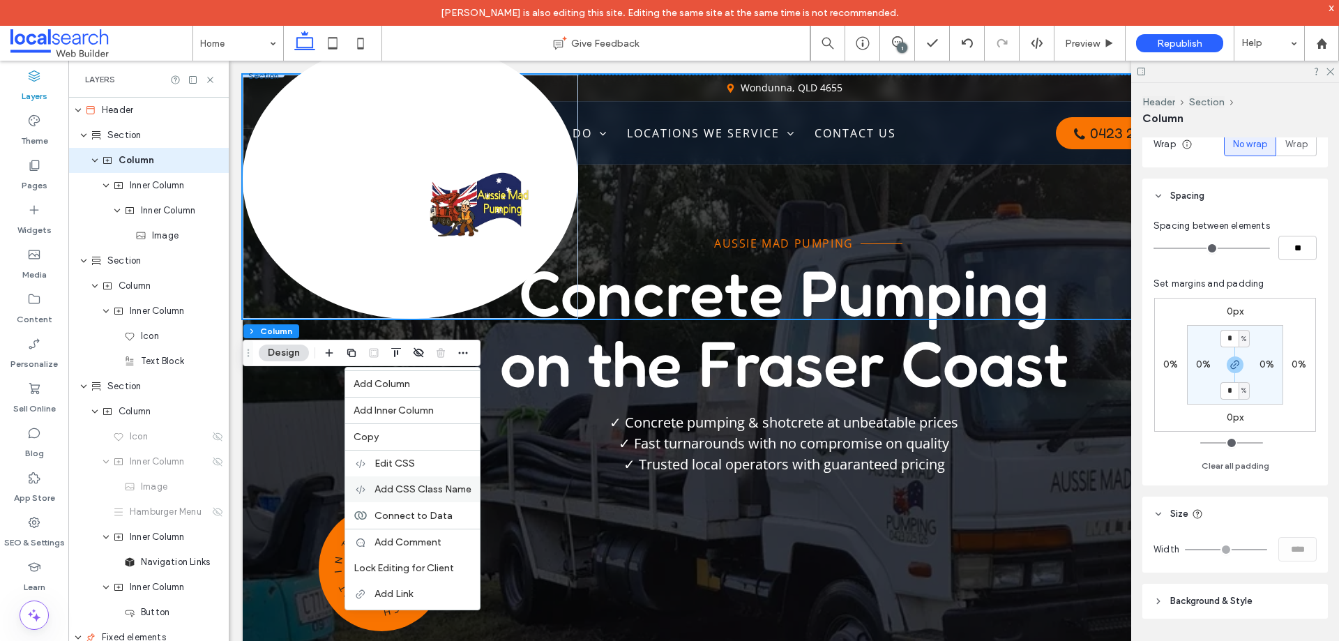
click at [429, 492] on span "Add CSS Class Name" at bounding box center [423, 489] width 97 height 12
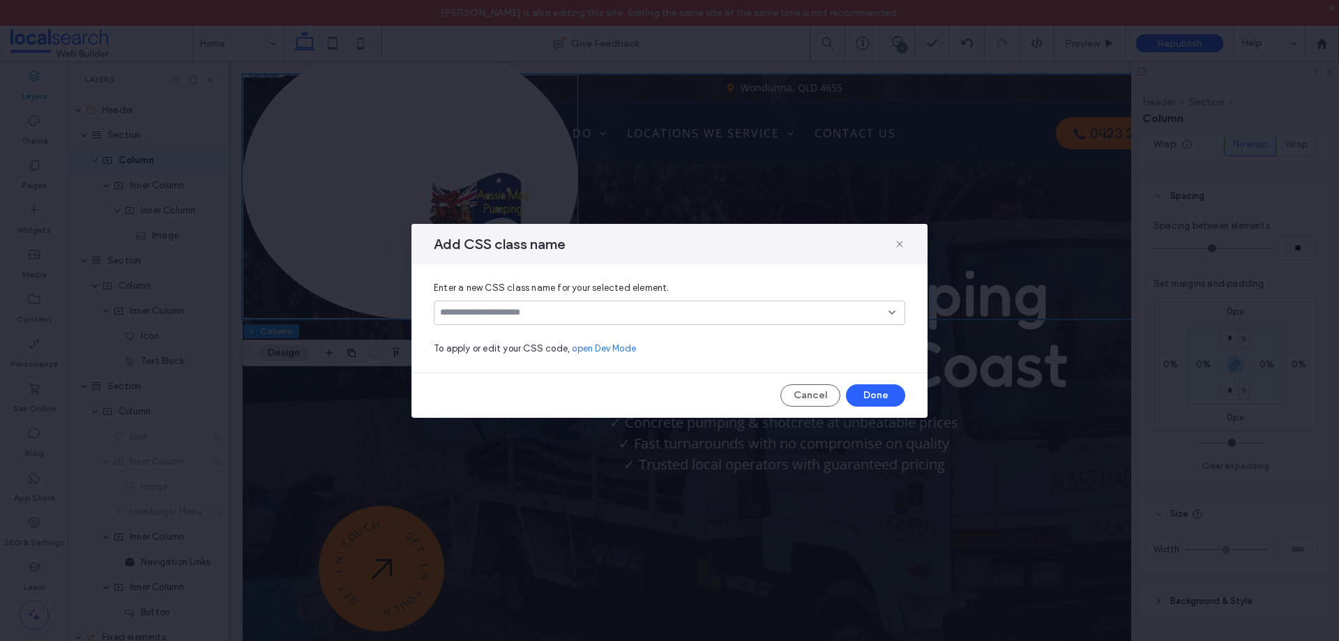
click at [515, 313] on input at bounding box center [664, 312] width 448 height 11
type input "*****"
click at [885, 397] on button "Done" at bounding box center [875, 395] width 59 height 22
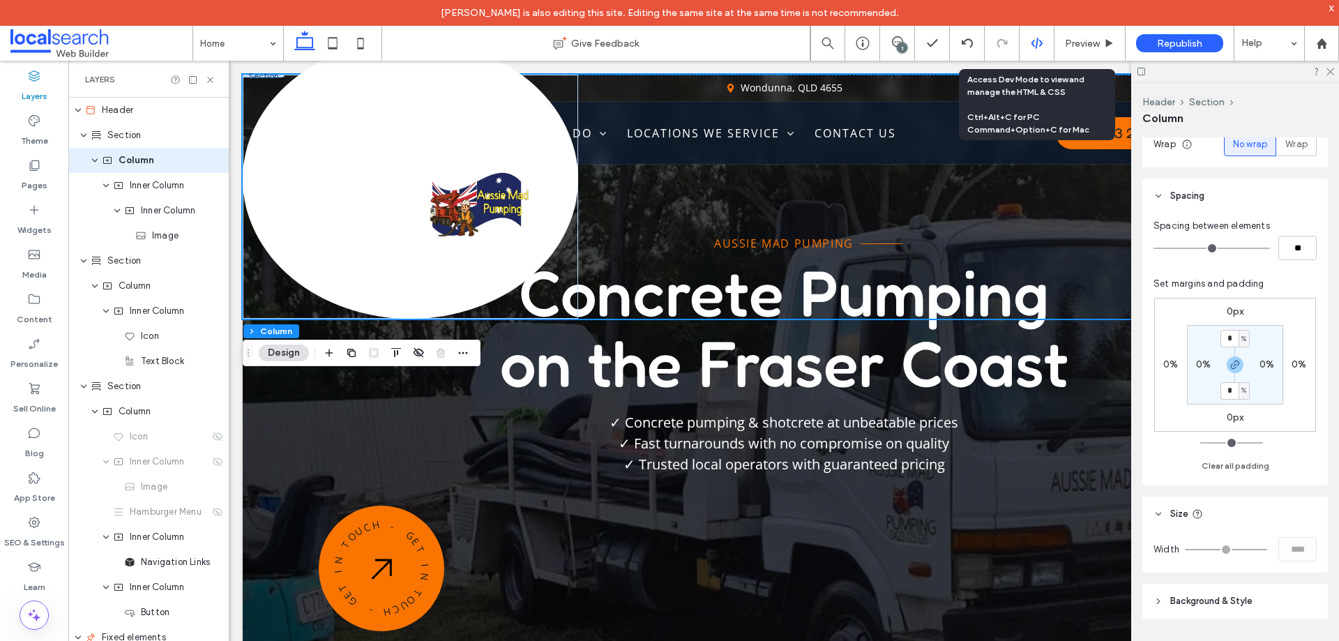
click at [1043, 43] on icon at bounding box center [1037, 43] width 13 height 13
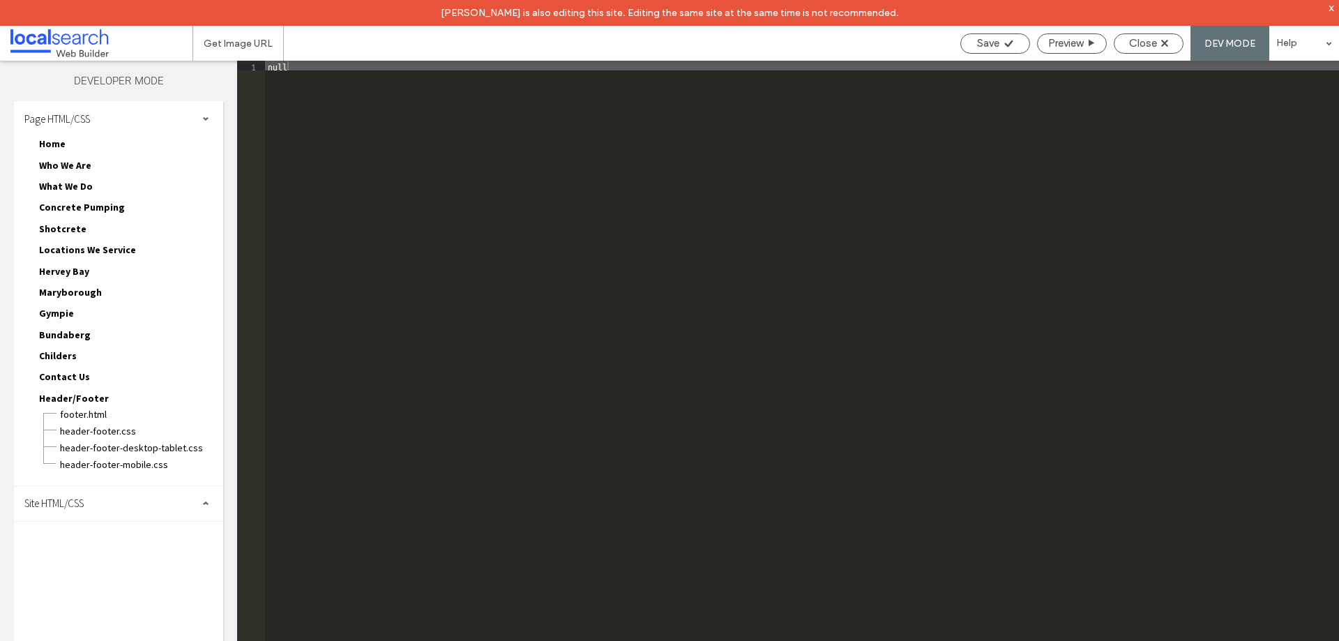
click at [98, 514] on div "Site HTML/CSS" at bounding box center [118, 503] width 209 height 35
click at [105, 424] on span "header-footer.css" at bounding box center [141, 431] width 164 height 14
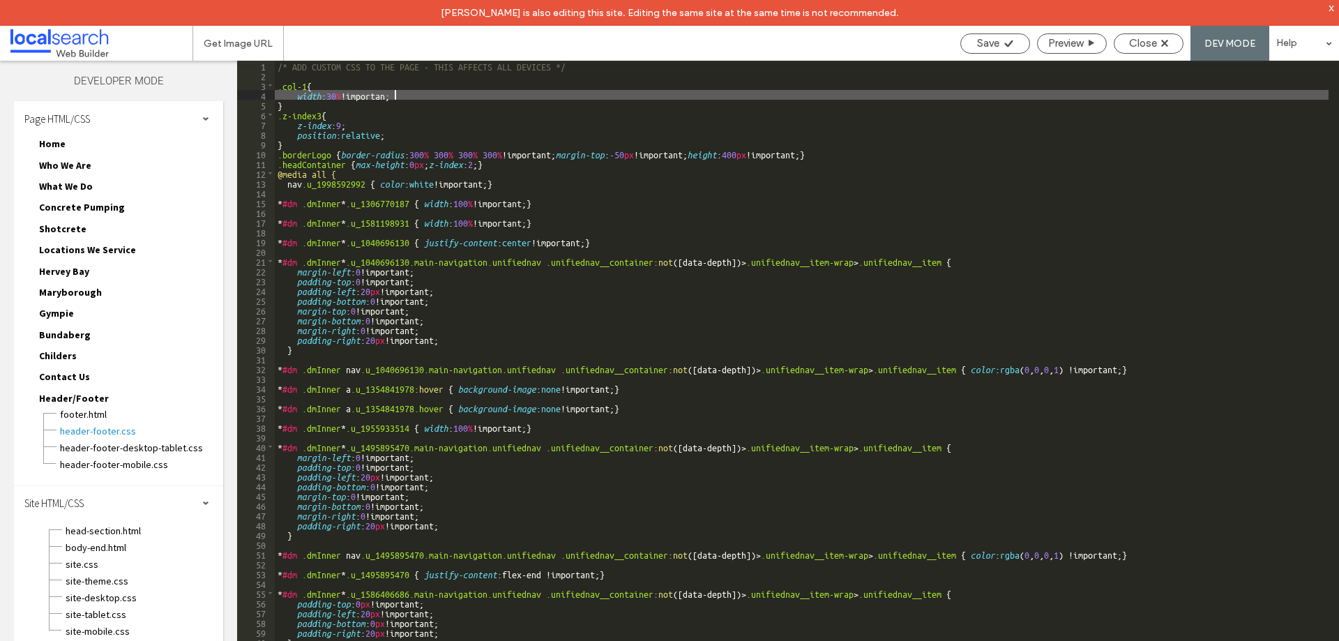
type textarea "**"
click at [994, 44] on span "Save" at bounding box center [988, 43] width 22 height 13
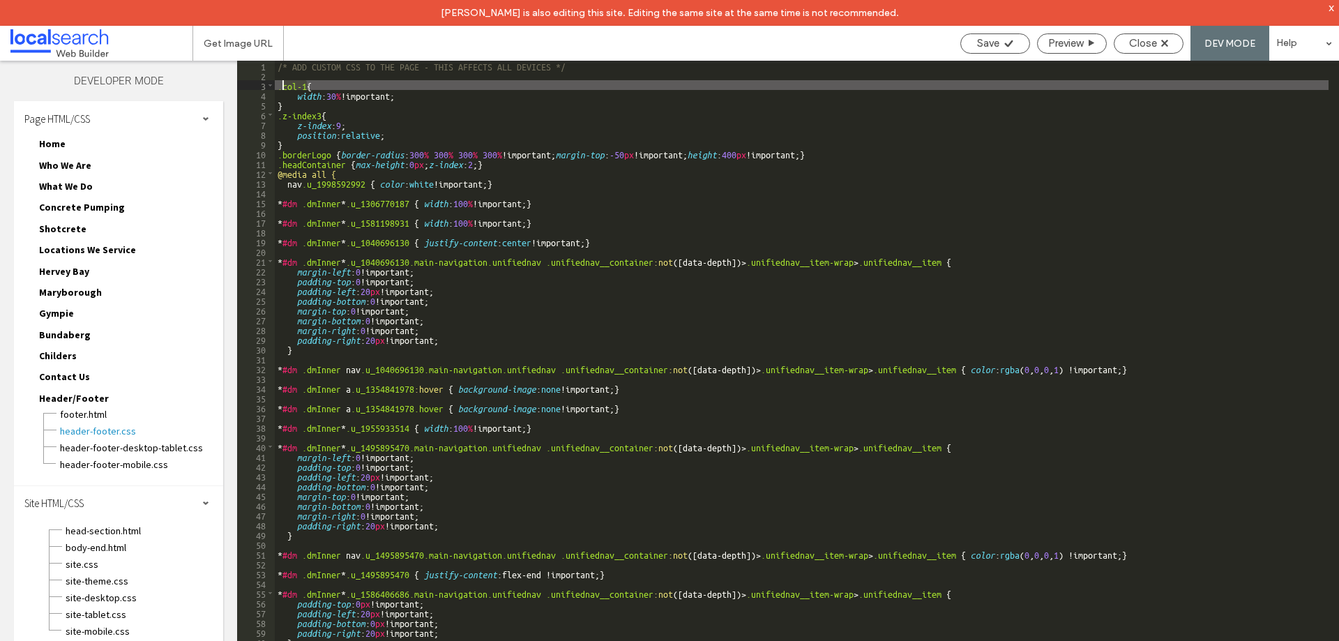
drag, startPoint x: 305, startPoint y: 84, endPoint x: 284, endPoint y: 84, distance: 20.9
click at [284, 84] on div "/* ADD CUSTOM CSS TO THE PAGE - THIS AFFECTS ALL DEVICES */ .col-1 { width : 30…" at bounding box center [802, 374] width 1054 height 626
click at [1151, 43] on span "Close" at bounding box center [1143, 43] width 28 height 13
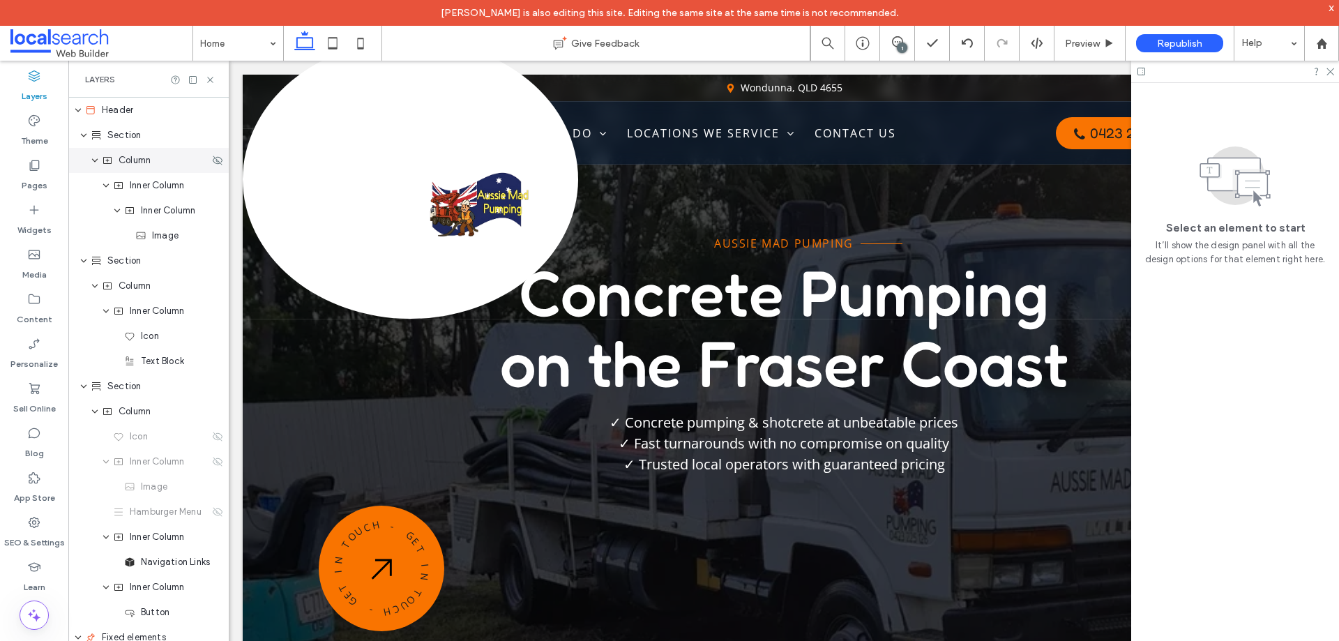
click at [140, 171] on div "Column" at bounding box center [148, 160] width 160 height 25
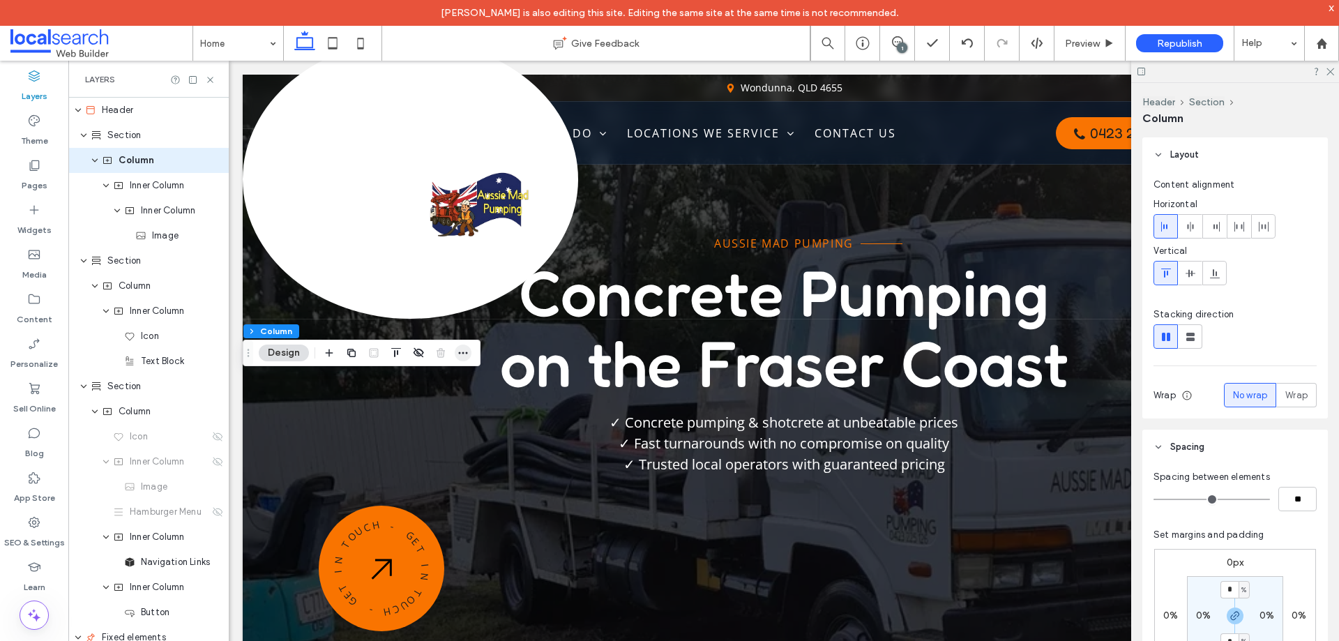
click at [465, 359] on span "button" at bounding box center [463, 353] width 17 height 17
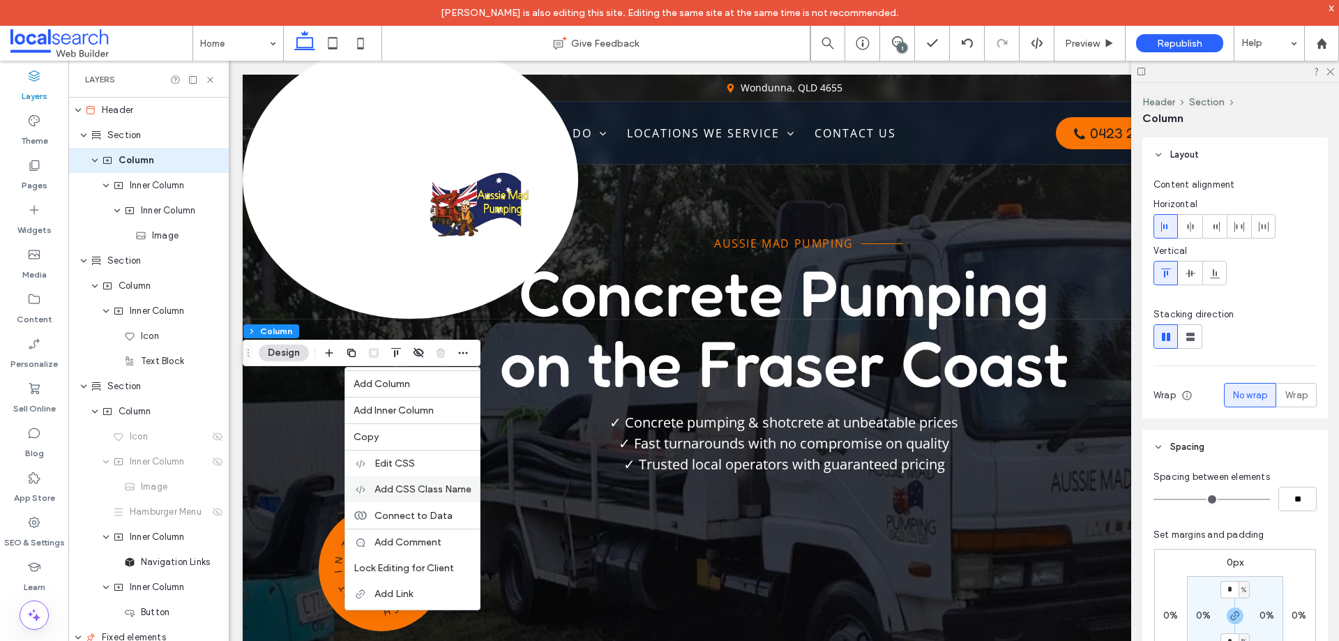
click at [403, 489] on span "Add CSS Class Name" at bounding box center [423, 489] width 97 height 12
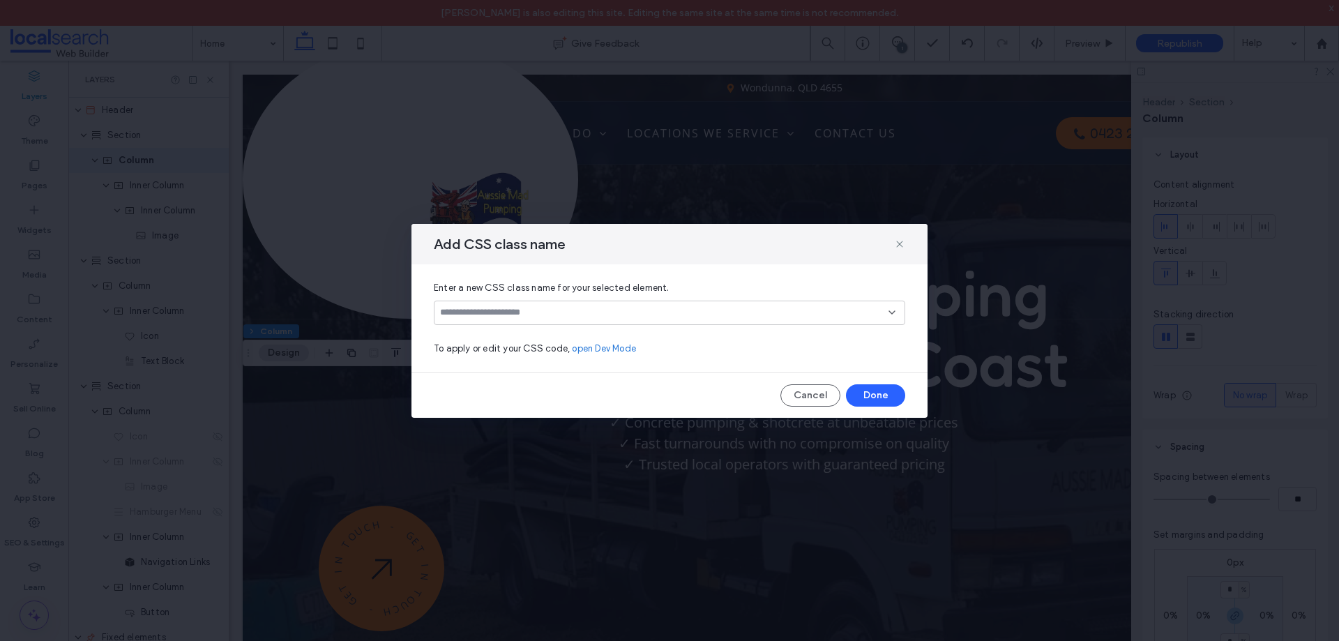
click at [479, 314] on input at bounding box center [664, 312] width 448 height 11
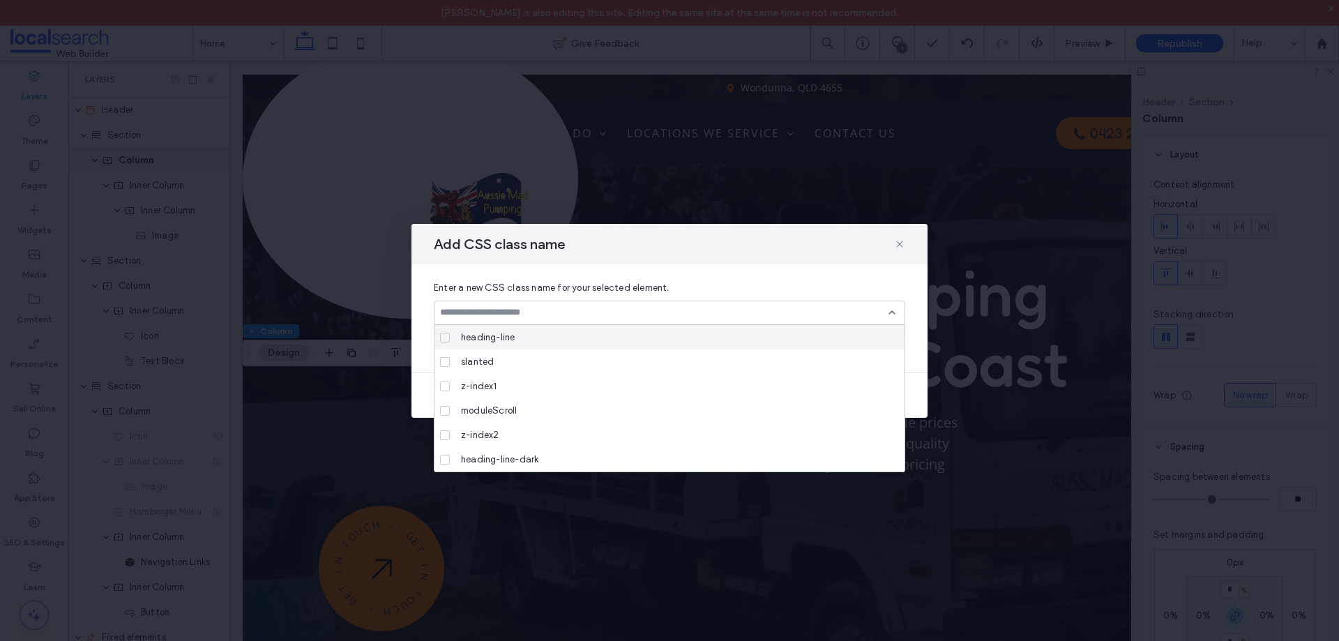
paste input "*****"
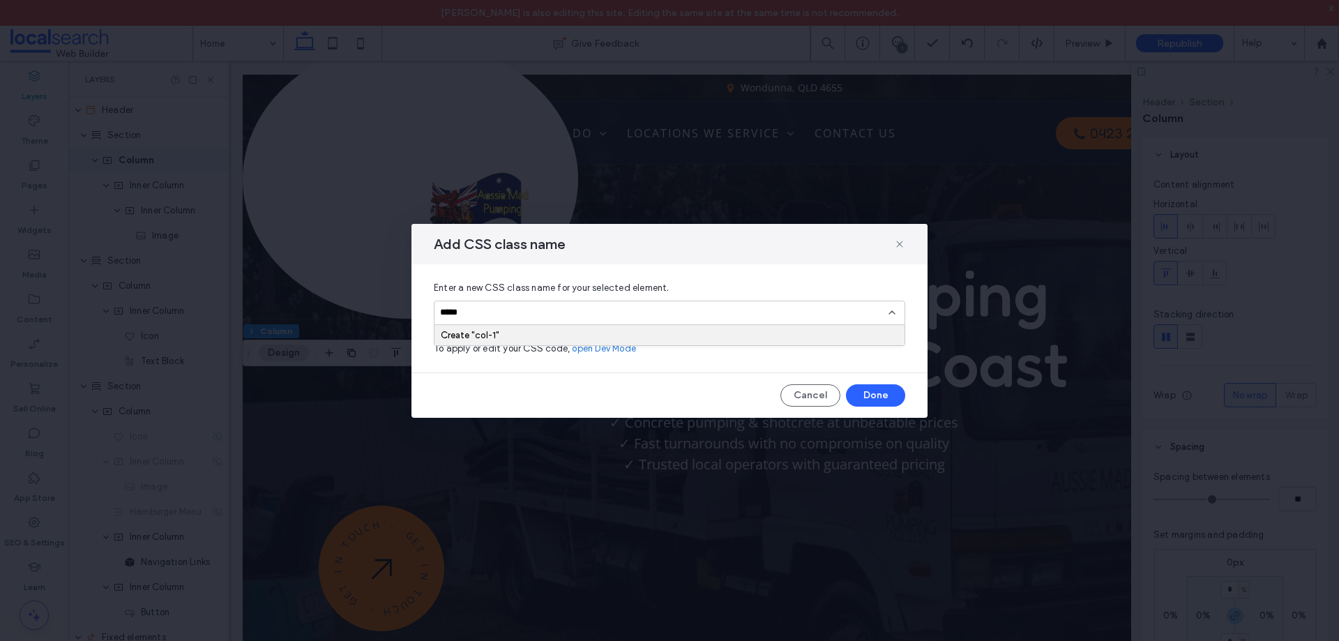
type input "*****"
click at [492, 334] on div "Create "col-1"" at bounding box center [670, 335] width 458 height 10
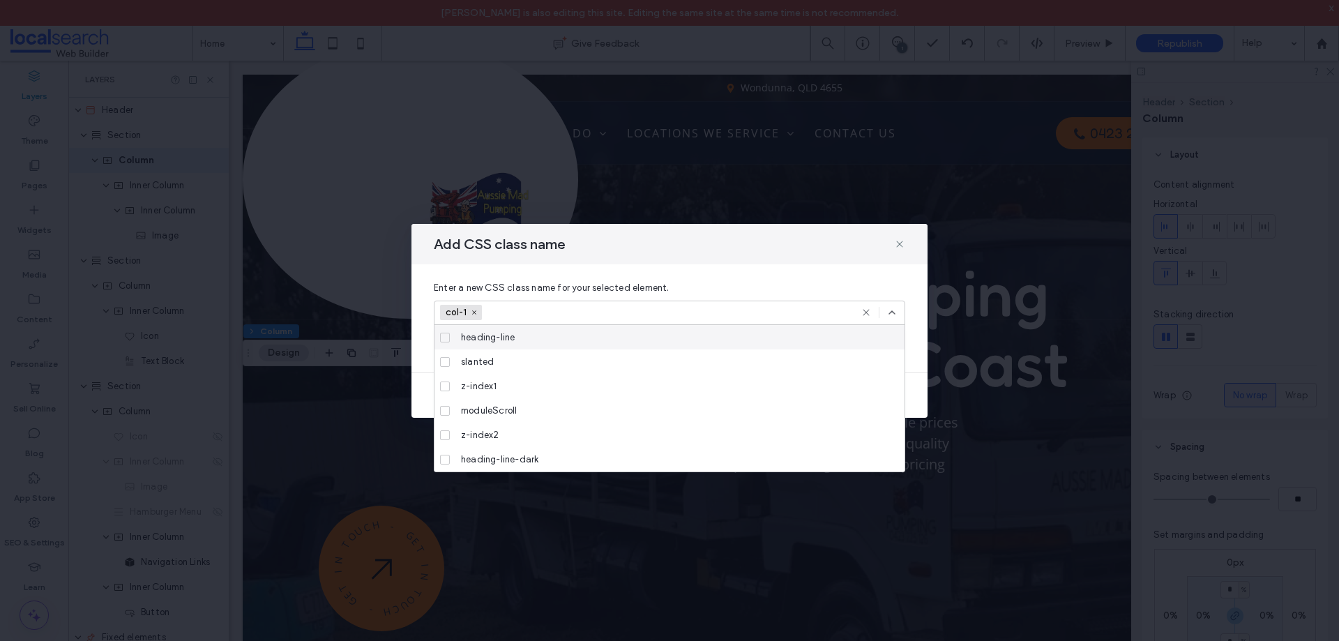
click at [892, 308] on icon at bounding box center [891, 312] width 11 height 11
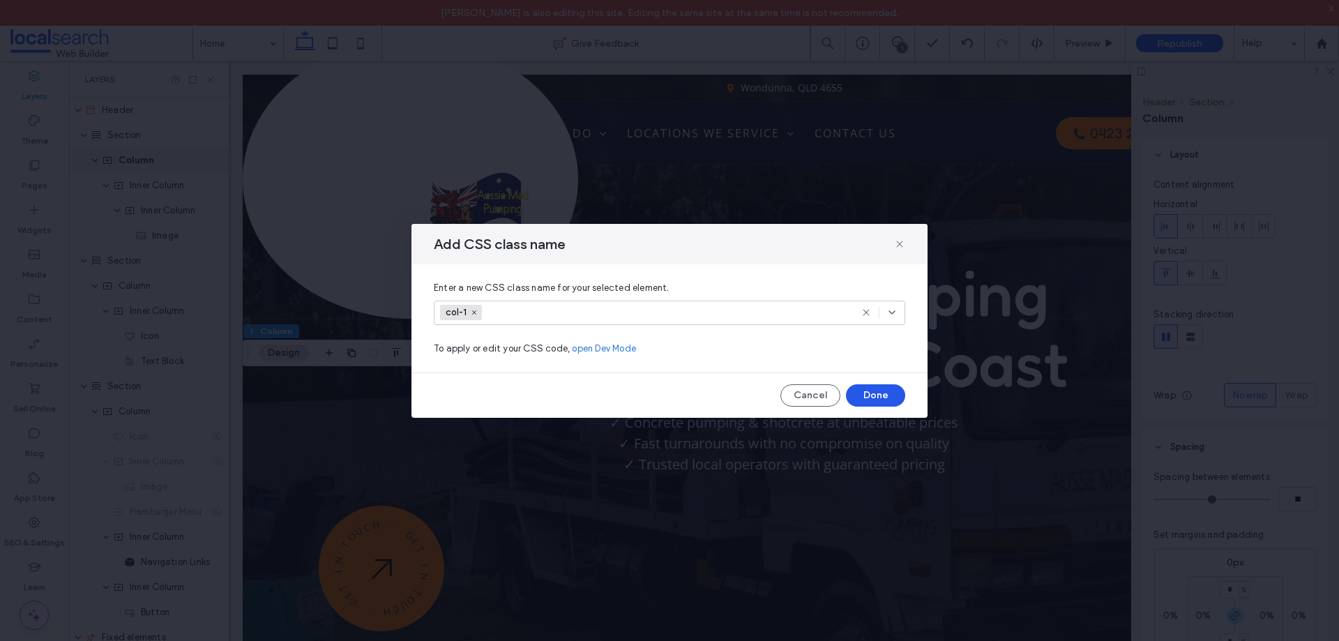
click at [880, 393] on button "Done" at bounding box center [875, 395] width 59 height 22
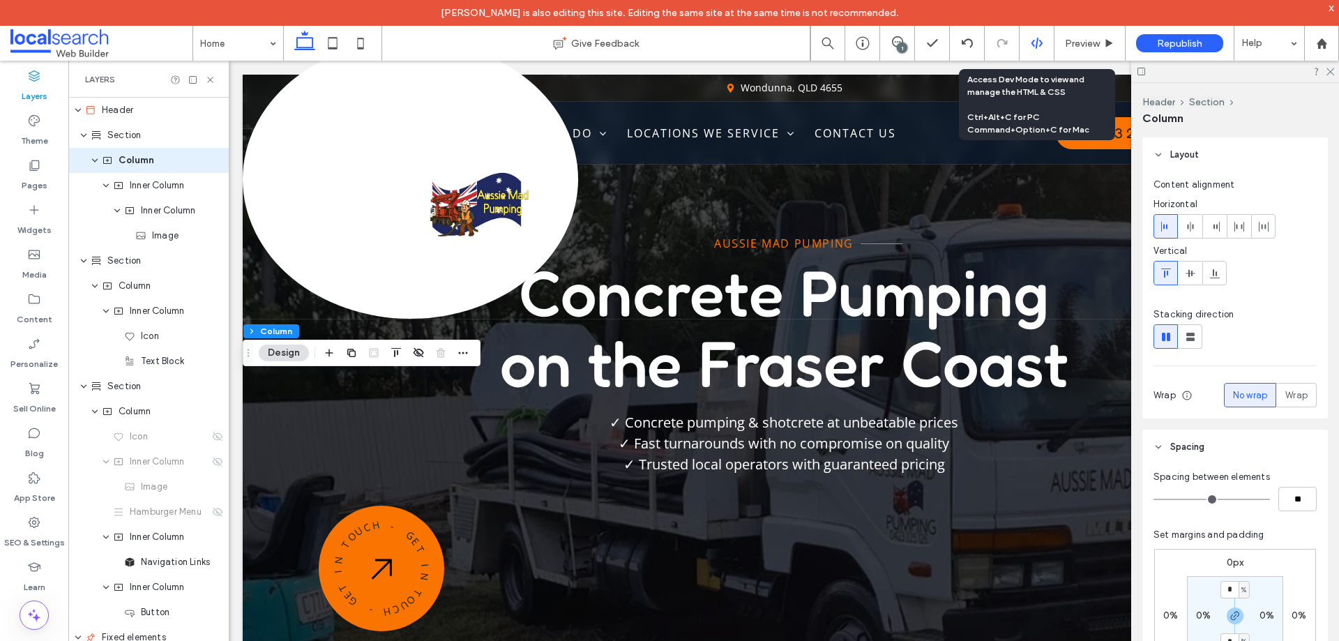
click at [1036, 46] on use at bounding box center [1036, 43] width 11 height 11
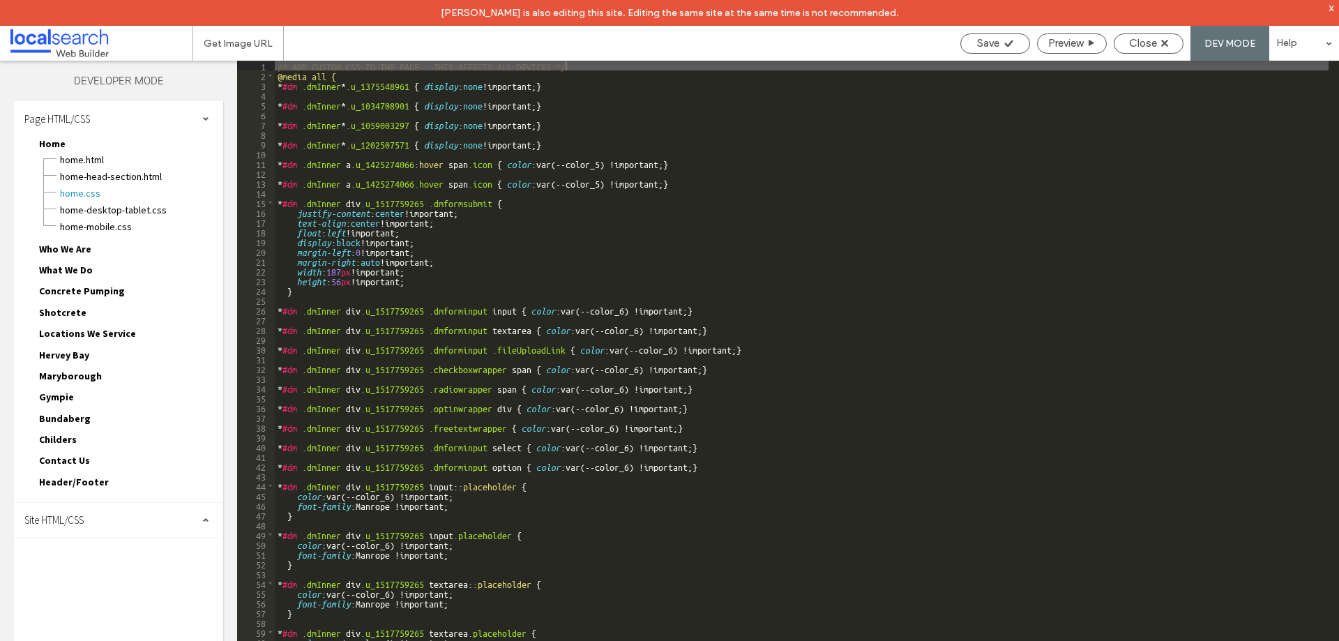
click at [89, 527] on div "Site HTML/CSS" at bounding box center [118, 520] width 209 height 35
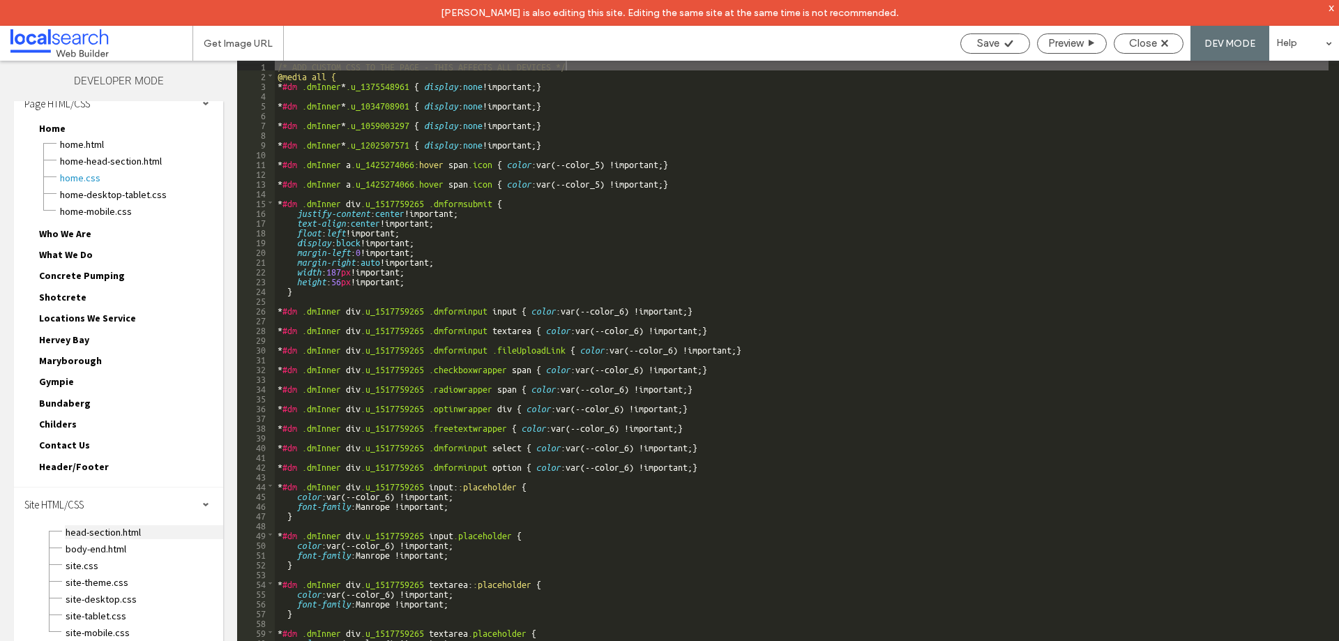
scroll to position [20, 0]
click at [96, 559] on span "site.css" at bounding box center [144, 561] width 158 height 14
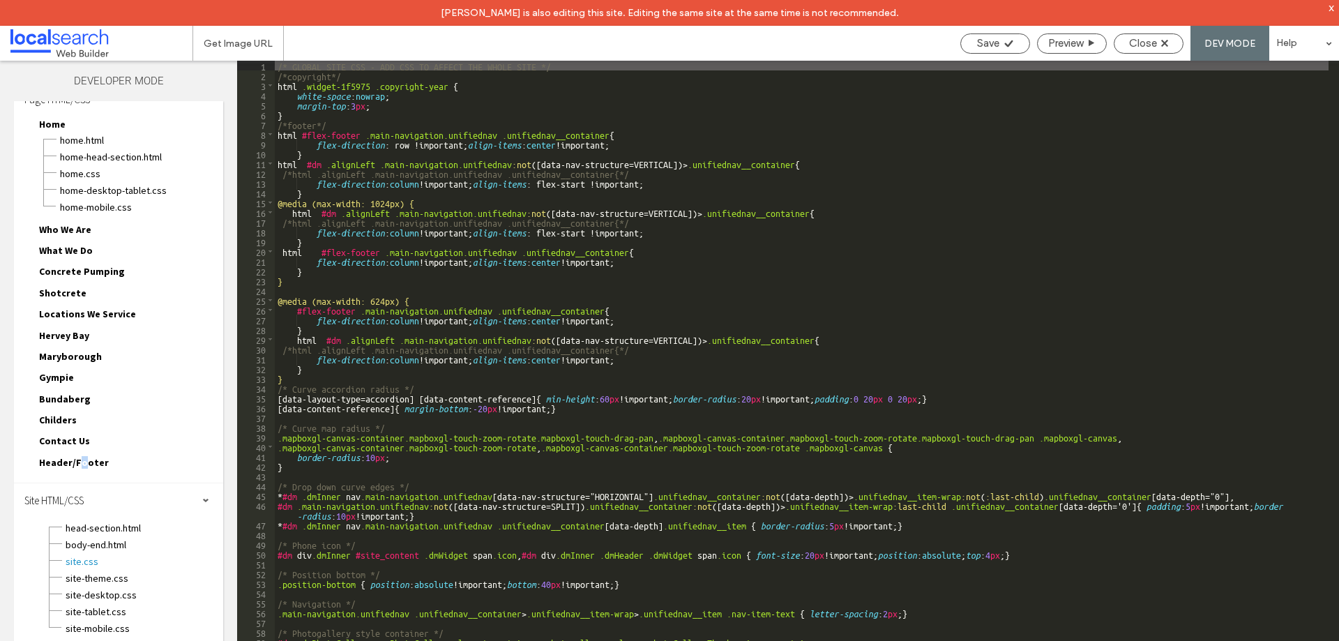
click at [81, 467] on span "Header/Footer" at bounding box center [74, 462] width 70 height 13
click at [110, 495] on span "header-footer.css" at bounding box center [141, 495] width 164 height 14
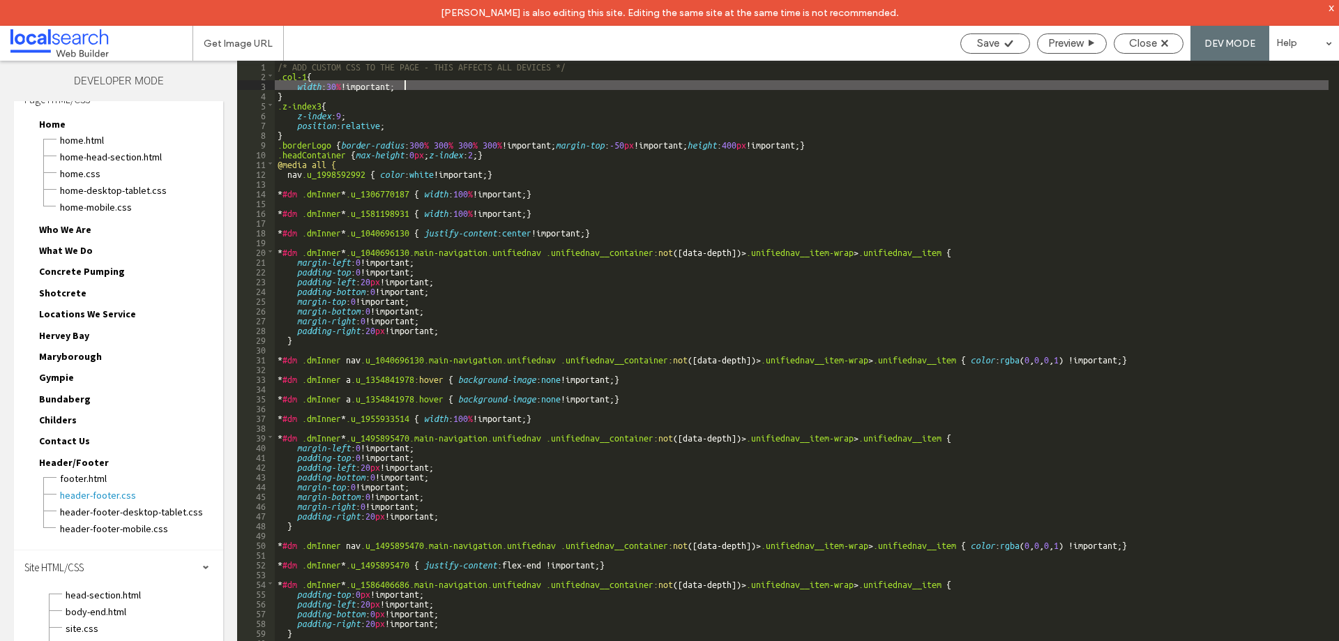
click at [435, 89] on div "/* ADD CUSTOM CSS TO THE PAGE - THIS AFFECTS ALL DEVICES */ .col-1 { width : 30…" at bounding box center [802, 374] width 1054 height 626
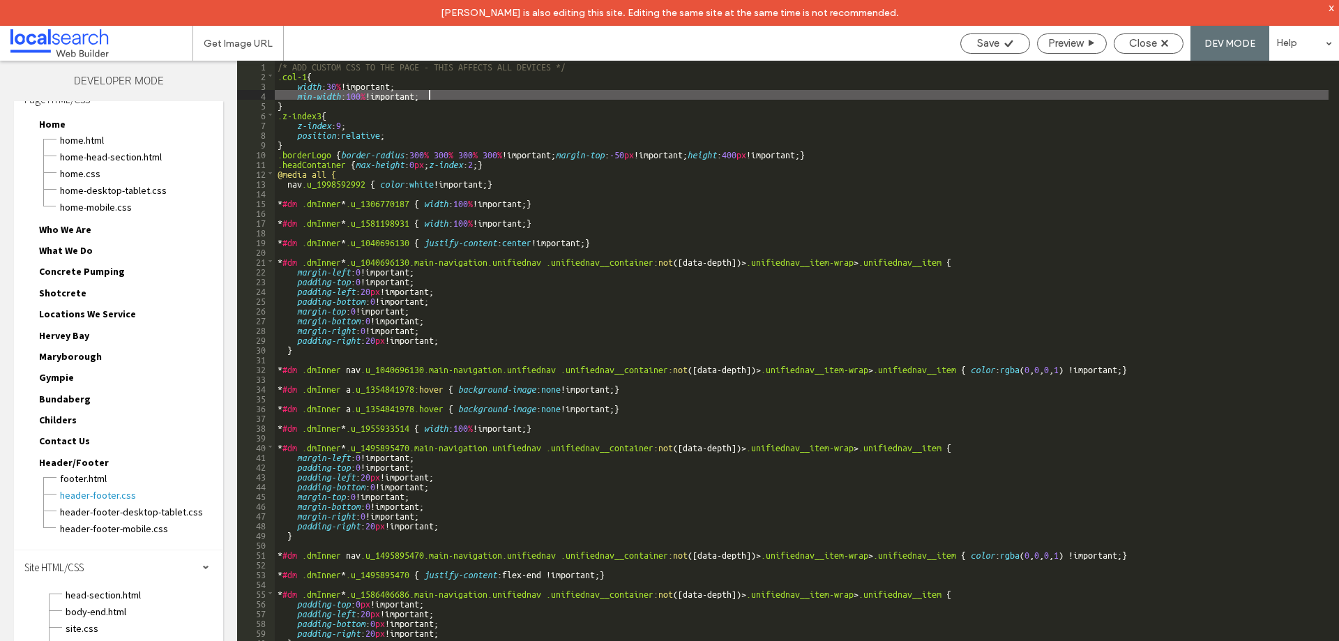
click at [448, 95] on div "/* ADD CUSTOM CSS TO THE PAGE - THIS AFFECTS ALL DEVICES */ .col-1 { width : 30…" at bounding box center [802, 374] width 1054 height 626
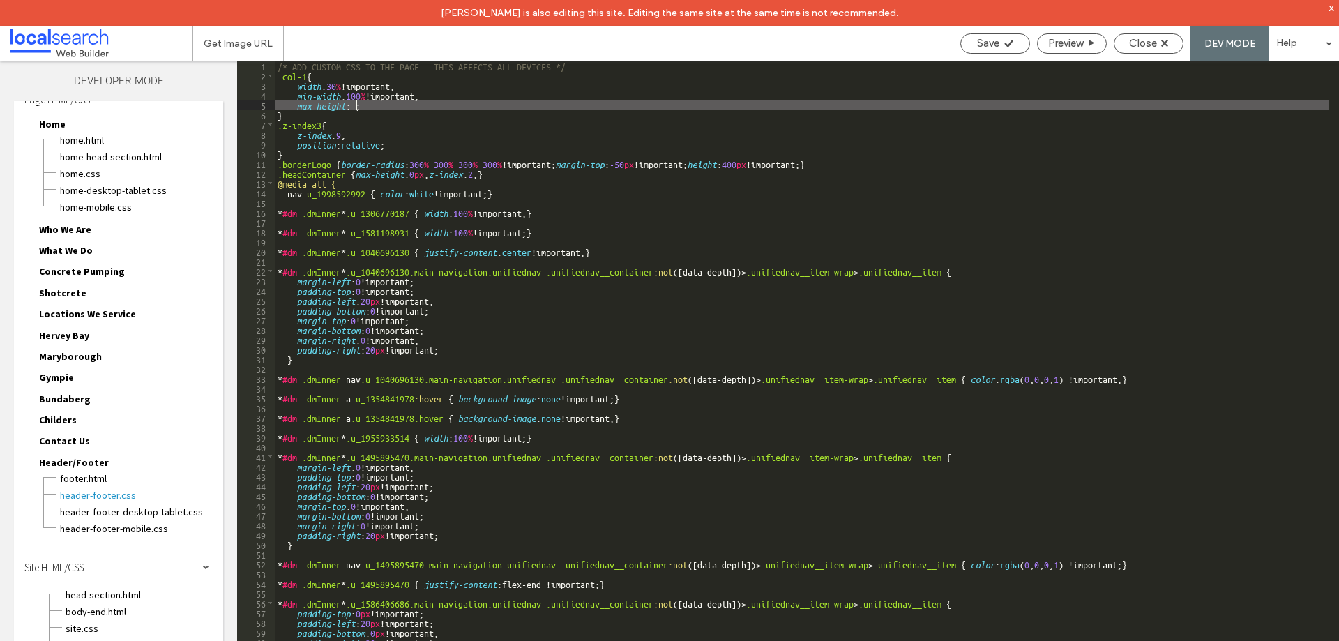
type textarea "**"
click at [993, 42] on span "Save" at bounding box center [988, 43] width 22 height 13
click at [1137, 38] on span "Close" at bounding box center [1143, 43] width 28 height 13
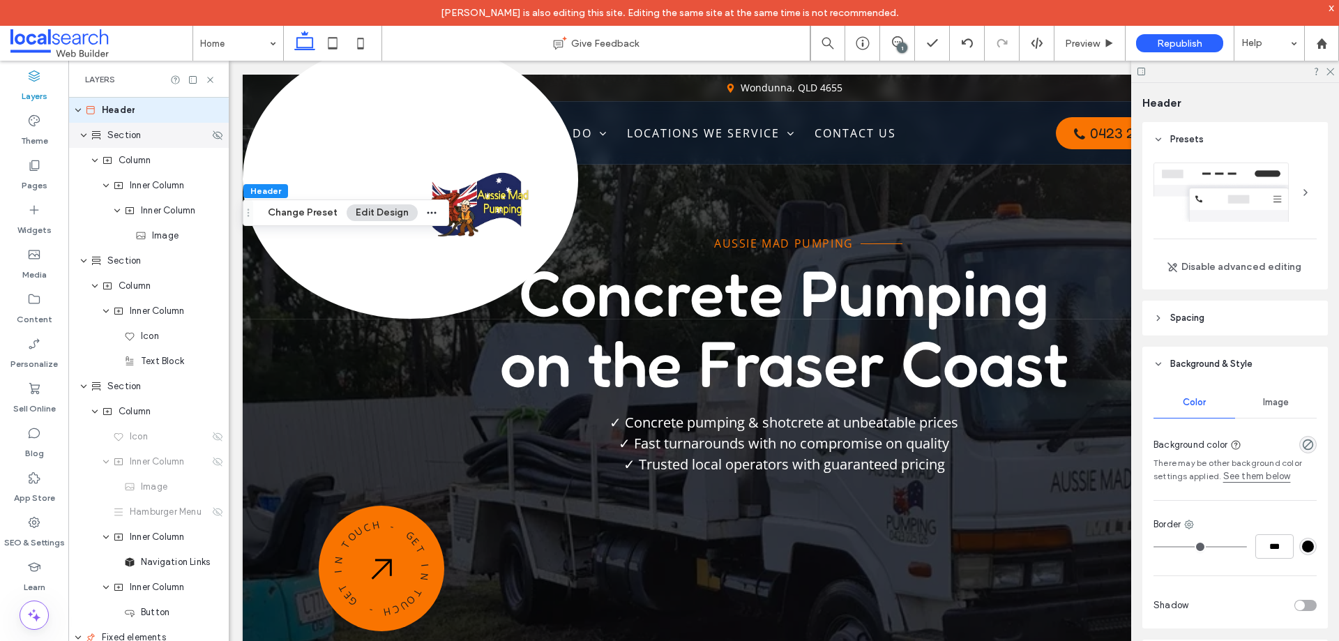
click at [123, 133] on span "Section" at bounding box center [123, 135] width 33 height 14
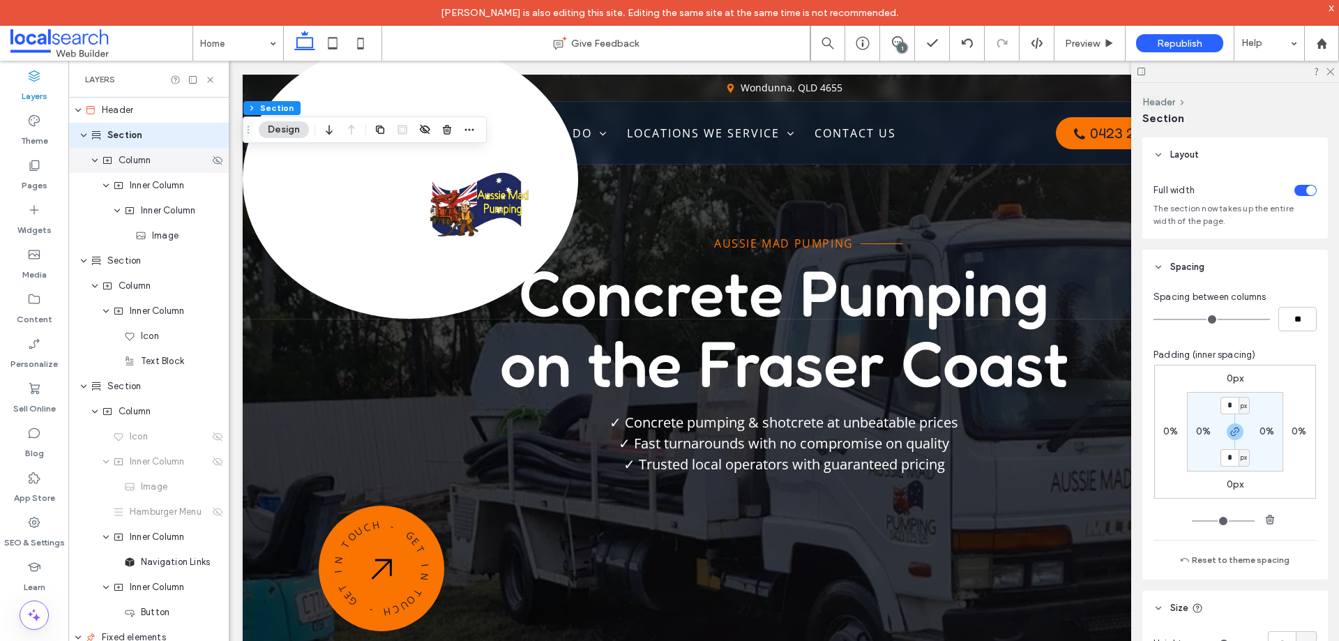
click at [138, 157] on span "Column" at bounding box center [135, 160] width 32 height 14
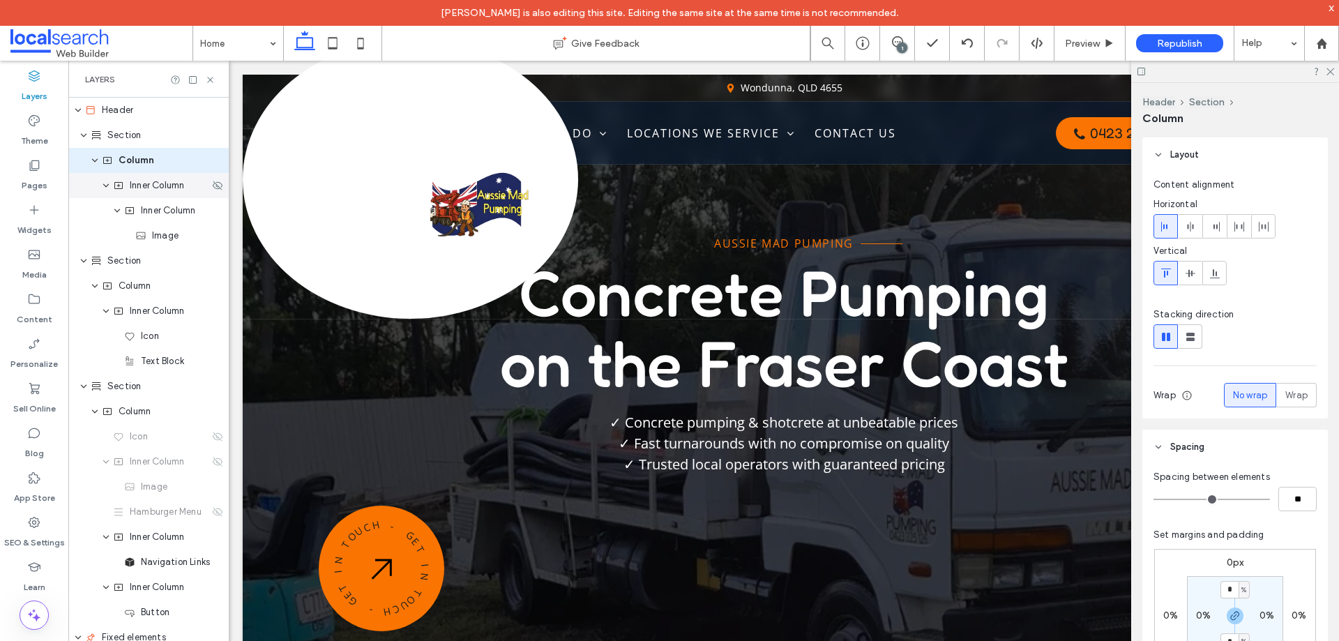
click at [150, 187] on span "Inner Column" at bounding box center [157, 186] width 54 height 14
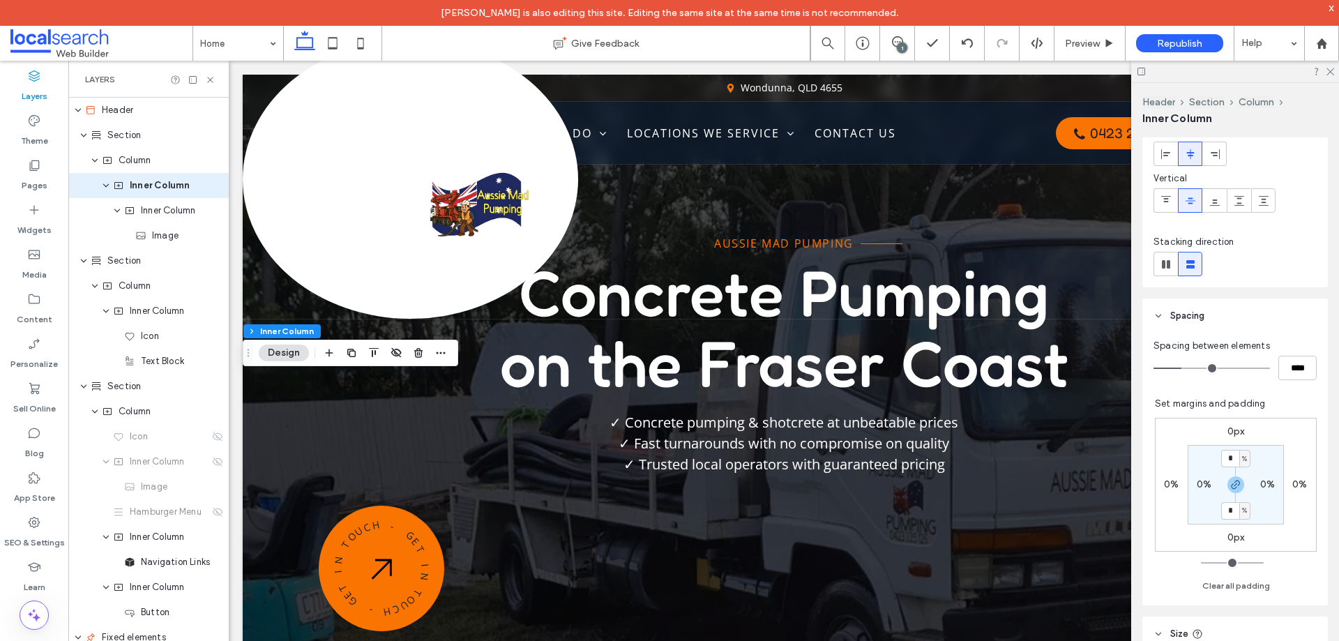
scroll to position [279, 0]
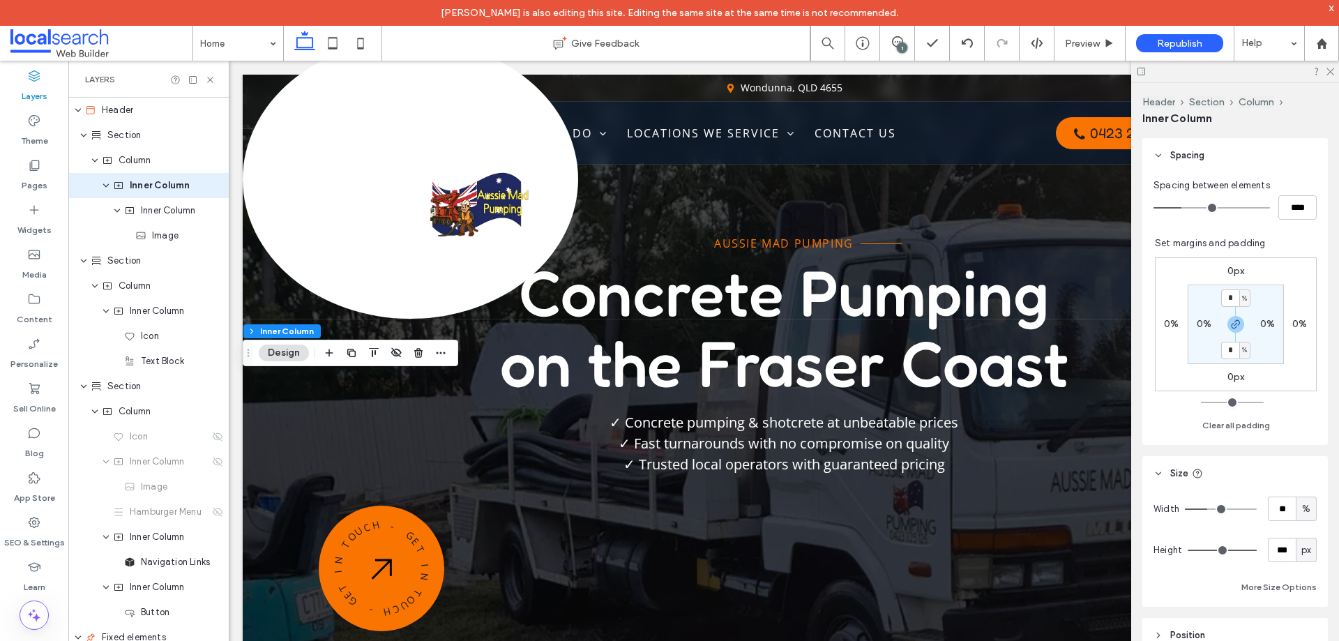
click at [1167, 325] on label "0%" at bounding box center [1171, 324] width 15 height 12
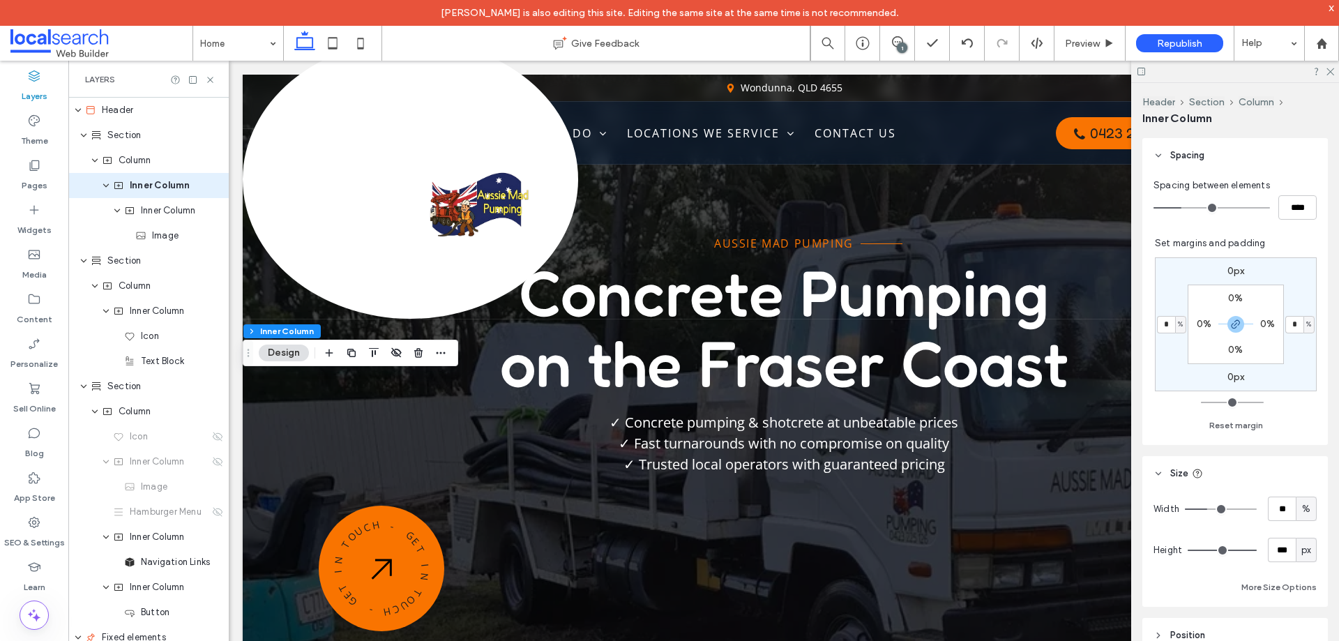
click at [1177, 326] on div "%" at bounding box center [1181, 324] width 8 height 14
click at [1170, 339] on span "px" at bounding box center [1169, 346] width 10 height 14
click at [1163, 324] on input "*" at bounding box center [1166, 324] width 18 height 17
type input "****"
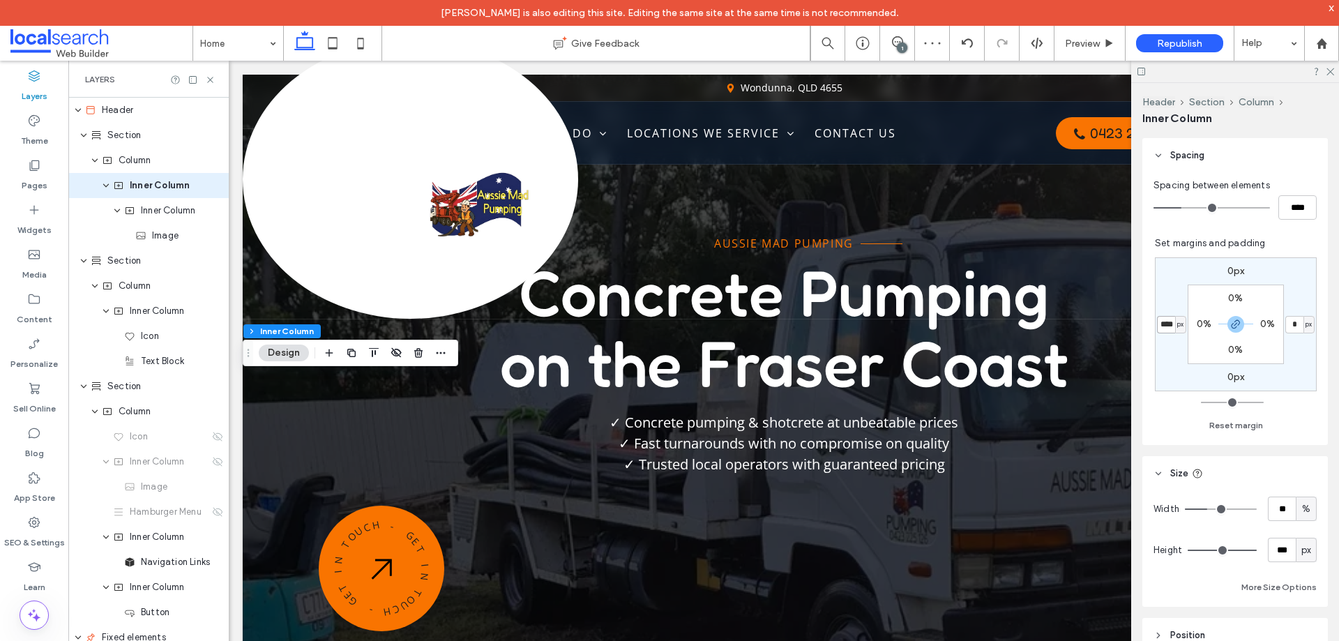
type input "*"
type input "****"
type input "*"
click at [152, 213] on span "Inner Column" at bounding box center [168, 211] width 54 height 14
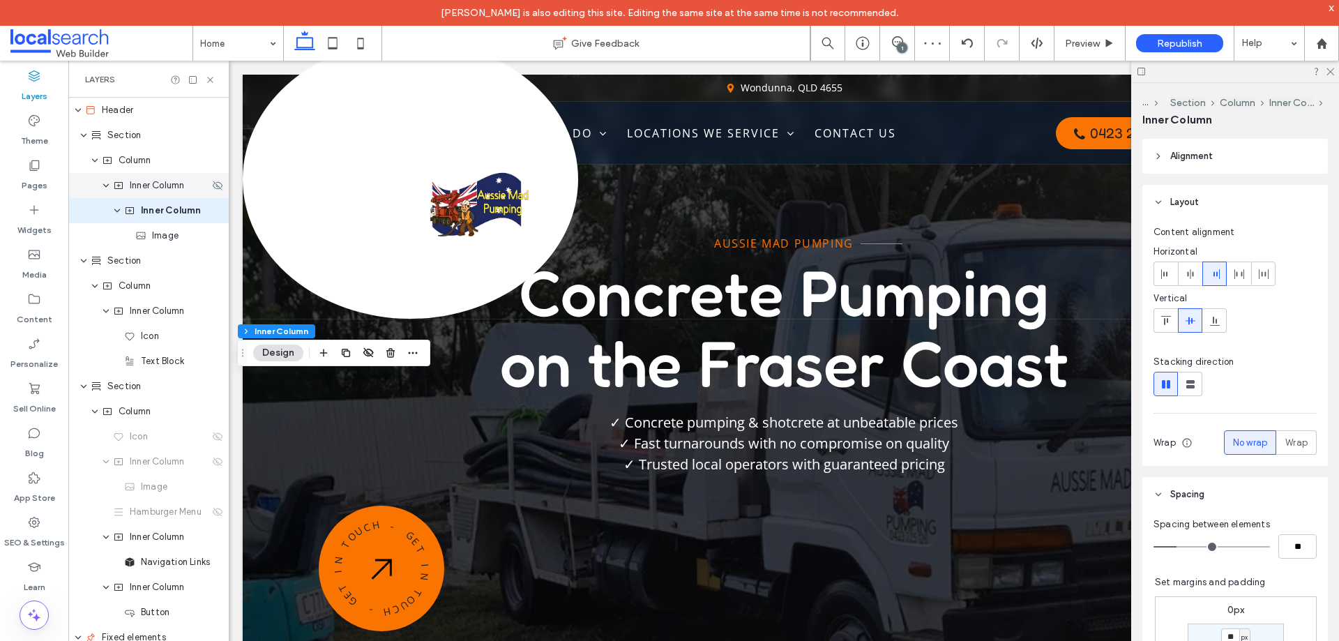
click at [156, 186] on span "Inner Column" at bounding box center [157, 186] width 54 height 14
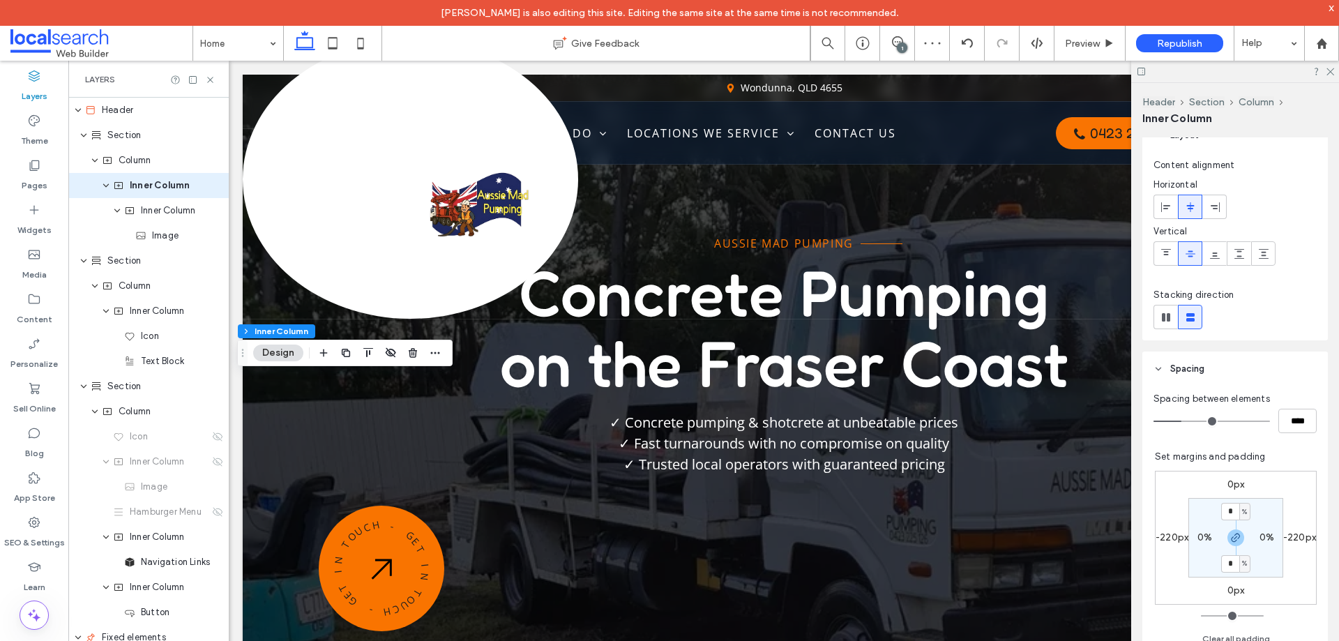
scroll to position [139, 0]
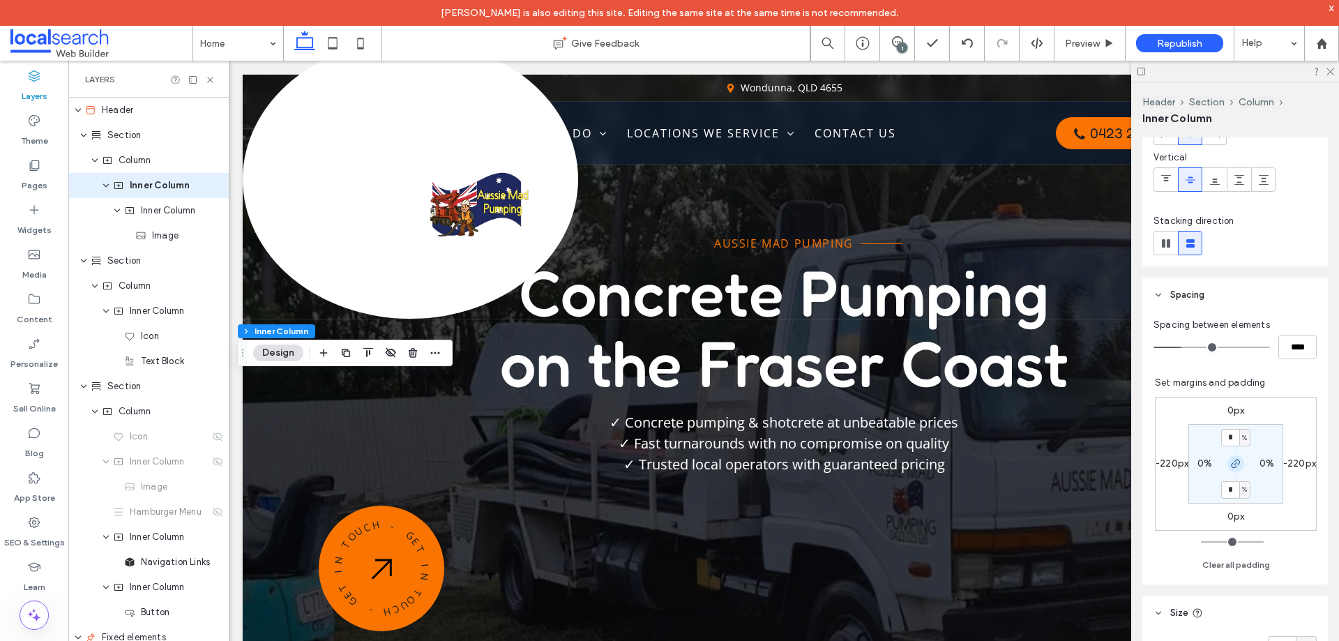
click at [1230, 463] on icon "button" at bounding box center [1235, 463] width 11 height 11
click at [1290, 459] on label "-220px" at bounding box center [1299, 464] width 33 height 12
type input "*"
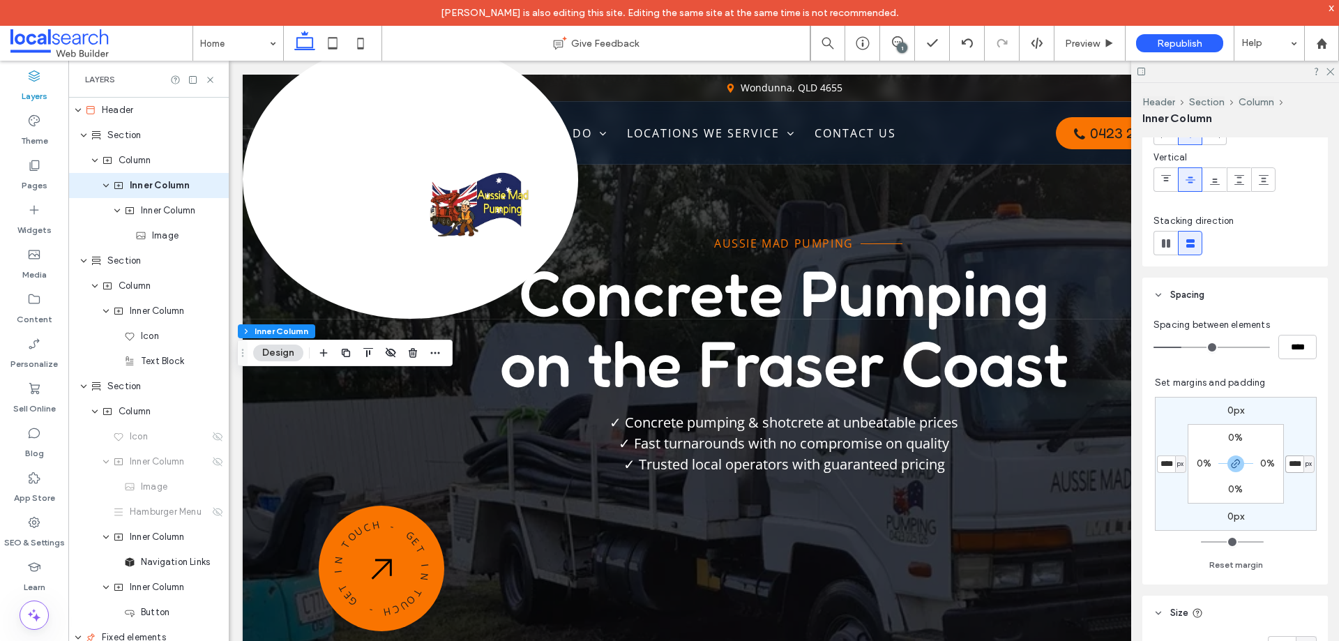
click at [1290, 462] on input "****" at bounding box center [1294, 463] width 18 height 17
type input "*"
click at [1235, 465] on span "button" at bounding box center [1236, 463] width 17 height 17
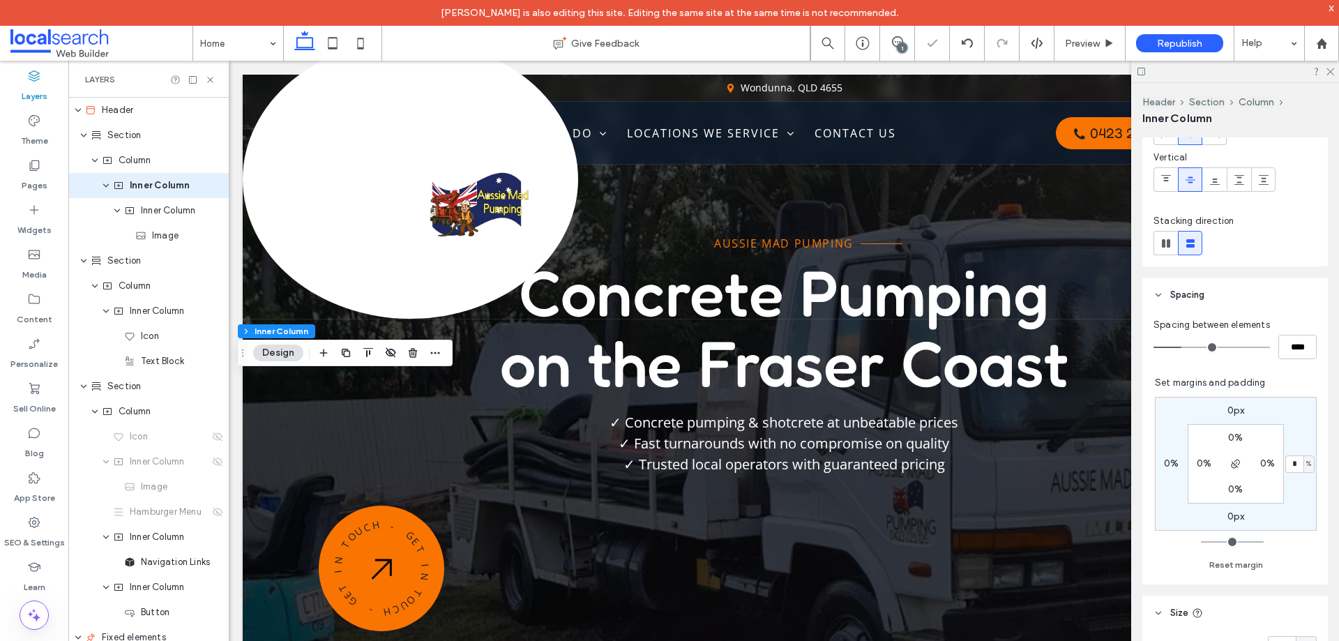
click at [1164, 461] on label "0%" at bounding box center [1171, 464] width 15 height 12
click at [1177, 465] on div "%" at bounding box center [1181, 464] width 8 height 14
drag, startPoint x: 1172, startPoint y: 480, endPoint x: 1165, endPoint y: 475, distance: 8.5
click at [1171, 481] on span "px" at bounding box center [1169, 485] width 10 height 14
click at [1163, 467] on input "*" at bounding box center [1166, 463] width 18 height 17
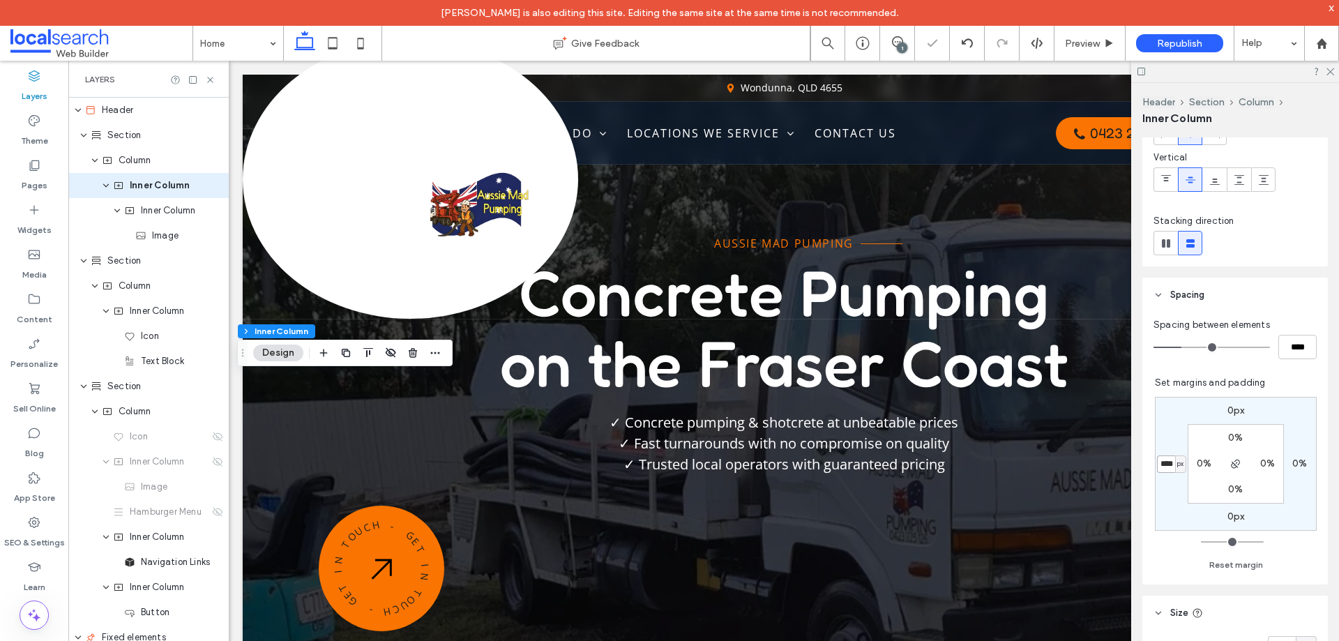
scroll to position [0, 1]
type input "****"
type input "*"
click at [165, 216] on span "Inner Column" at bounding box center [168, 211] width 54 height 14
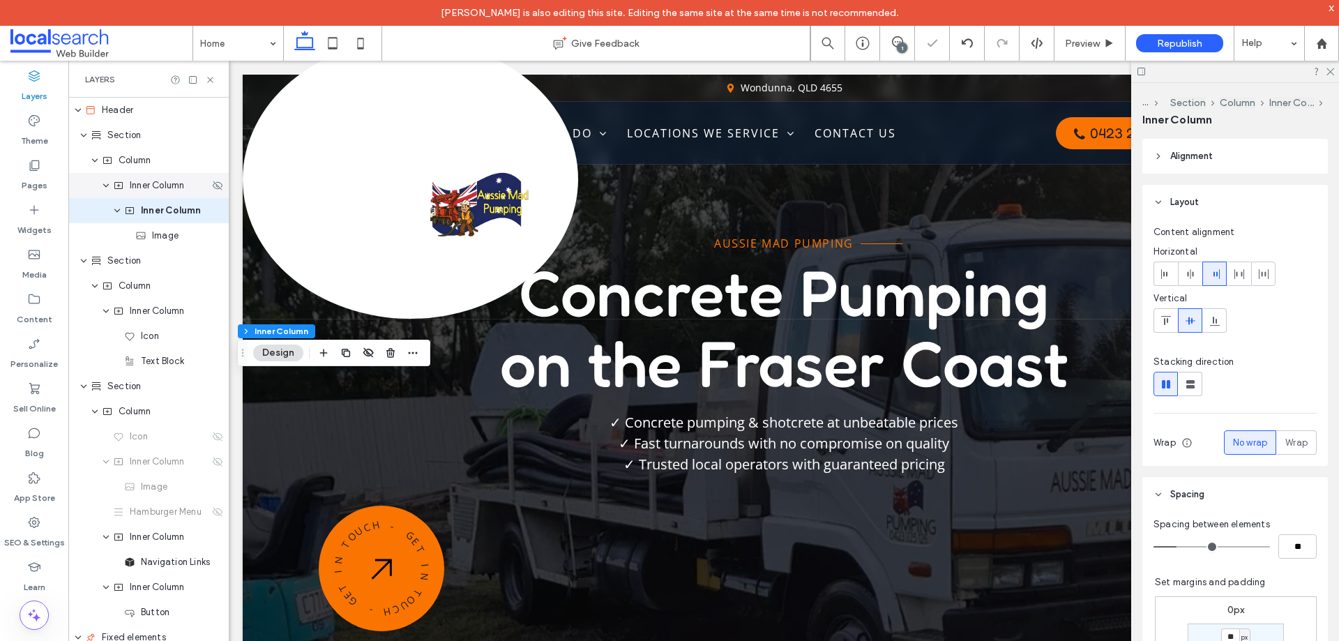
click at [163, 193] on div "Inner Column" at bounding box center [148, 185] width 160 height 25
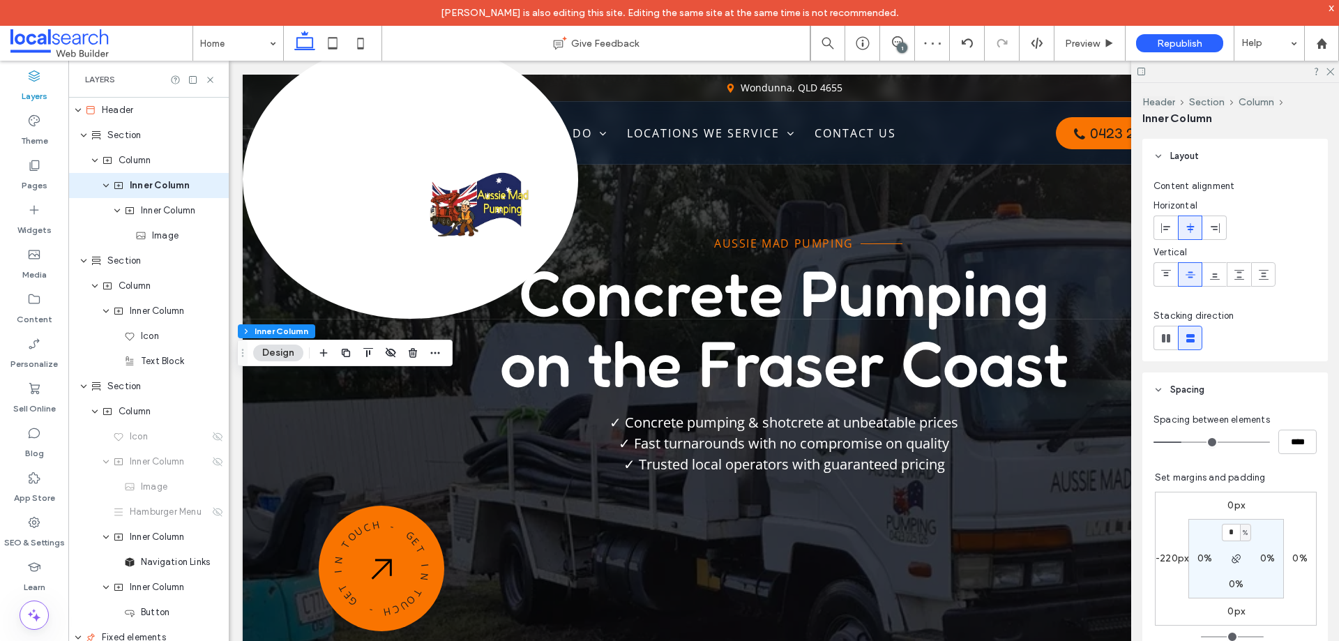
scroll to position [70, 0]
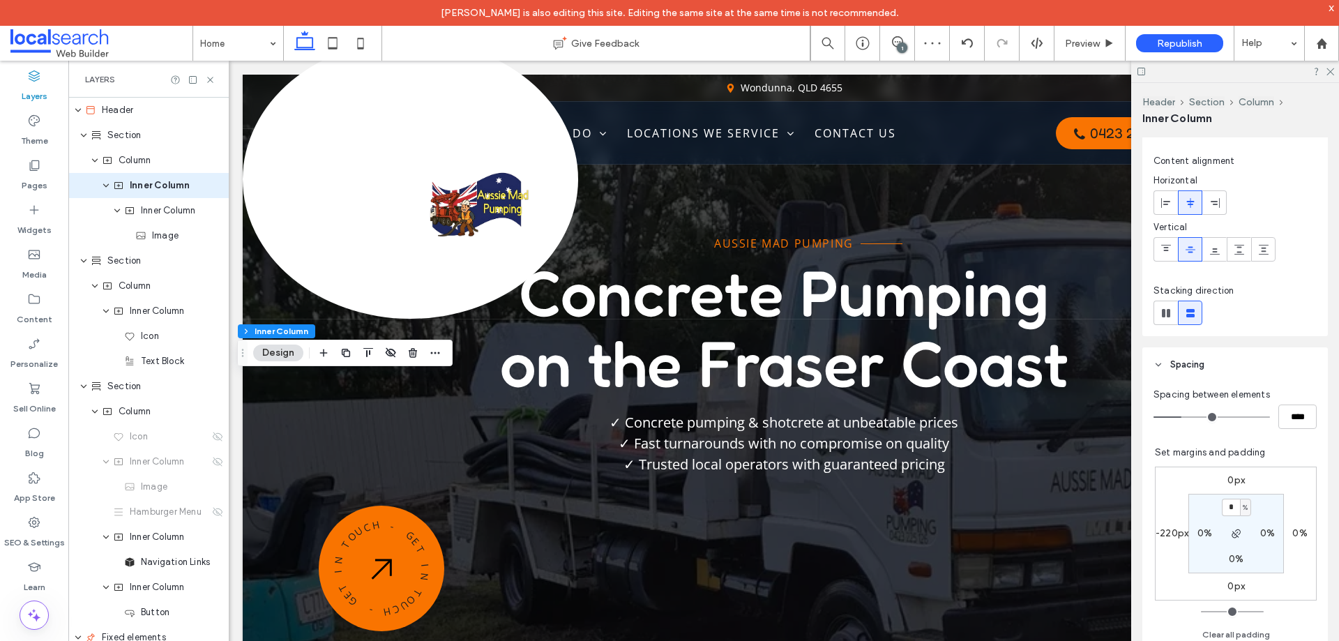
click at [1228, 483] on label "0px" at bounding box center [1236, 480] width 17 height 12
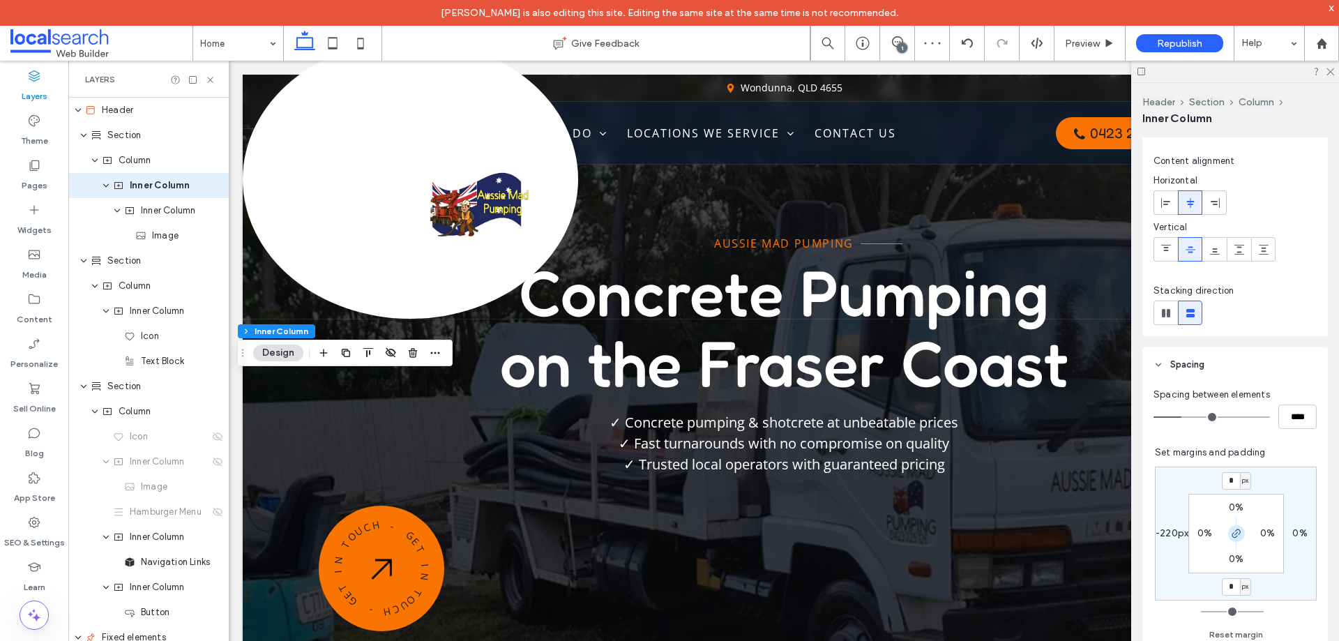
click at [1232, 537] on use "button" at bounding box center [1236, 533] width 8 height 8
click at [1222, 479] on input "*" at bounding box center [1231, 480] width 18 height 17
type input "****"
type input "*"
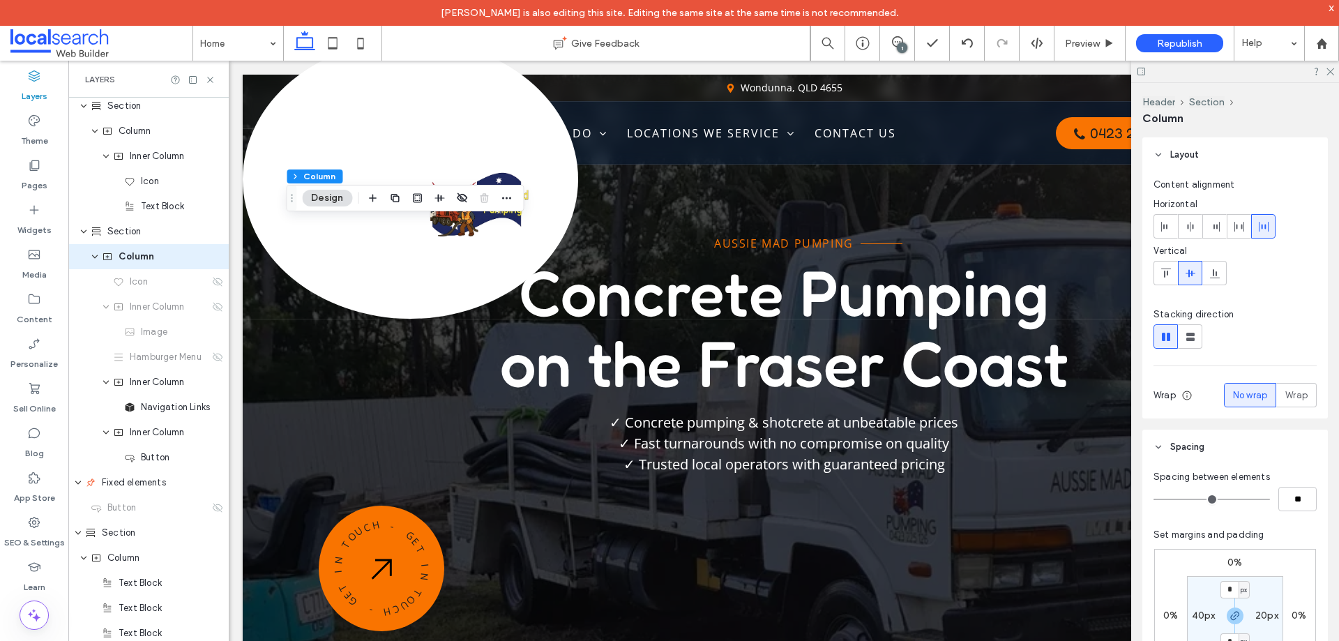
scroll to position [29, 0]
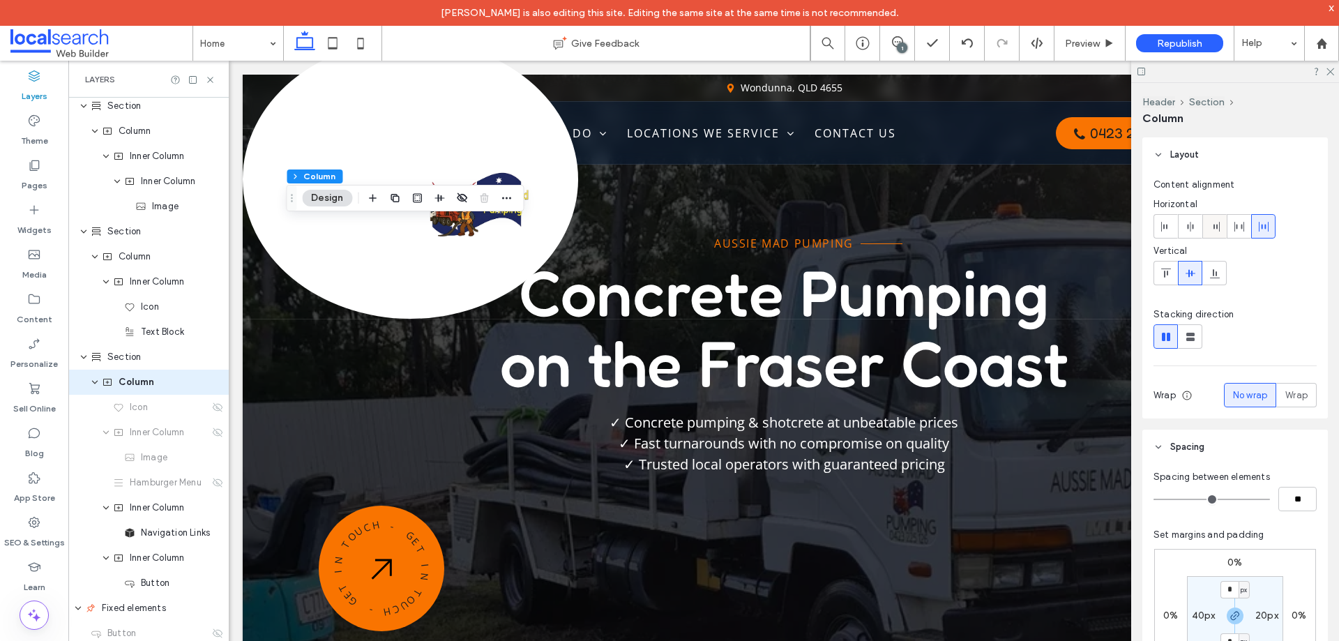
click at [1216, 232] on span at bounding box center [1214, 226] width 11 height 23
click at [1193, 221] on icon at bounding box center [1190, 226] width 11 height 11
type input "***"
type input "*"
type input "**"
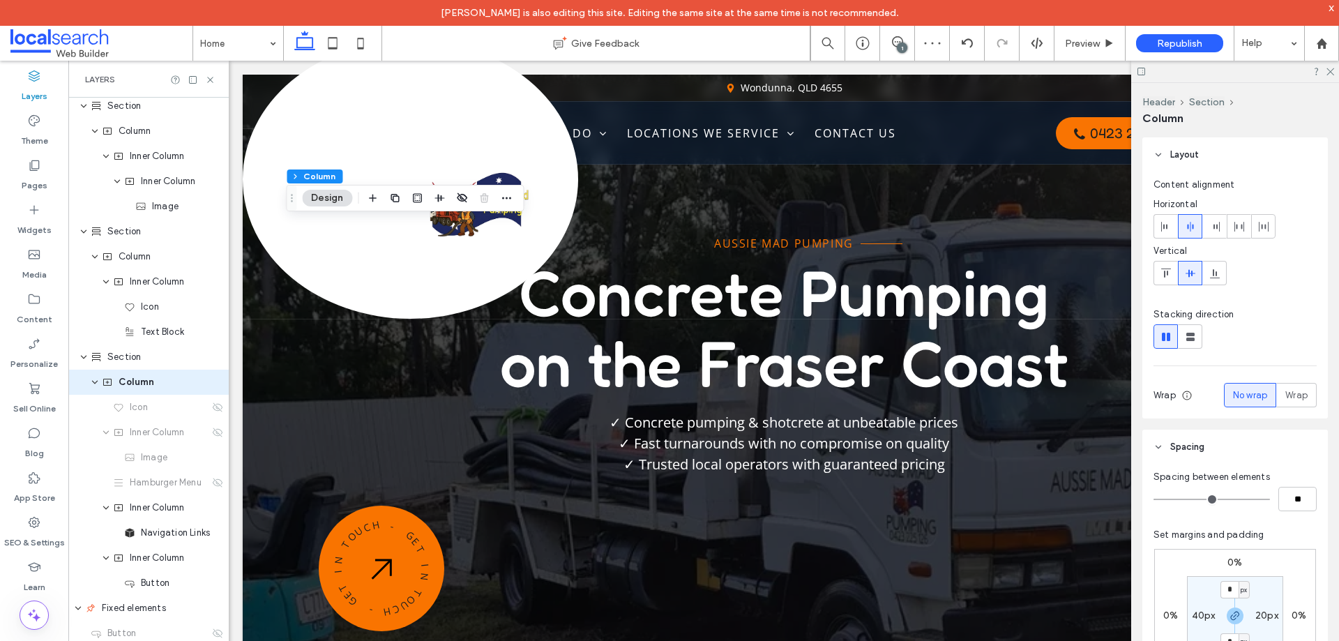
type input "*"
type input "**"
type input "*"
type input "**"
type input "*"
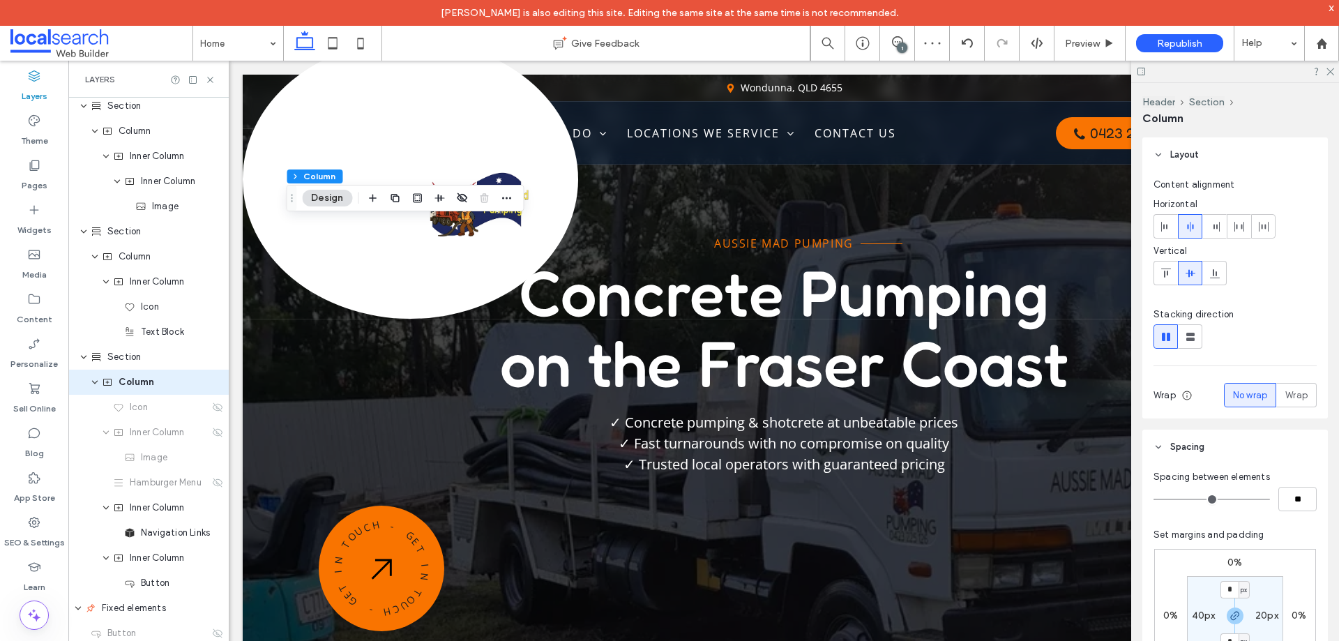
type input "**"
drag, startPoint x: 1160, startPoint y: 497, endPoint x: 1180, endPoint y: 497, distance: 20.2
type input "*"
click at [1180, 499] on input "range" at bounding box center [1212, 499] width 116 height 1
type input "***"
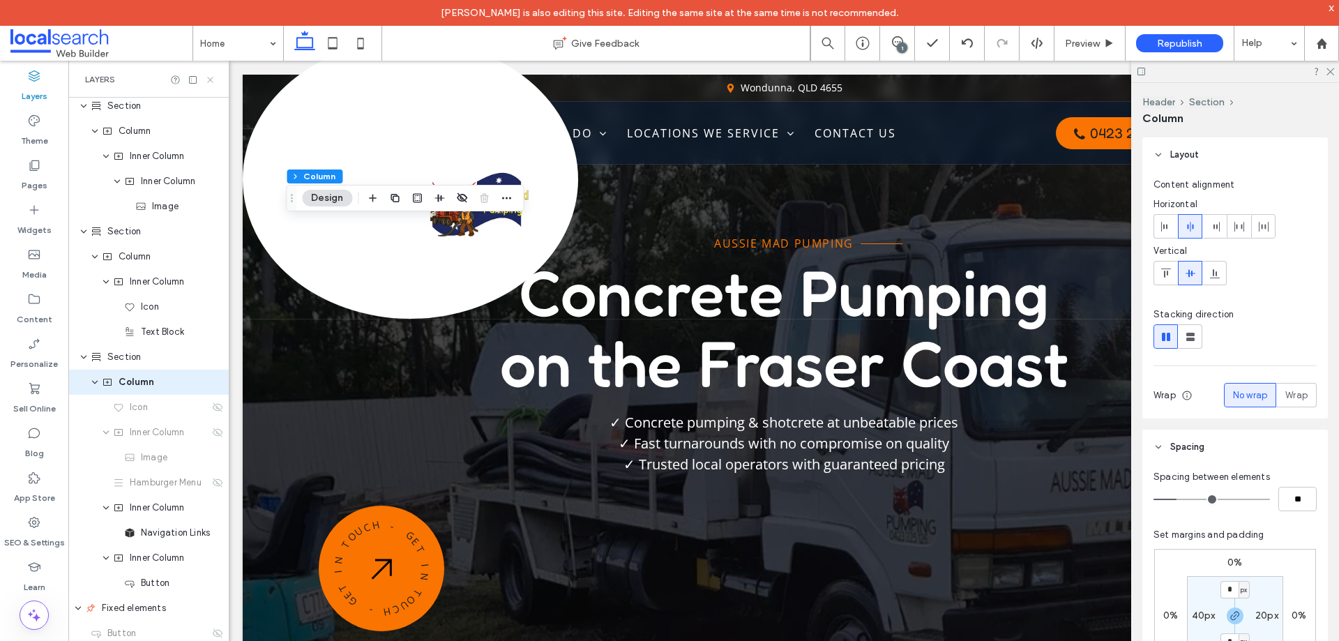
click at [206, 77] on icon at bounding box center [210, 80] width 10 height 10
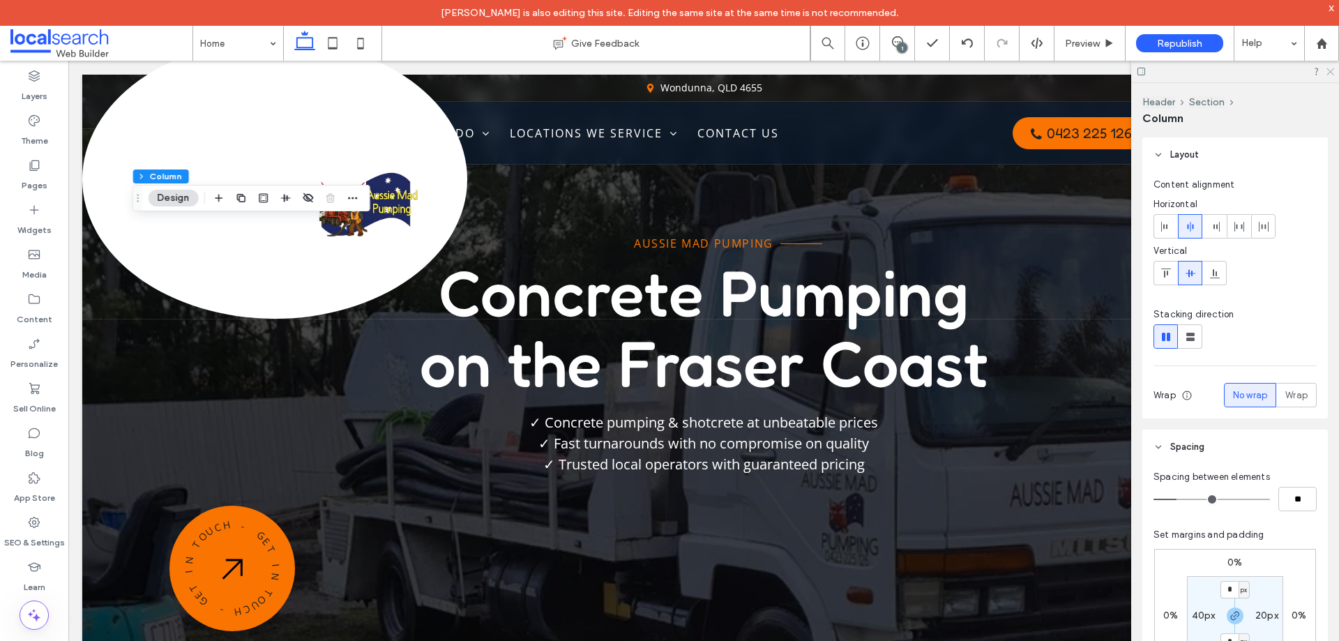
click at [1333, 73] on icon at bounding box center [1329, 70] width 9 height 9
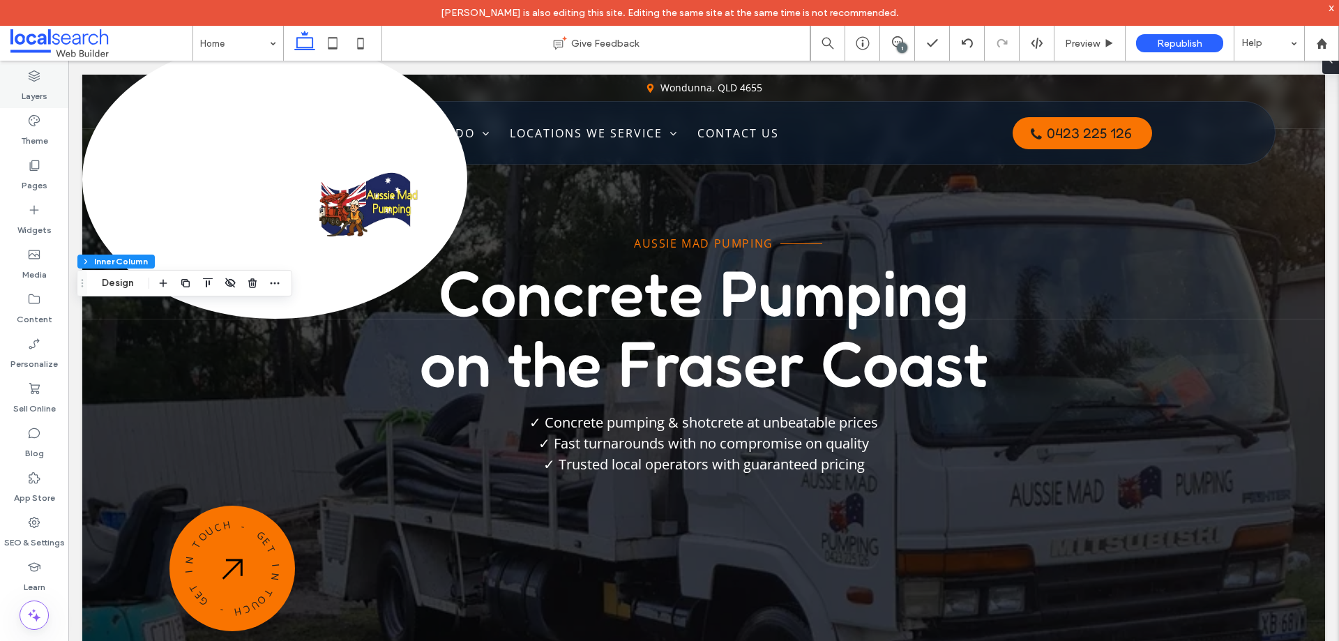
click at [40, 82] on icon at bounding box center [34, 76] width 14 height 14
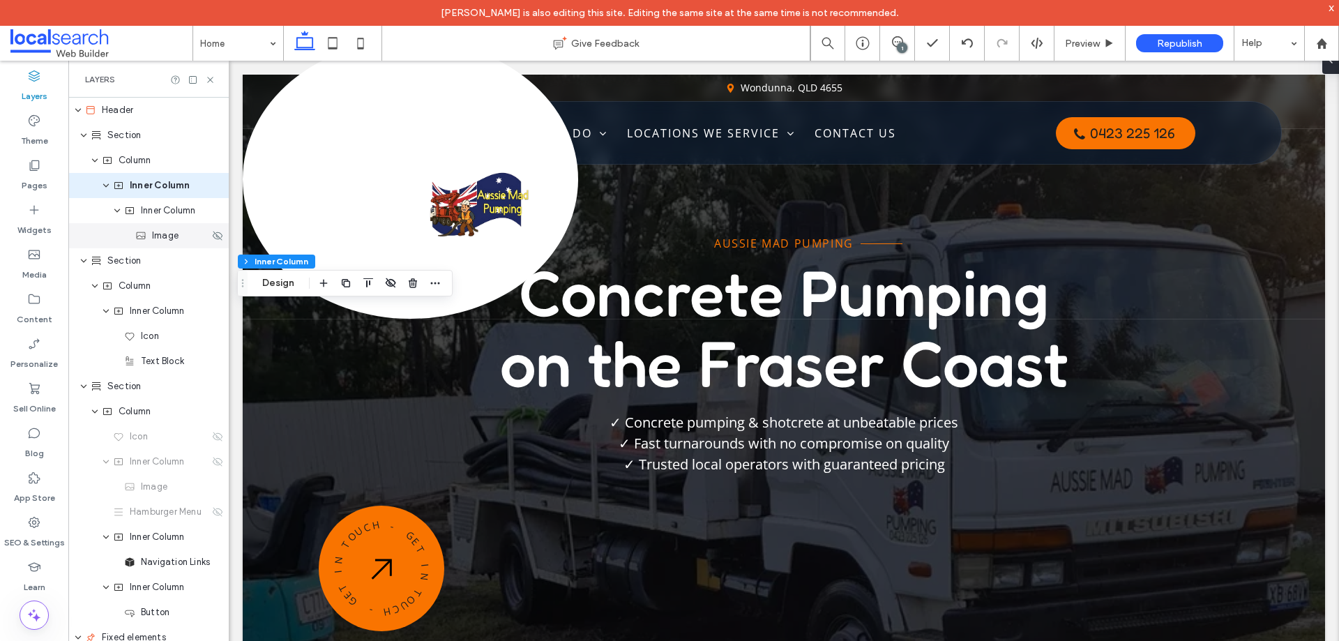
click at [163, 241] on span "Image" at bounding box center [165, 236] width 27 height 14
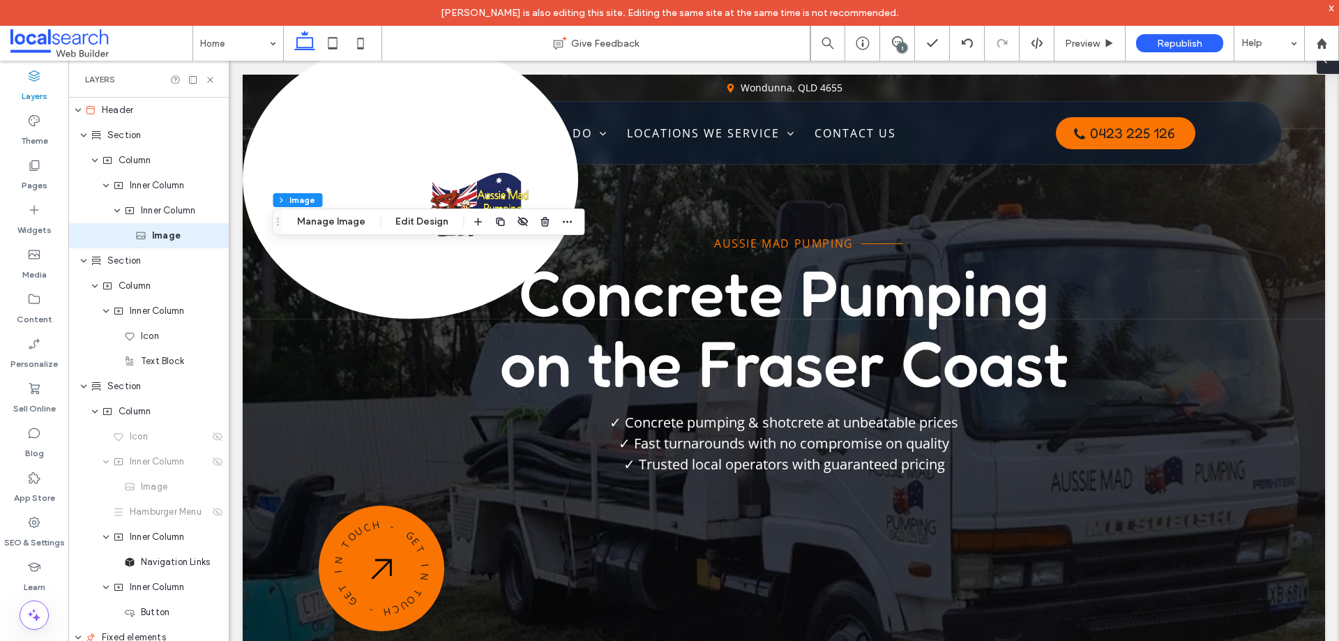
click at [1329, 67] on span at bounding box center [1325, 60] width 11 height 28
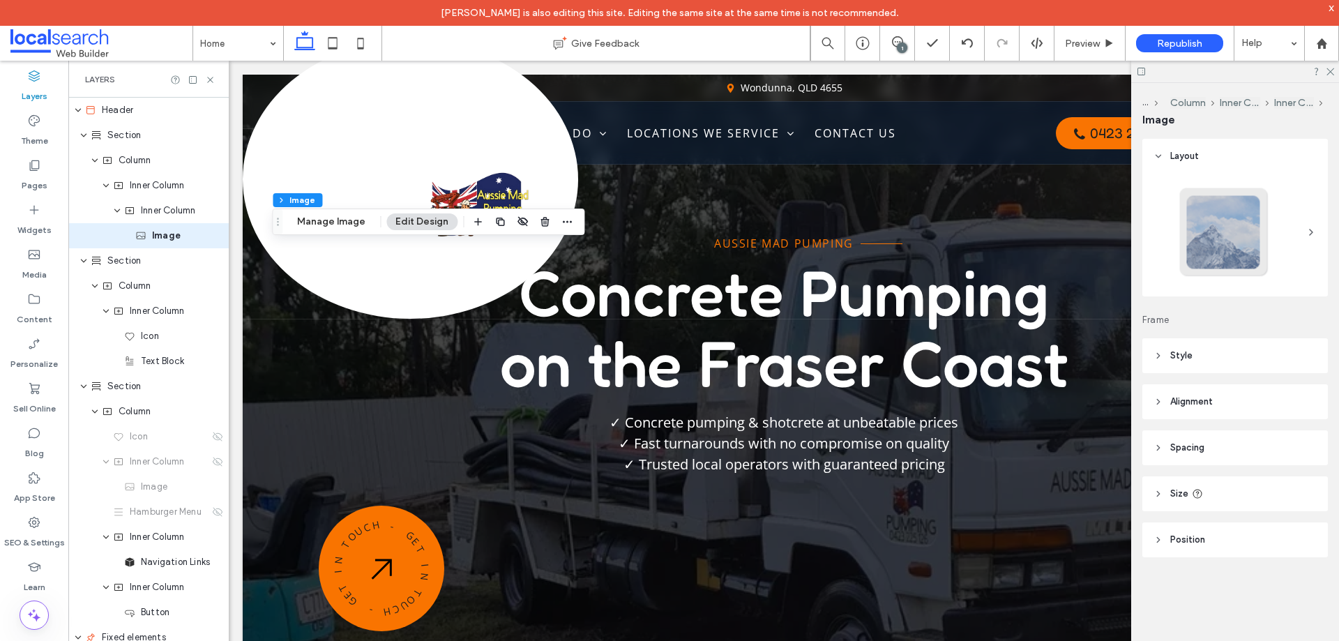
click at [1224, 439] on header "Spacing" at bounding box center [1235, 447] width 186 height 35
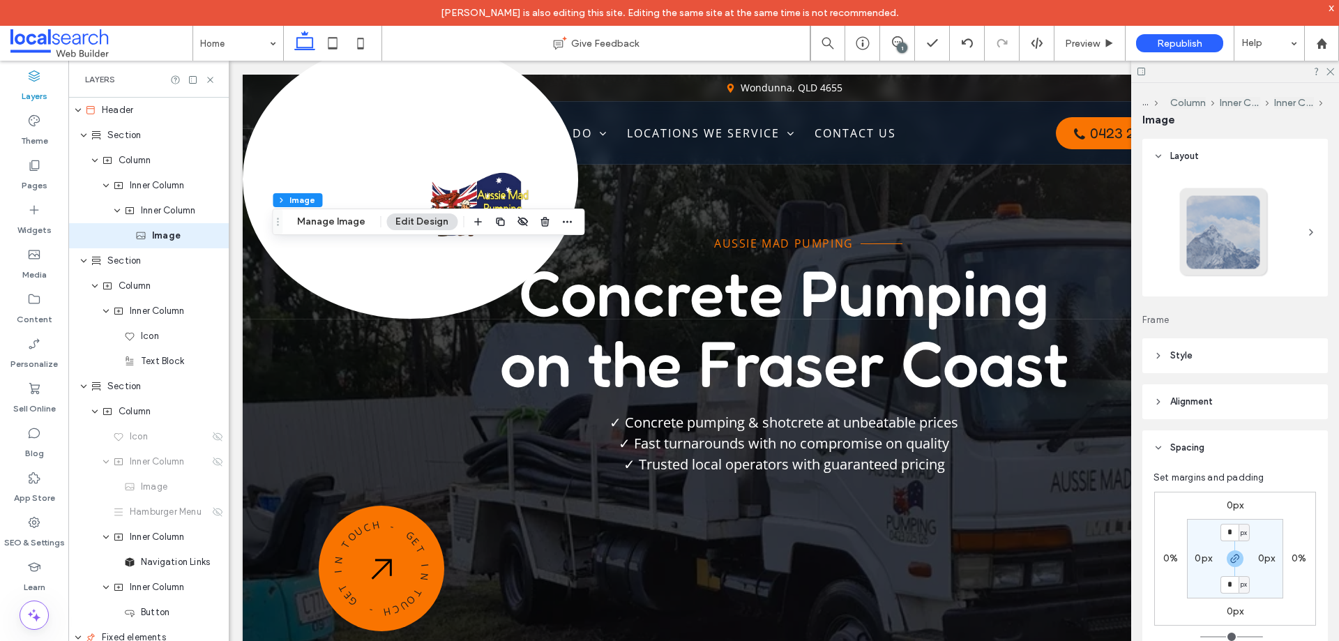
scroll to position [139, 0]
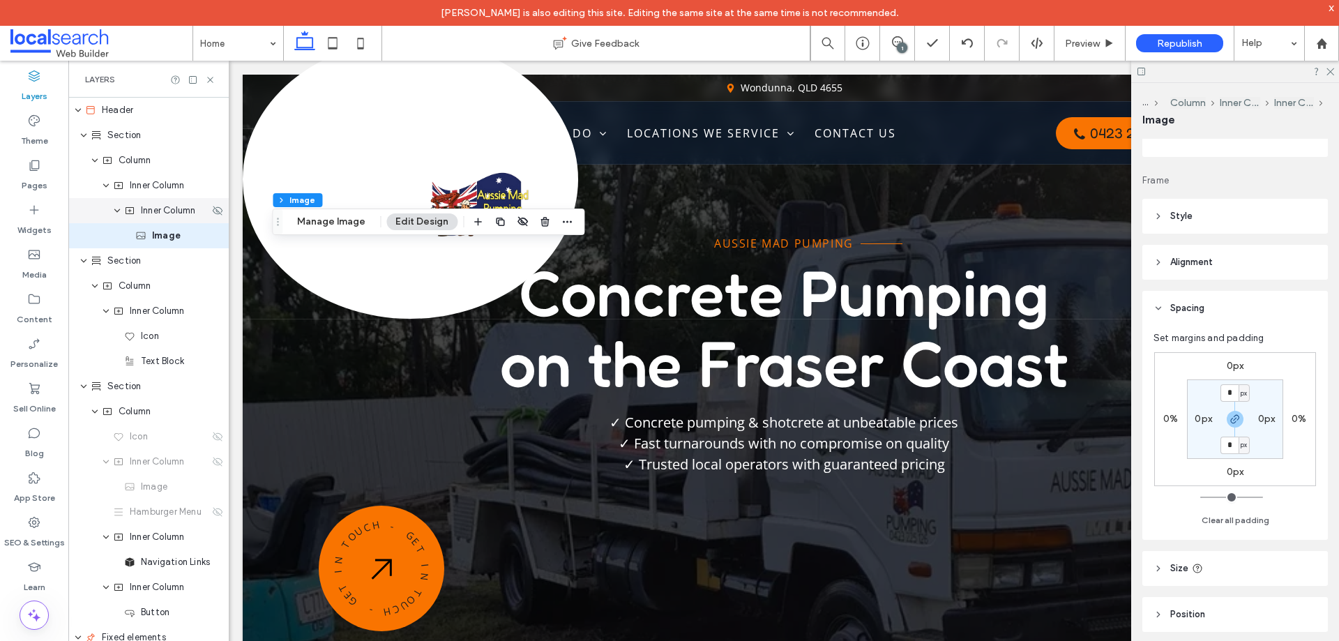
click at [169, 213] on span "Inner Column" at bounding box center [168, 211] width 54 height 14
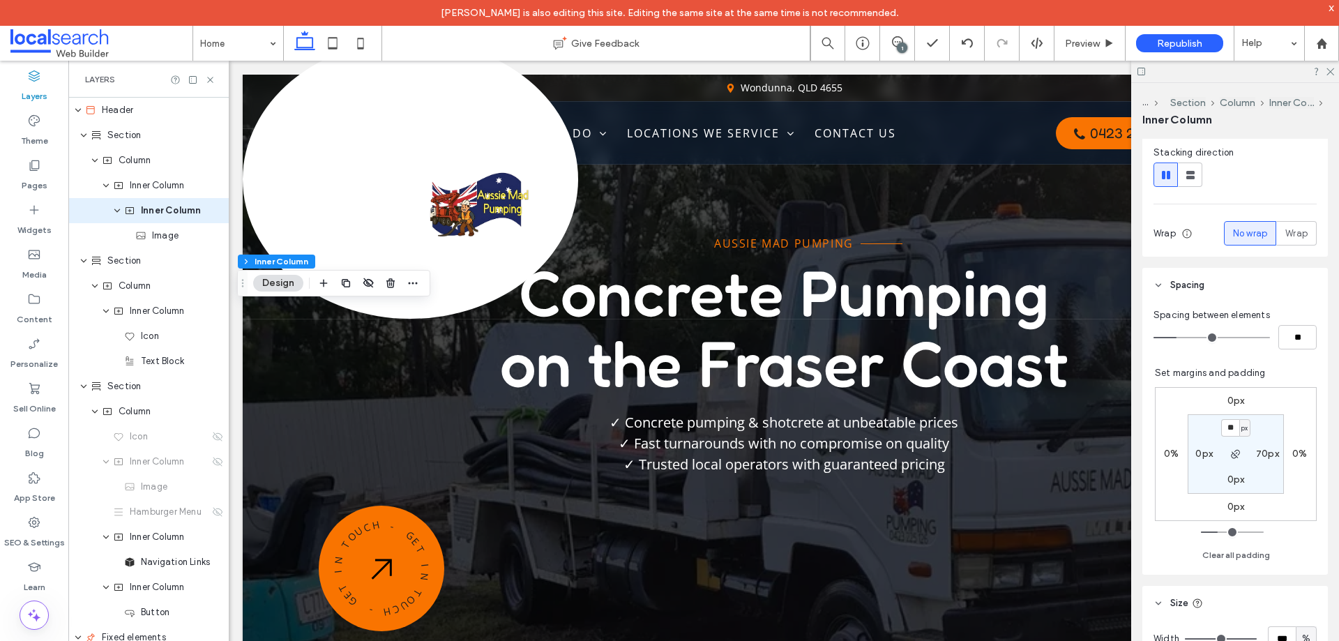
scroll to position [279, 0]
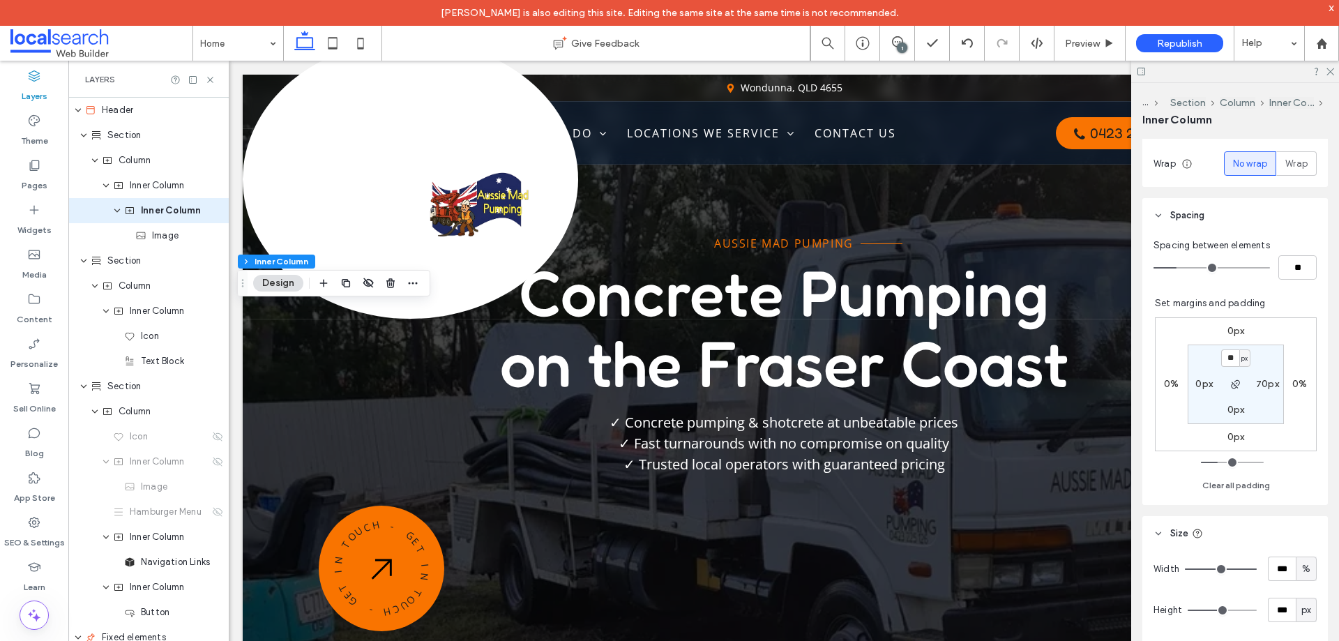
click at [1260, 384] on label "70px" at bounding box center [1267, 384] width 23 height 12
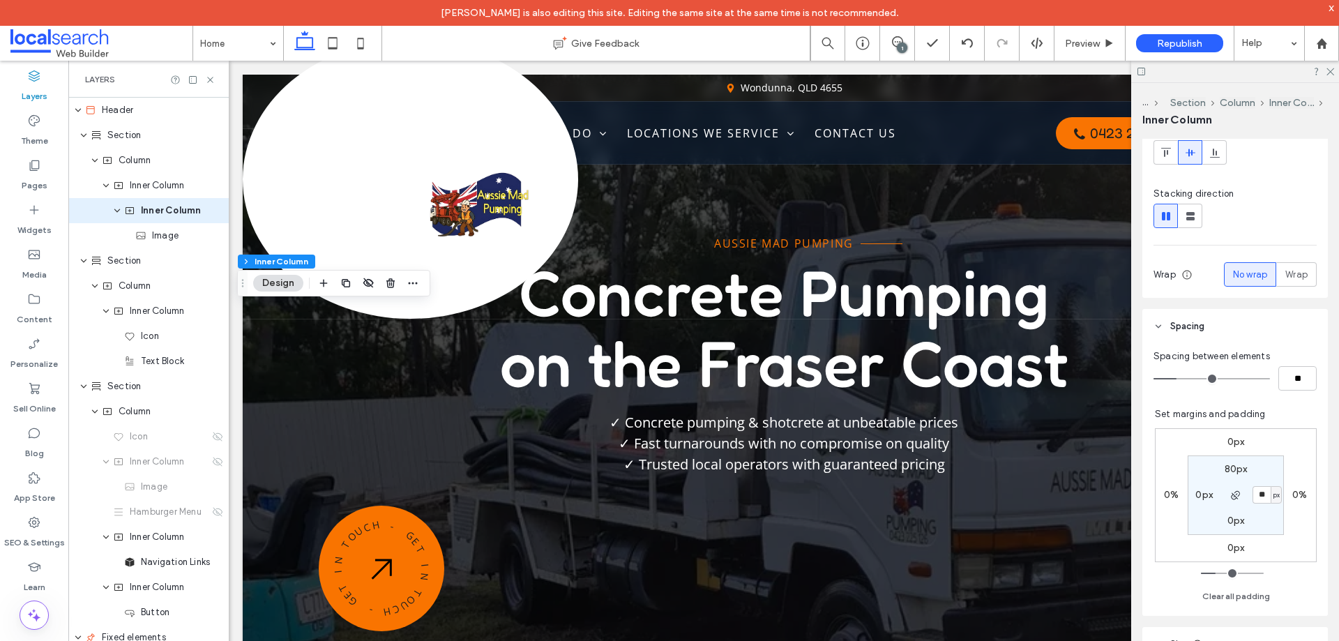
scroll to position [0, 0]
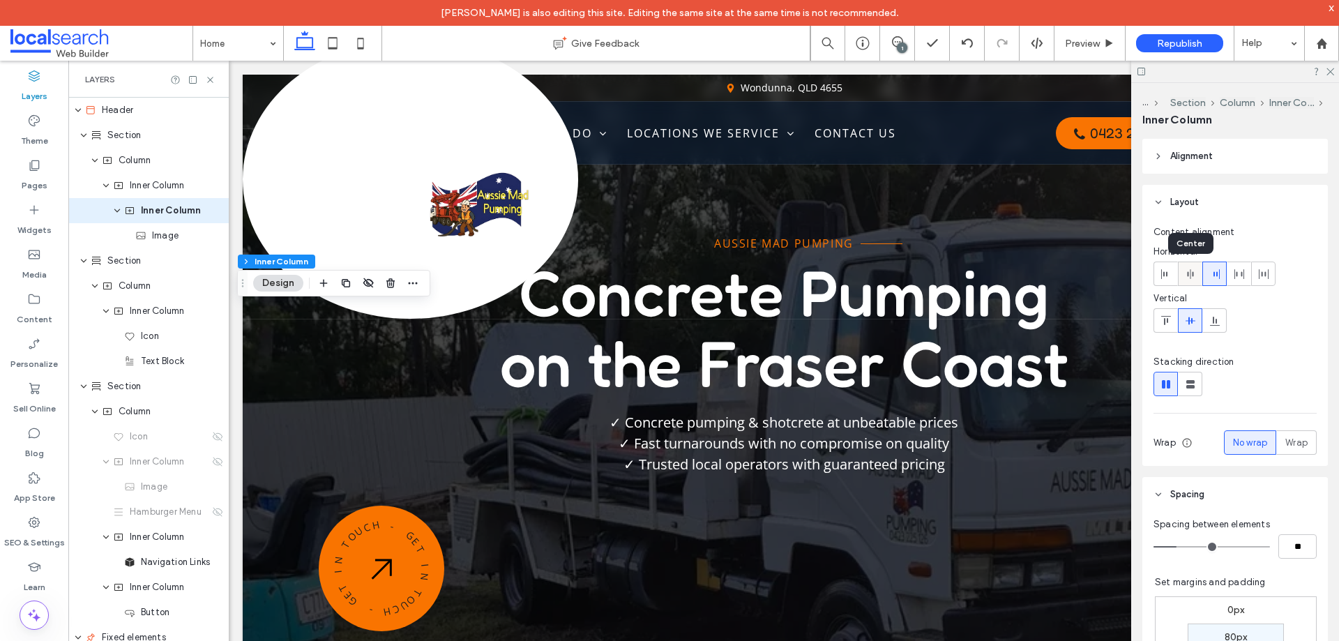
click at [1194, 273] on icon at bounding box center [1190, 274] width 11 height 11
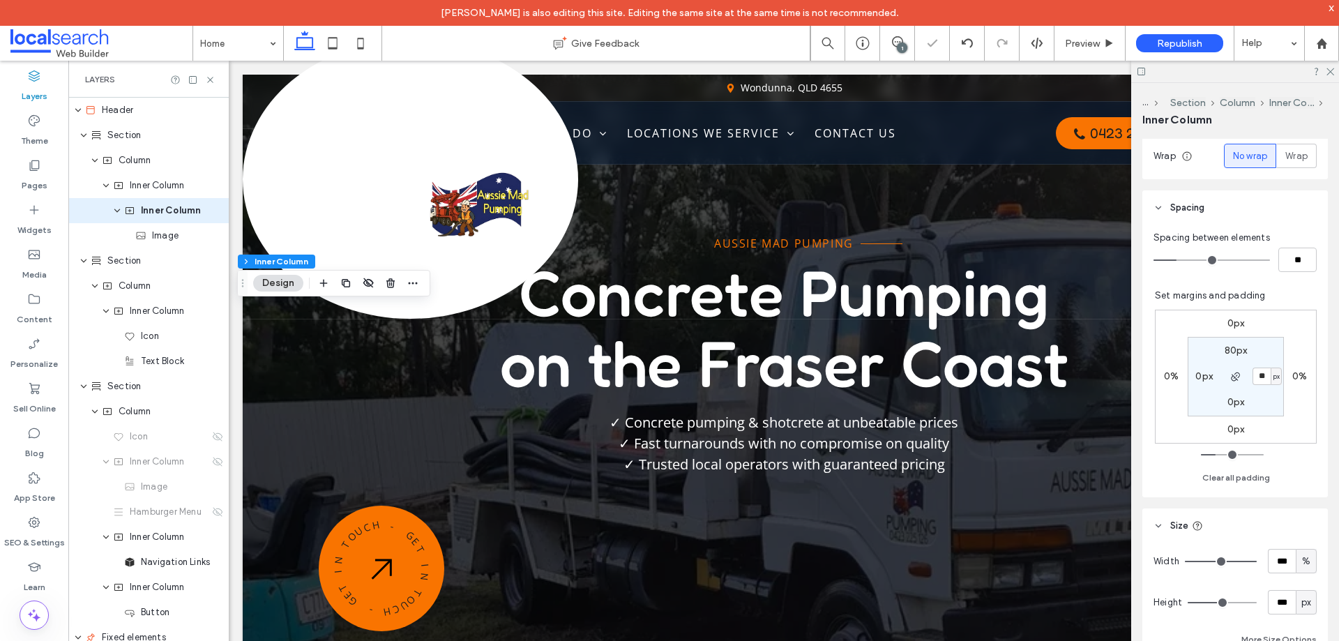
scroll to position [349, 0]
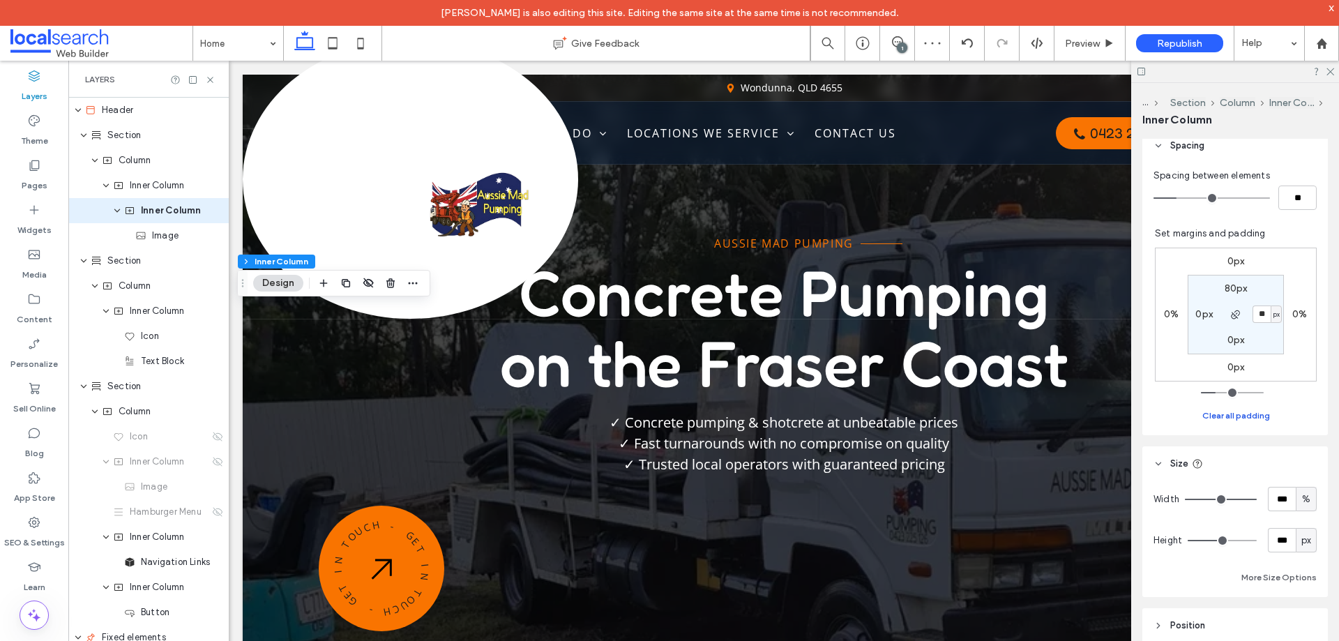
click at [1241, 413] on button "Clear all padding" at bounding box center [1236, 415] width 68 height 17
type input "*"
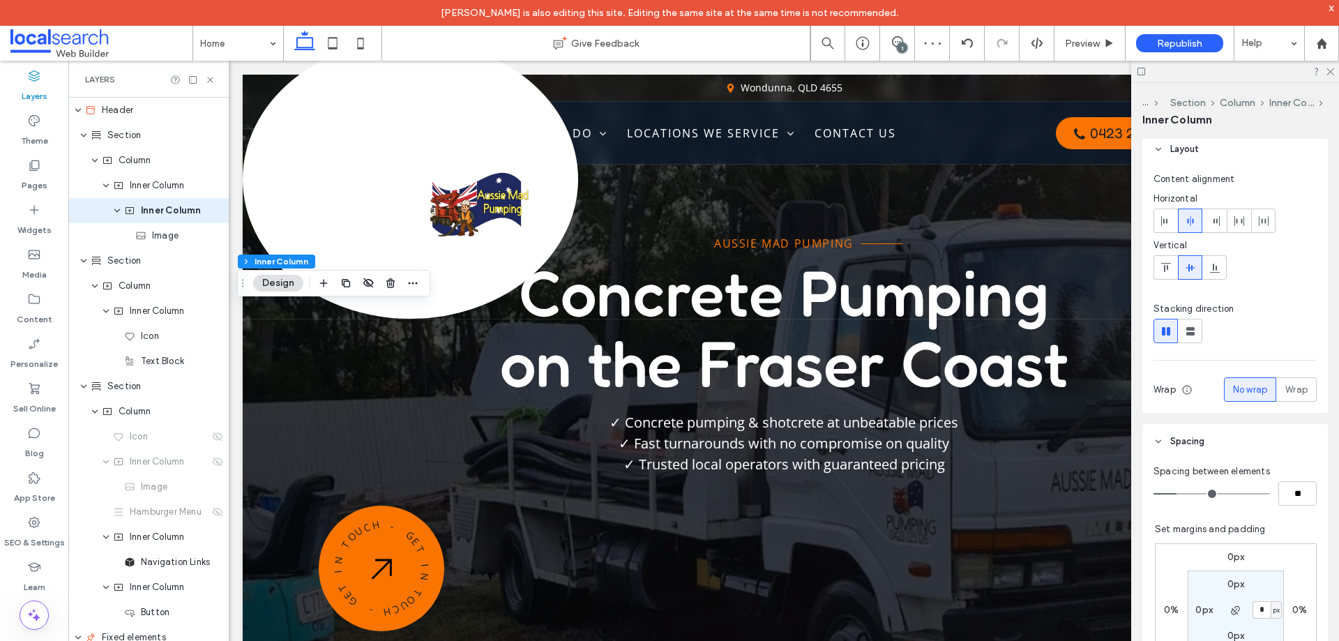
scroll to position [0, 0]
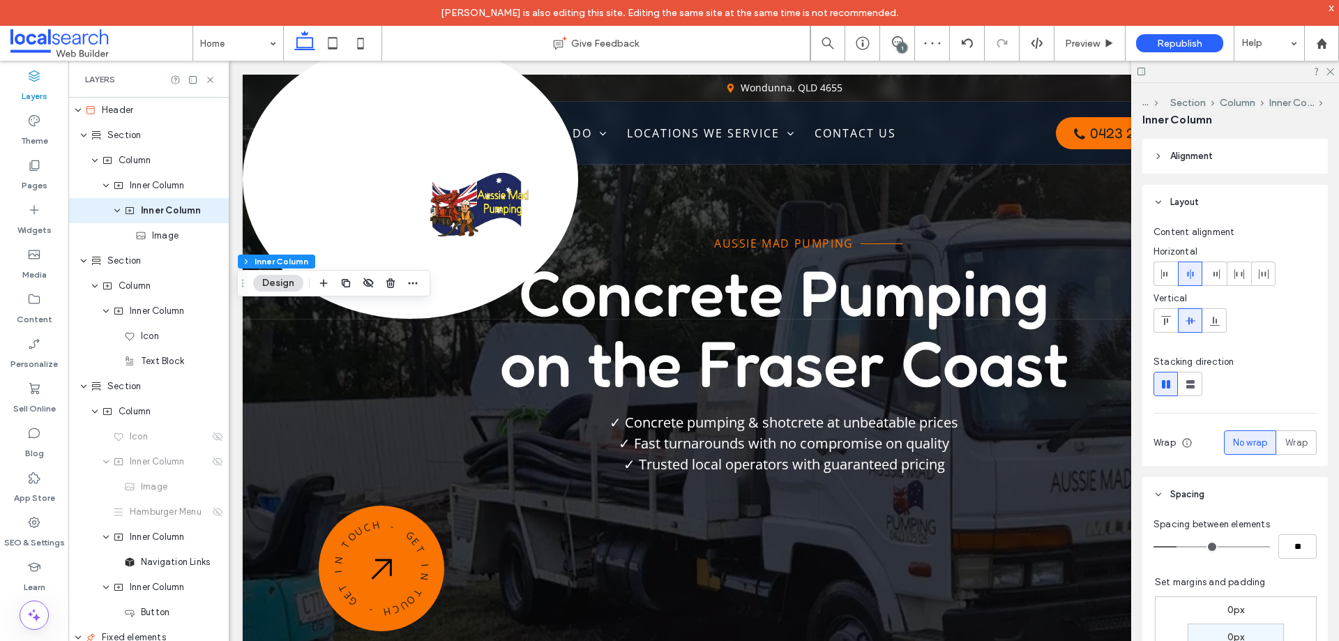
click at [1171, 322] on div at bounding box center [1165, 320] width 23 height 23
click at [1186, 322] on icon at bounding box center [1190, 320] width 11 height 11
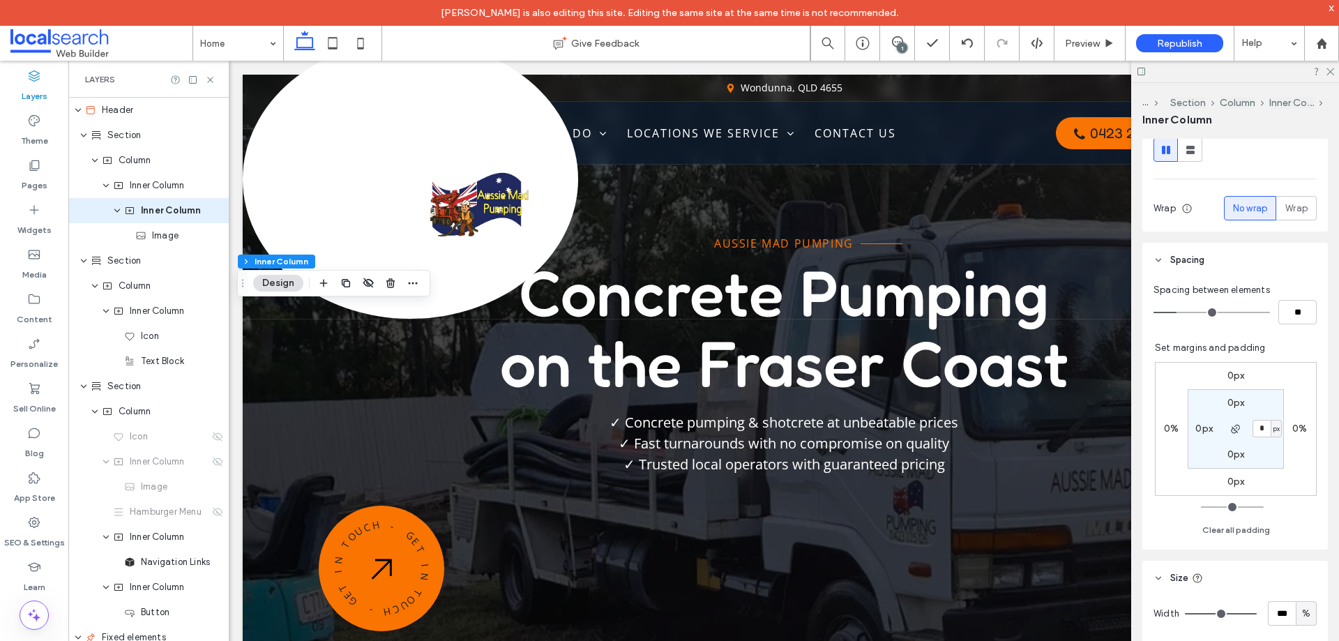
scroll to position [279, 0]
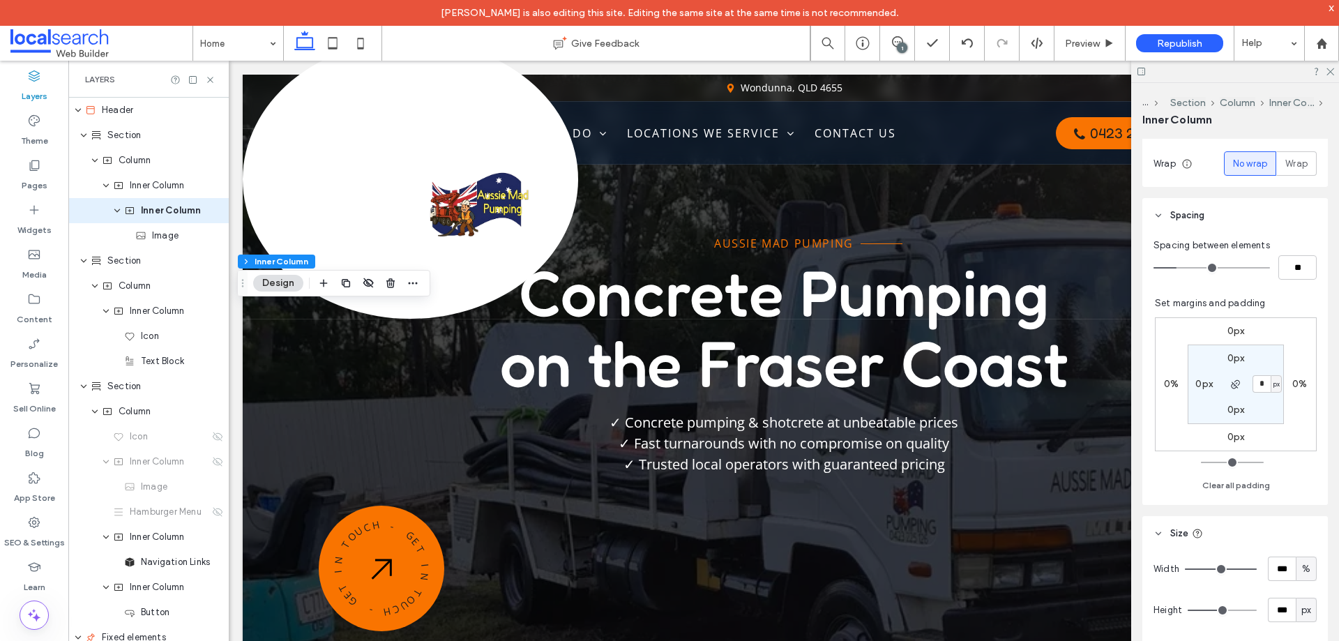
click at [1234, 359] on label "0px" at bounding box center [1236, 358] width 17 height 12
type input "**"
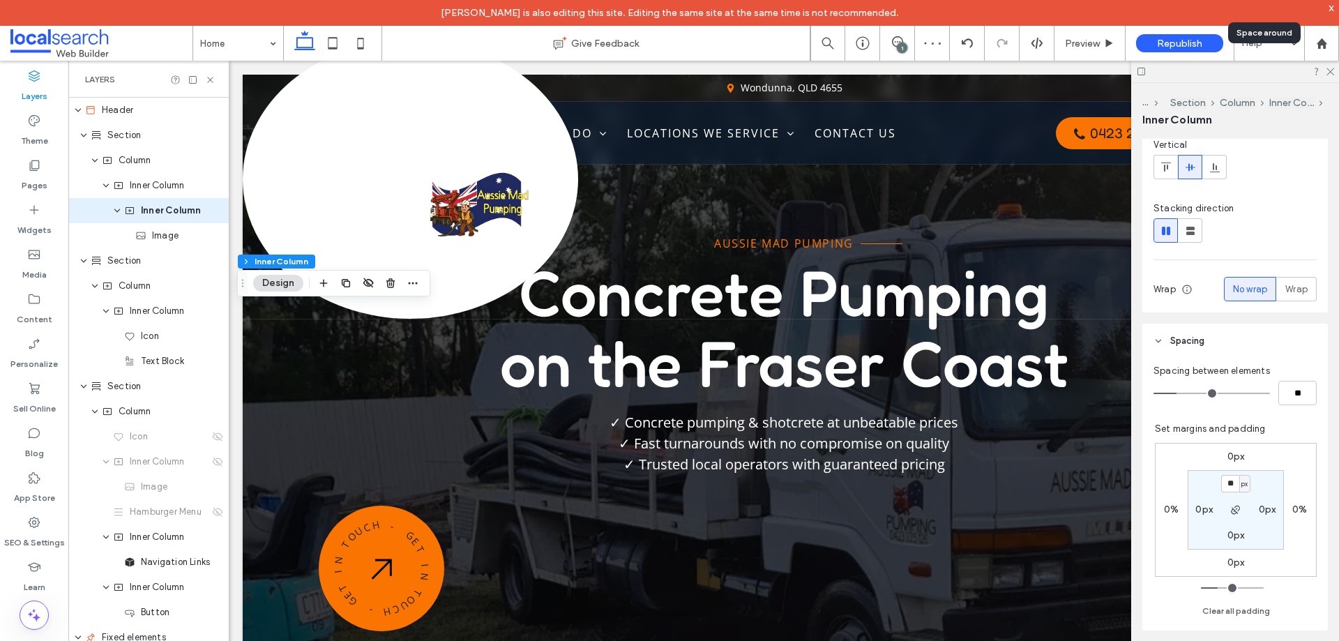
scroll to position [349, 0]
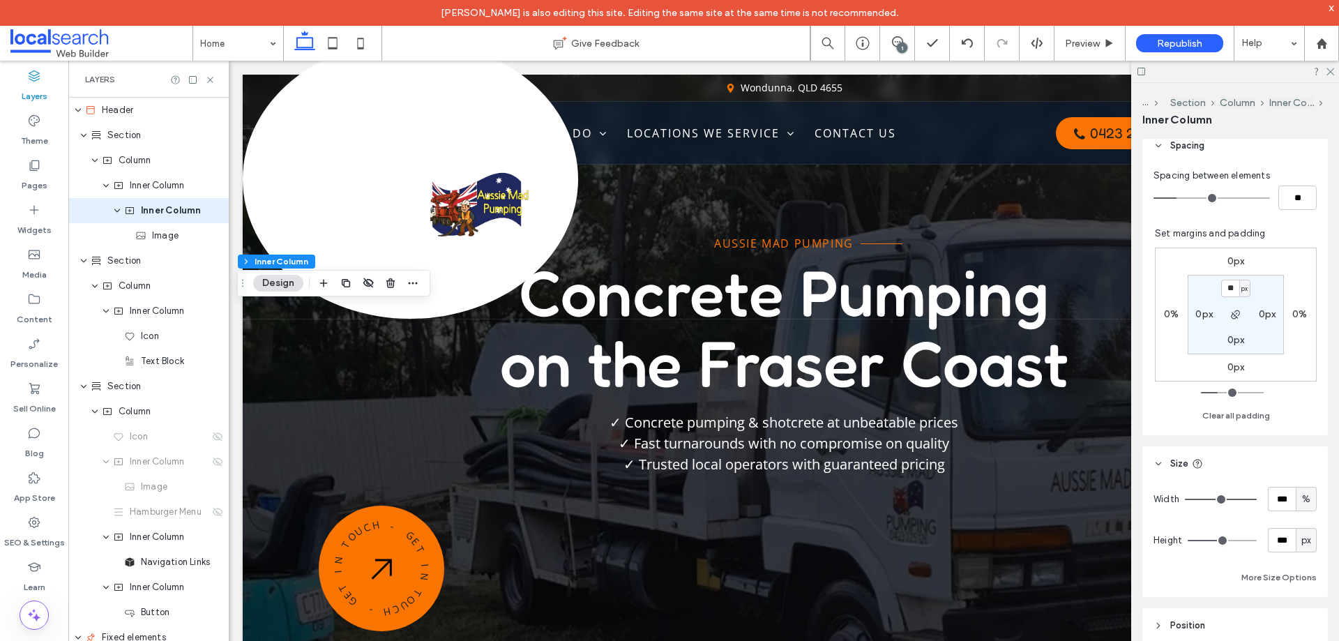
click at [1200, 312] on label "0px" at bounding box center [1203, 314] width 17 height 12
type input "*"
type input "**"
type input "*"
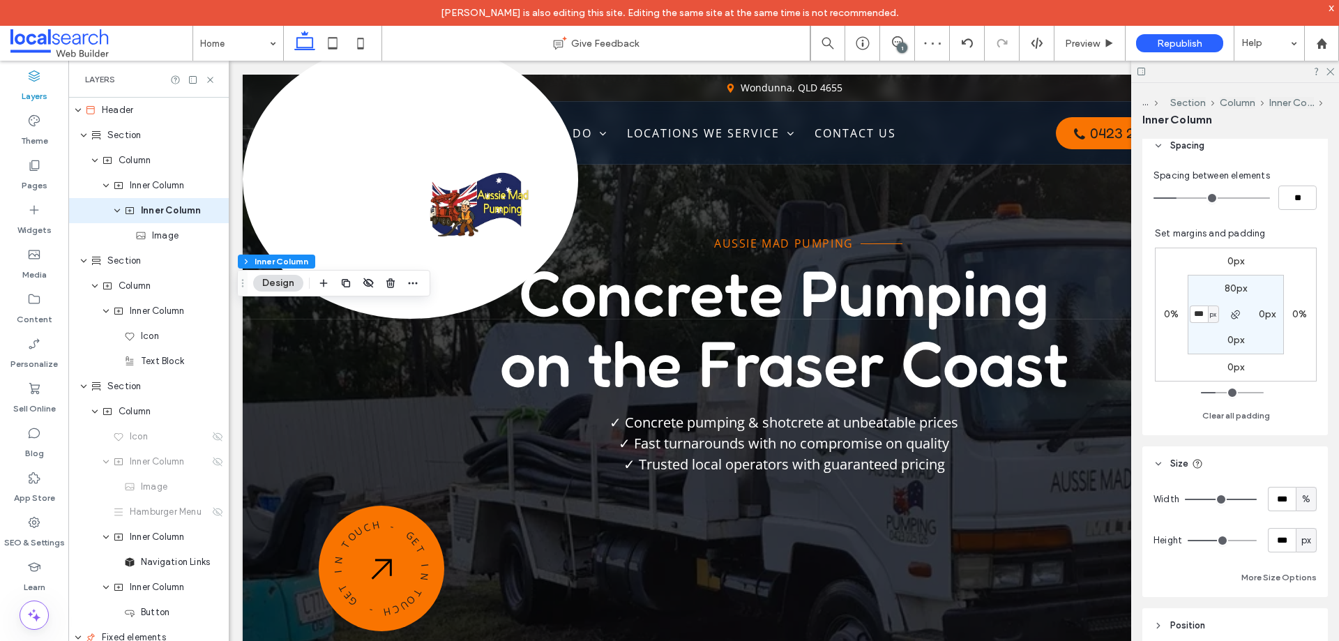
type input "***"
